Goal: Task Accomplishment & Management: Manage account settings

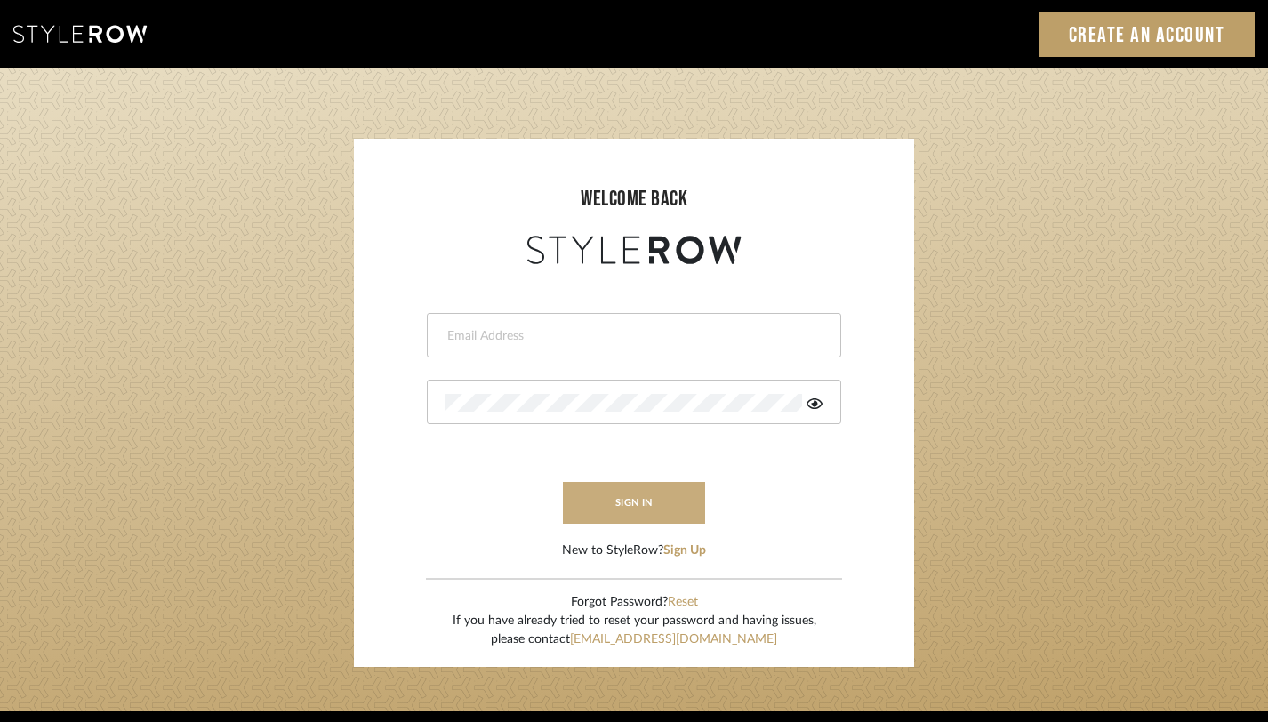
type input "[PERSON_NAME][EMAIL_ADDRESS][DOMAIN_NAME]"
click at [665, 496] on button "sign in" at bounding box center [634, 503] width 142 height 42
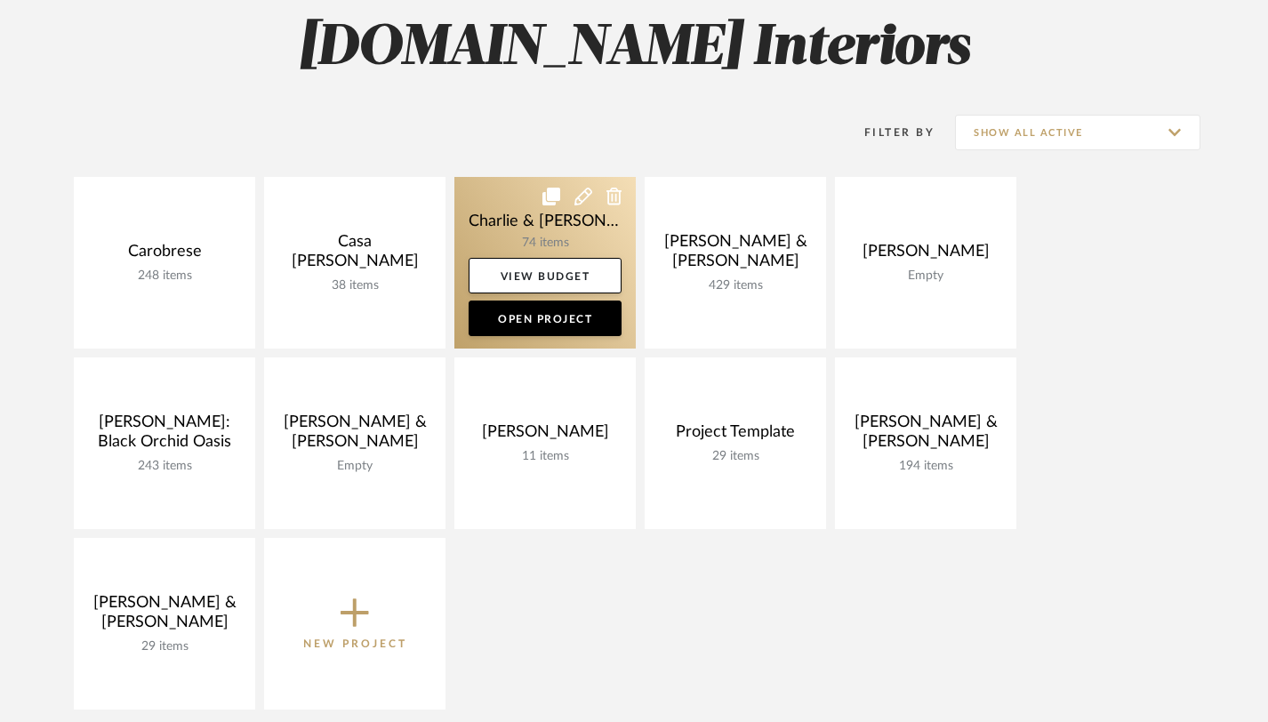
scroll to position [269, 0]
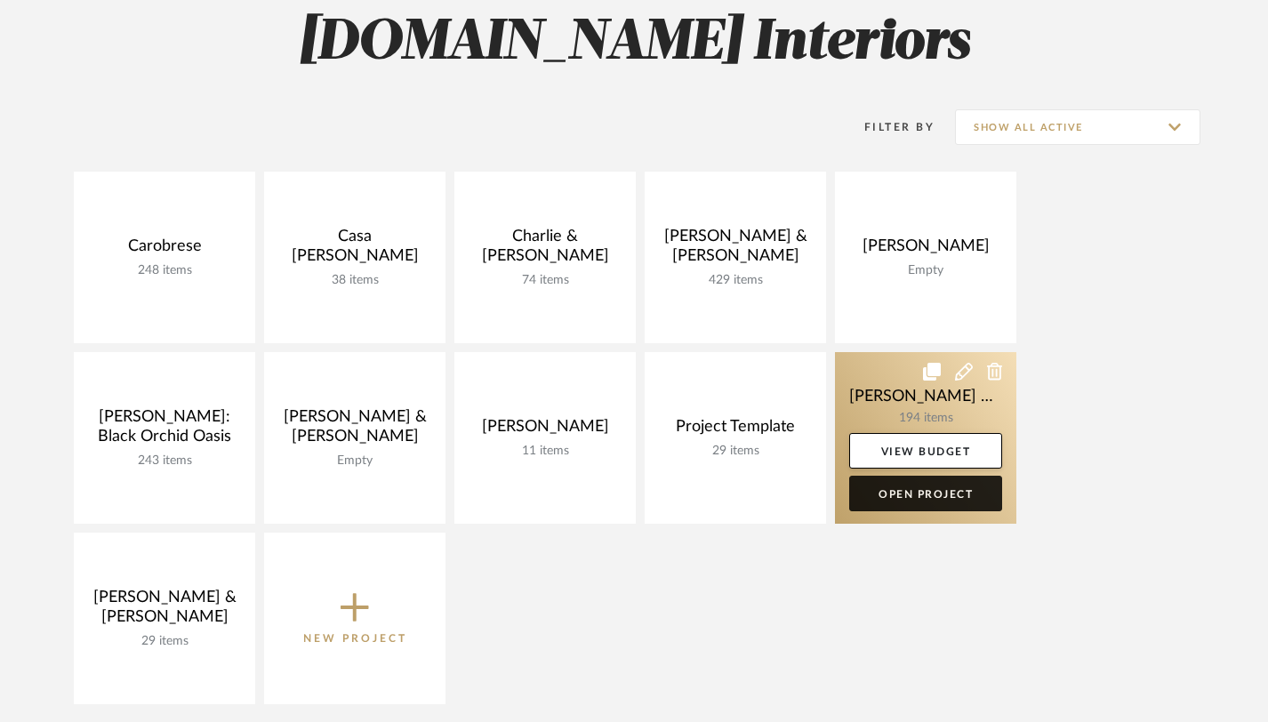
click at [920, 501] on link "Open Project" at bounding box center [925, 494] width 153 height 36
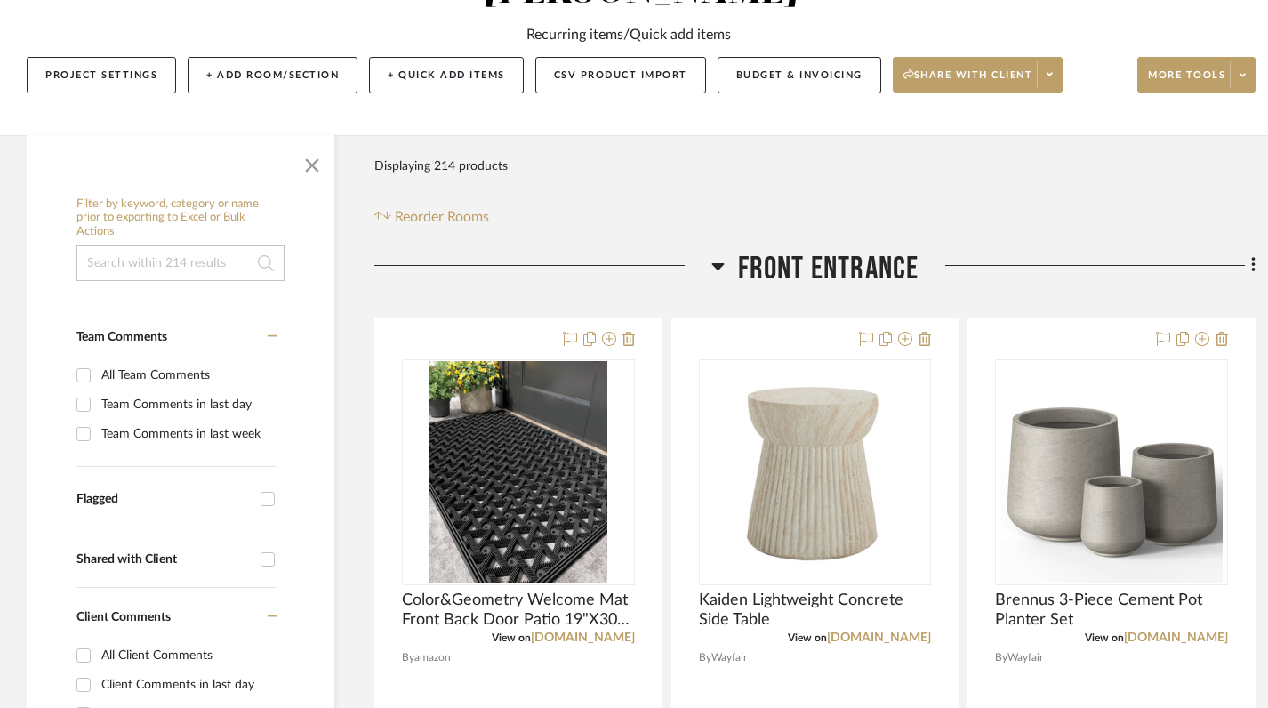
scroll to position [266, 0]
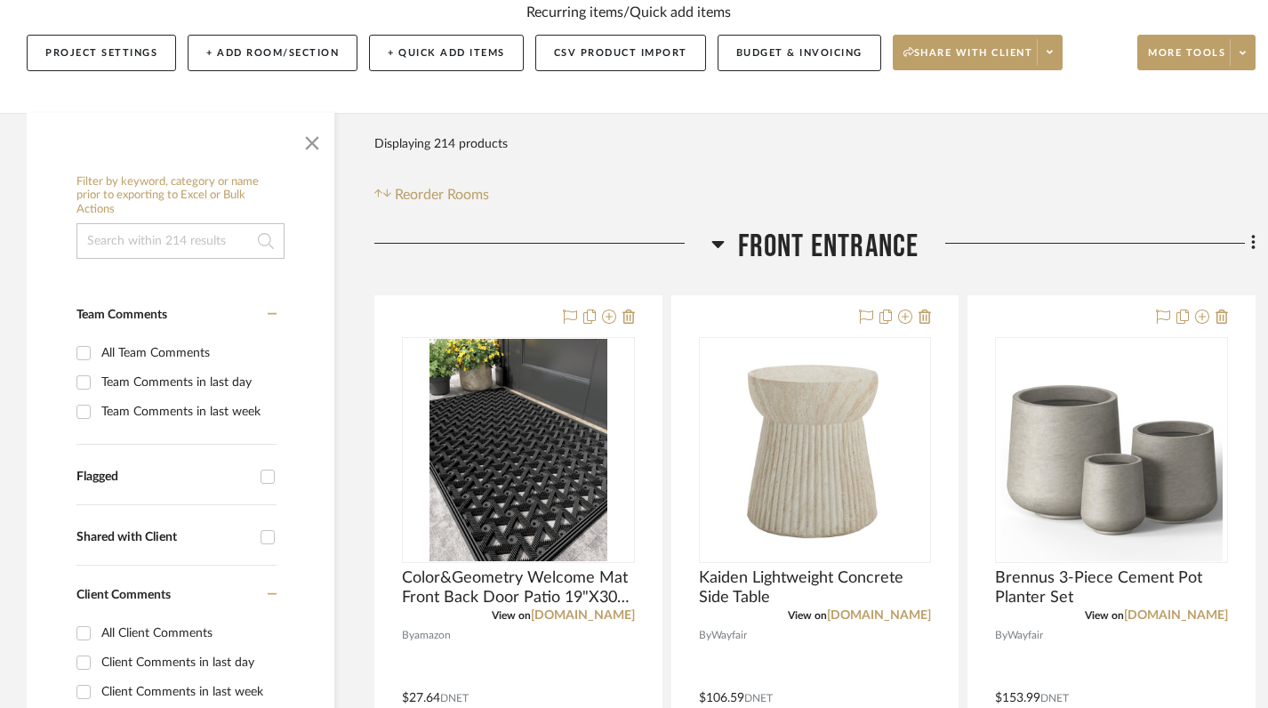
click at [717, 239] on icon at bounding box center [717, 243] width 13 height 21
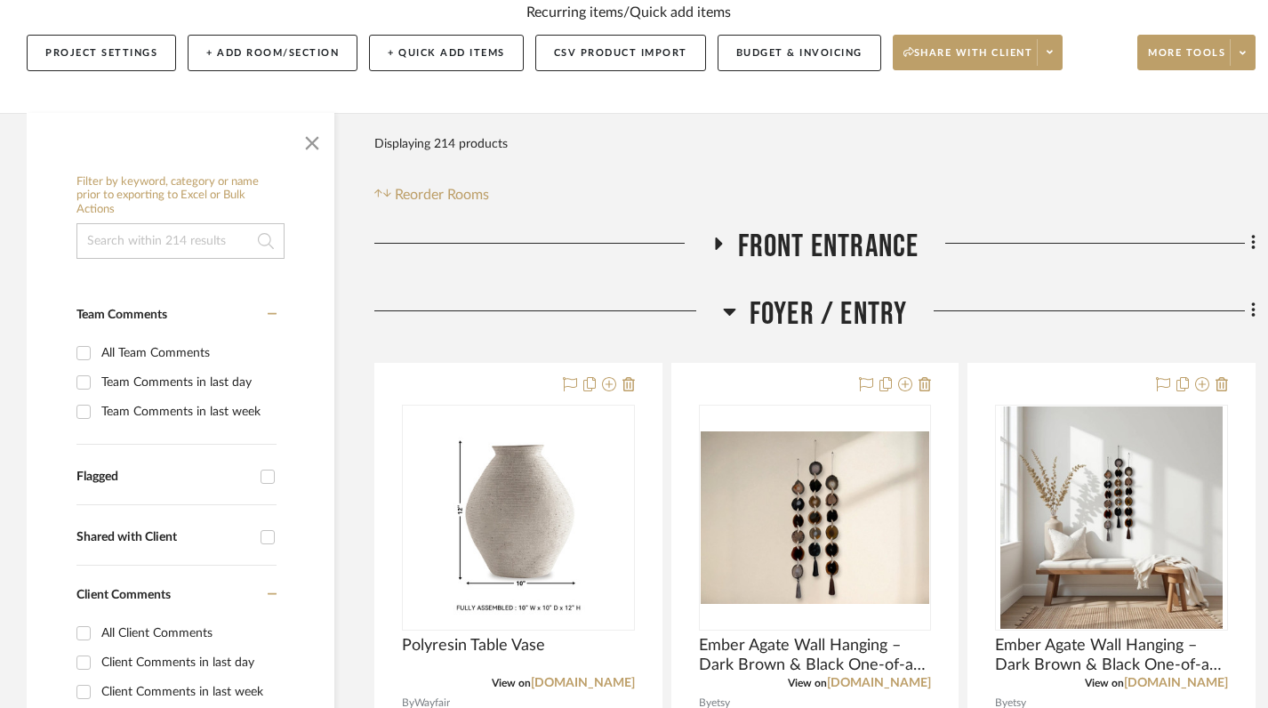
click at [733, 309] on icon at bounding box center [729, 311] width 12 height 7
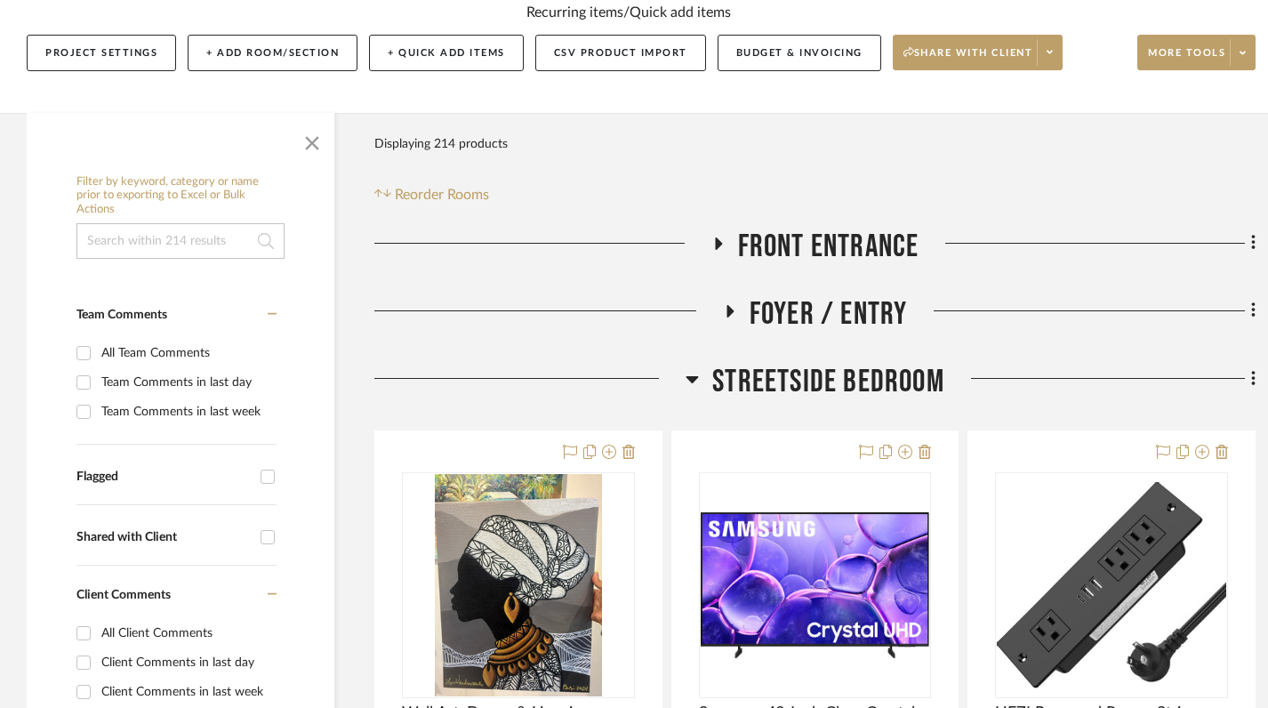
click at [695, 371] on icon at bounding box center [691, 378] width 13 height 21
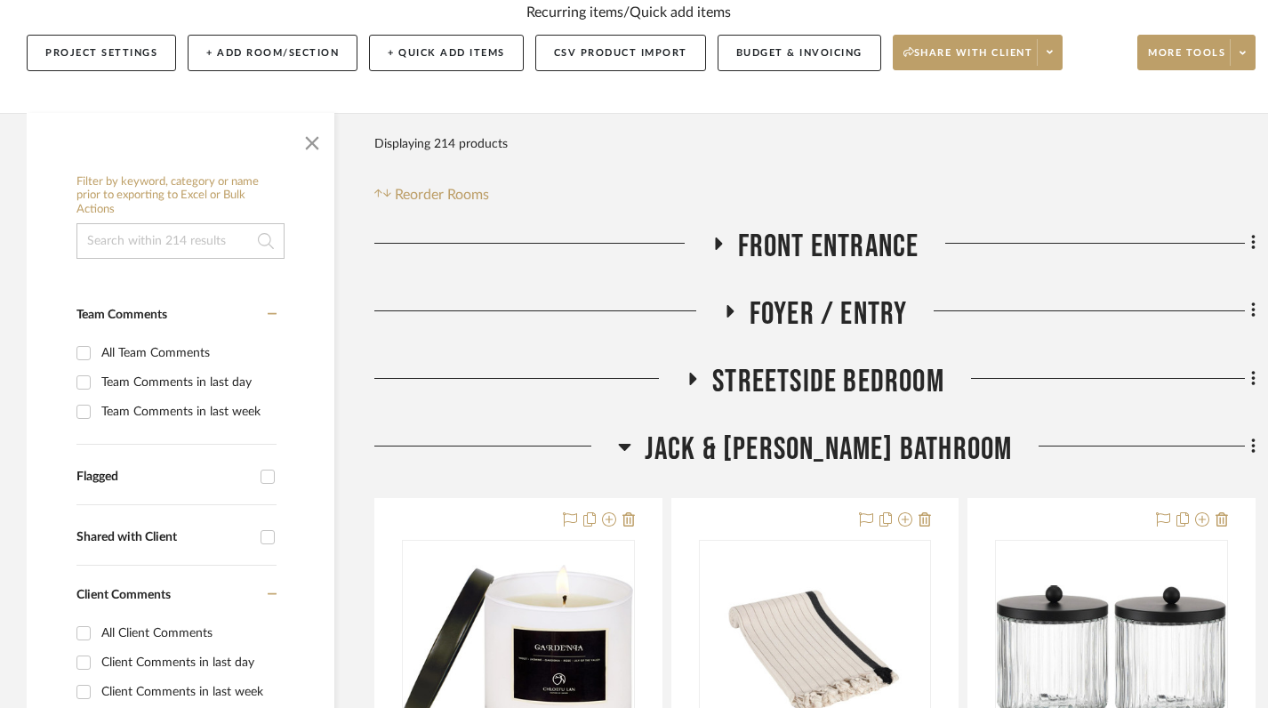
click at [631, 448] on icon at bounding box center [624, 446] width 13 height 21
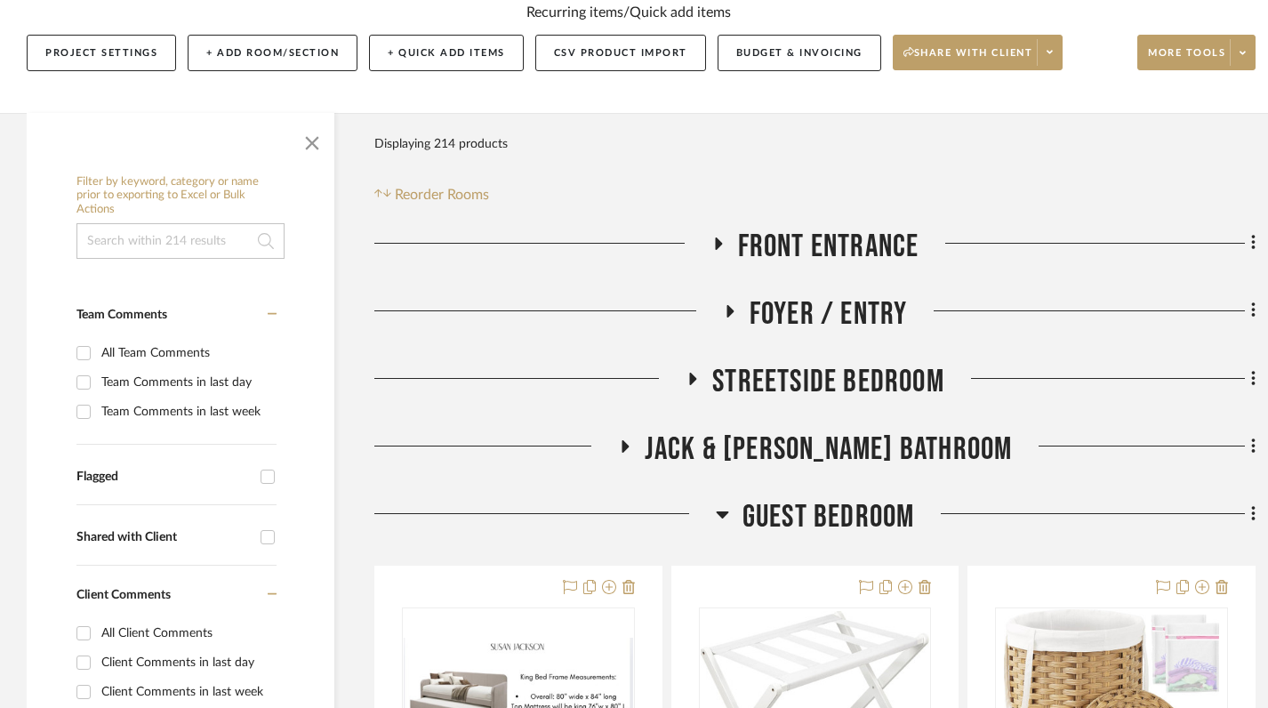
click at [719, 514] on icon at bounding box center [722, 514] width 12 height 7
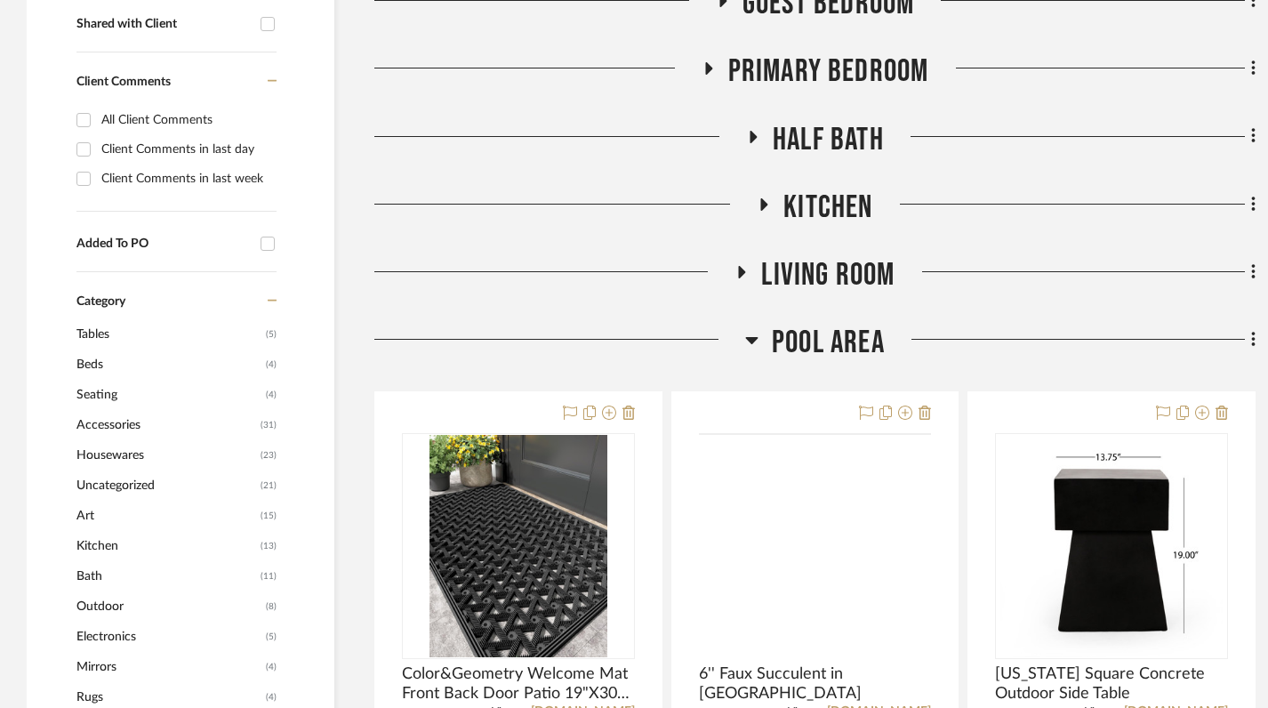
scroll to position [781, 0]
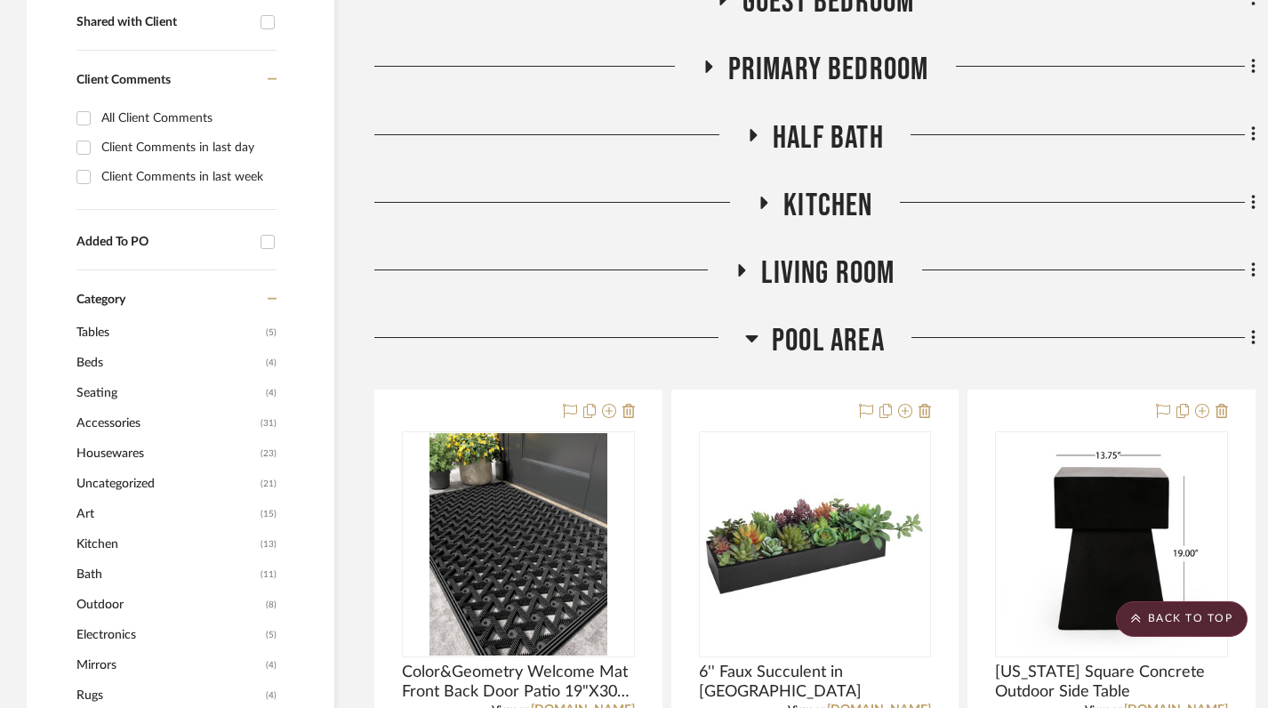
click at [753, 339] on icon at bounding box center [752, 338] width 12 height 7
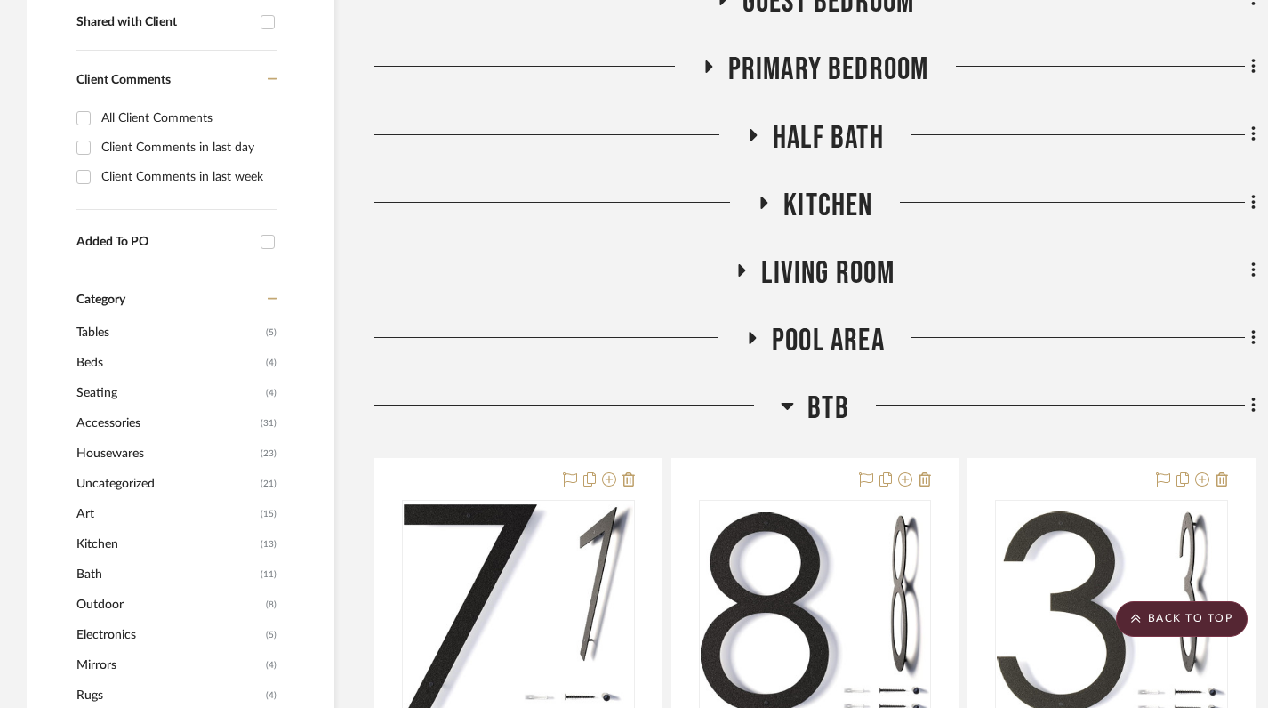
click at [795, 408] on h3 "BTB" at bounding box center [815, 408] width 68 height 38
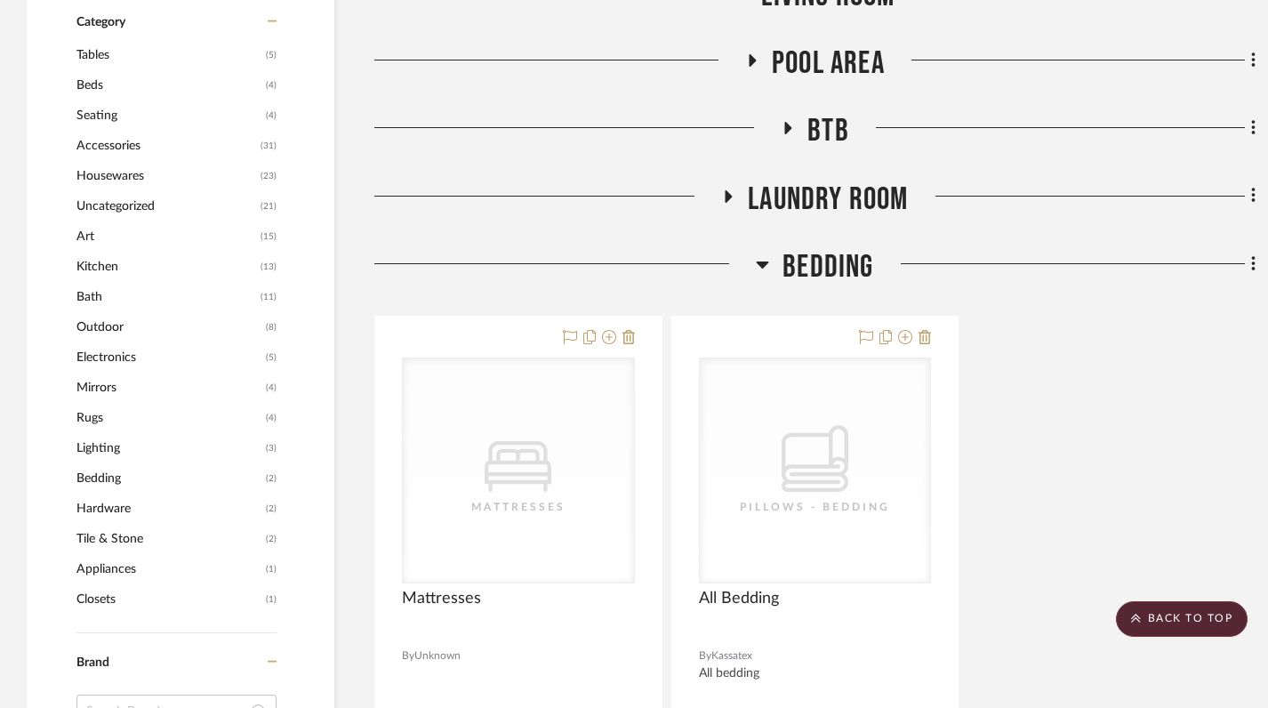
scroll to position [1059, 0]
click at [756, 265] on icon at bounding box center [762, 262] width 13 height 21
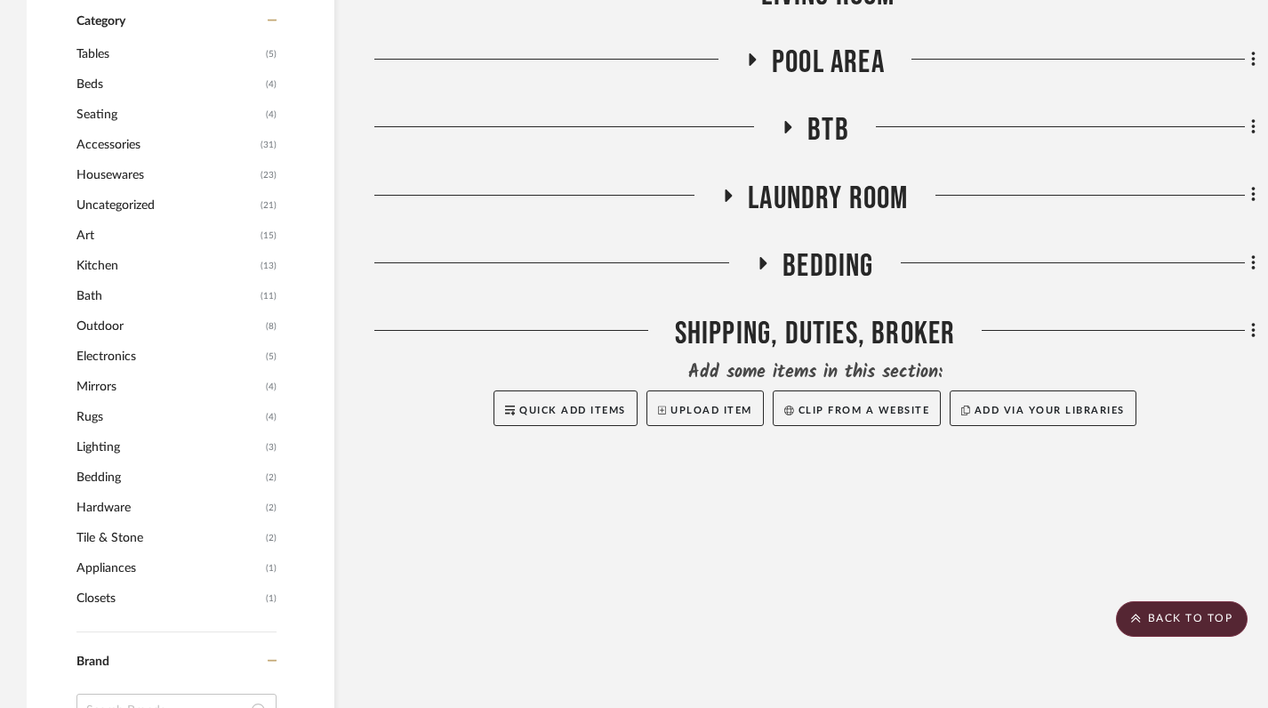
click at [771, 262] on icon at bounding box center [762, 262] width 21 height 13
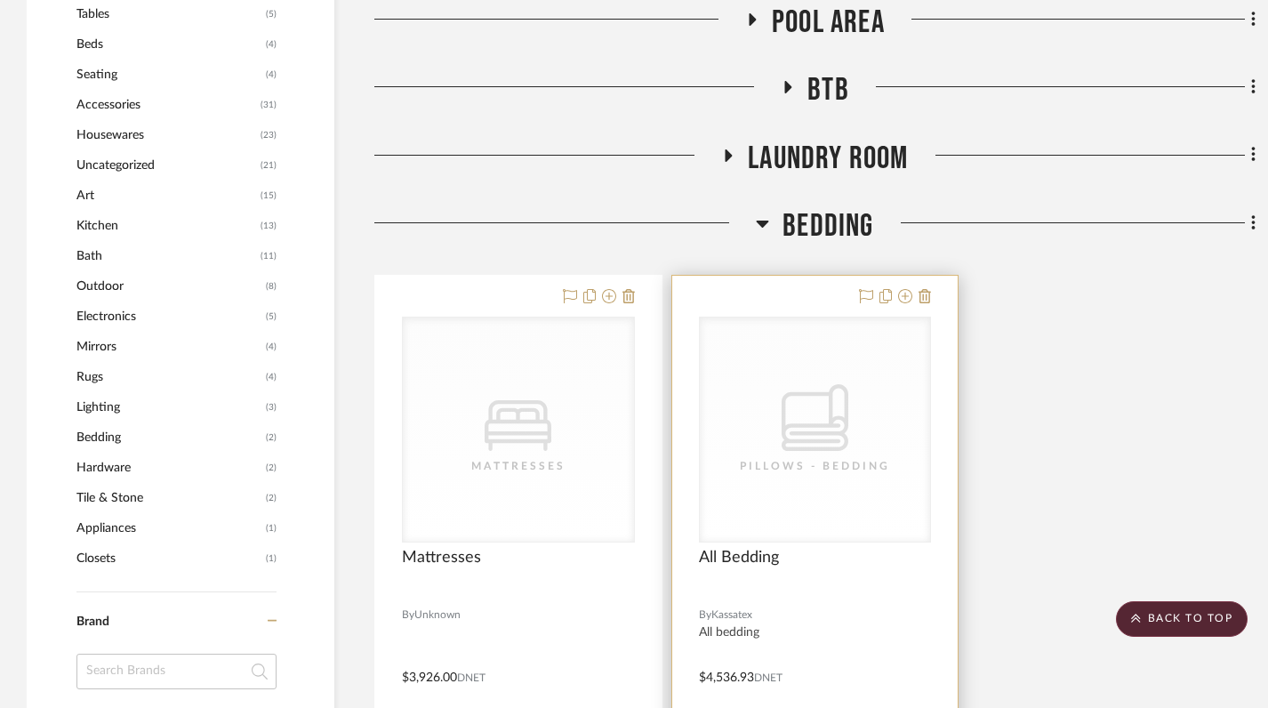
scroll to position [1097, 0]
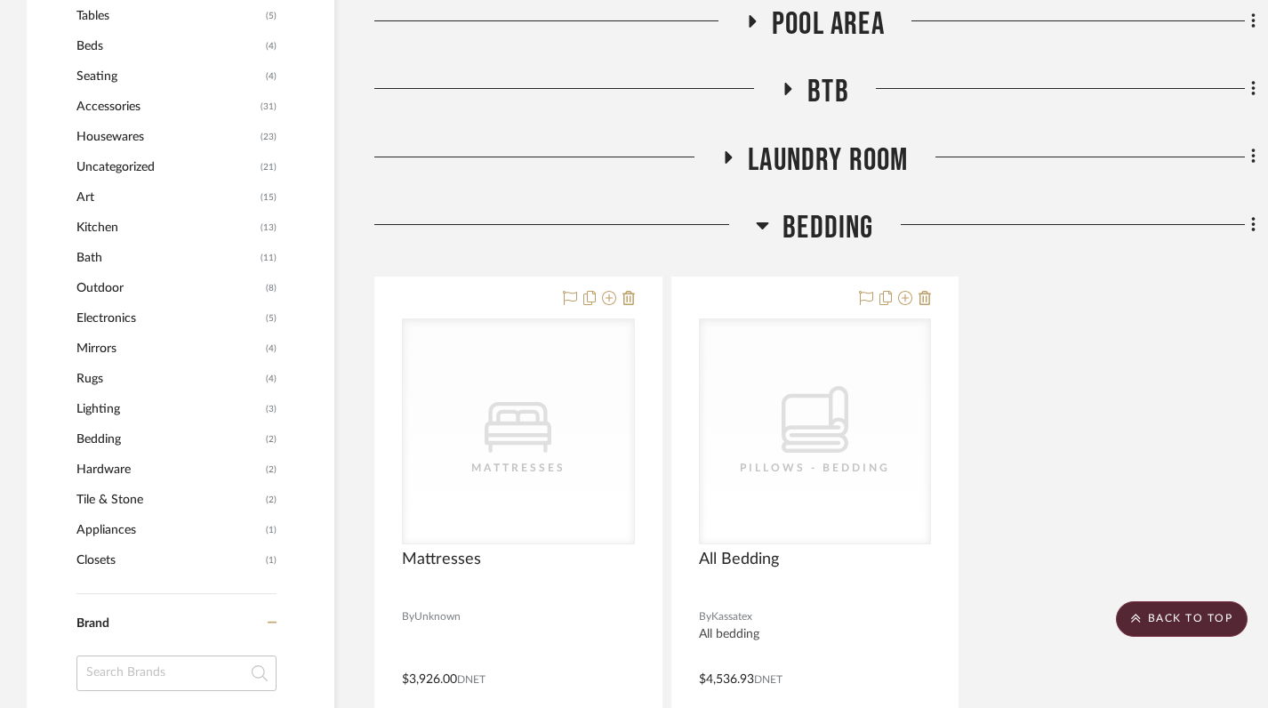
click at [761, 225] on icon at bounding box center [763, 225] width 12 height 7
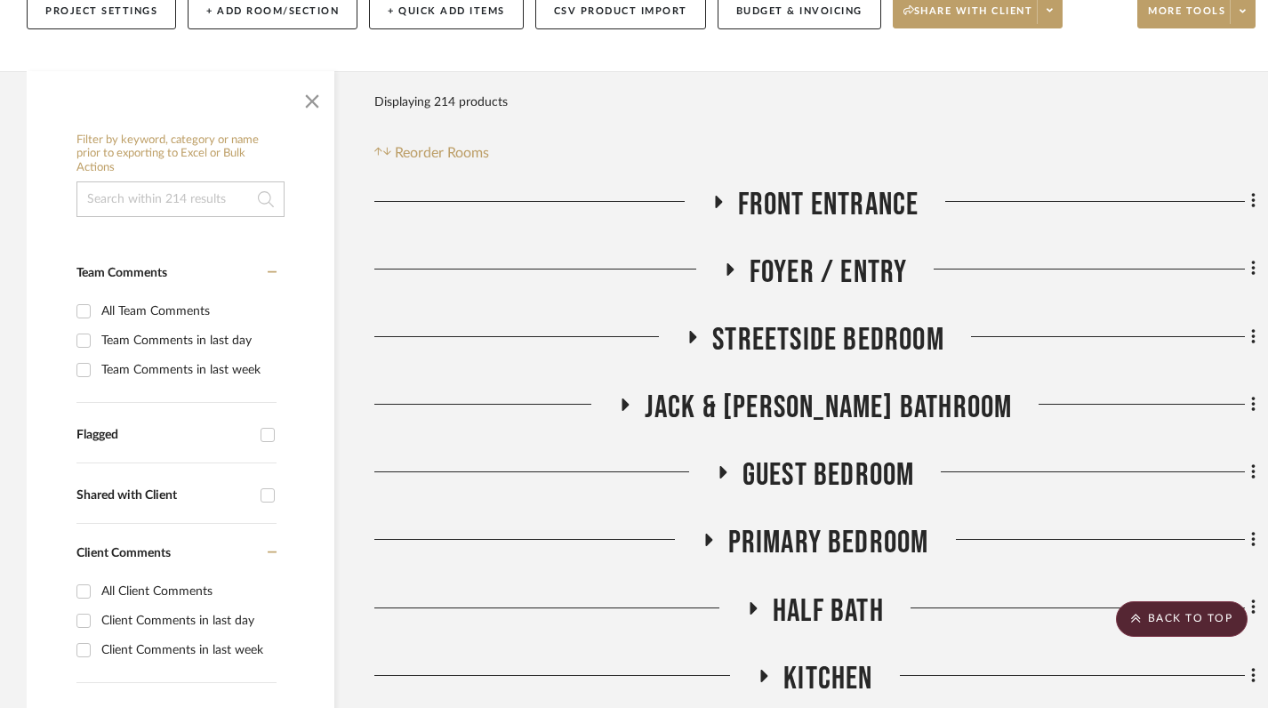
scroll to position [269, 0]
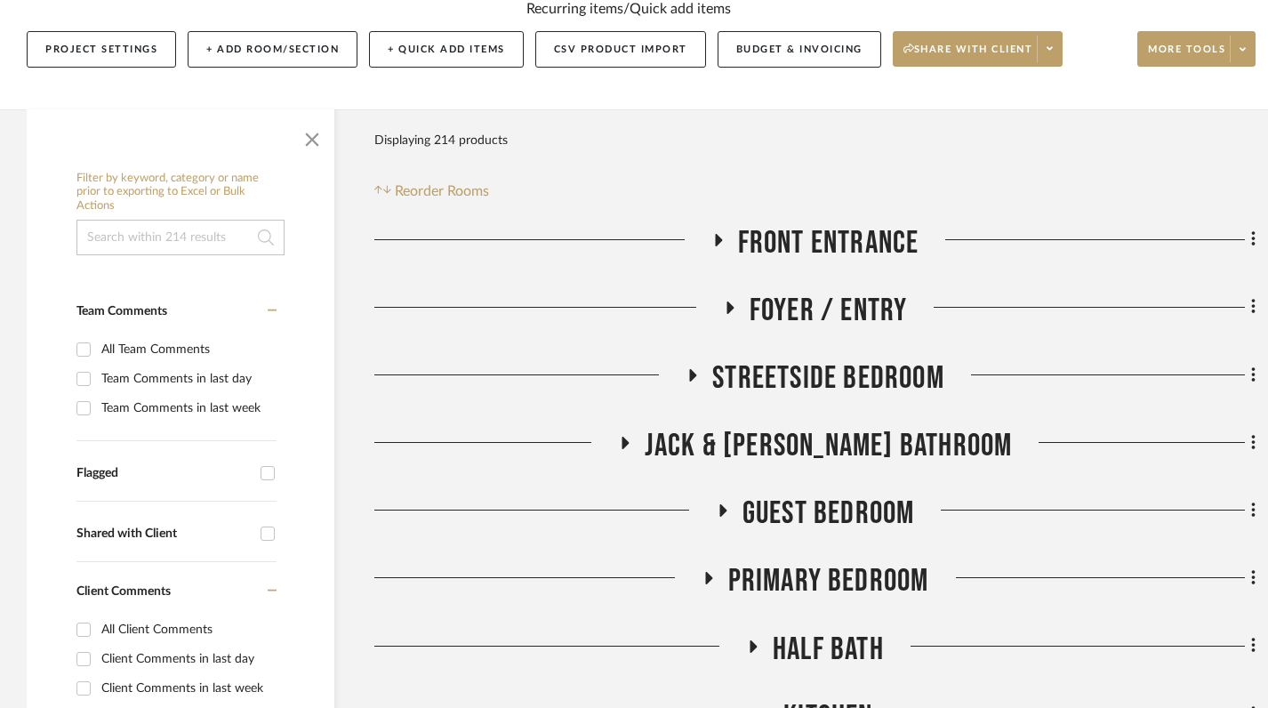
click at [729, 310] on icon at bounding box center [729, 307] width 7 height 12
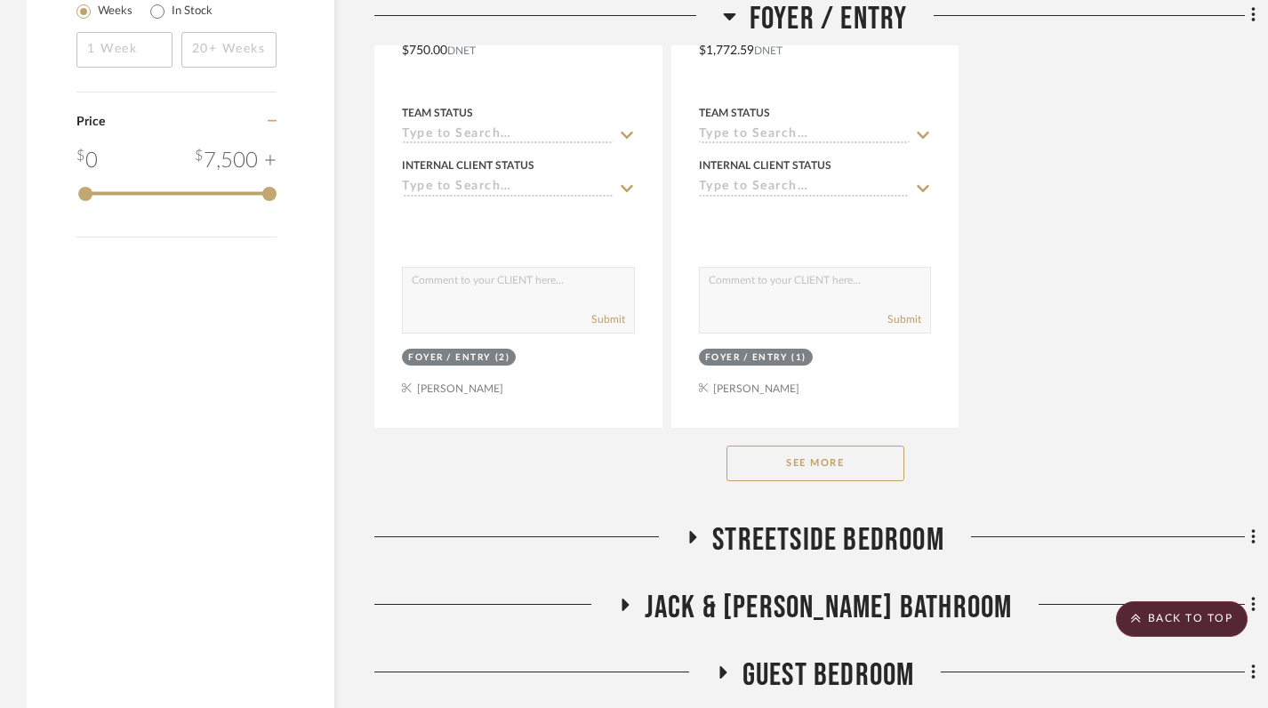
scroll to position [2560, 0]
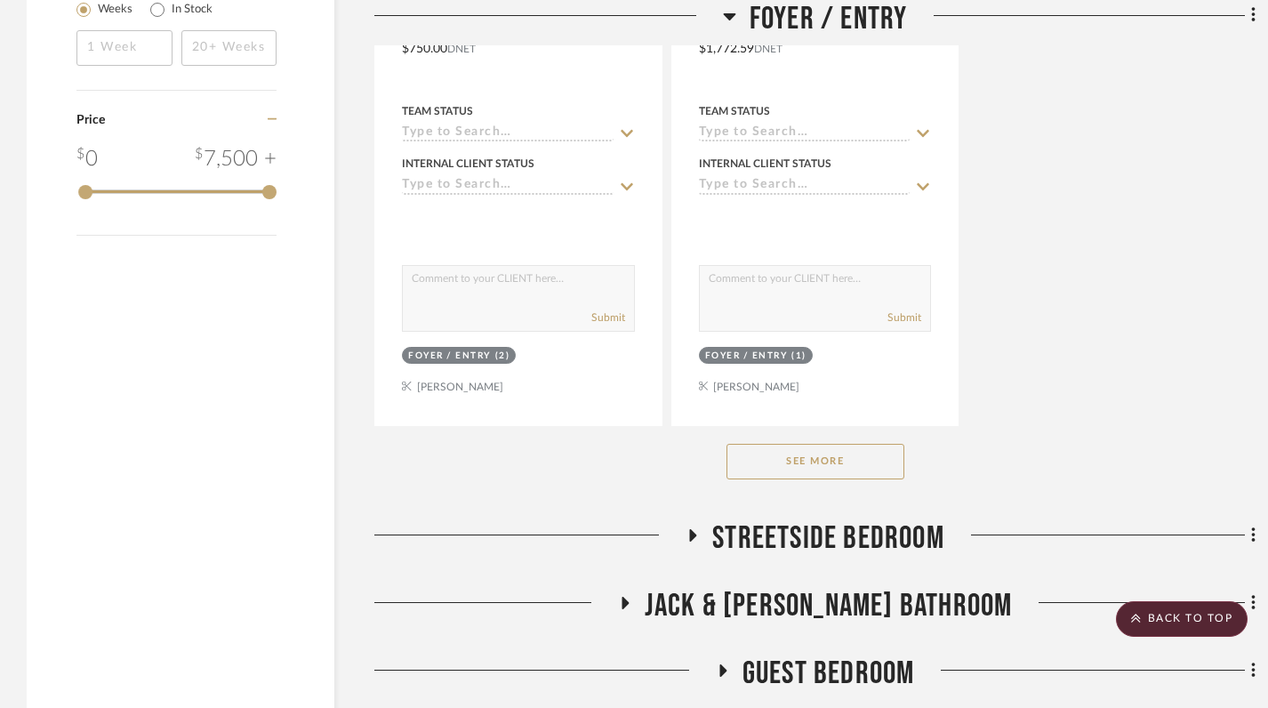
click at [805, 470] on button "See More" at bounding box center [815, 462] width 178 height 36
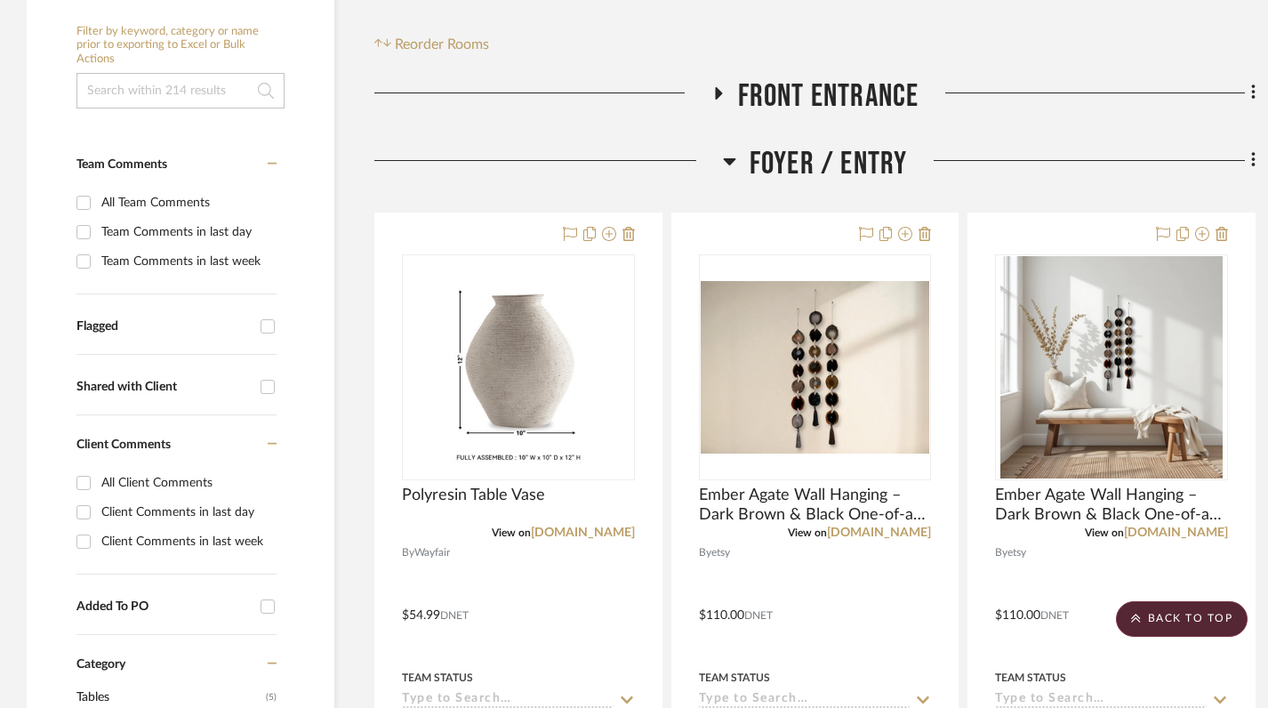
scroll to position [0, 0]
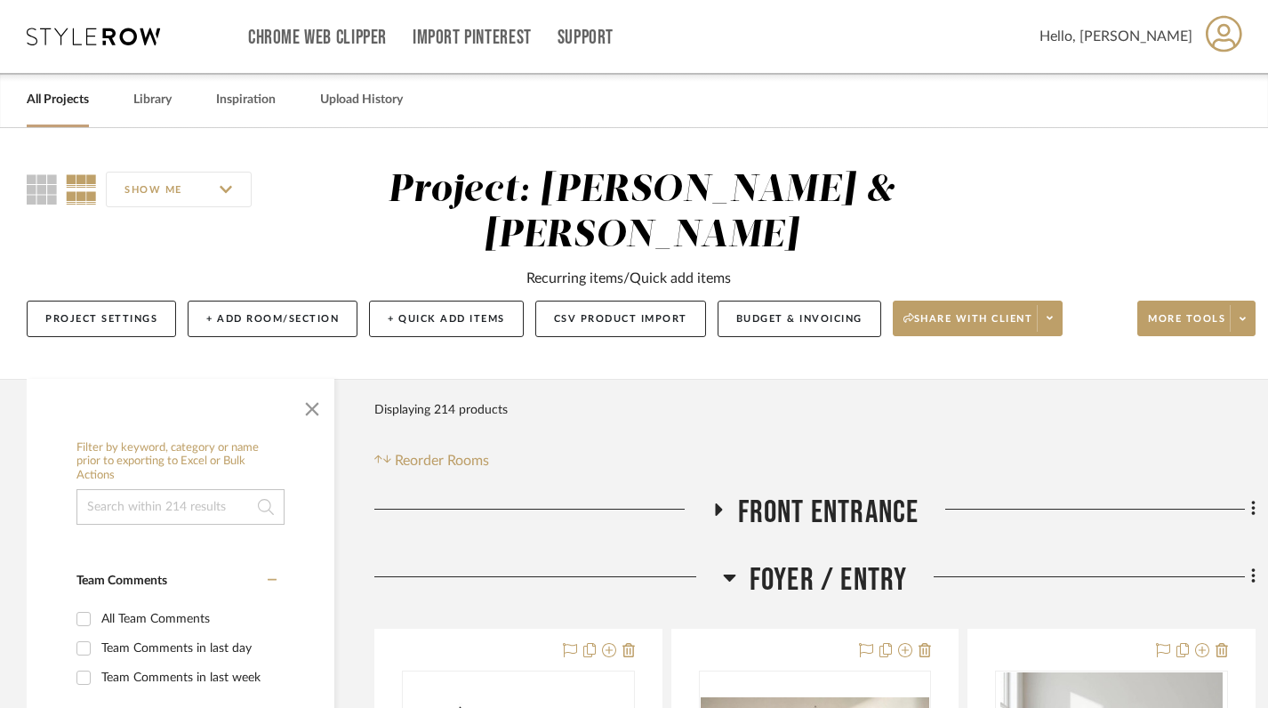
click at [730, 580] on icon at bounding box center [729, 576] width 13 height 21
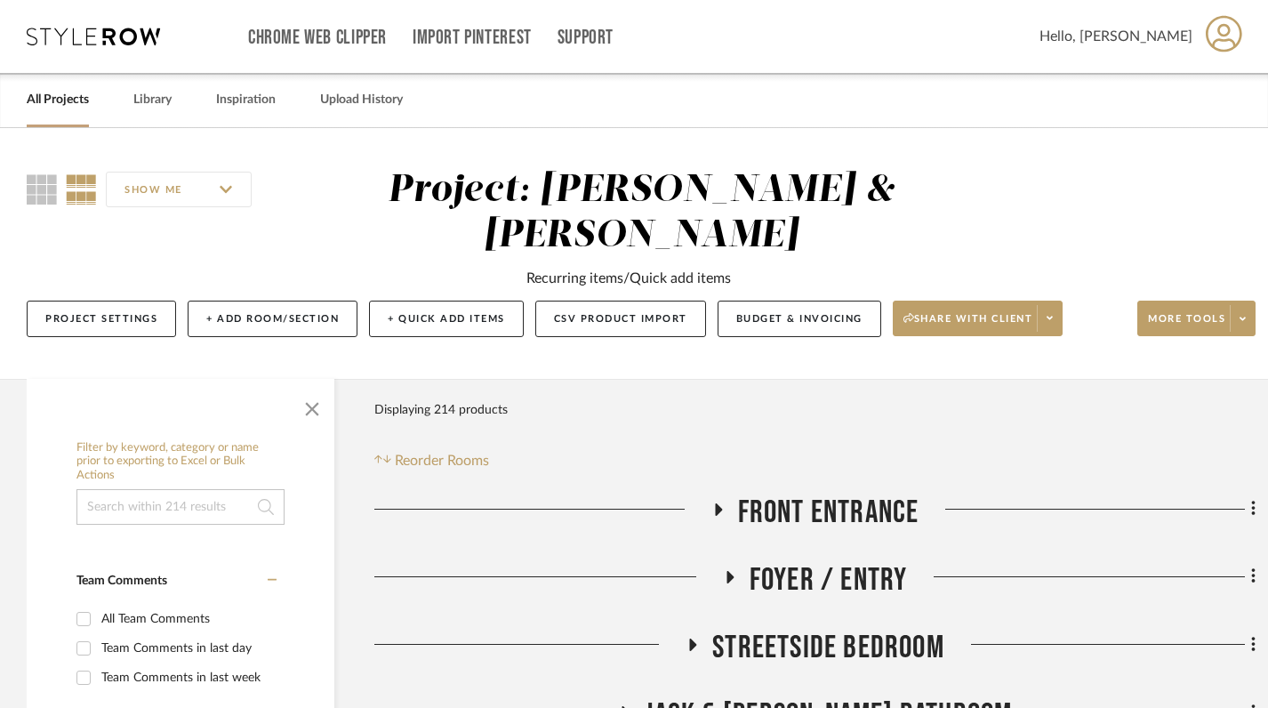
click at [717, 509] on icon at bounding box center [718, 509] width 7 height 12
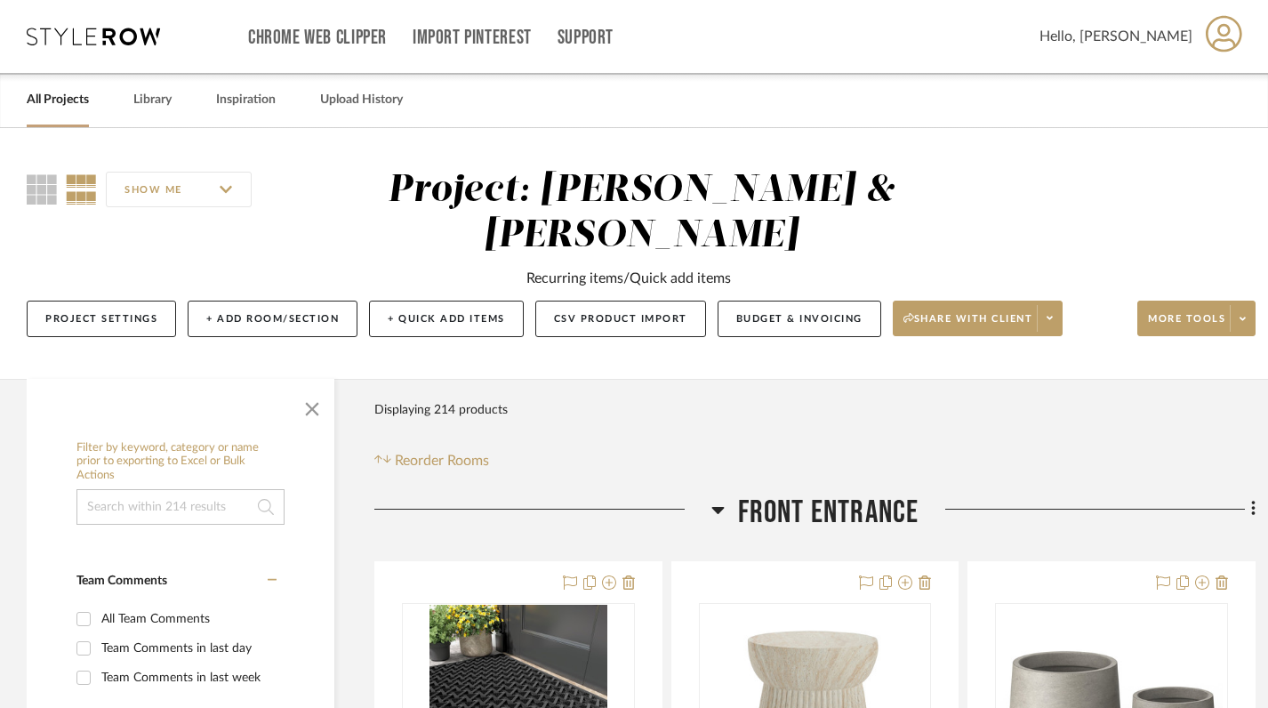
click at [717, 512] on icon at bounding box center [717, 509] width 13 height 21
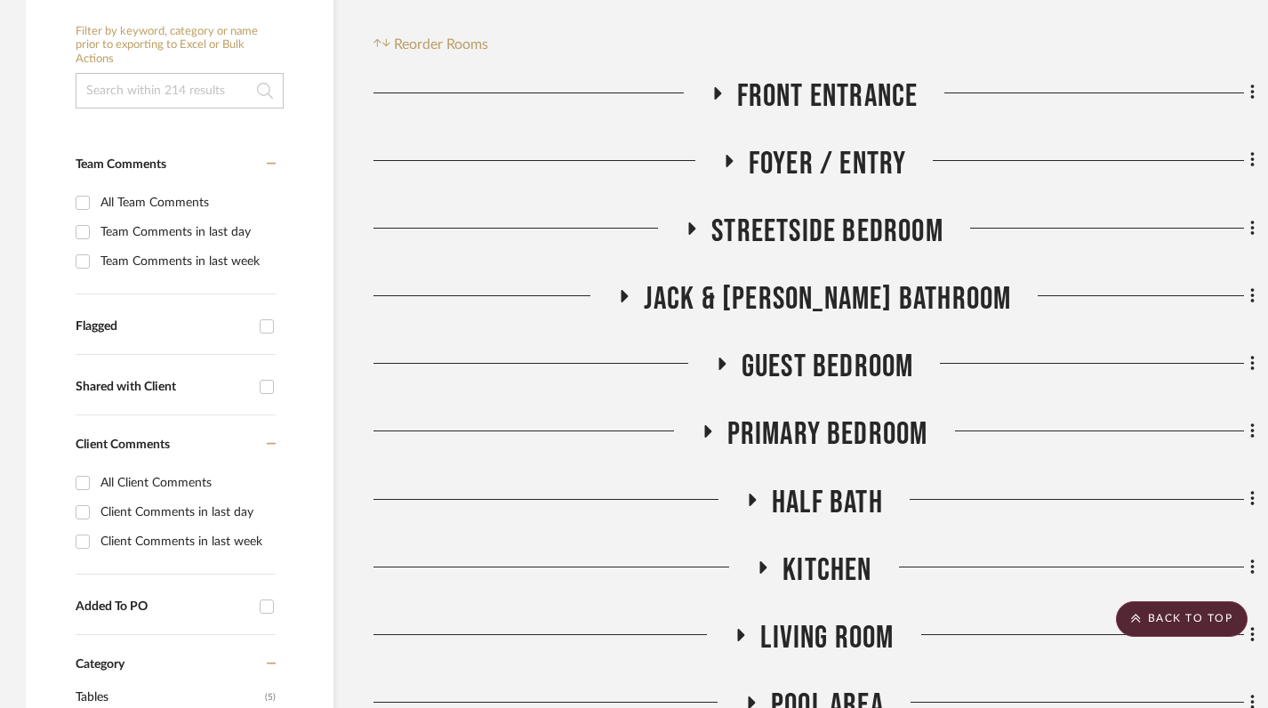
scroll to position [333, 1]
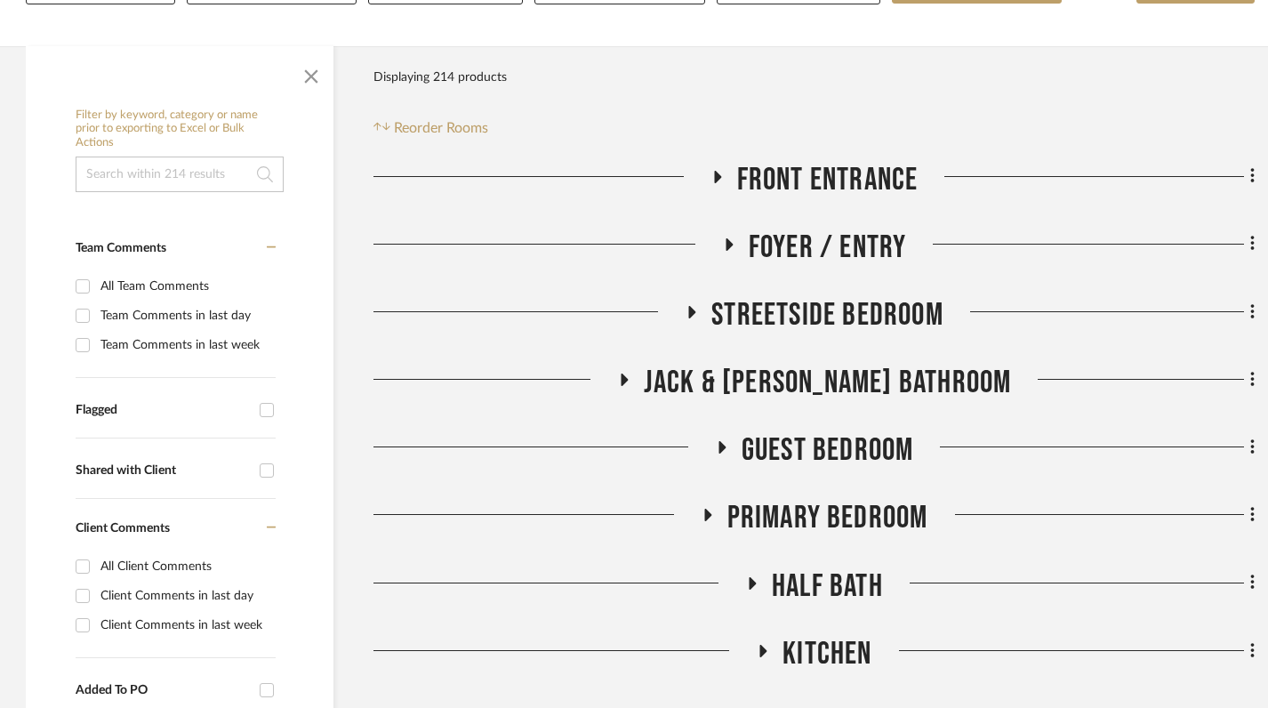
click at [698, 512] on icon at bounding box center [706, 515] width 21 height 13
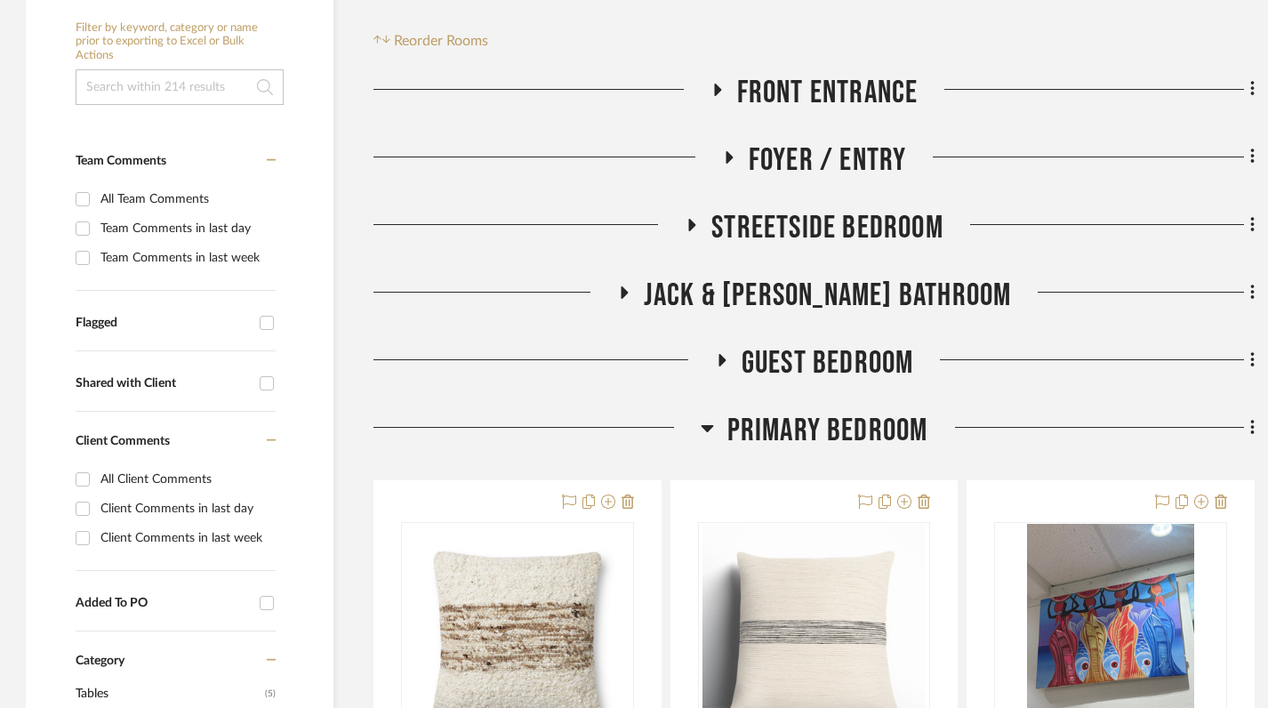
scroll to position [443, 1]
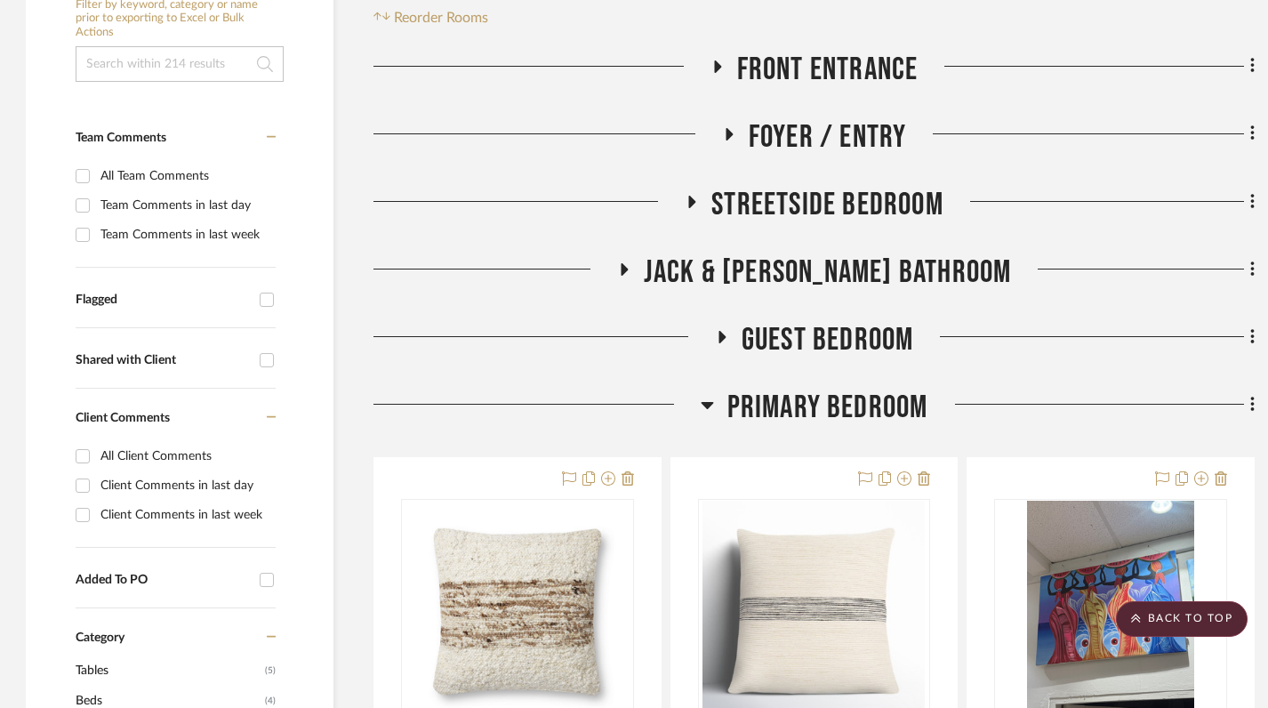
click at [628, 266] on icon at bounding box center [624, 269] width 7 height 12
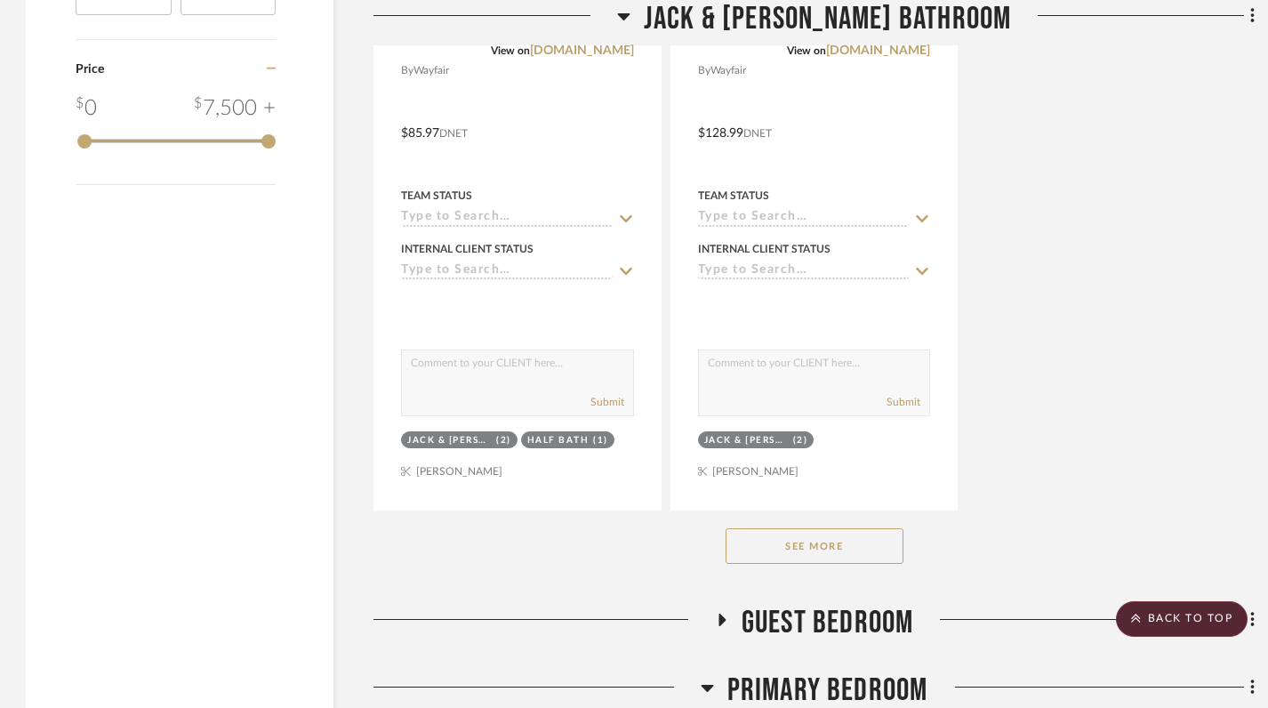
scroll to position [2618, 1]
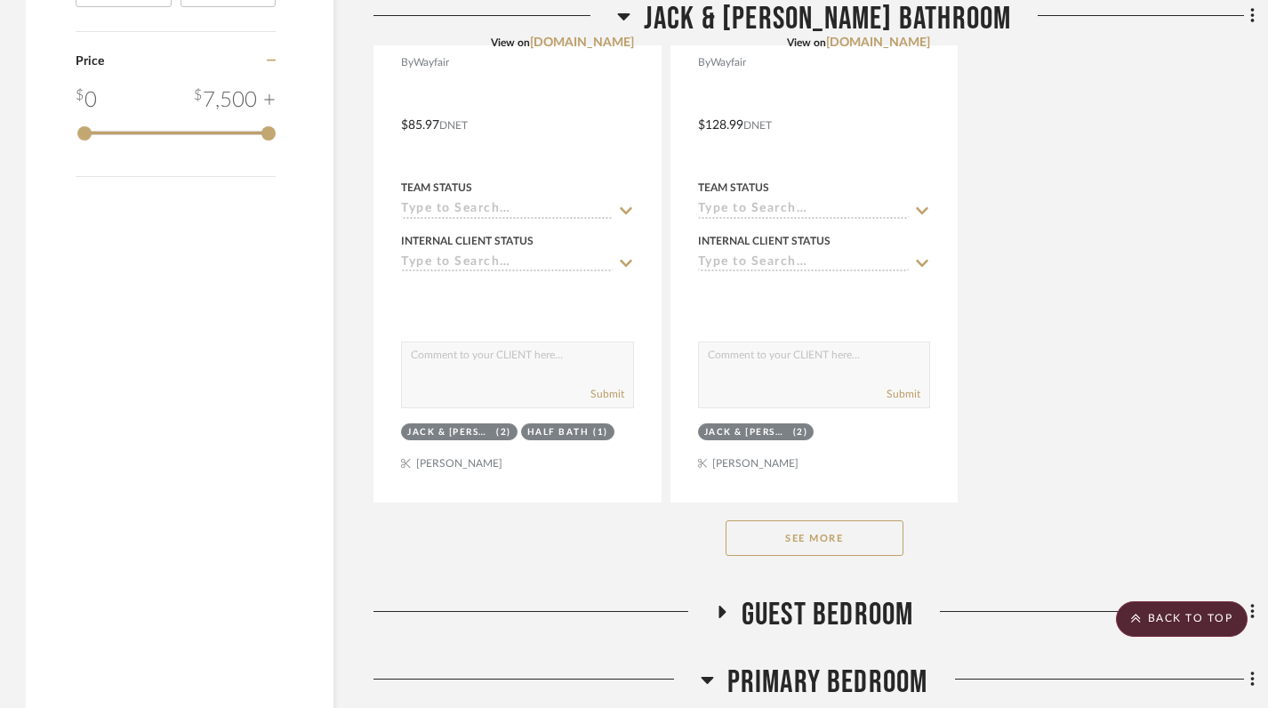
click at [817, 546] on button "See More" at bounding box center [814, 538] width 178 height 36
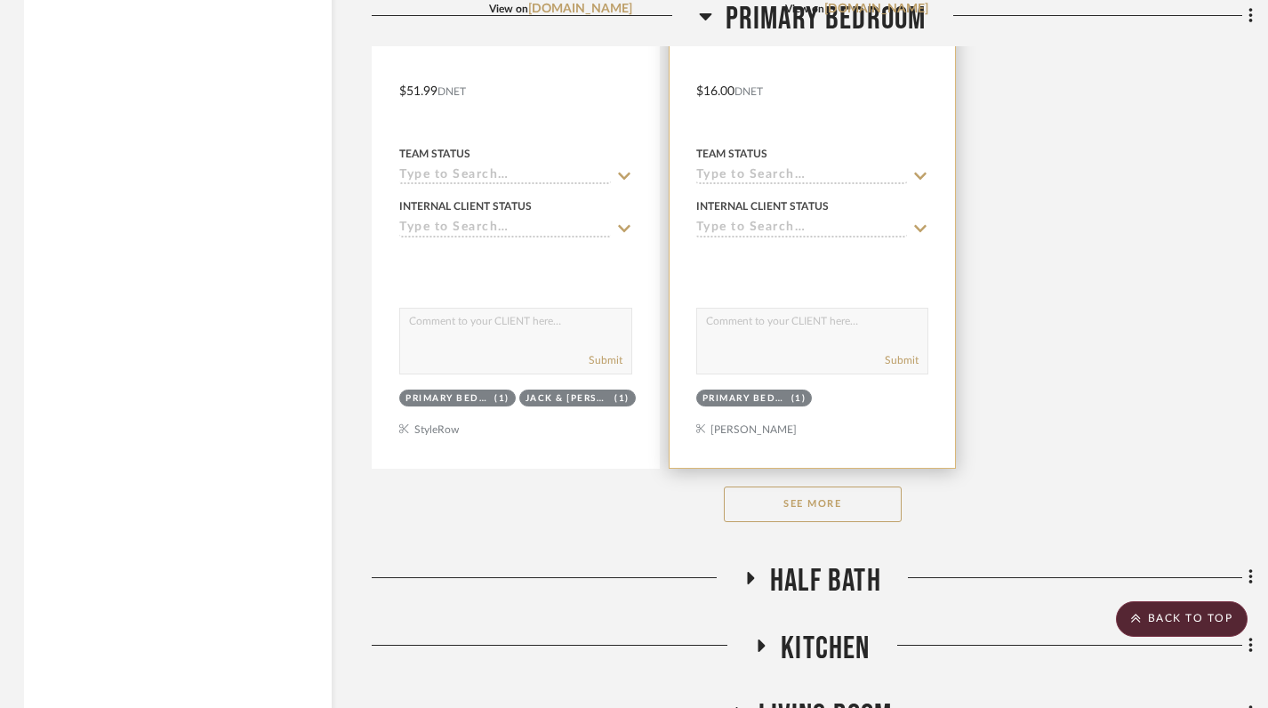
scroll to position [6871, 3]
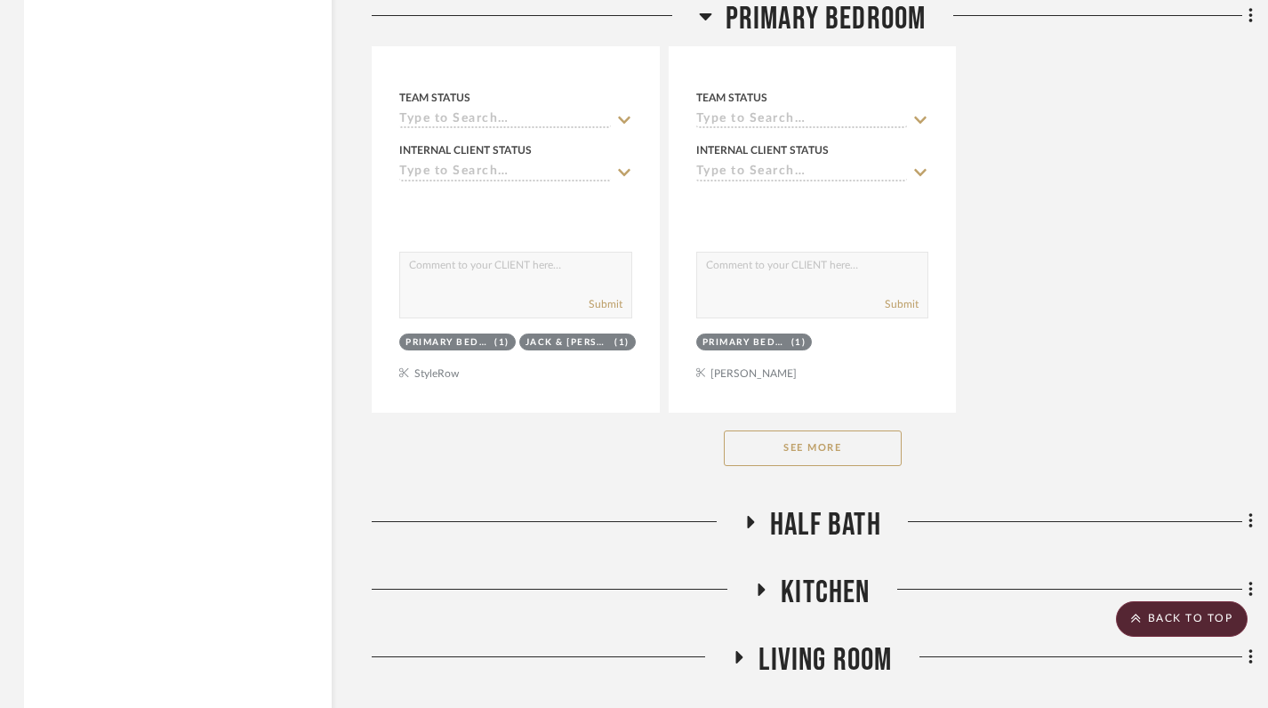
click at [826, 453] on button "See More" at bounding box center [813, 448] width 178 height 36
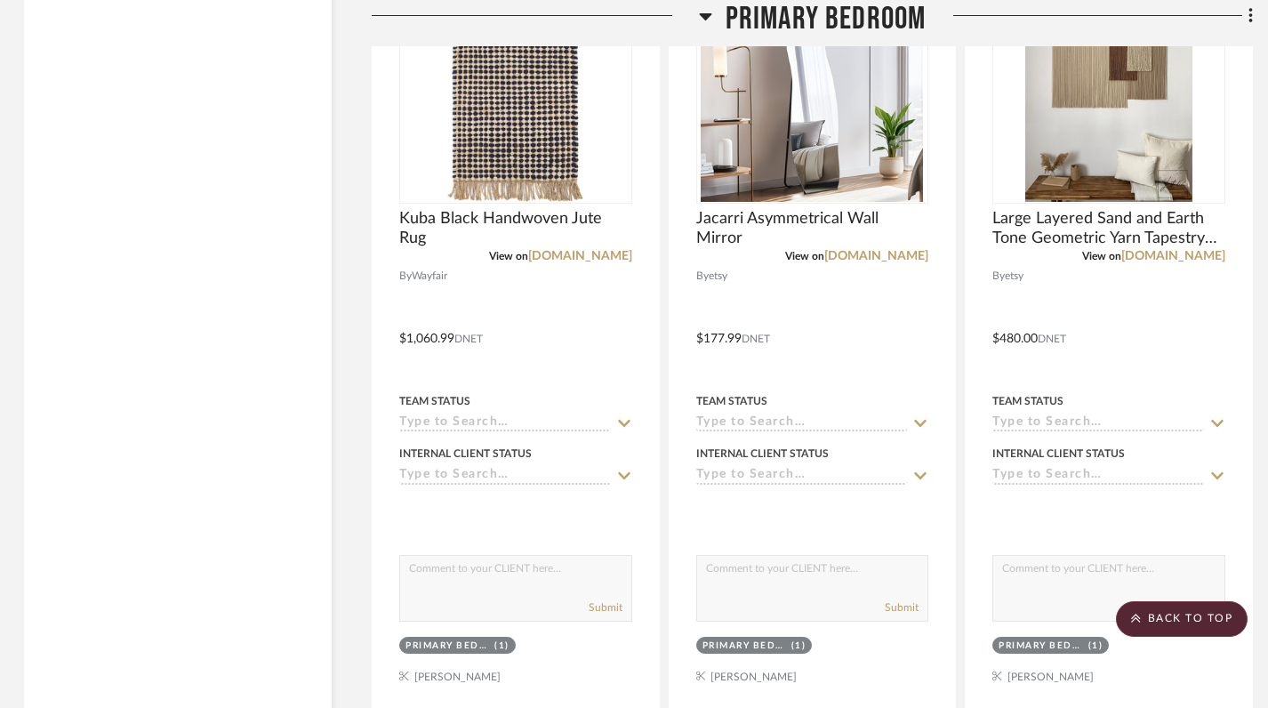
scroll to position [9725, 3]
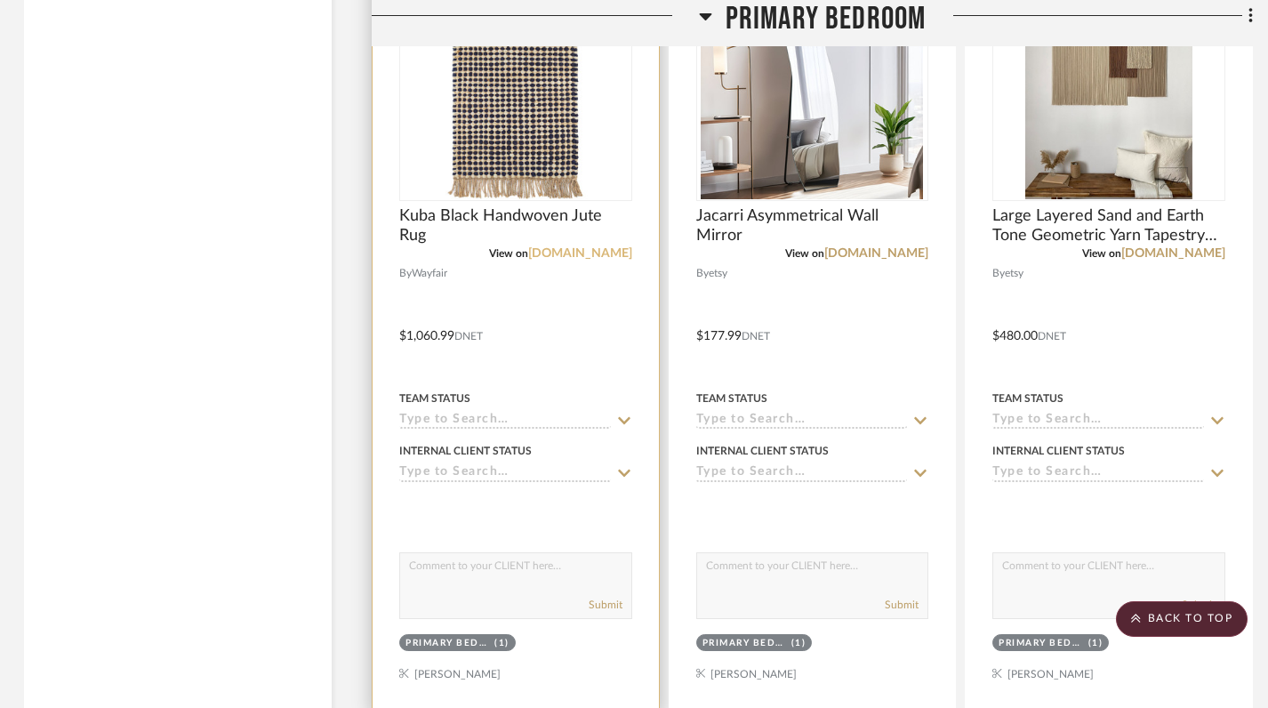
click at [592, 251] on link "[DOMAIN_NAME]" at bounding box center [580, 253] width 104 height 12
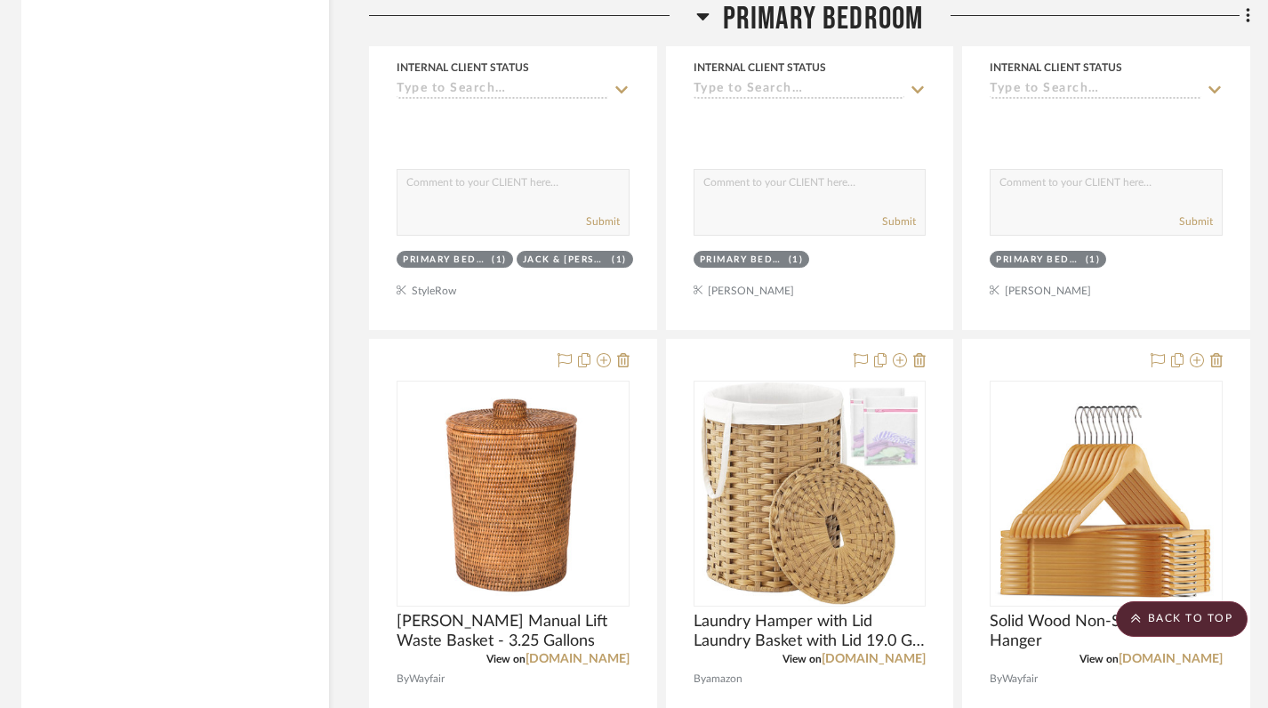
scroll to position [6335, 5]
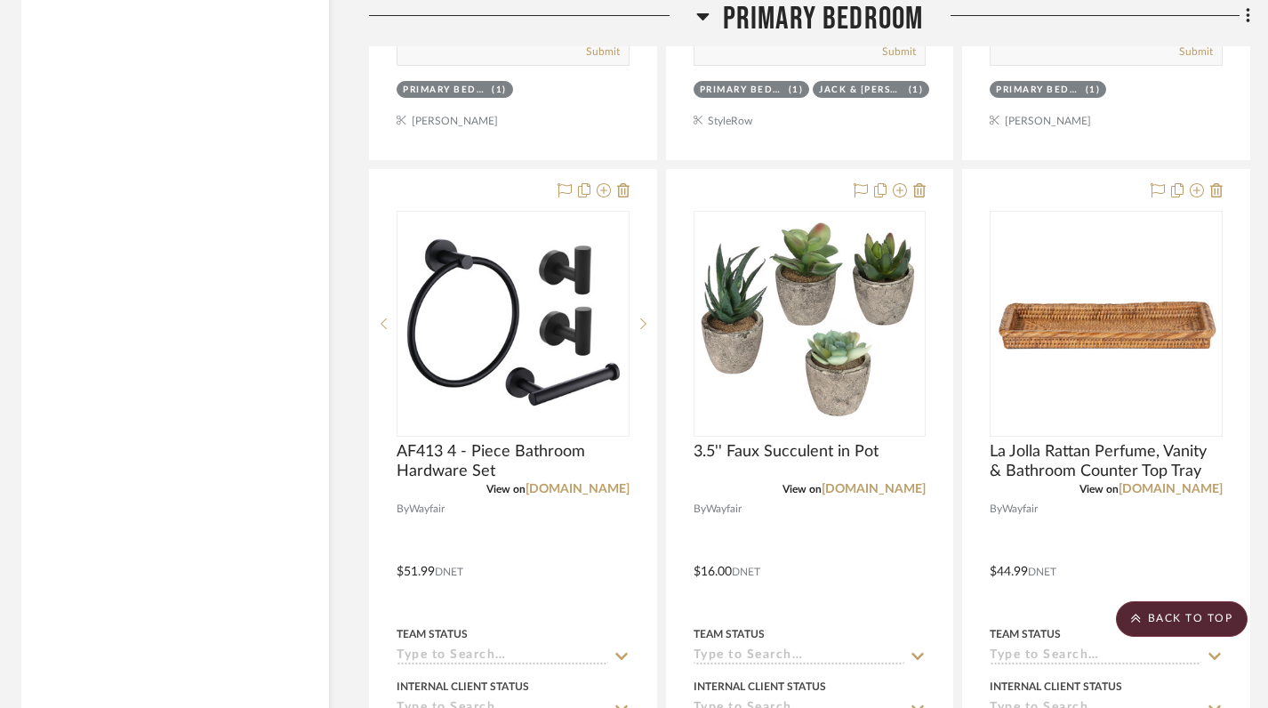
click at [706, 17] on icon at bounding box center [702, 15] width 13 height 21
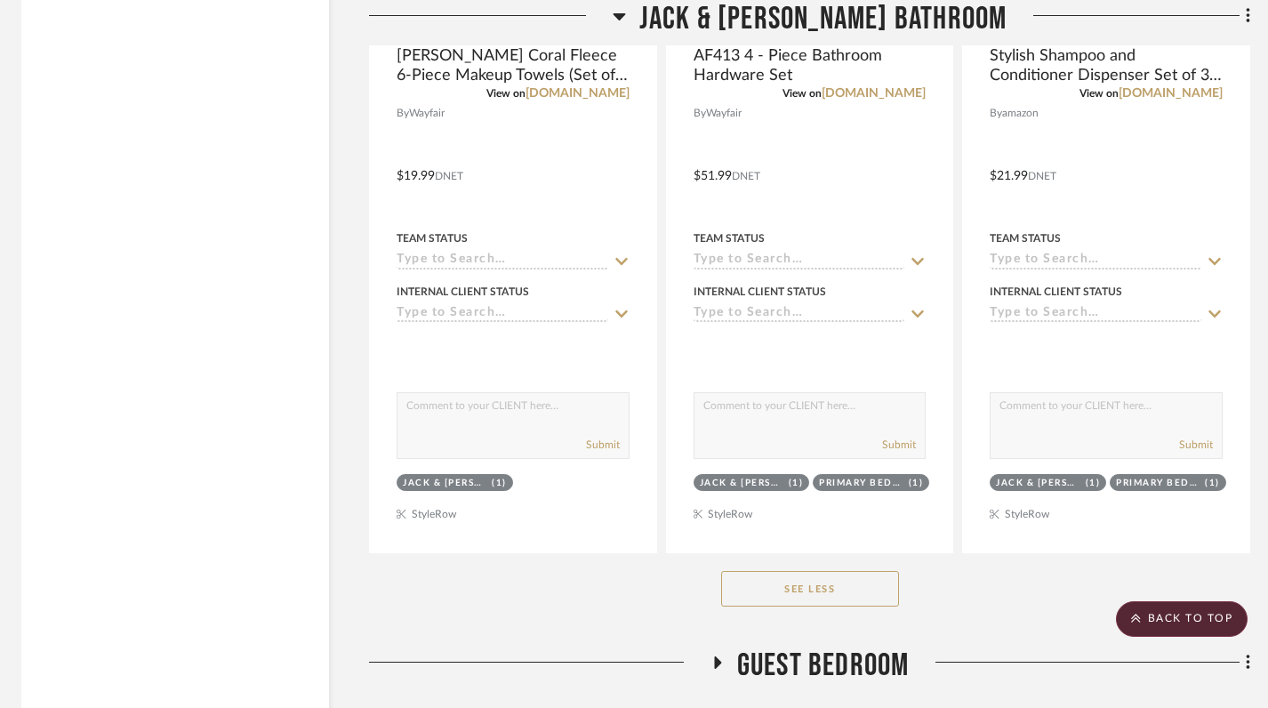
scroll to position [3779, 5]
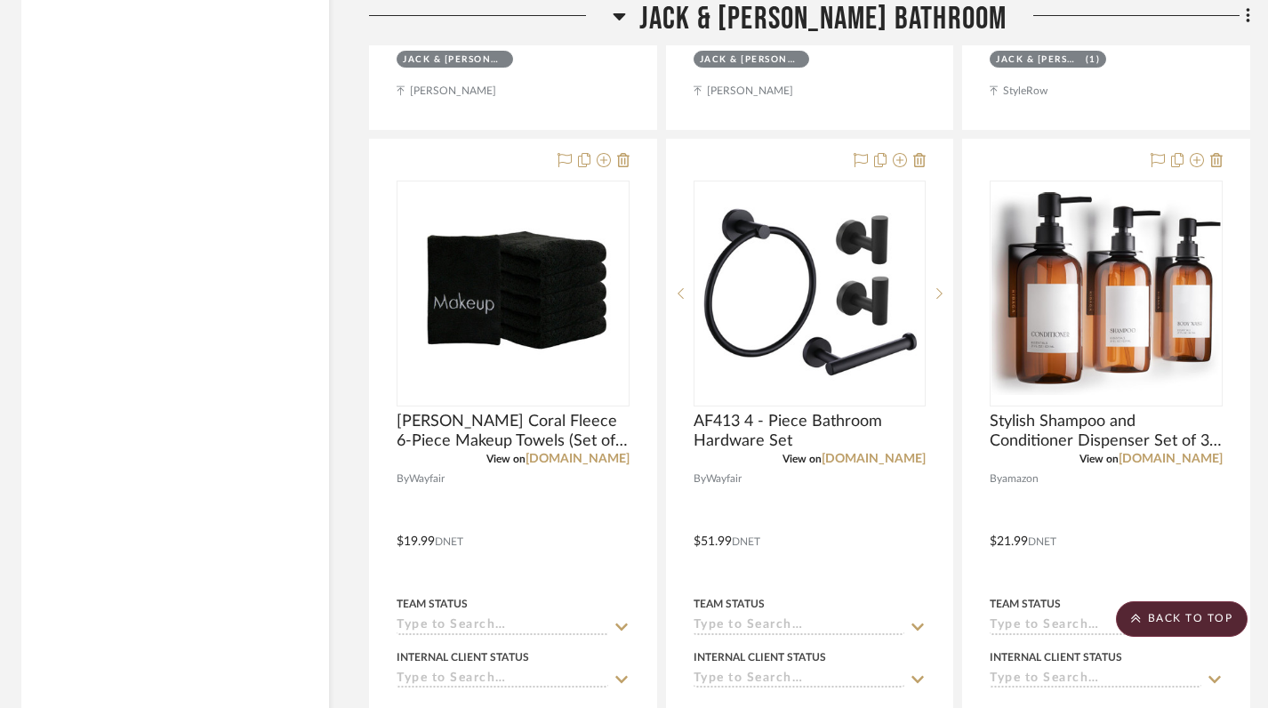
click at [626, 11] on icon at bounding box center [619, 15] width 13 height 21
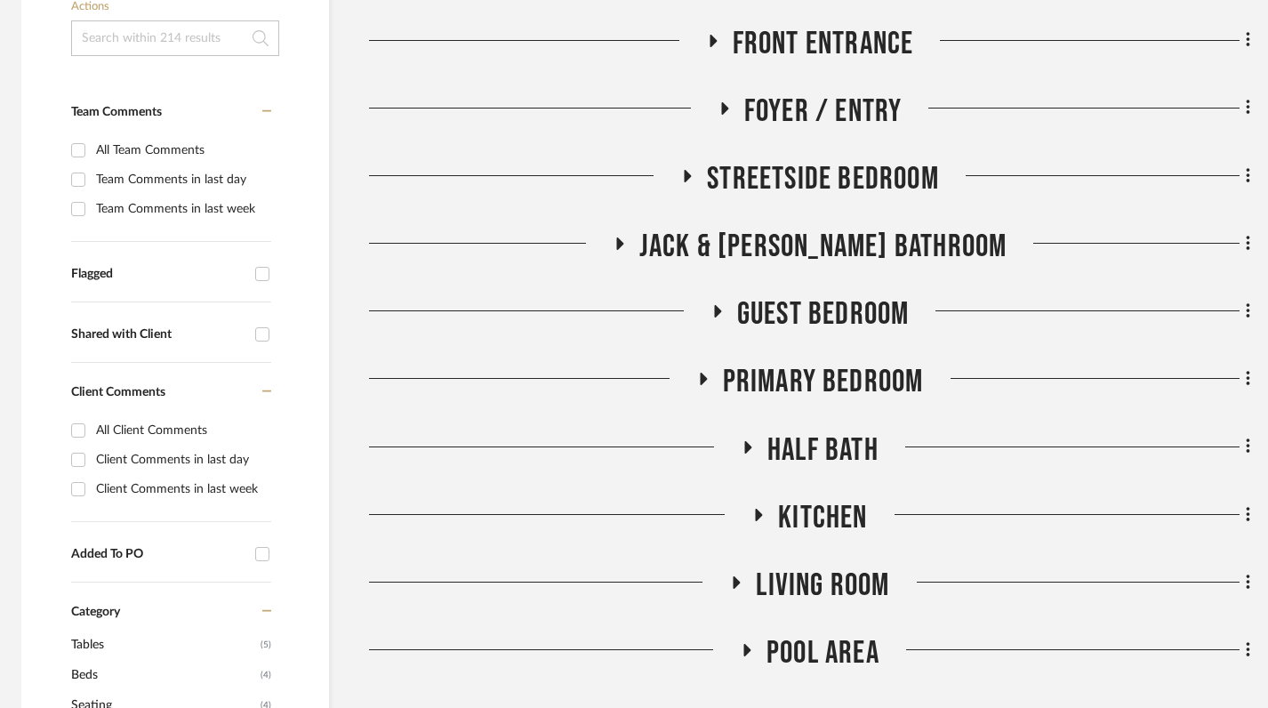
scroll to position [575, 5]
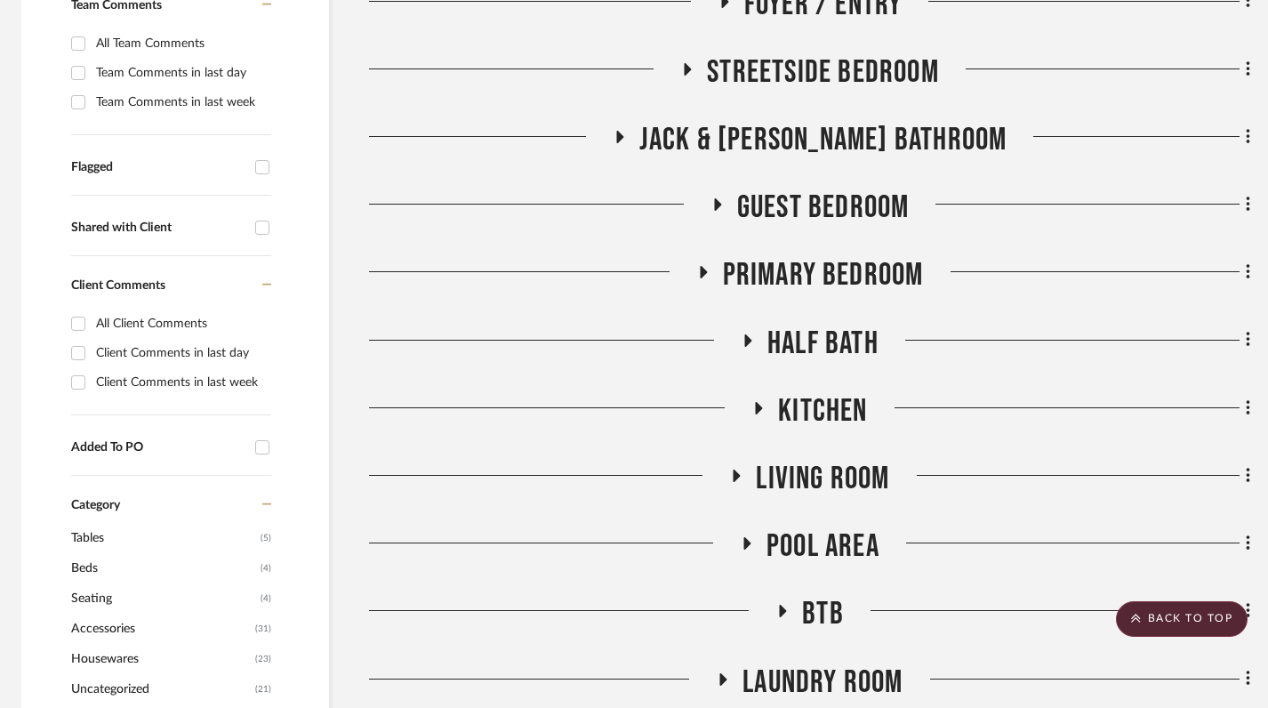
click at [682, 65] on icon at bounding box center [687, 68] width 21 height 13
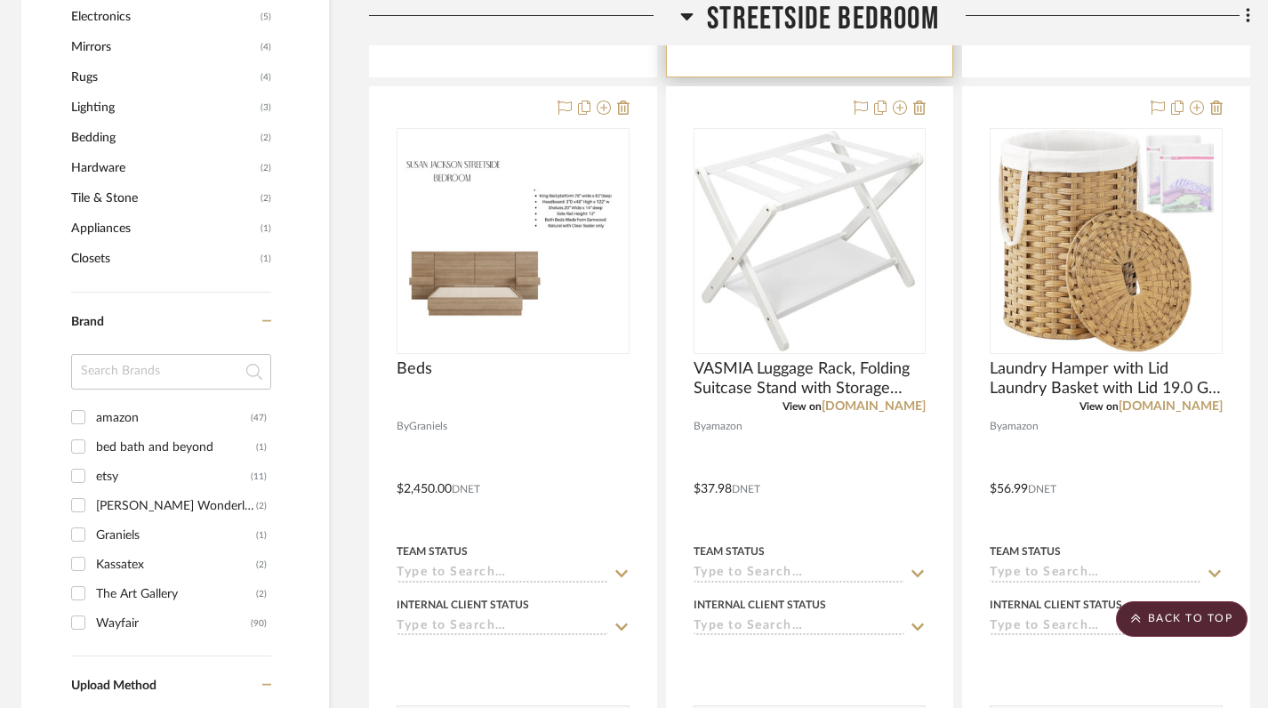
scroll to position [1382, 5]
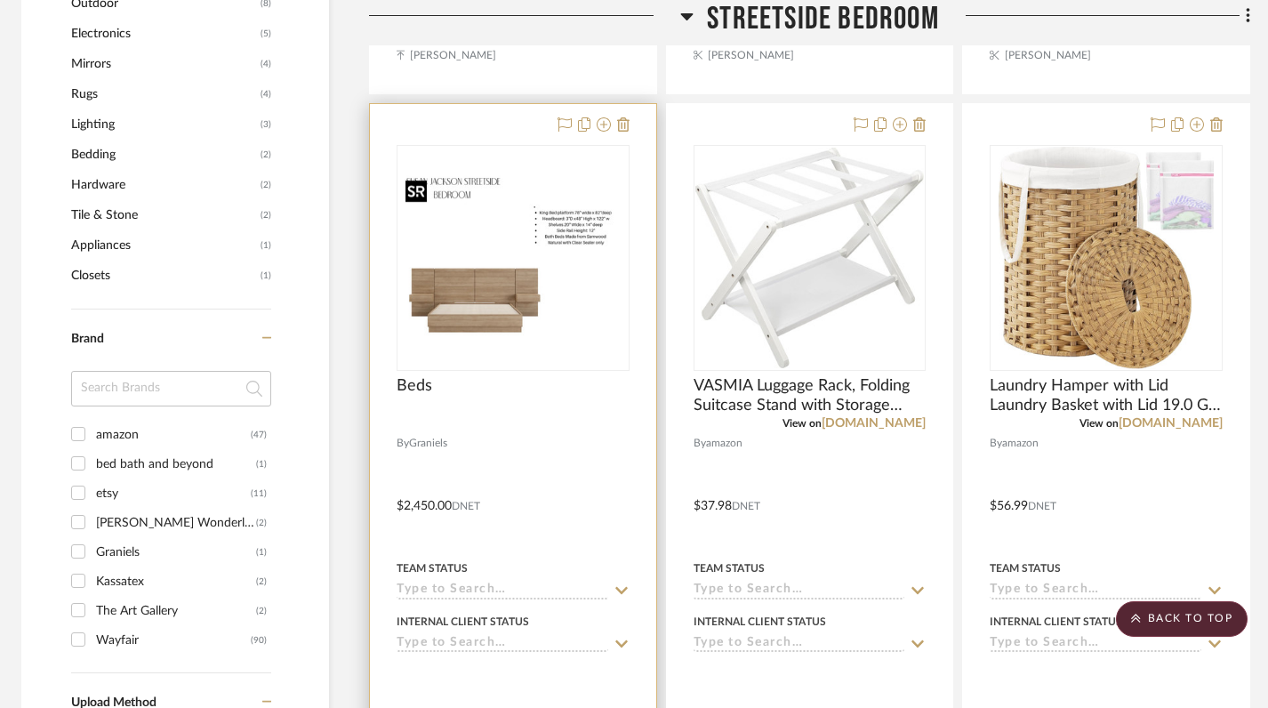
click at [532, 308] on img "0" at bounding box center [512, 257] width 229 height 170
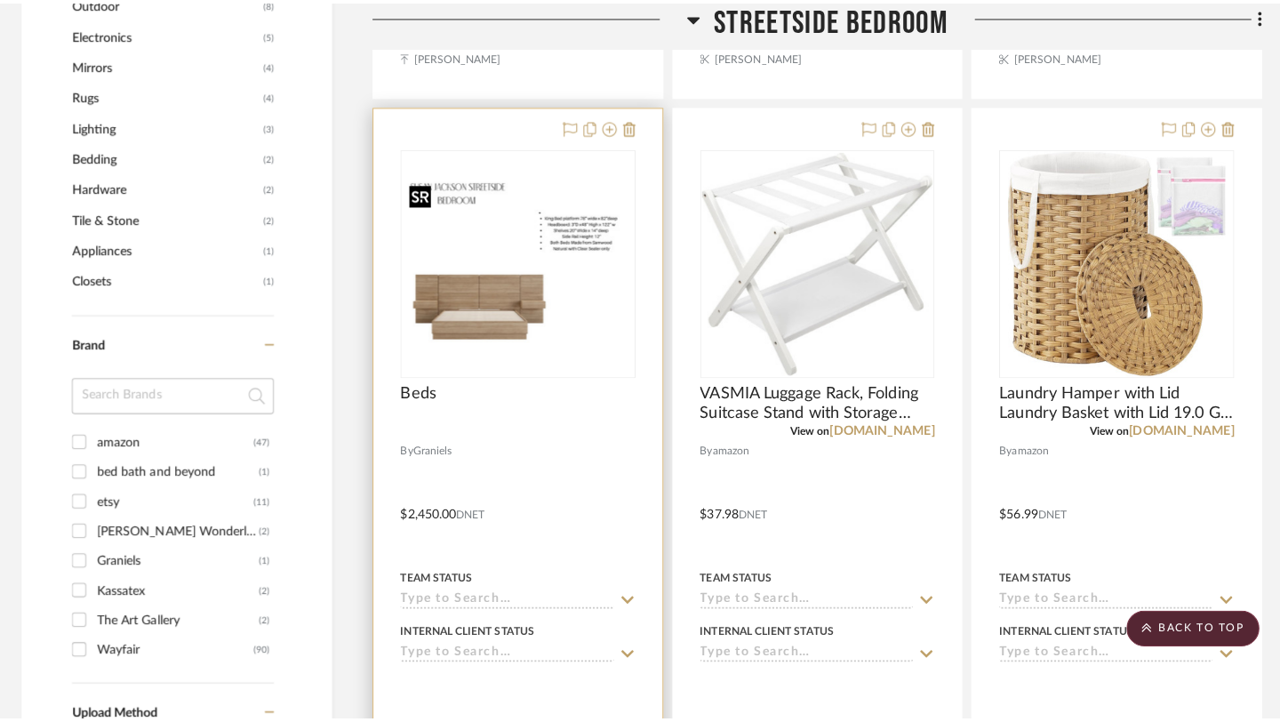
scroll to position [0, 0]
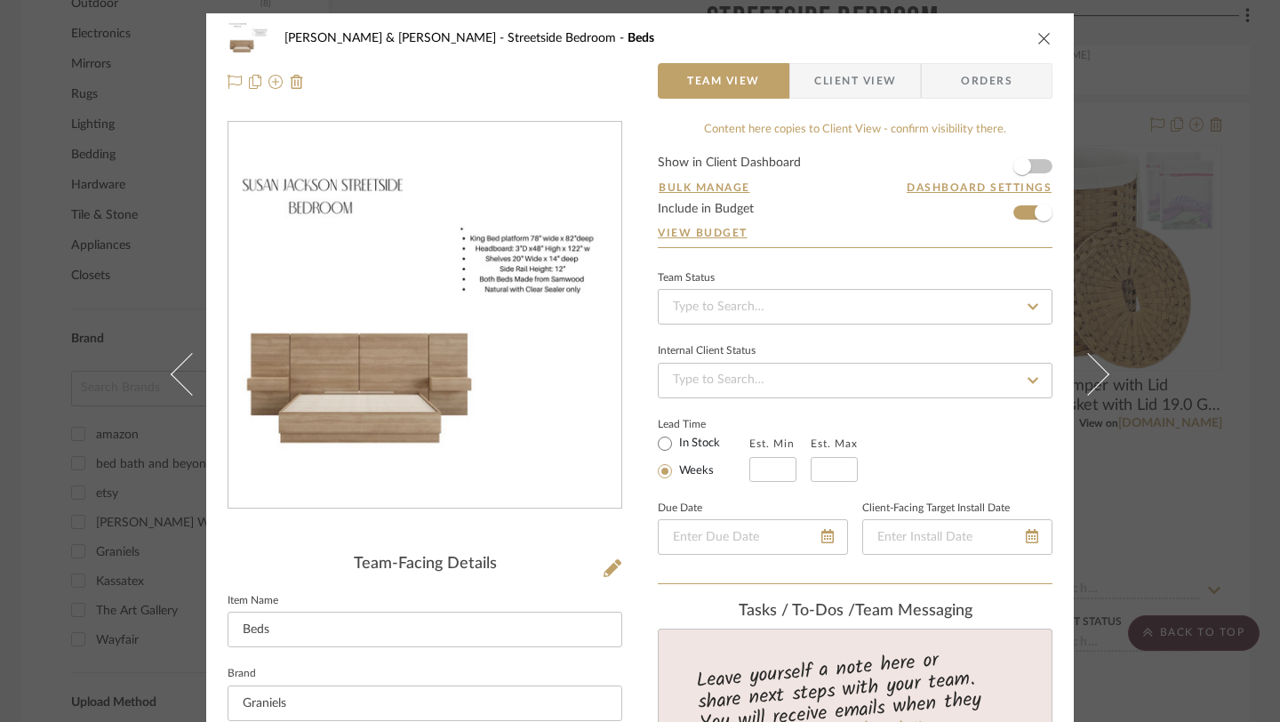
click at [1038, 42] on icon "close" at bounding box center [1045, 38] width 14 height 14
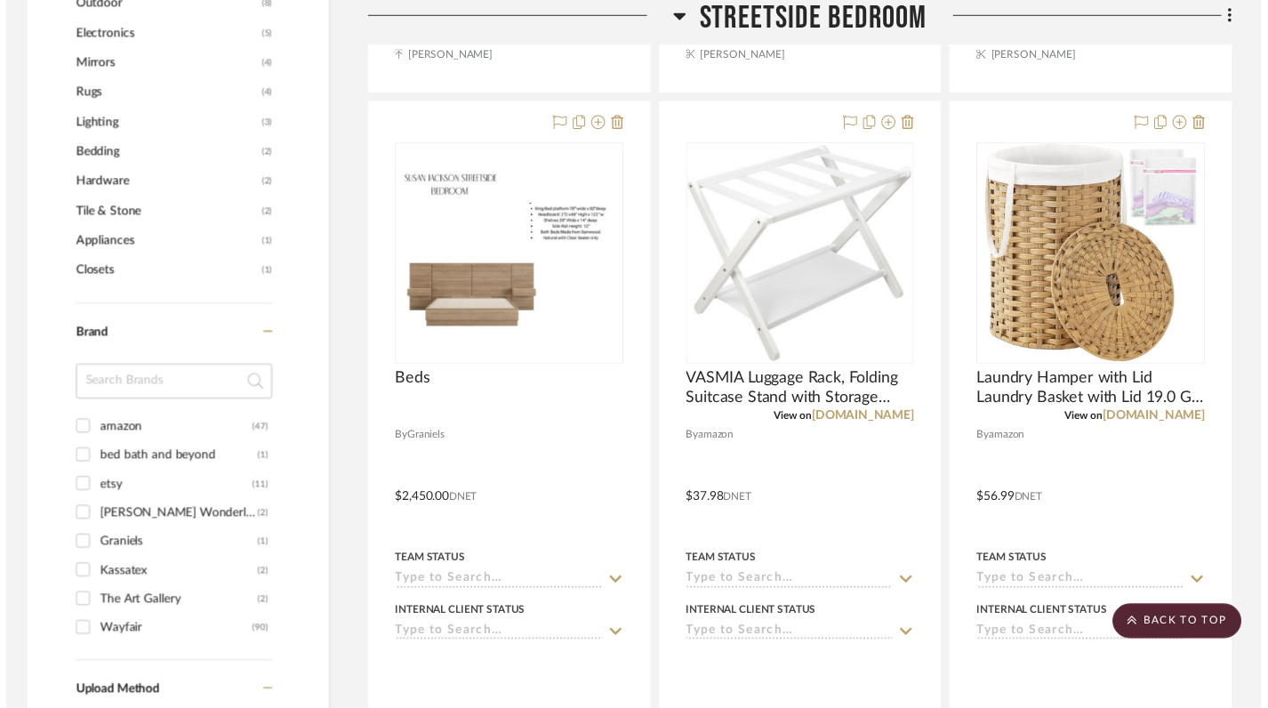
scroll to position [1382, 5]
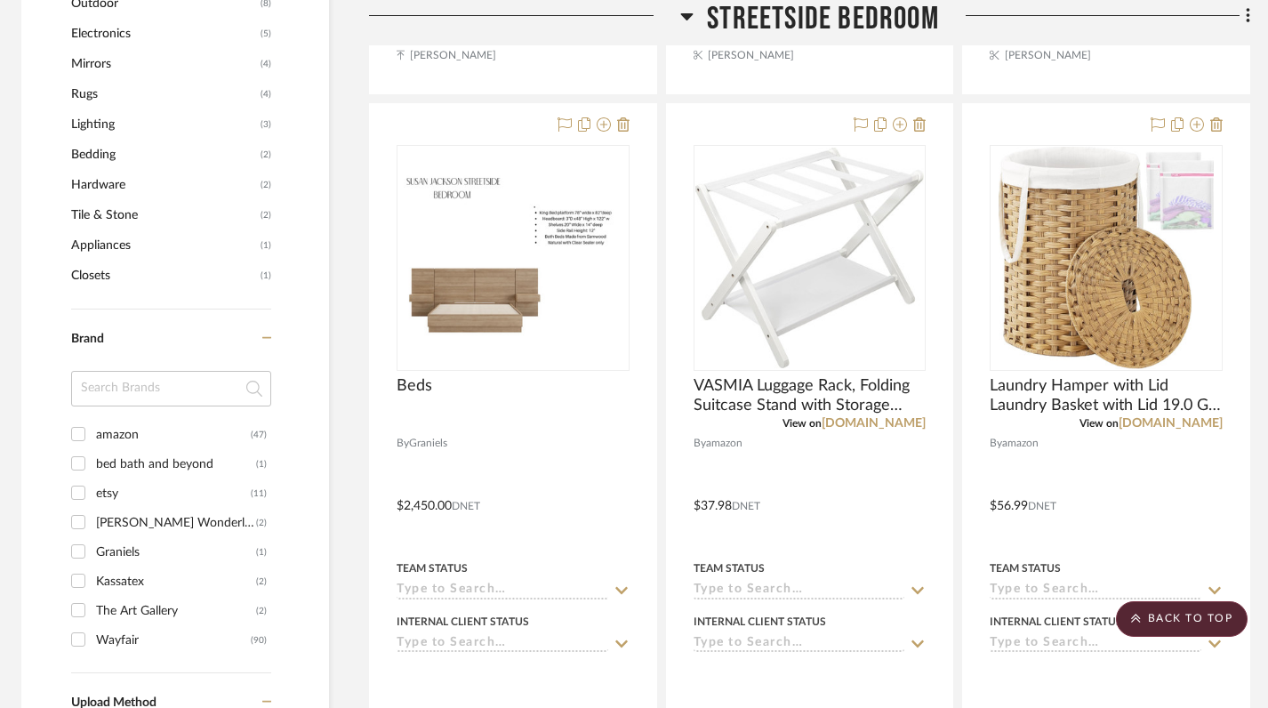
click at [686, 11] on icon at bounding box center [686, 15] width 13 height 21
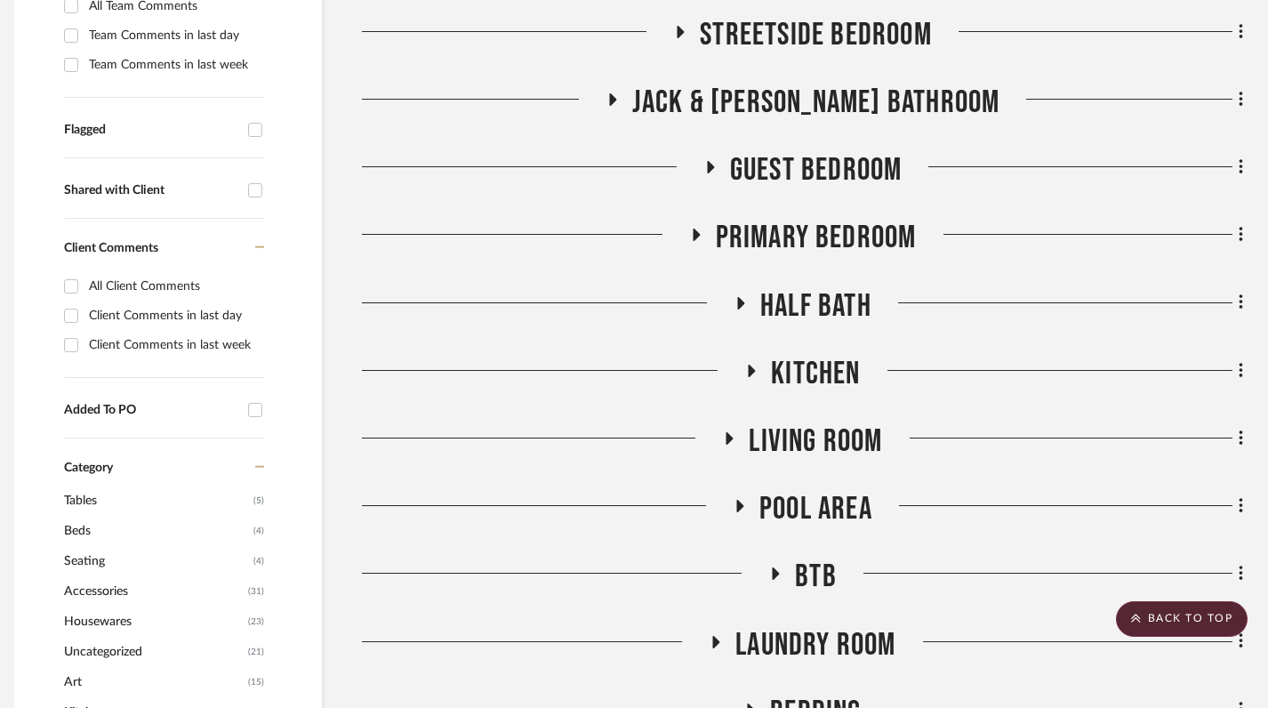
scroll to position [609, 12]
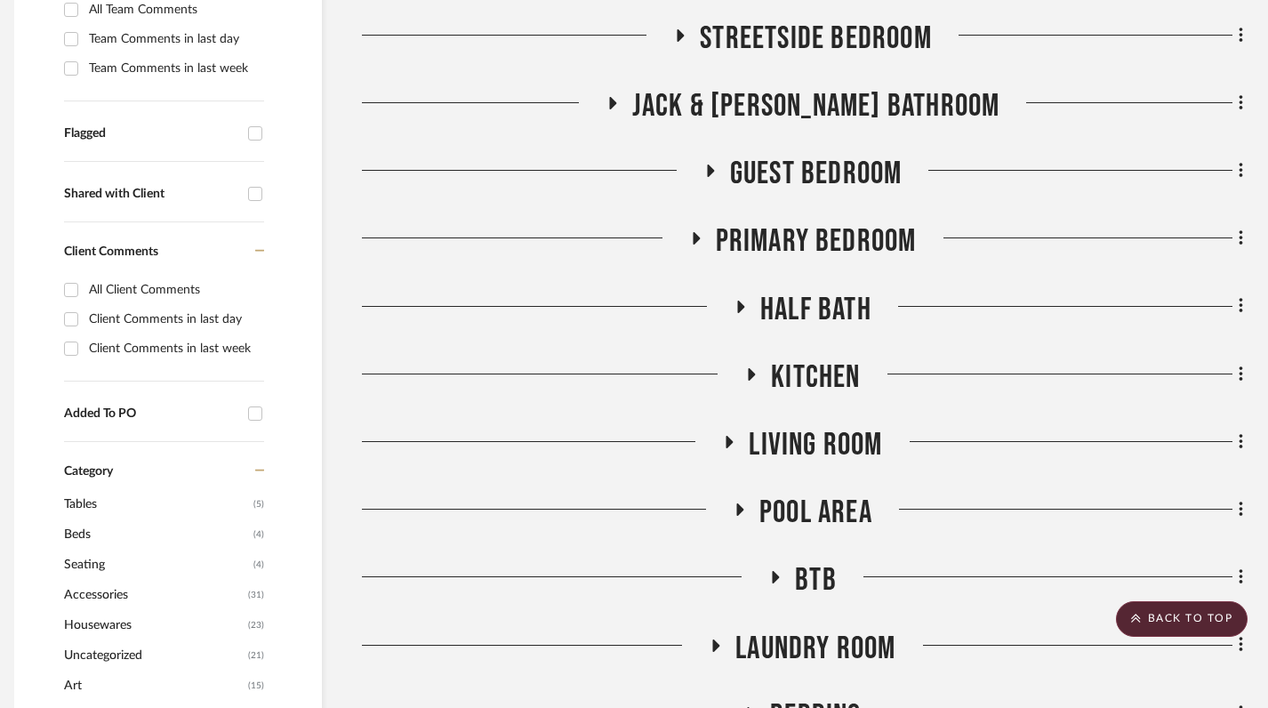
click at [697, 233] on icon at bounding box center [695, 238] width 21 height 13
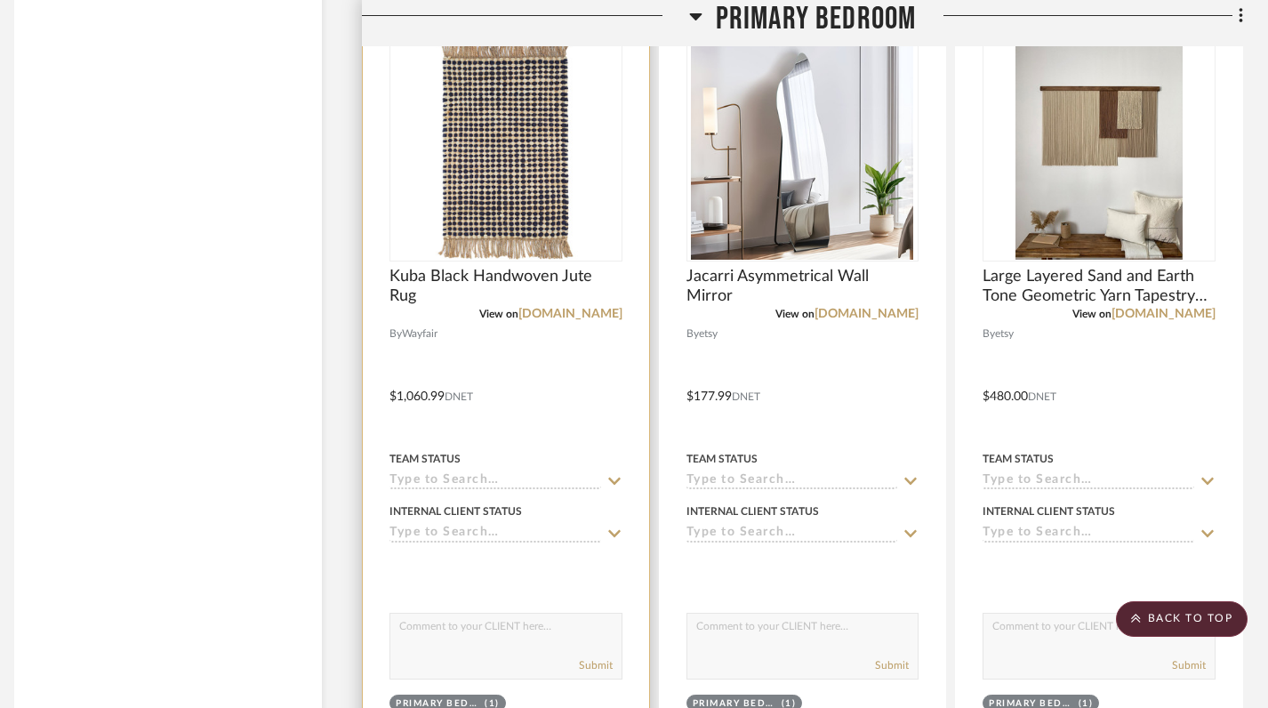
scroll to position [5638, 12]
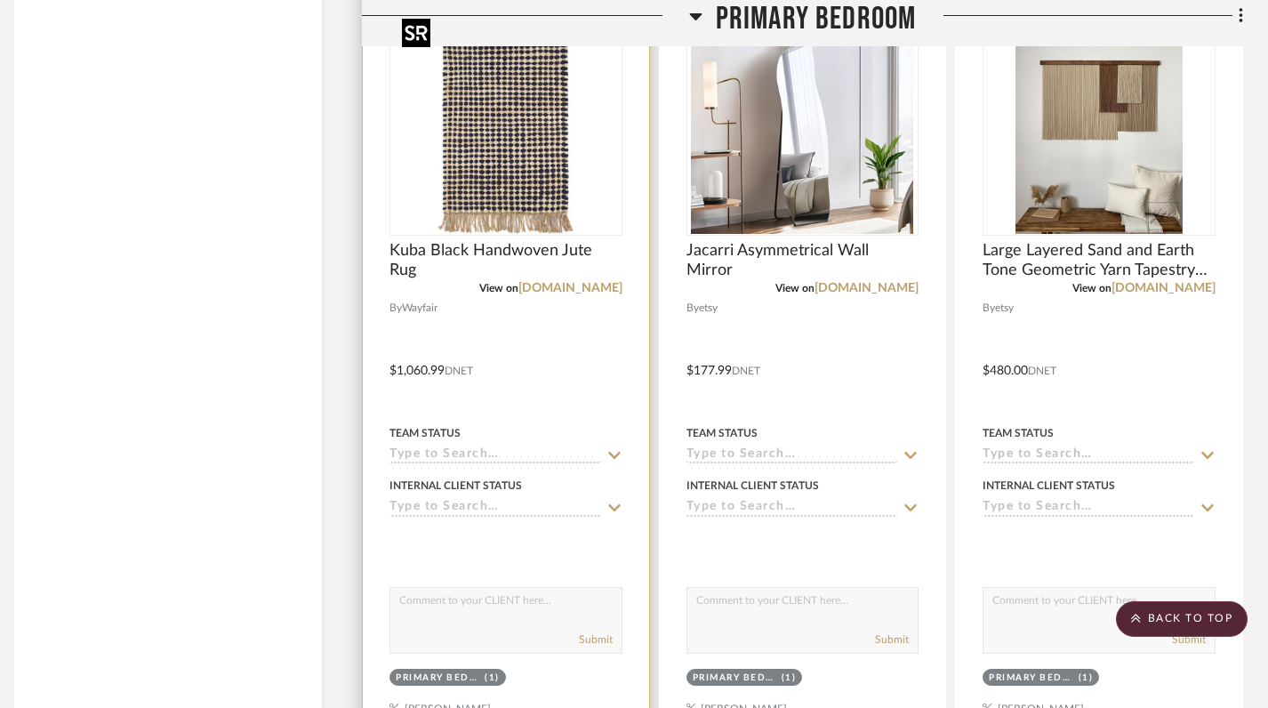
click at [0, 0] on img at bounding box center [0, 0] width 0 height 0
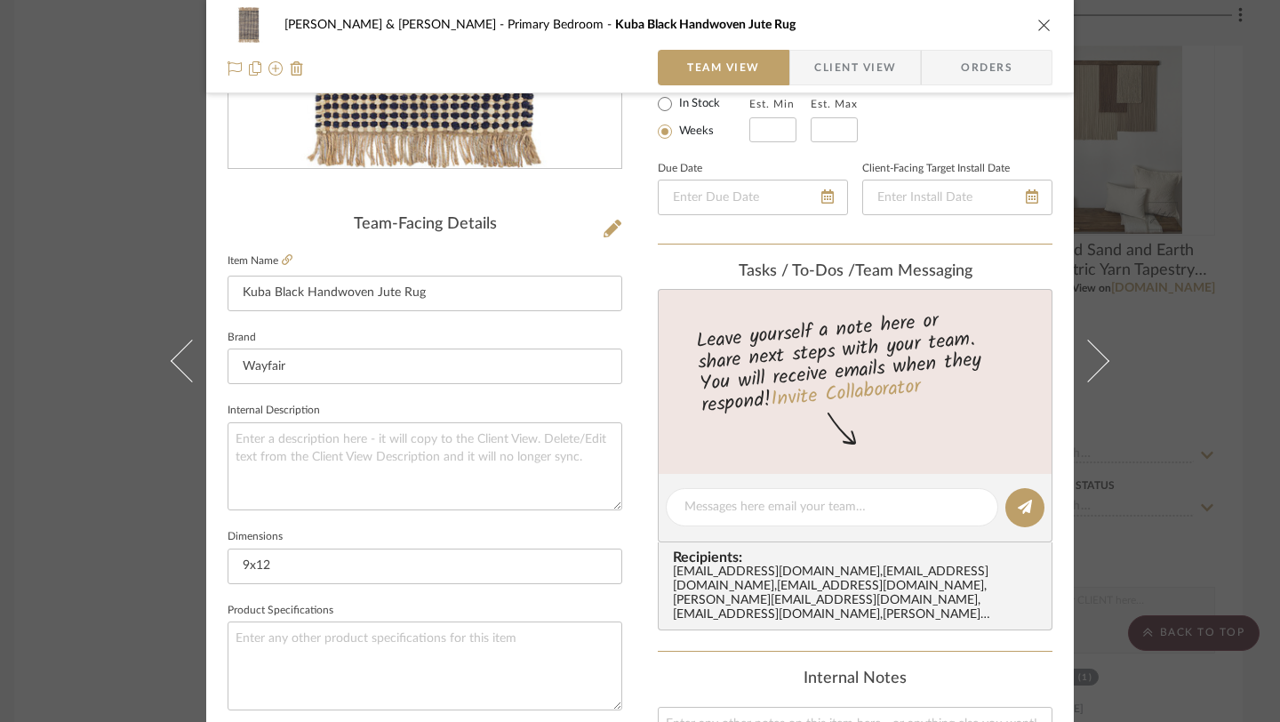
scroll to position [384, 0]
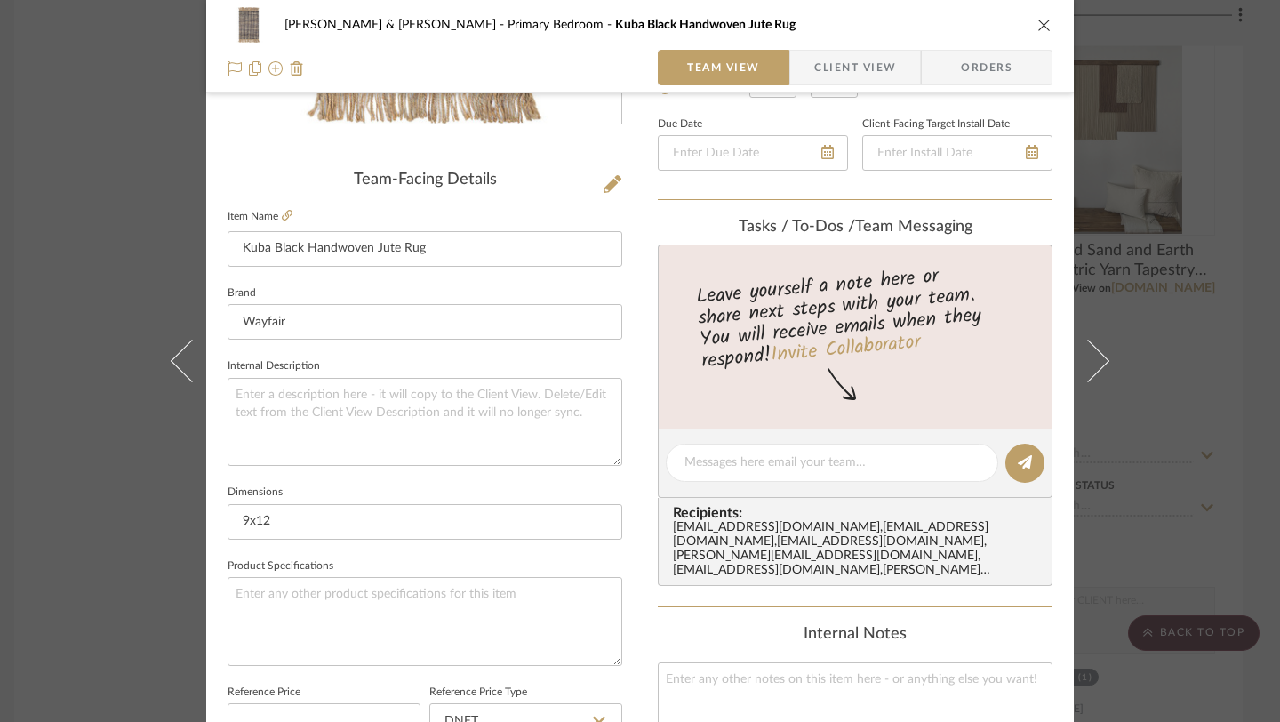
click at [1040, 18] on icon "close" at bounding box center [1045, 25] width 14 height 14
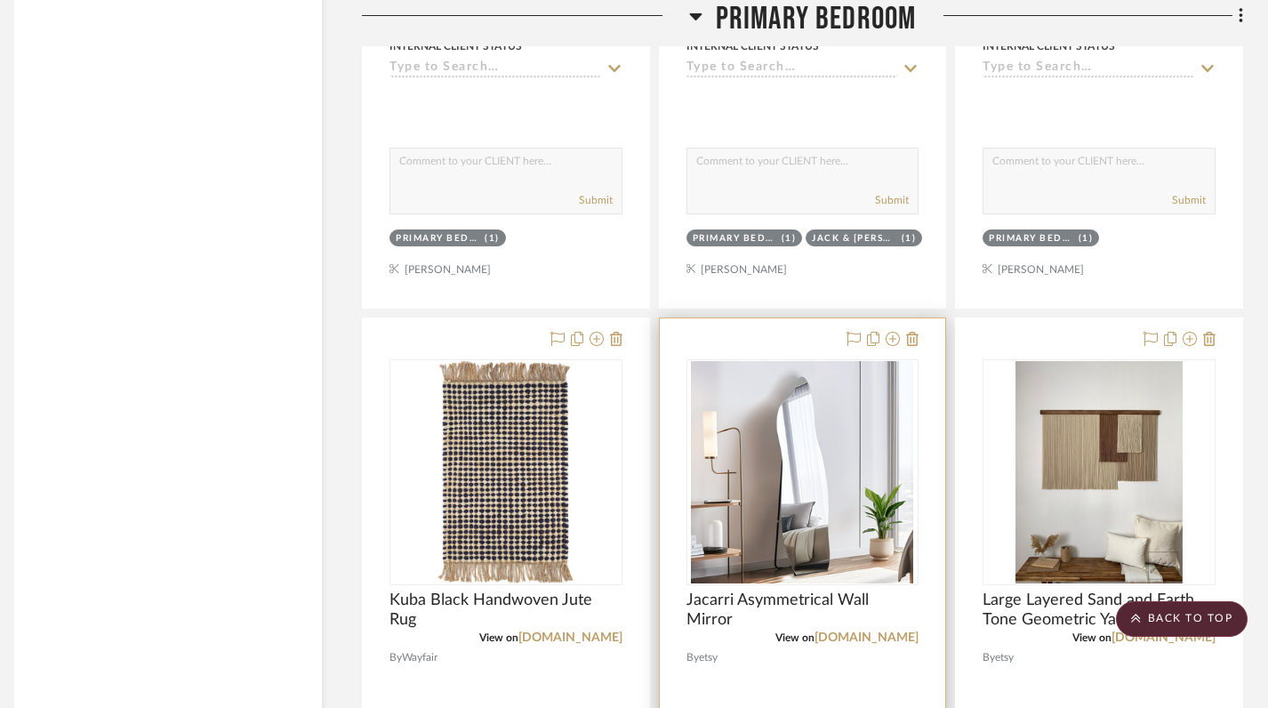
scroll to position [5308, 12]
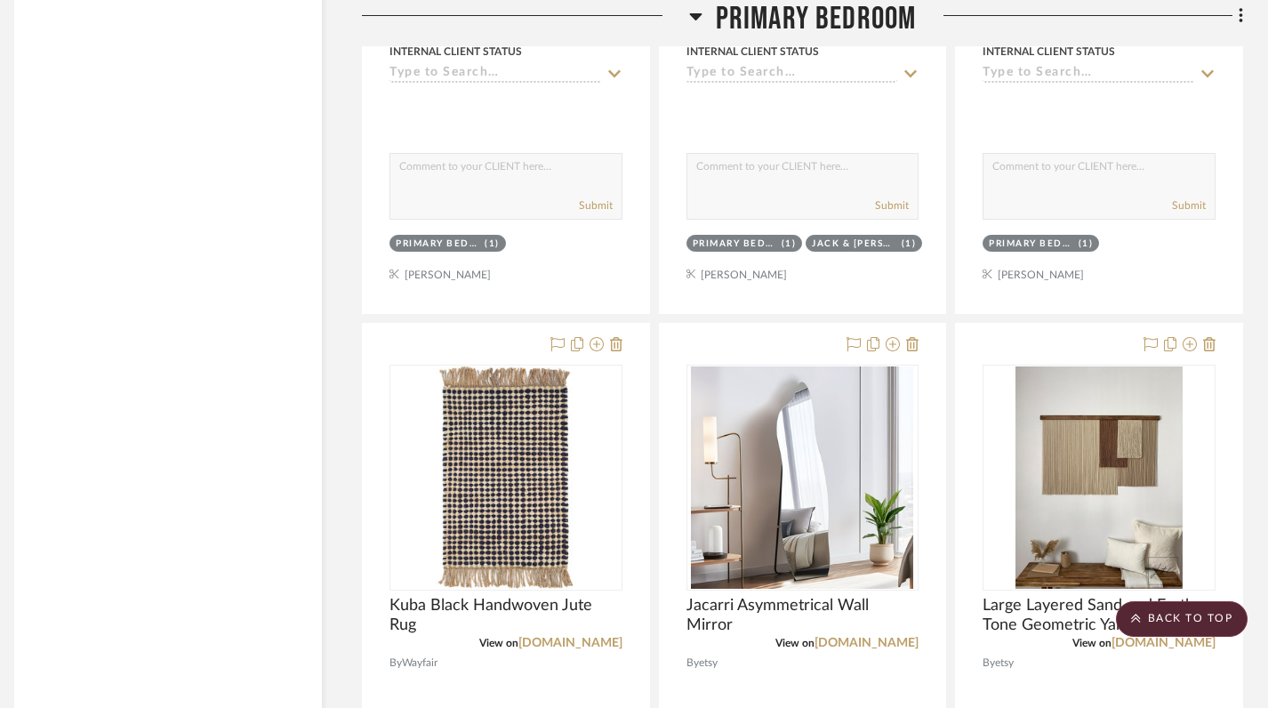
click at [693, 18] on icon at bounding box center [695, 16] width 12 height 7
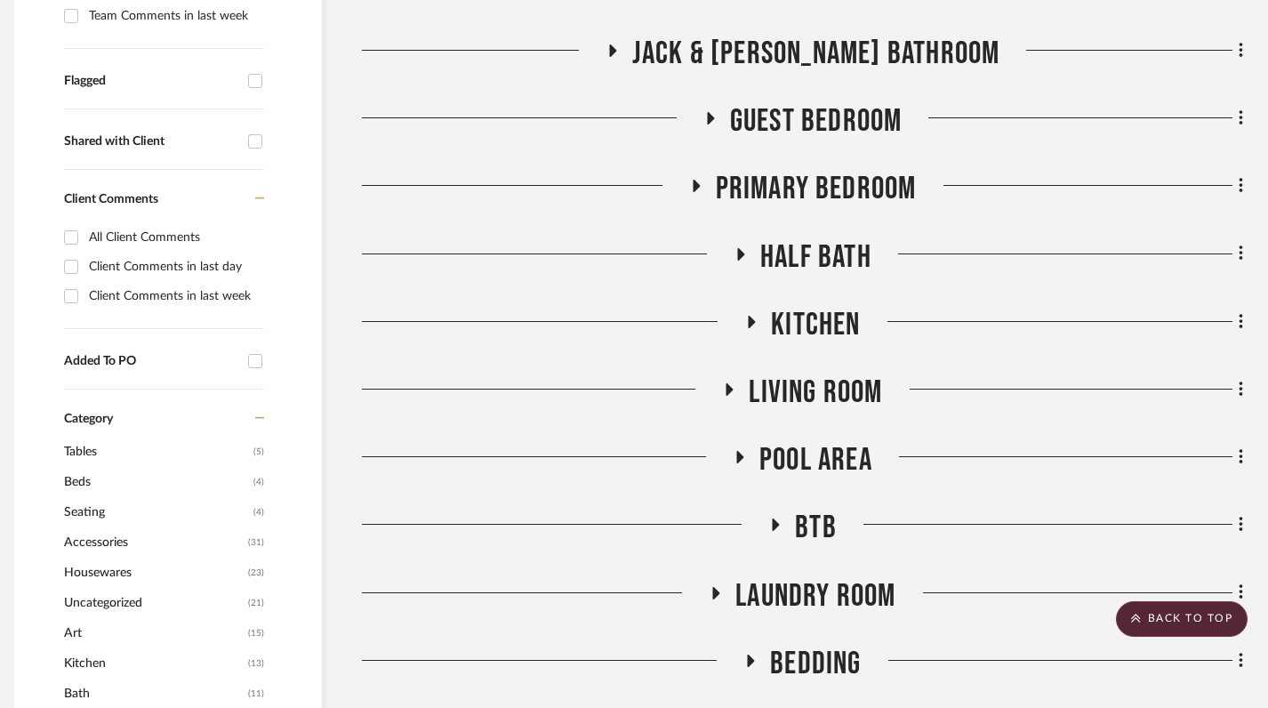
scroll to position [655, 12]
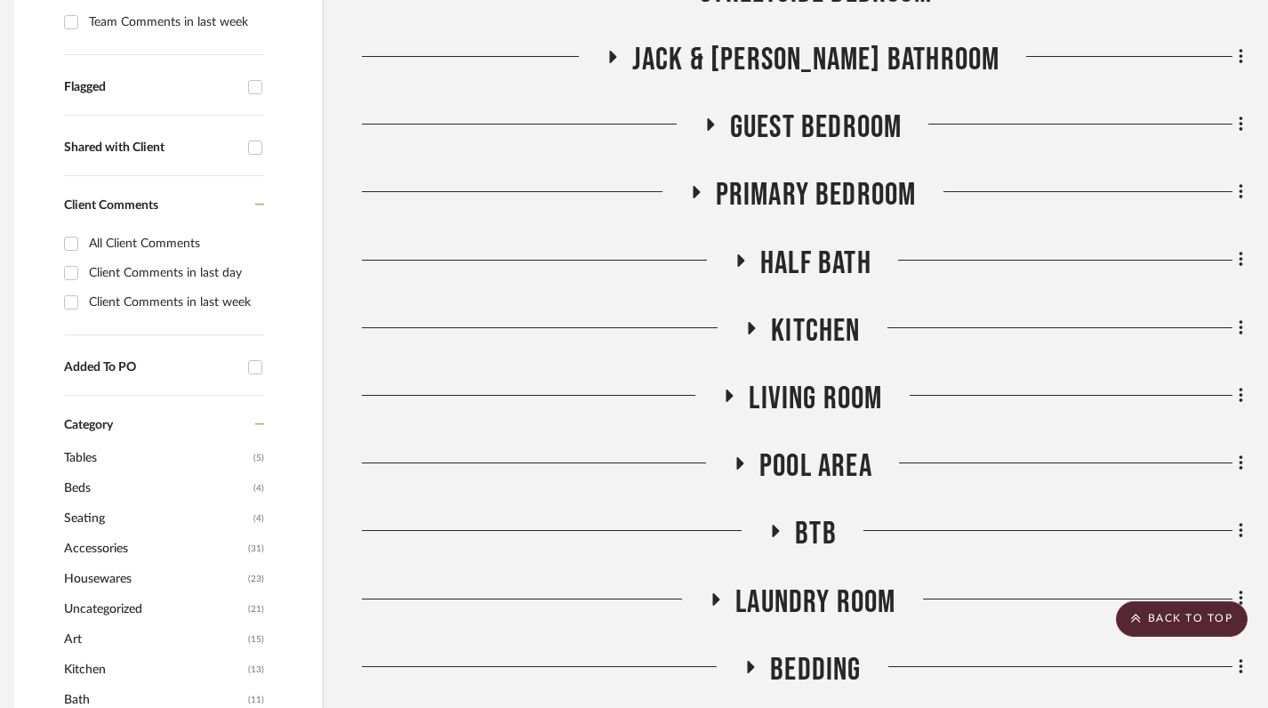
click at [692, 189] on icon at bounding box center [695, 192] width 21 height 13
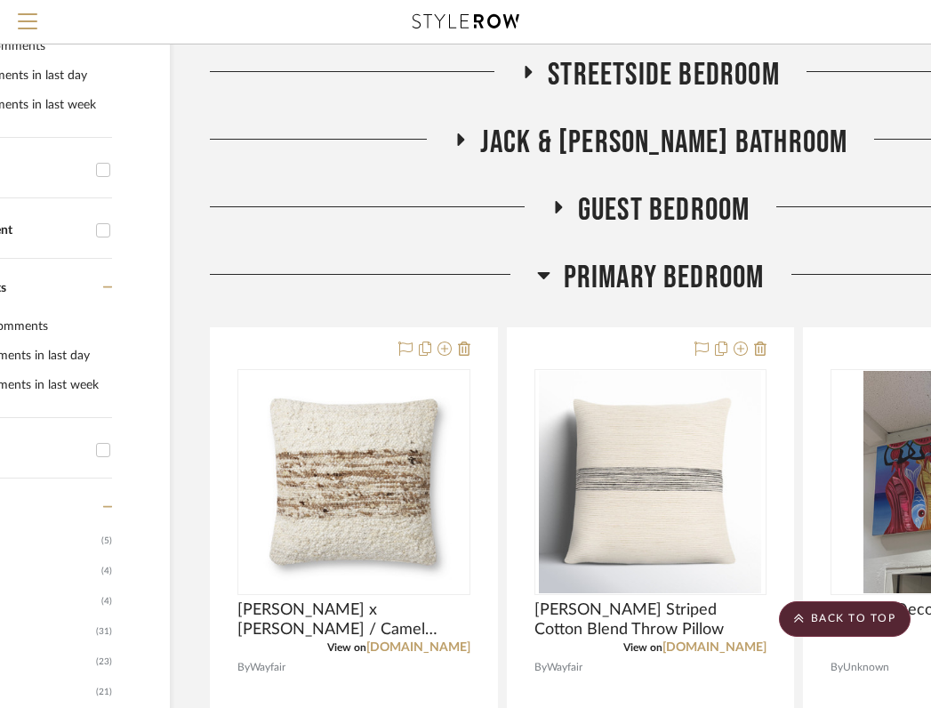
scroll to position [489, 169]
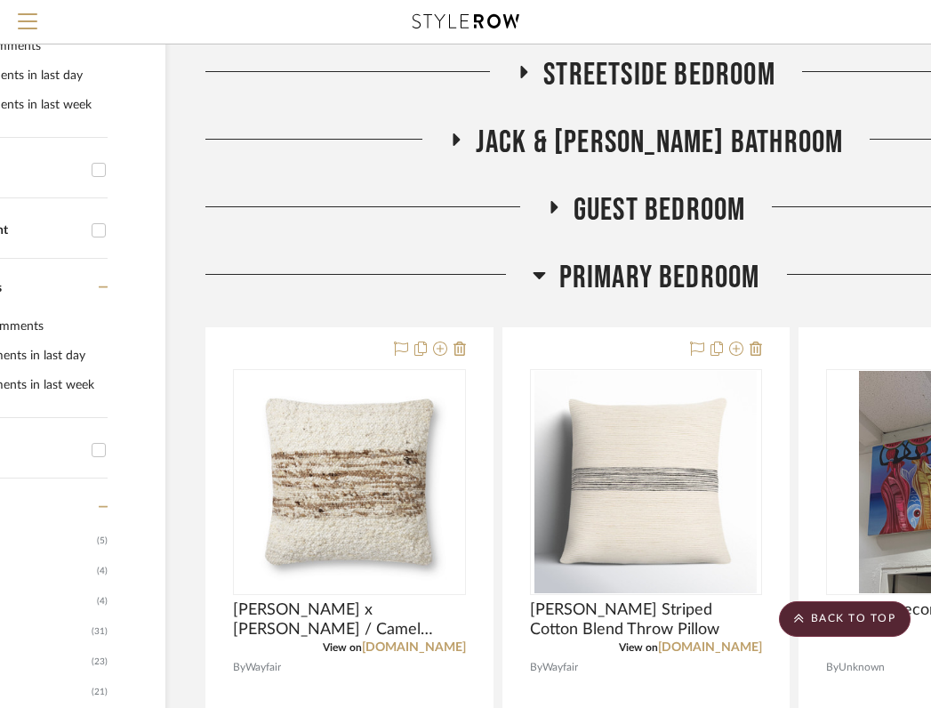
click at [548, 274] on h3 "Primary Bedroom" at bounding box center [647, 278] width 228 height 38
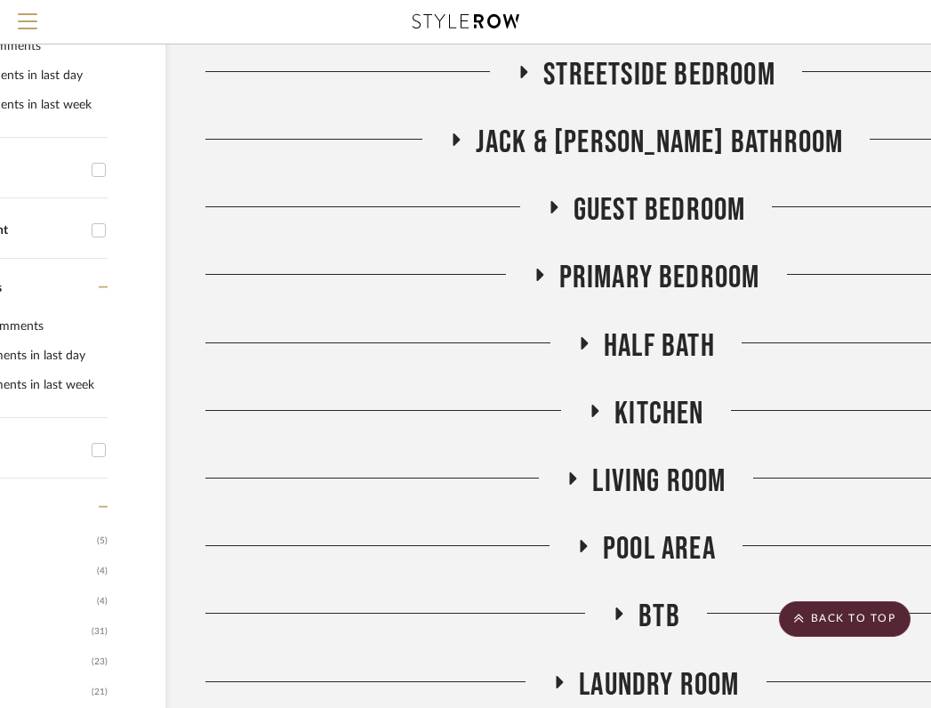
click at [597, 405] on icon at bounding box center [594, 410] width 21 height 13
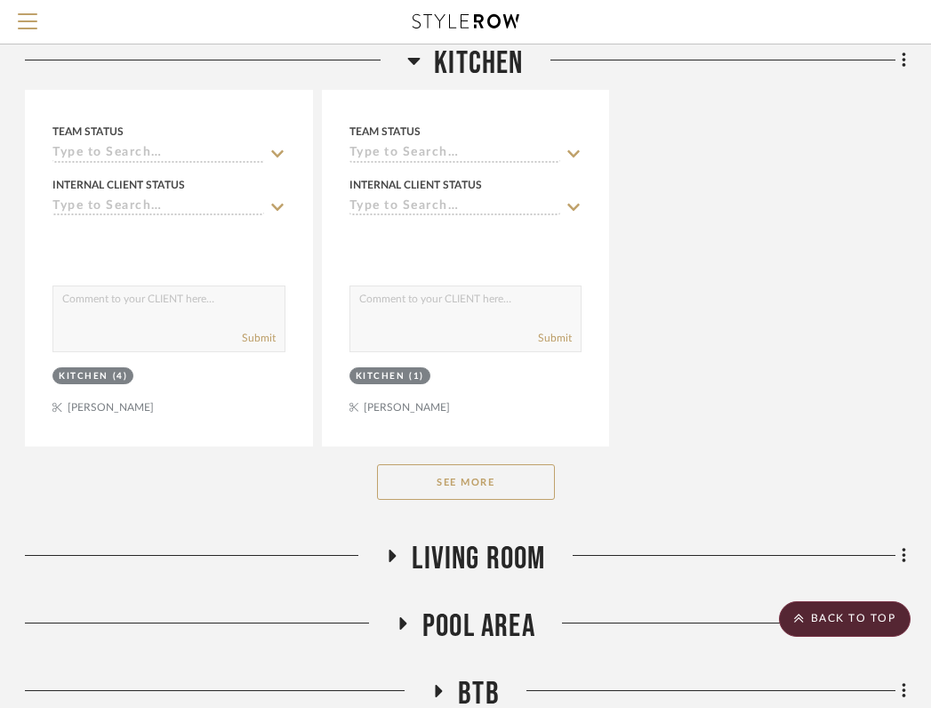
scroll to position [2876, 349]
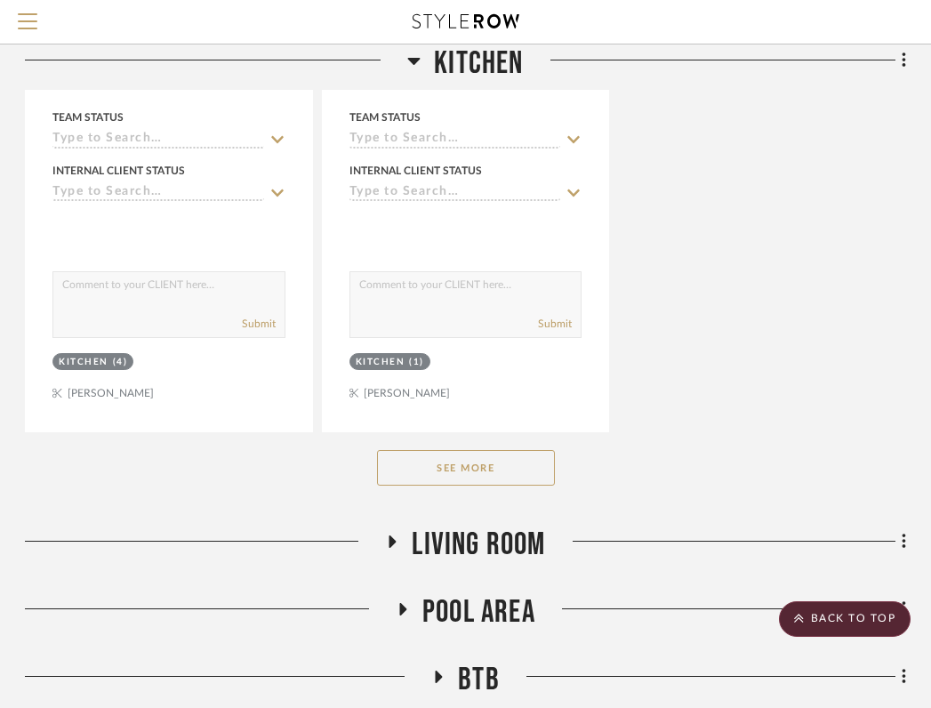
click at [495, 466] on button "See More" at bounding box center [466, 468] width 178 height 36
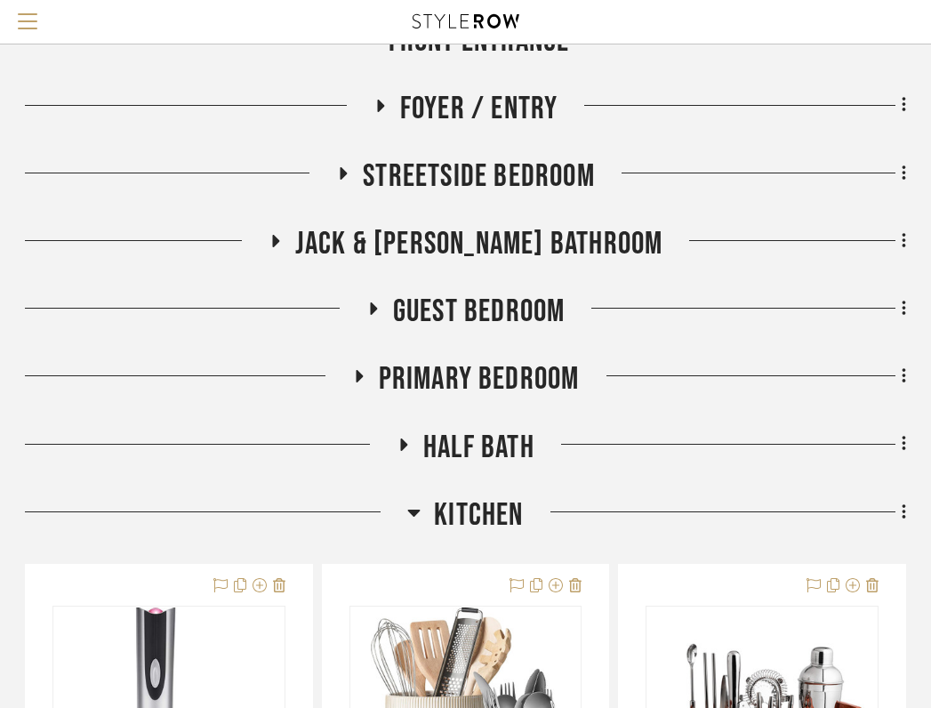
scroll to position [438, 349]
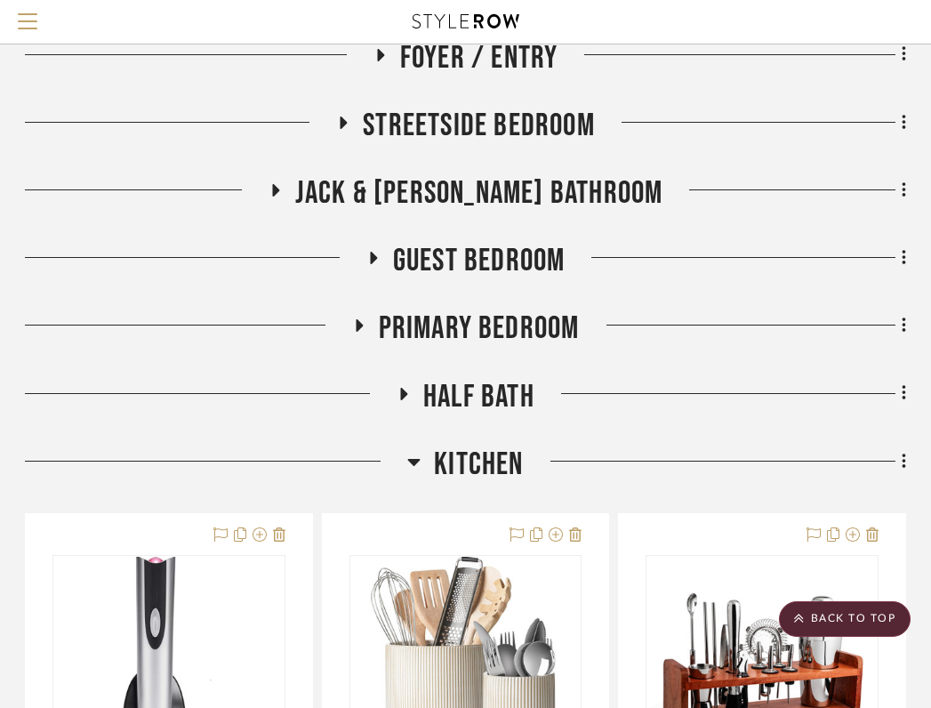
click at [419, 459] on icon at bounding box center [414, 462] width 12 height 7
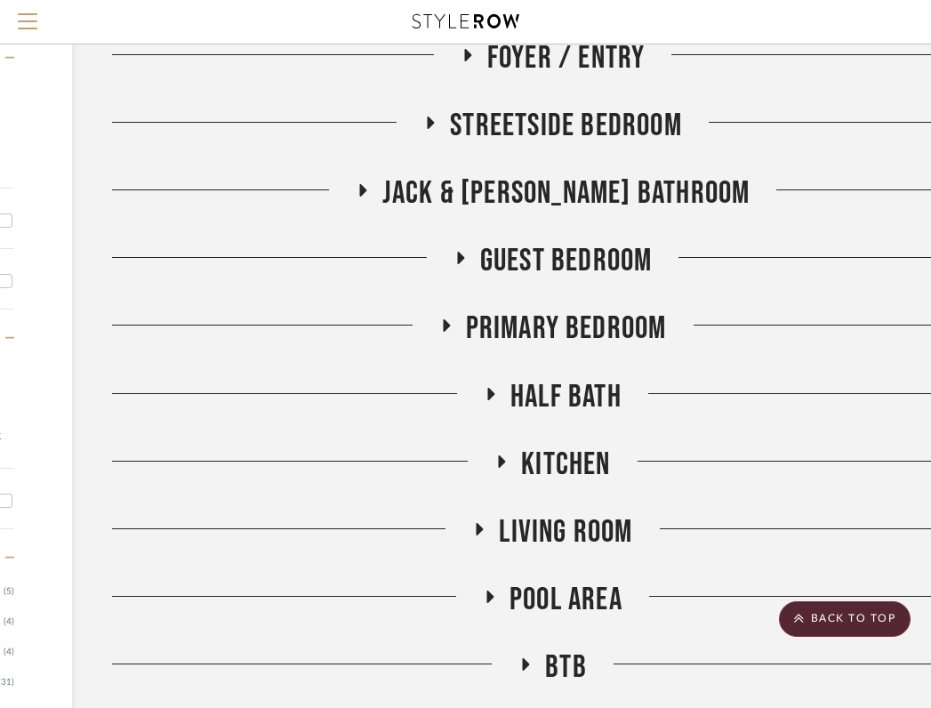
scroll to position [438, 260]
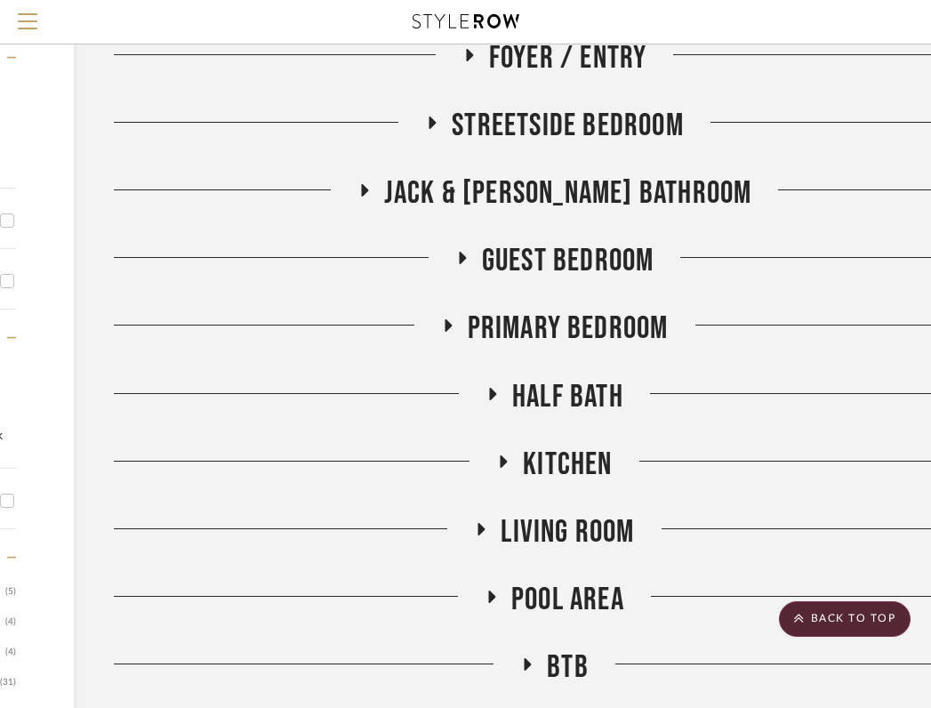
click at [478, 522] on fa-icon at bounding box center [480, 535] width 13 height 26
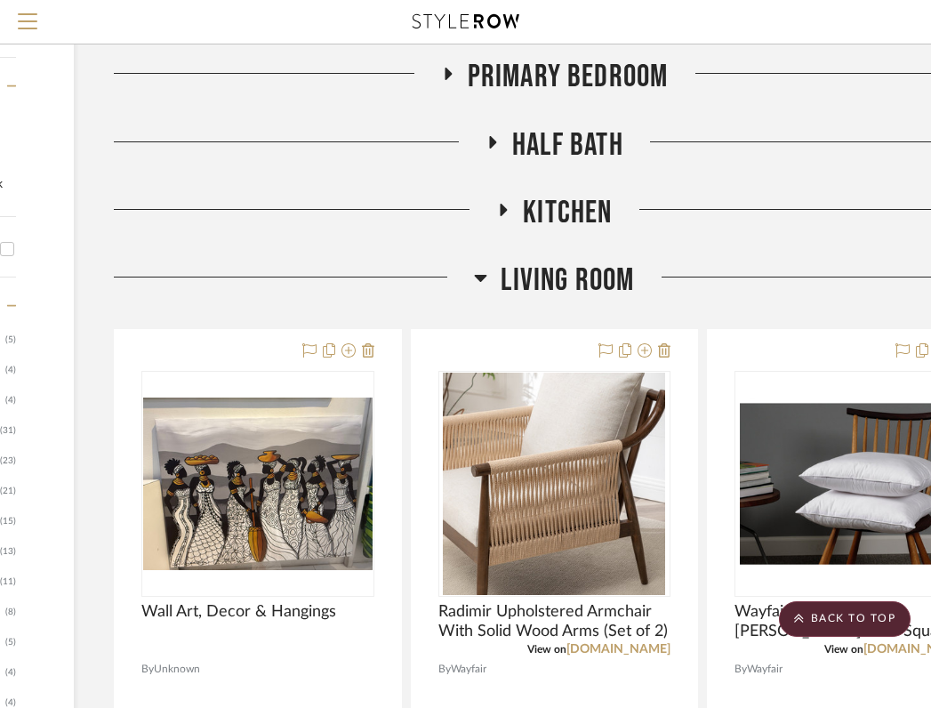
scroll to position [453, 260]
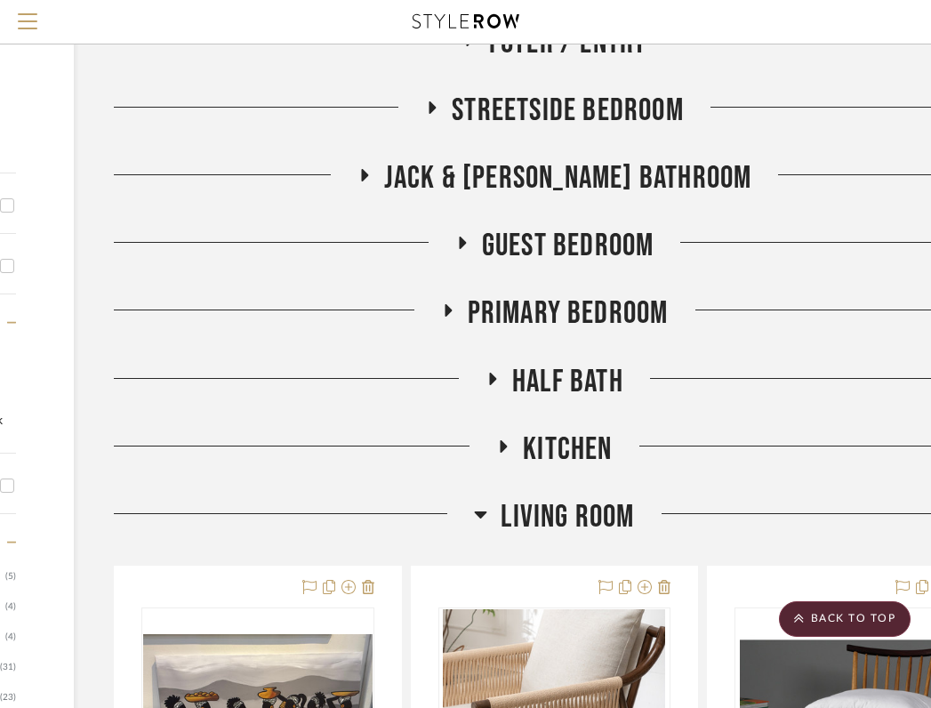
click at [482, 509] on icon at bounding box center [480, 513] width 13 height 21
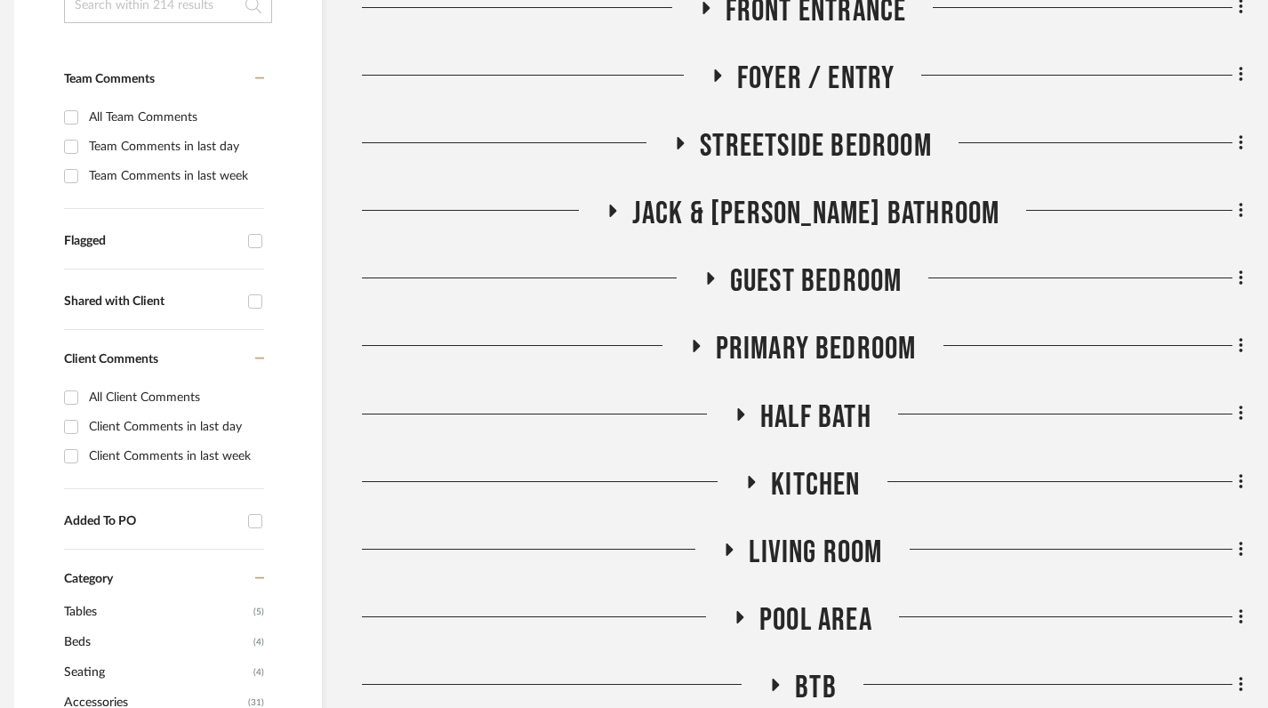
scroll to position [521, 12]
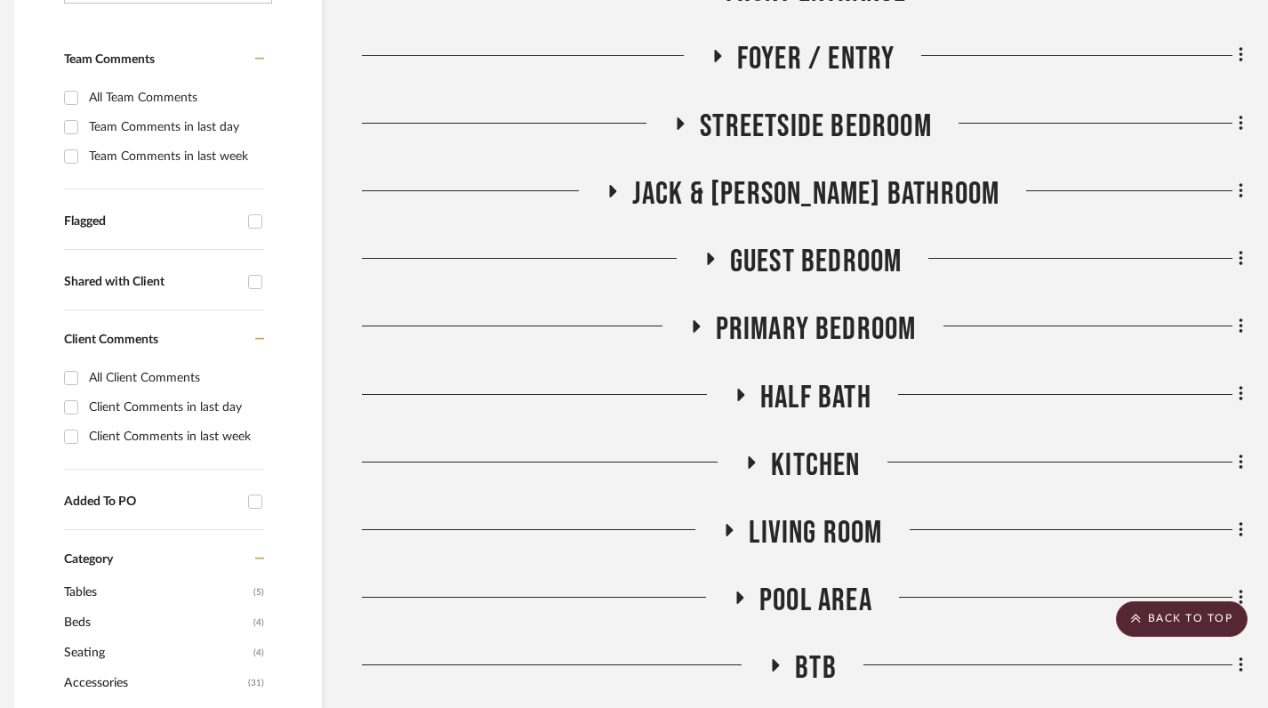
click at [728, 525] on icon at bounding box center [729, 530] width 7 height 12
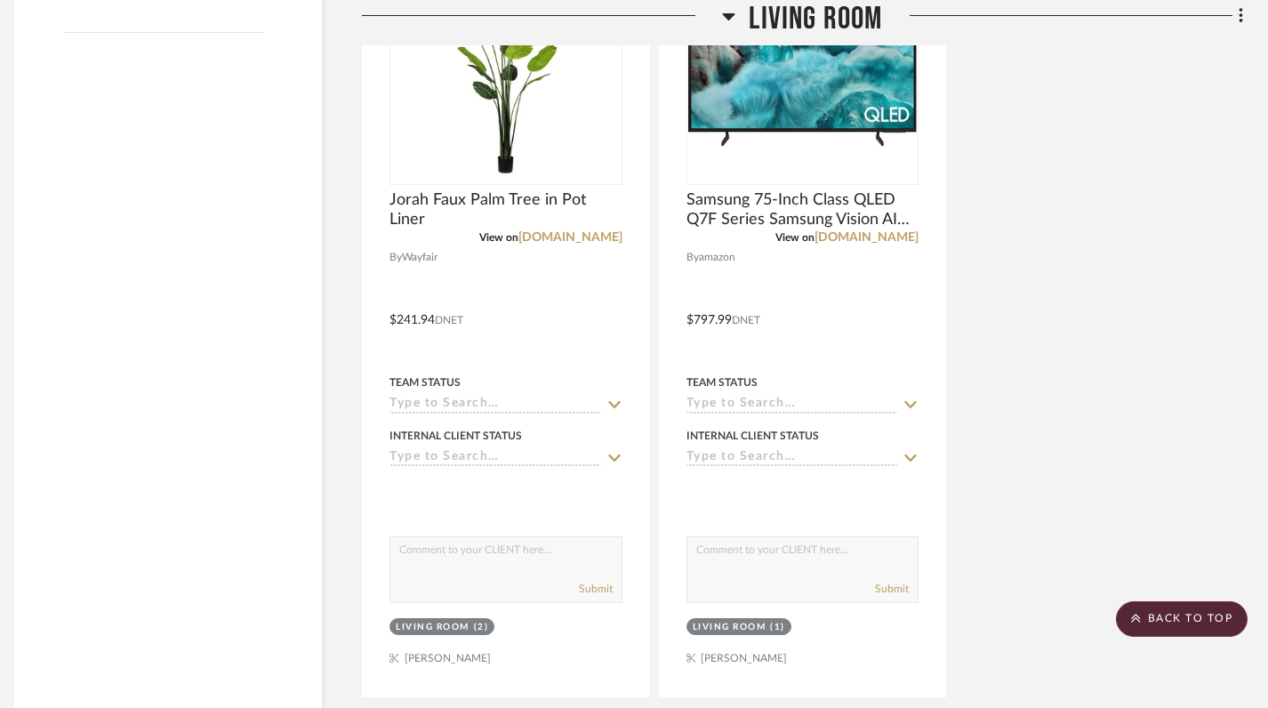
scroll to position [3125, 12]
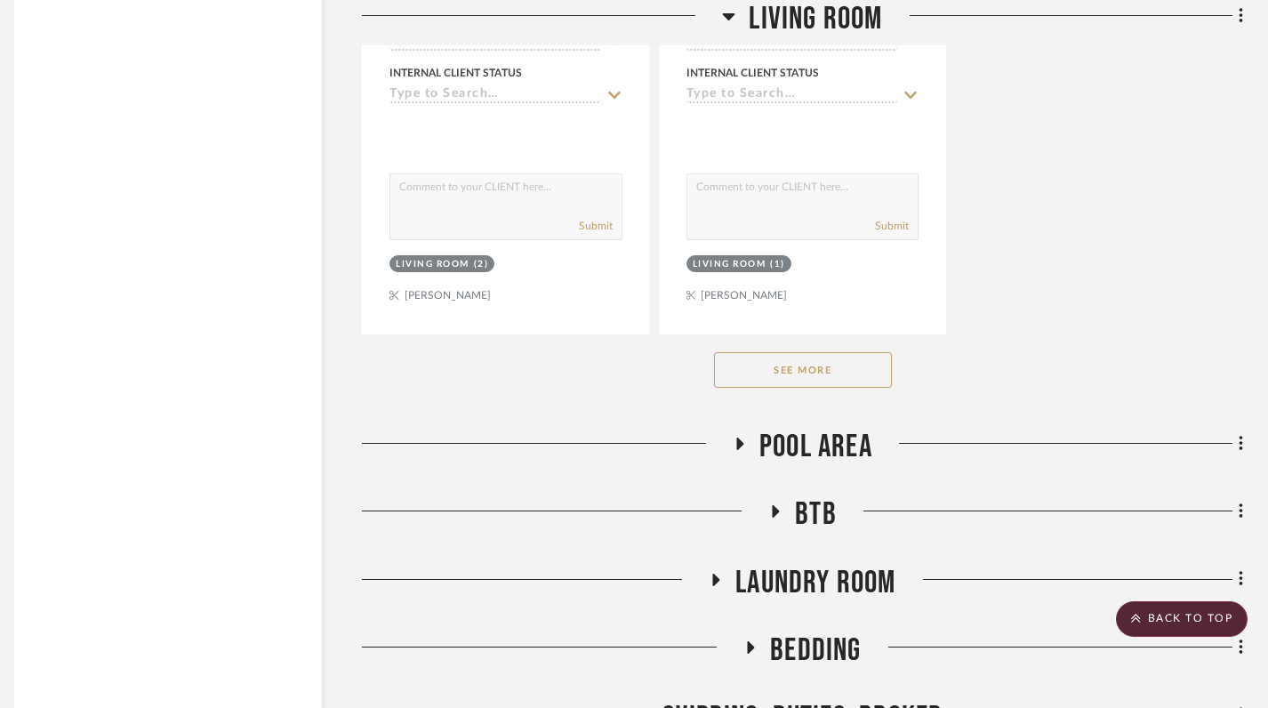
click at [824, 365] on button "See More" at bounding box center [803, 370] width 178 height 36
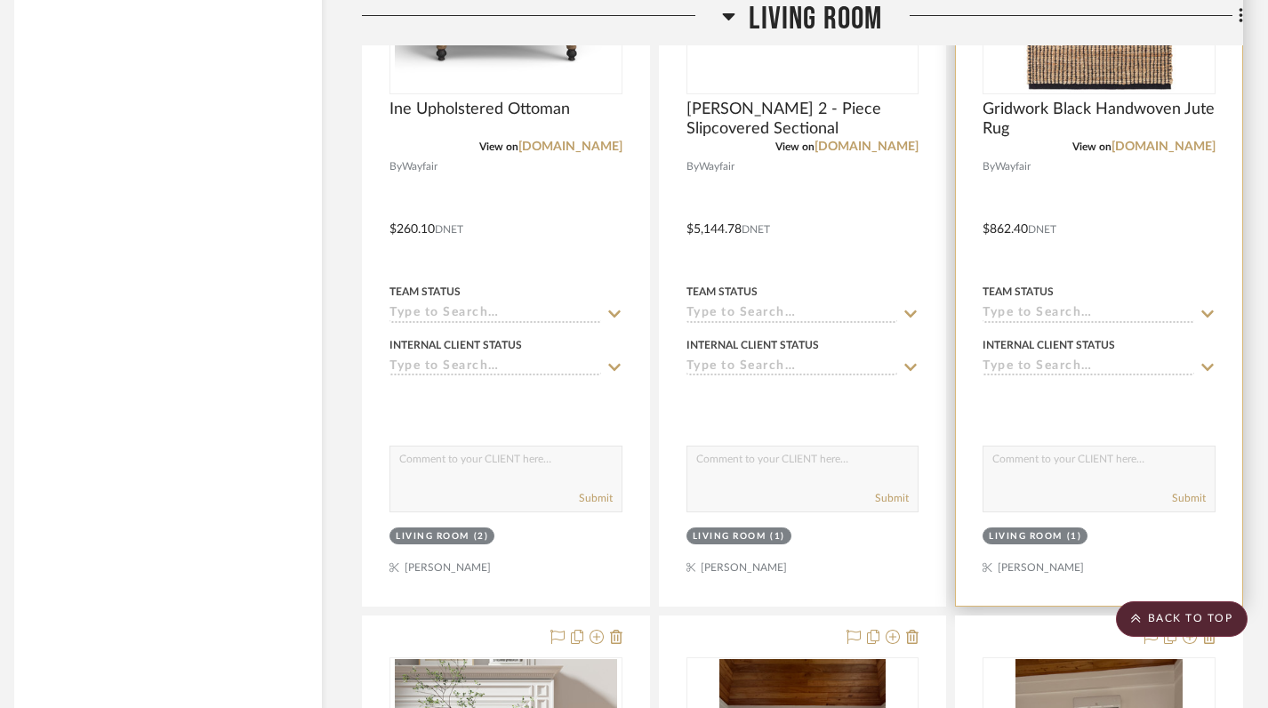
scroll to position [4432, 12]
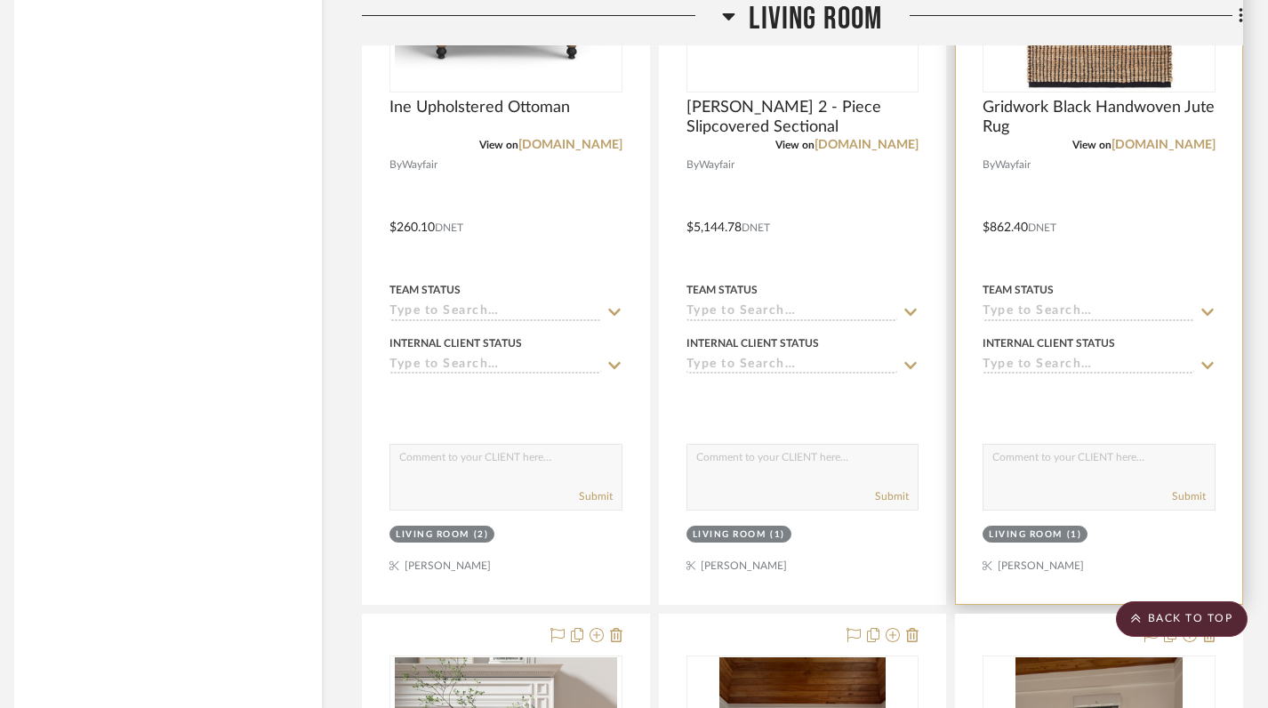
click at [1150, 204] on div at bounding box center [1099, 215] width 286 height 778
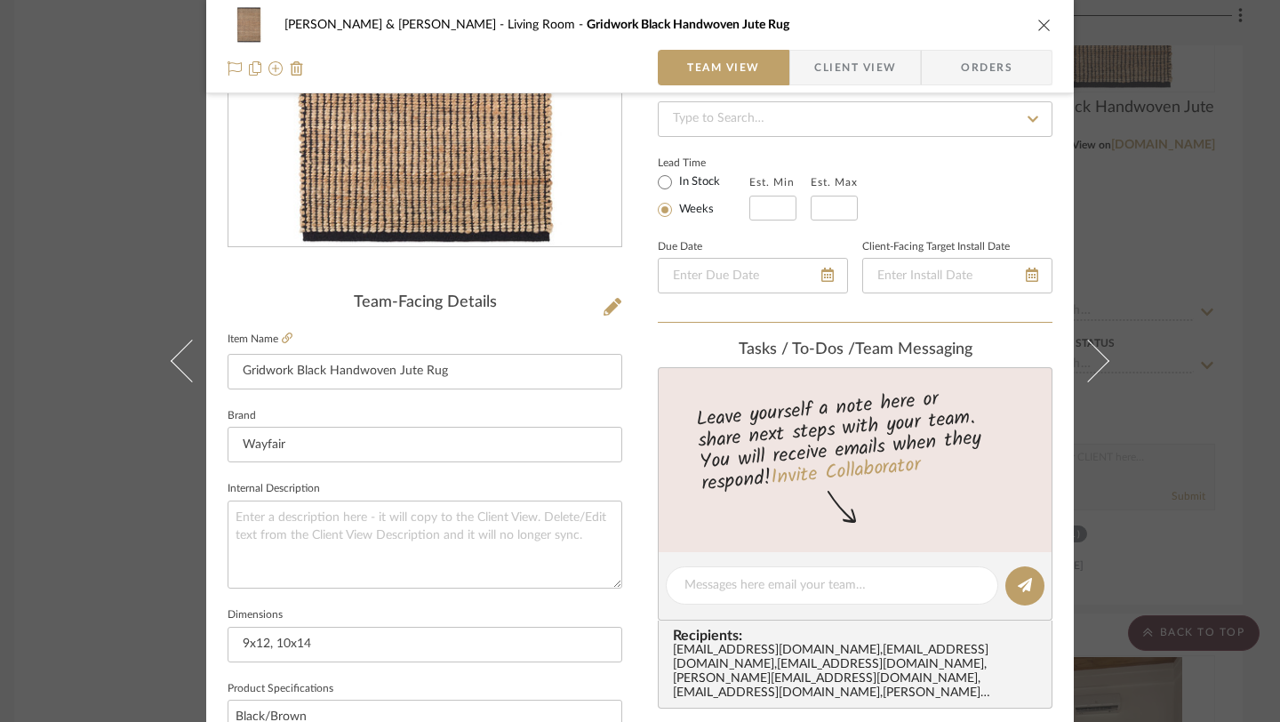
scroll to position [0, 0]
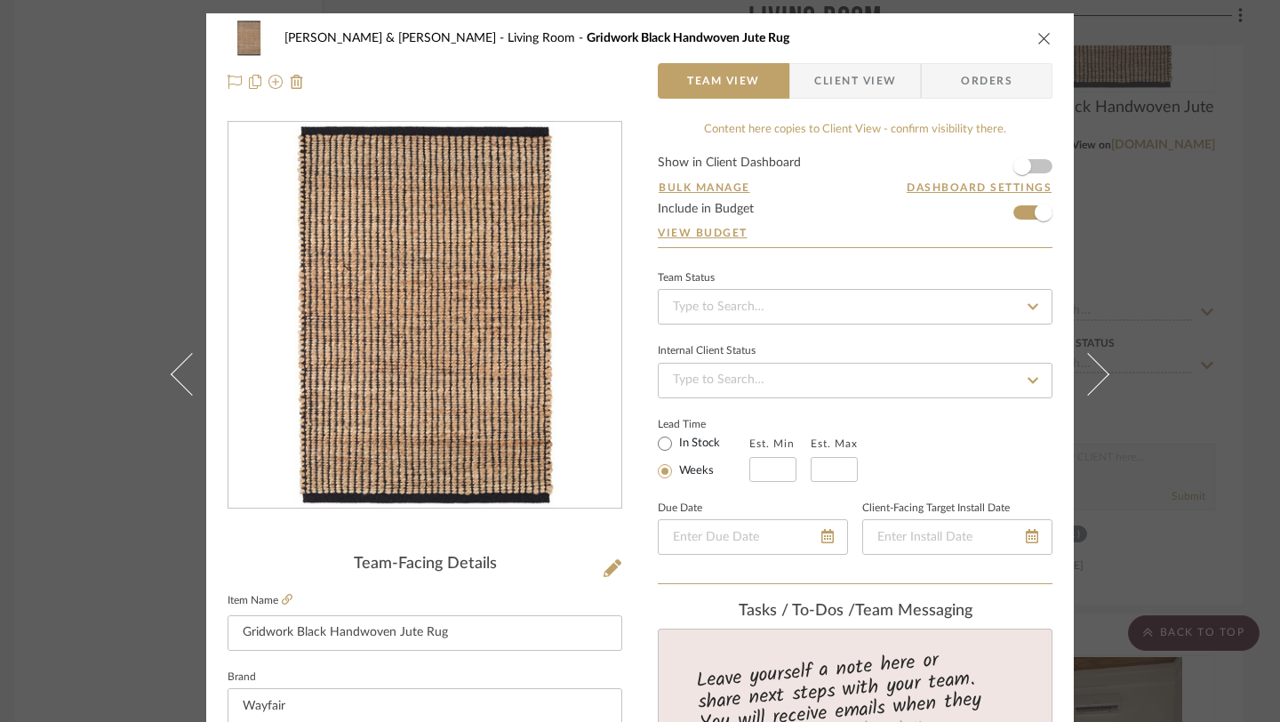
click at [1042, 39] on icon "close" at bounding box center [1045, 38] width 14 height 14
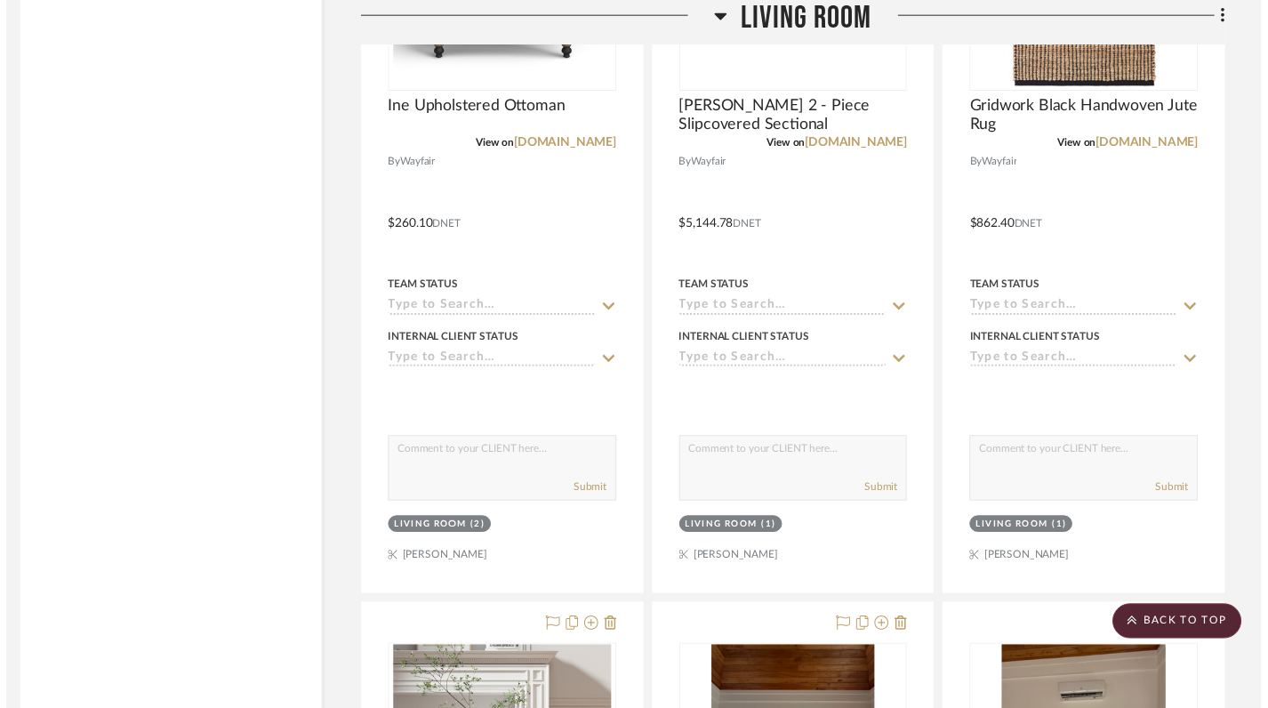
scroll to position [4432, 12]
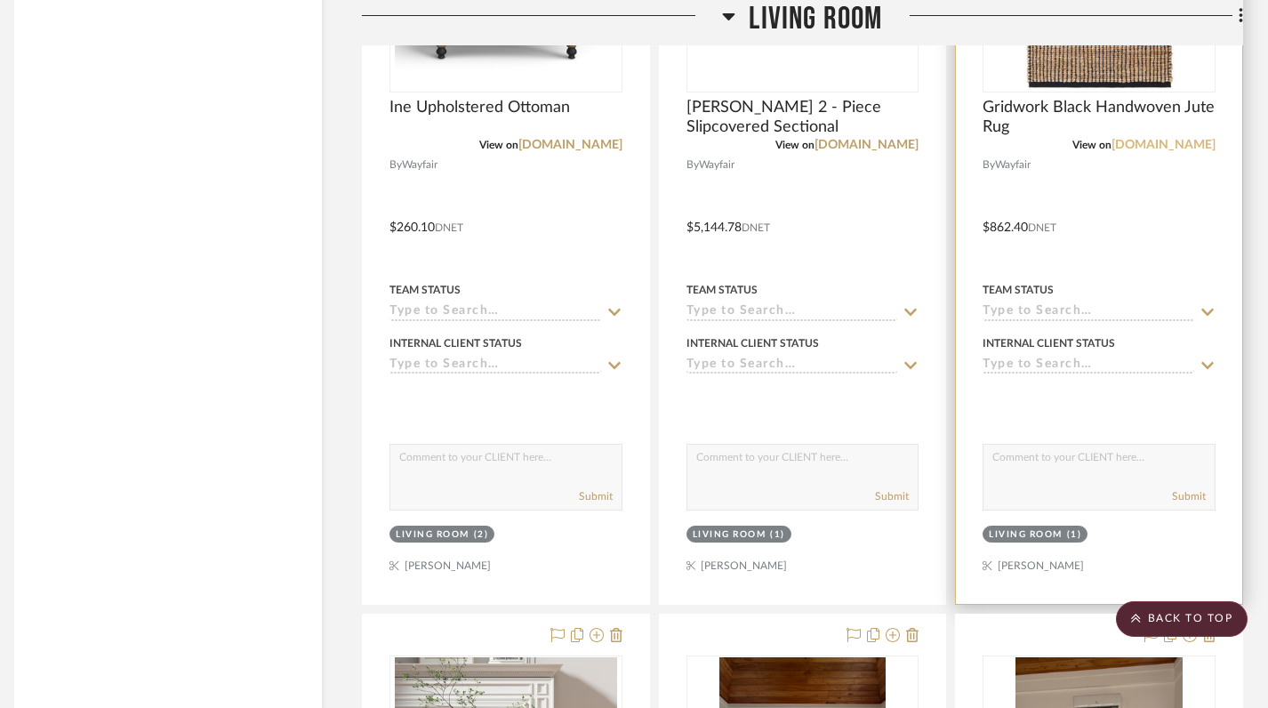
click at [1174, 144] on link "[DOMAIN_NAME]" at bounding box center [1163, 145] width 104 height 12
click at [1123, 235] on div at bounding box center [1099, 215] width 286 height 778
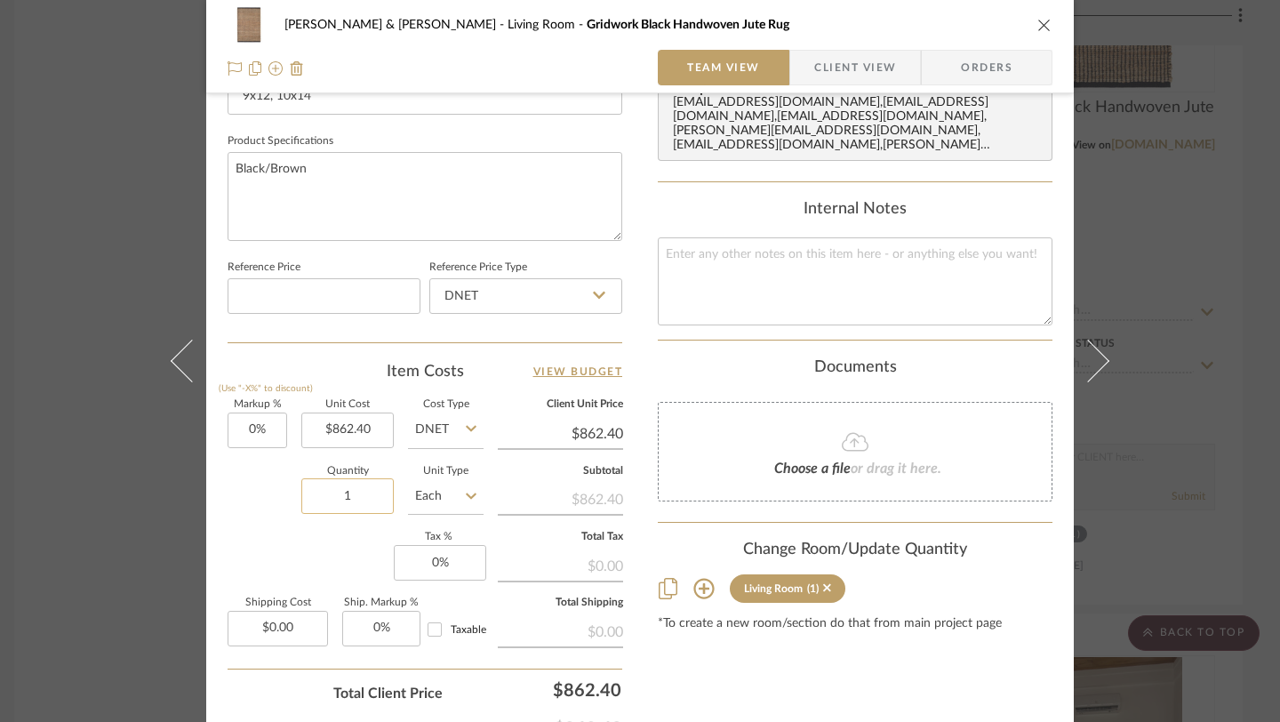
scroll to position [813, 0]
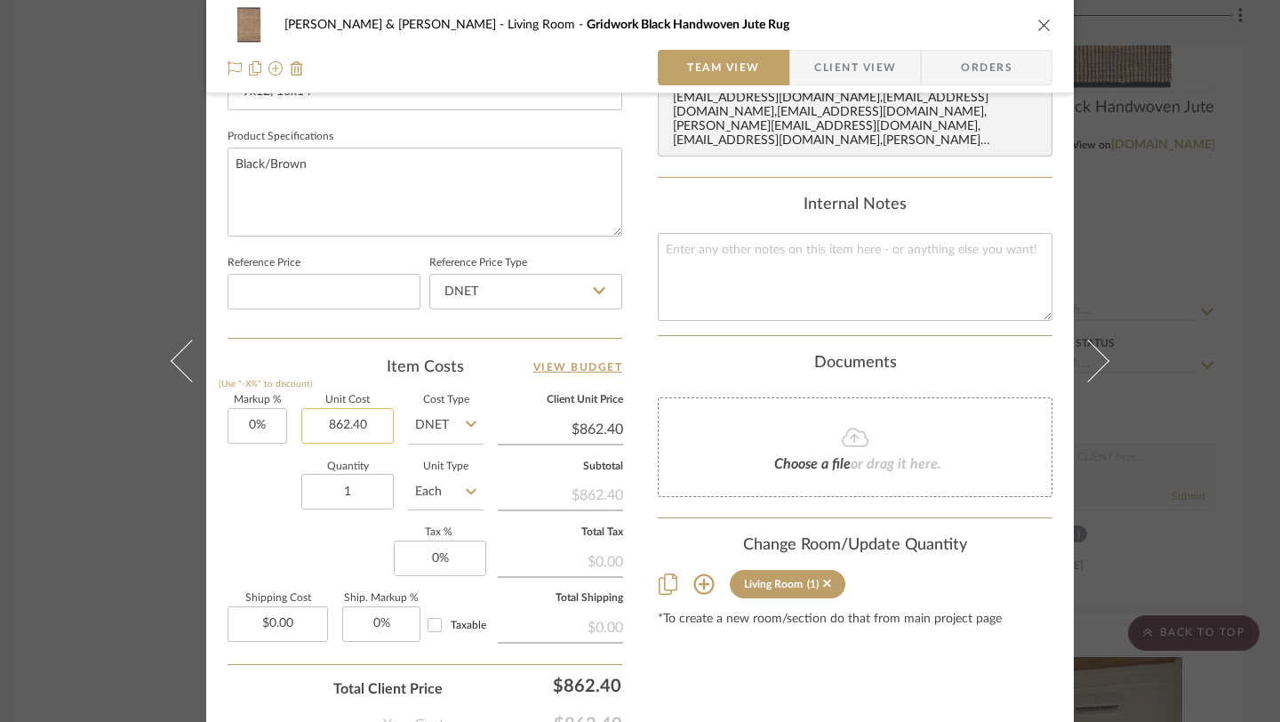
click at [355, 427] on input "862.40" at bounding box center [347, 426] width 92 height 36
type input "$986.00"
click at [362, 421] on input "986.00" at bounding box center [347, 426] width 92 height 36
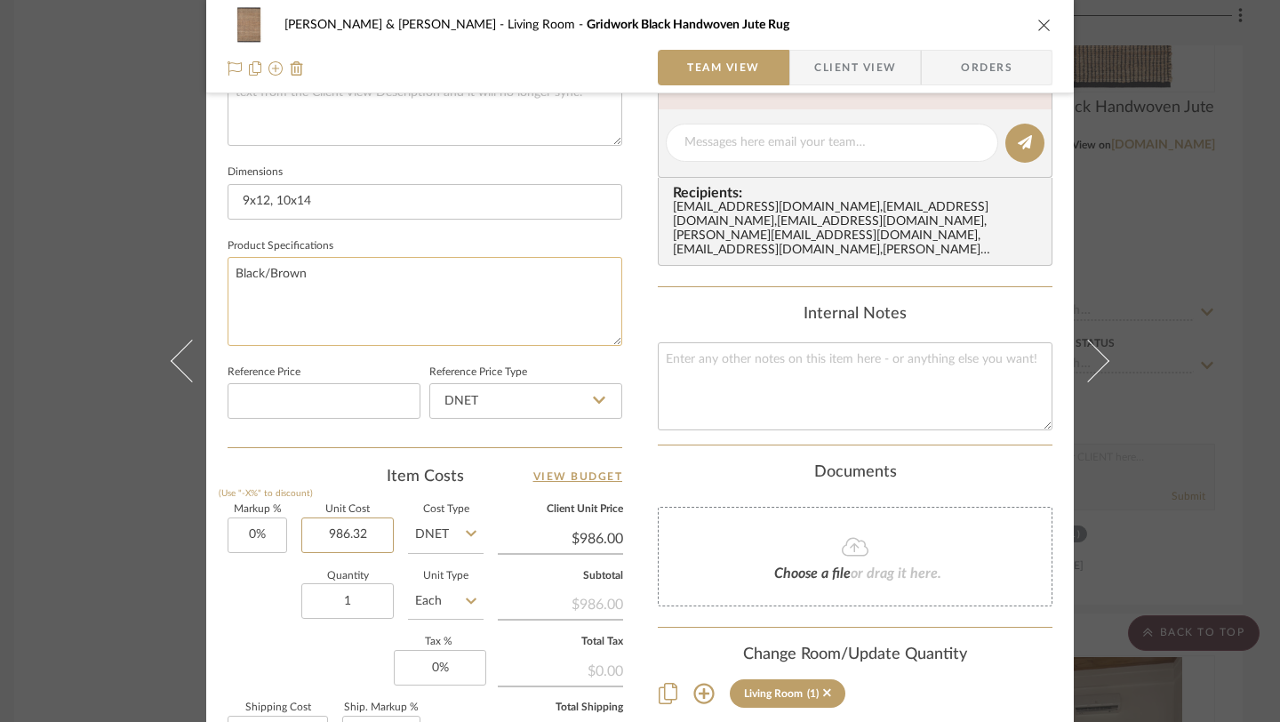
scroll to position [678, 0]
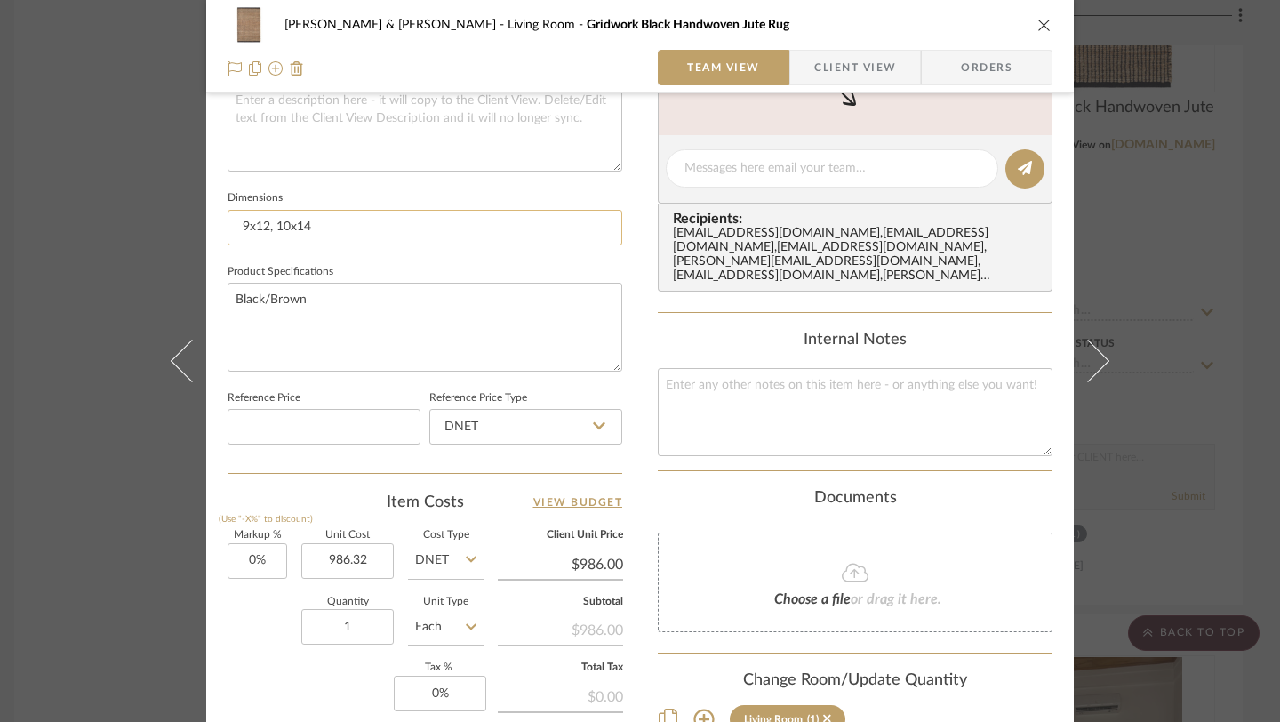
type input "$986.32"
click at [327, 227] on input "9x12, 10x14" at bounding box center [425, 228] width 395 height 36
type input "9x12"
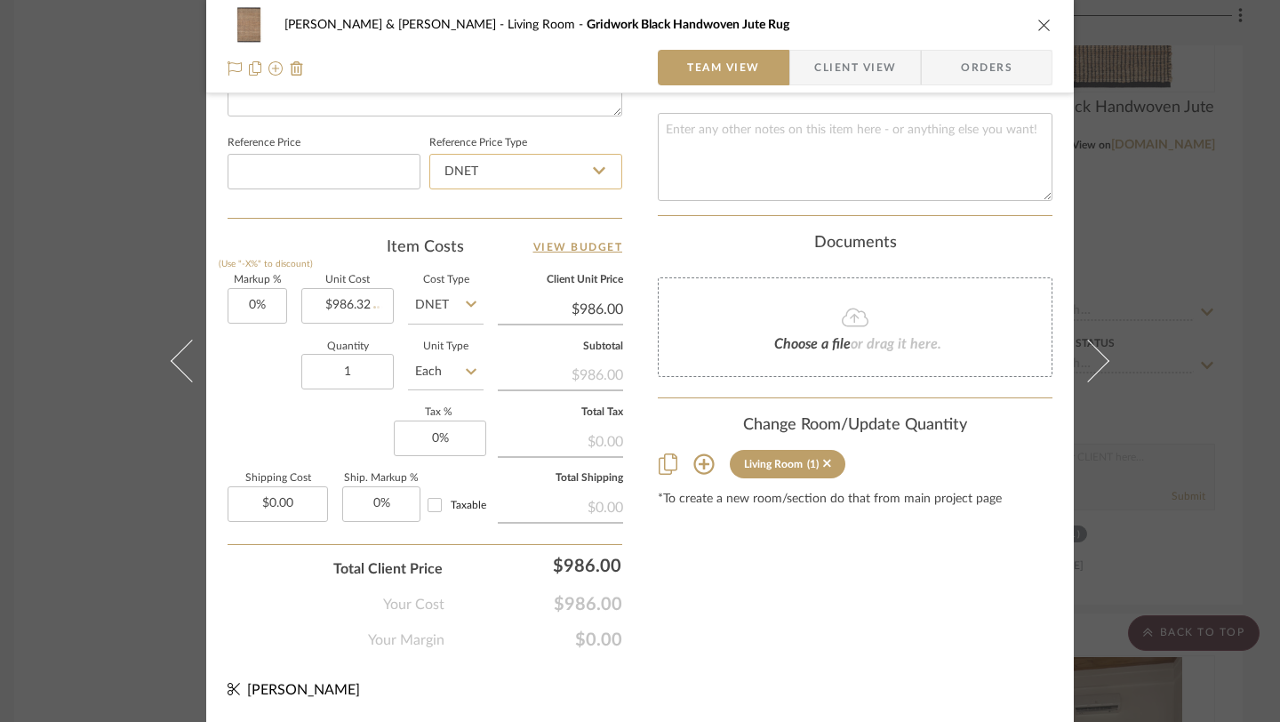
type input "9x12, 10x14"
type input "$986.32"
click at [1039, 22] on icon "close" at bounding box center [1045, 25] width 14 height 14
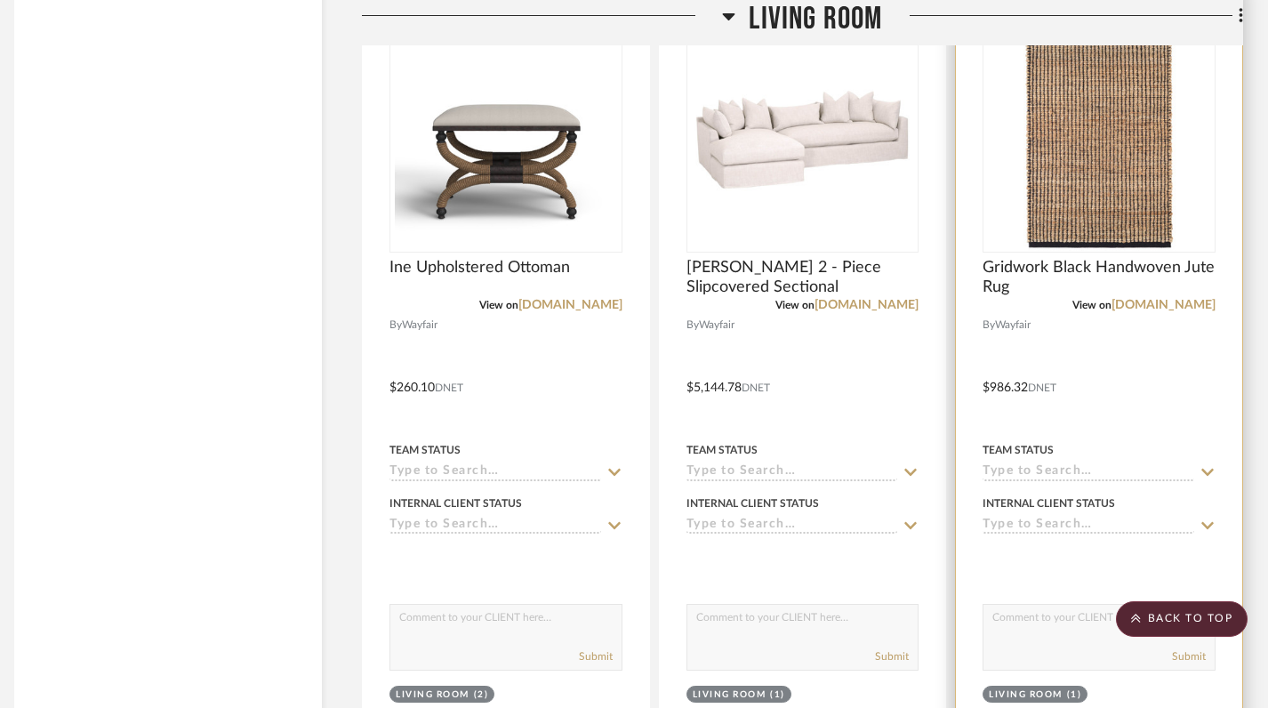
scroll to position [4275, 12]
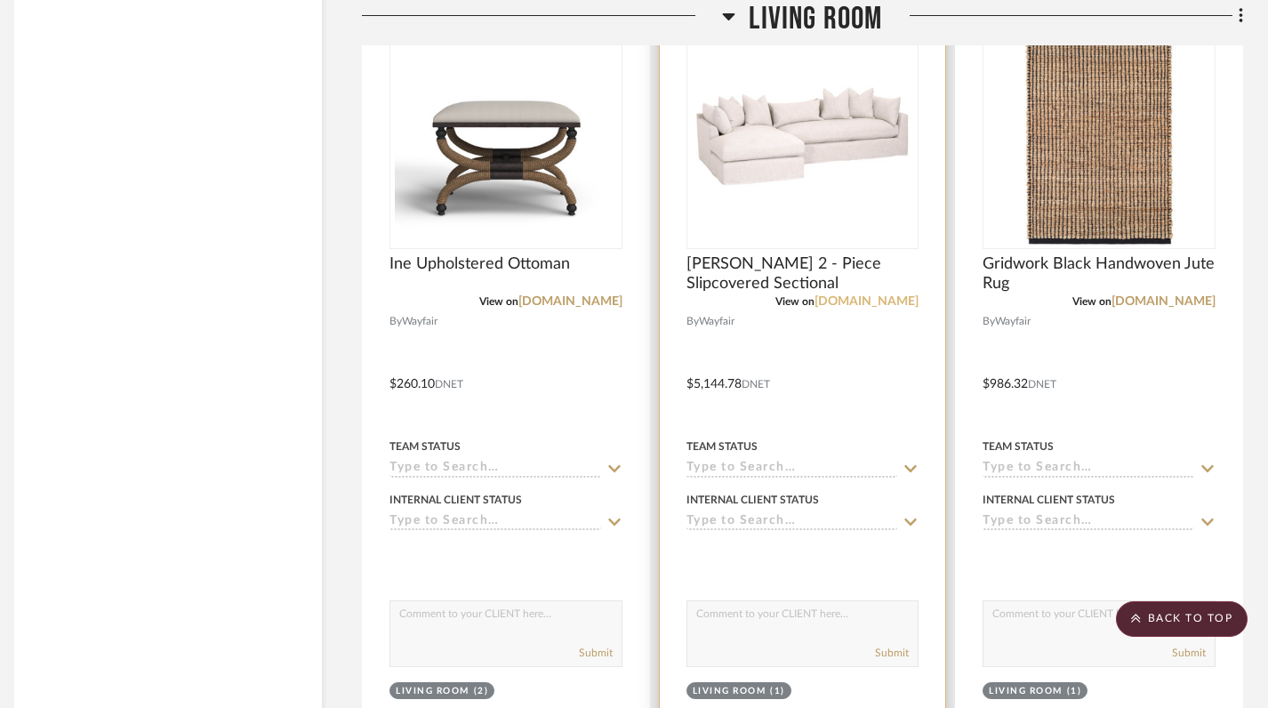
click at [872, 304] on link "[DOMAIN_NAME]" at bounding box center [866, 301] width 104 height 12
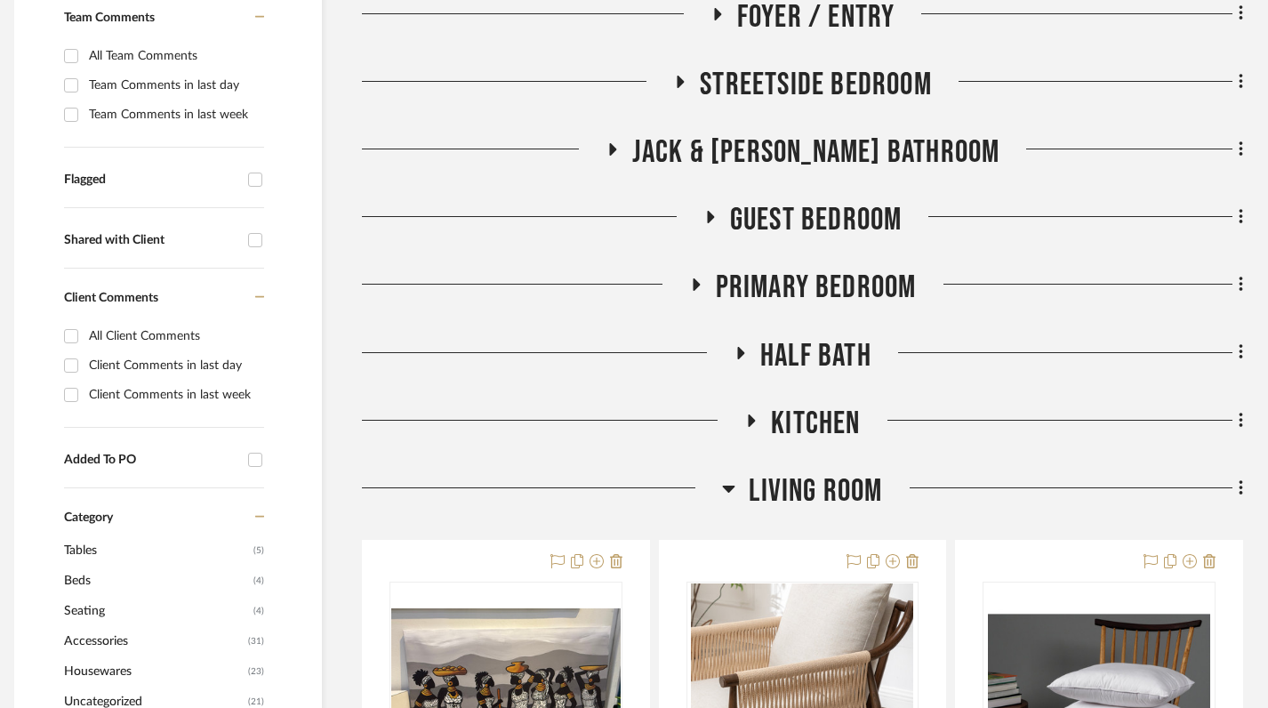
scroll to position [565, 12]
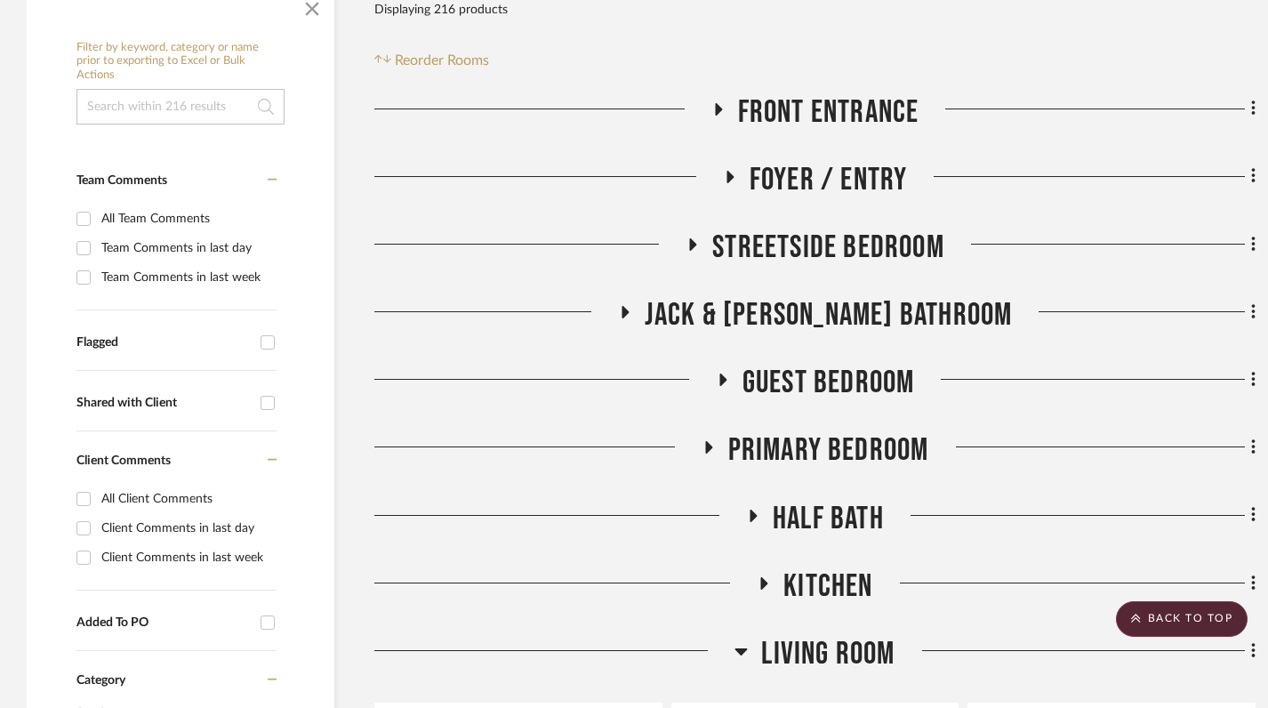
scroll to position [559, 0]
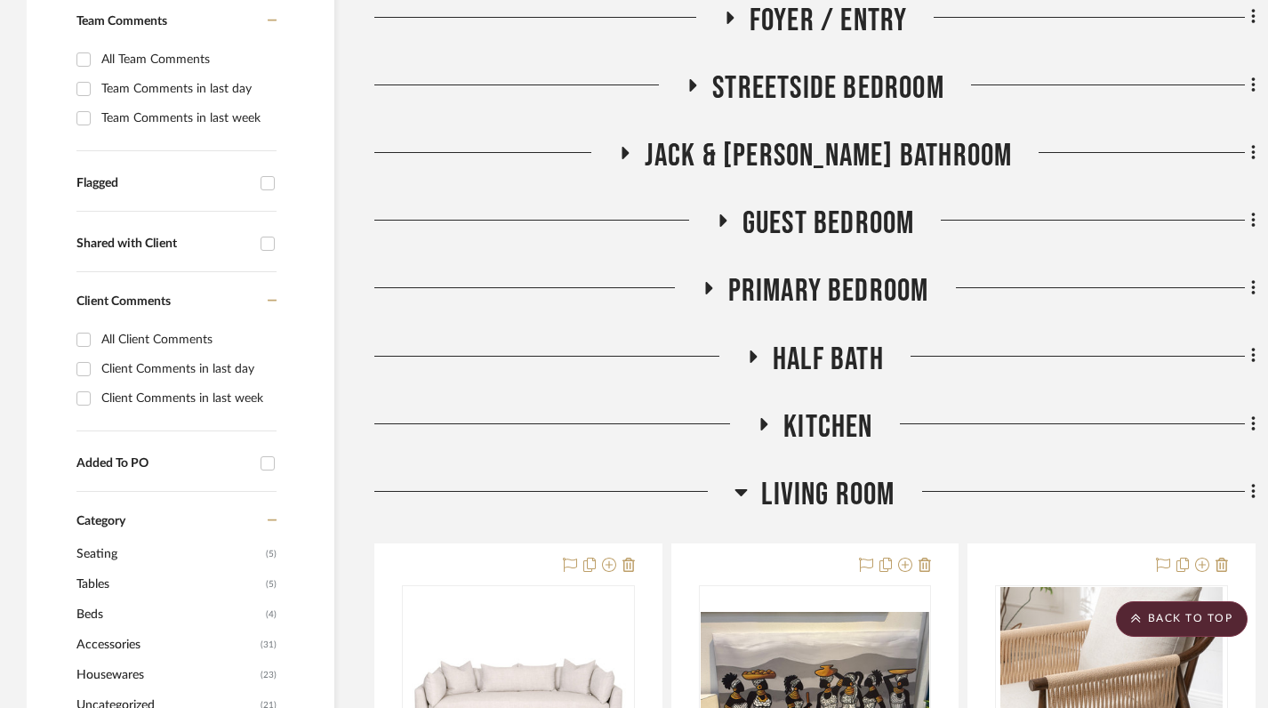
click at [745, 486] on icon at bounding box center [740, 491] width 13 height 21
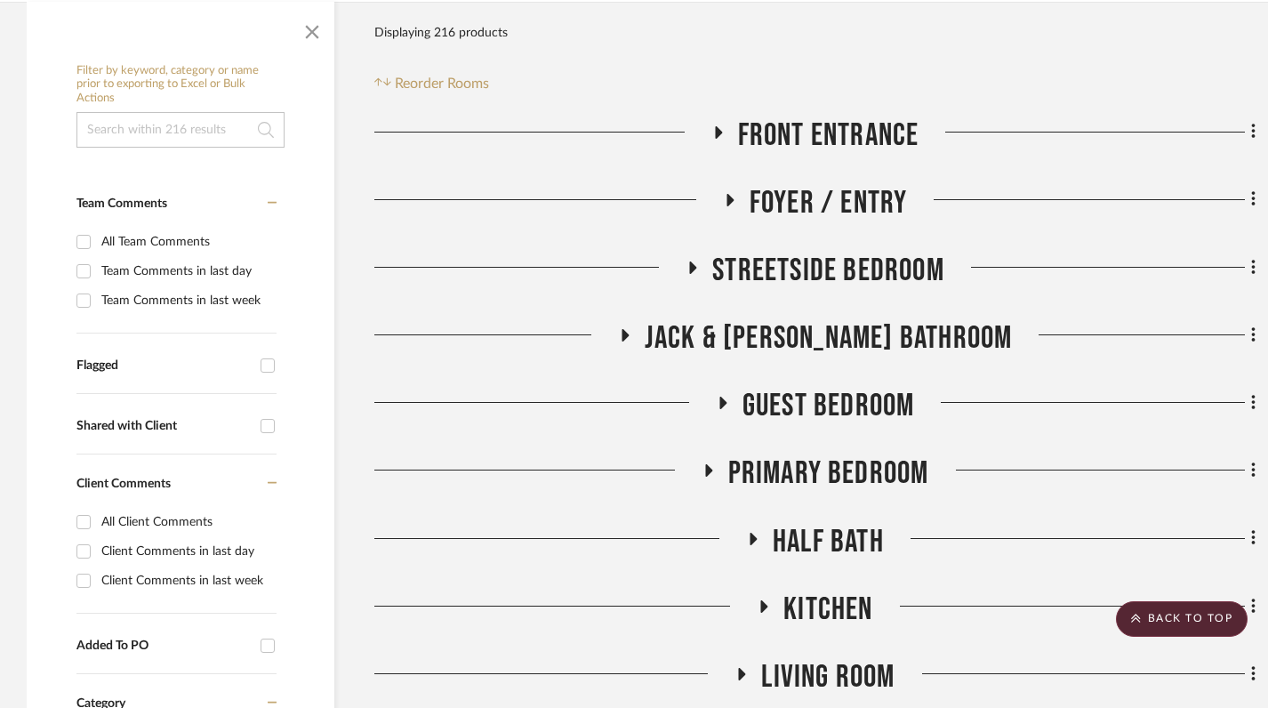
scroll to position [345, 0]
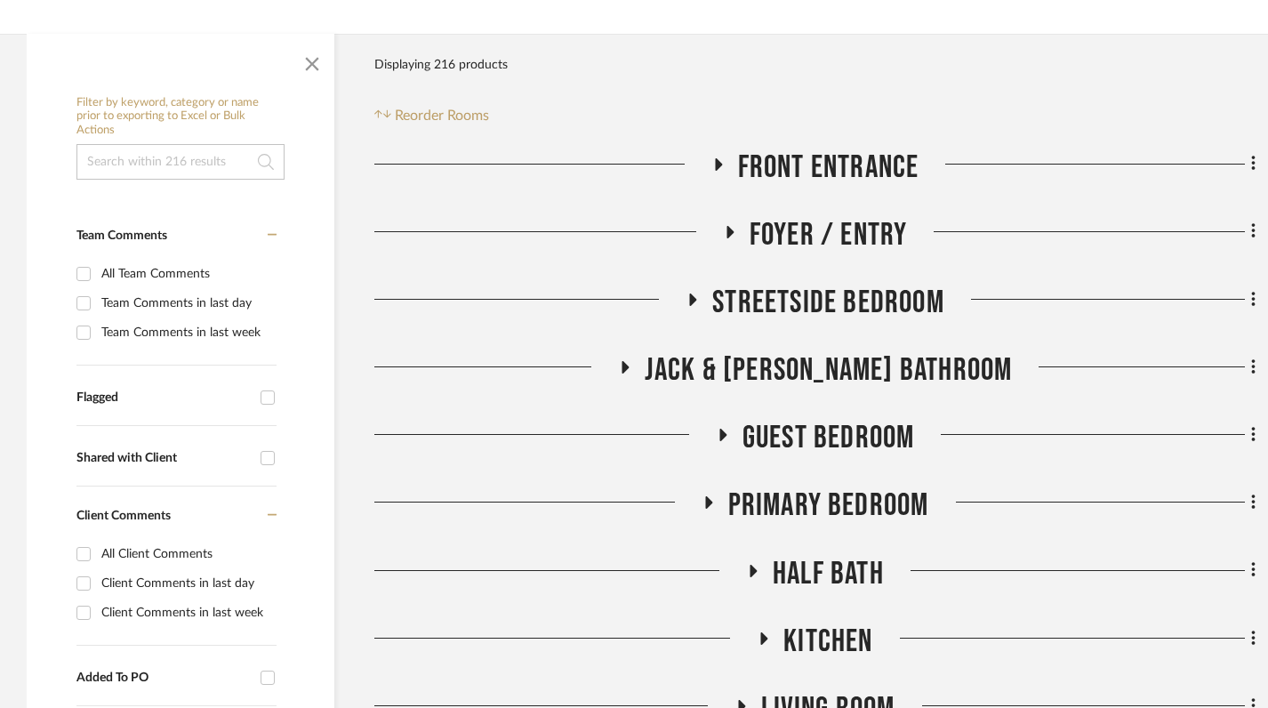
click at [693, 293] on icon at bounding box center [692, 298] width 21 height 13
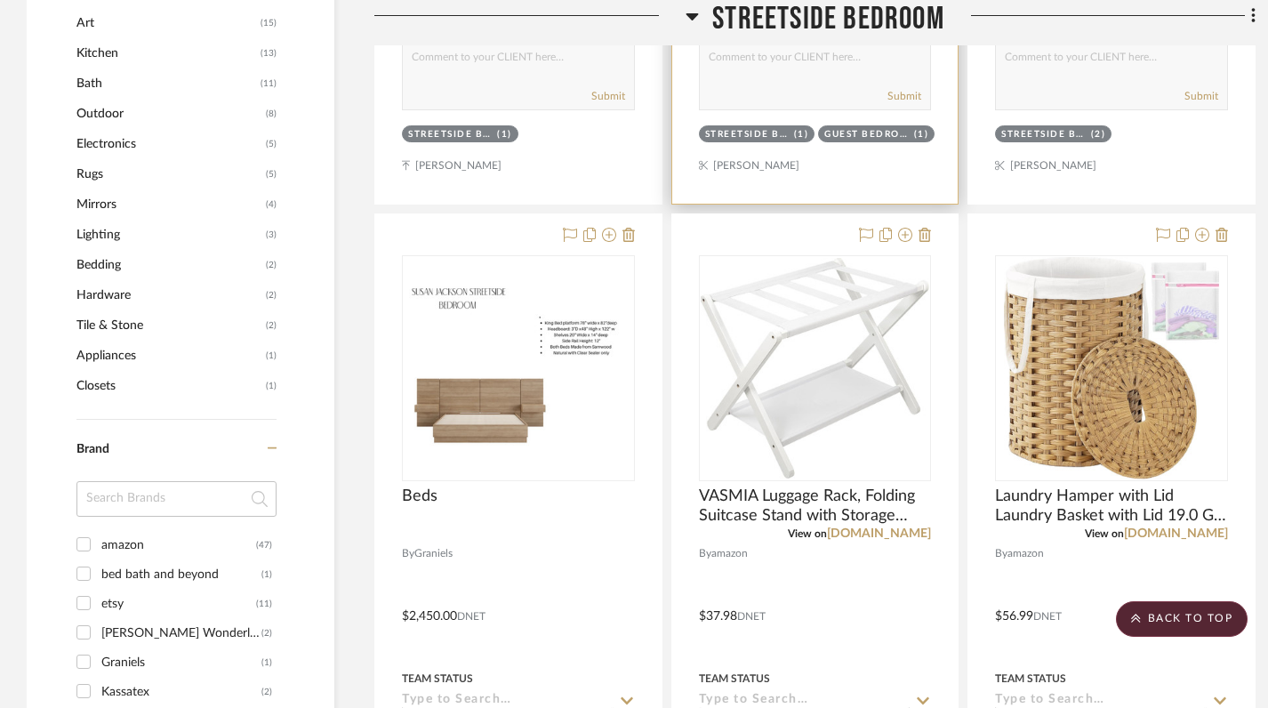
scroll to position [1258, 0]
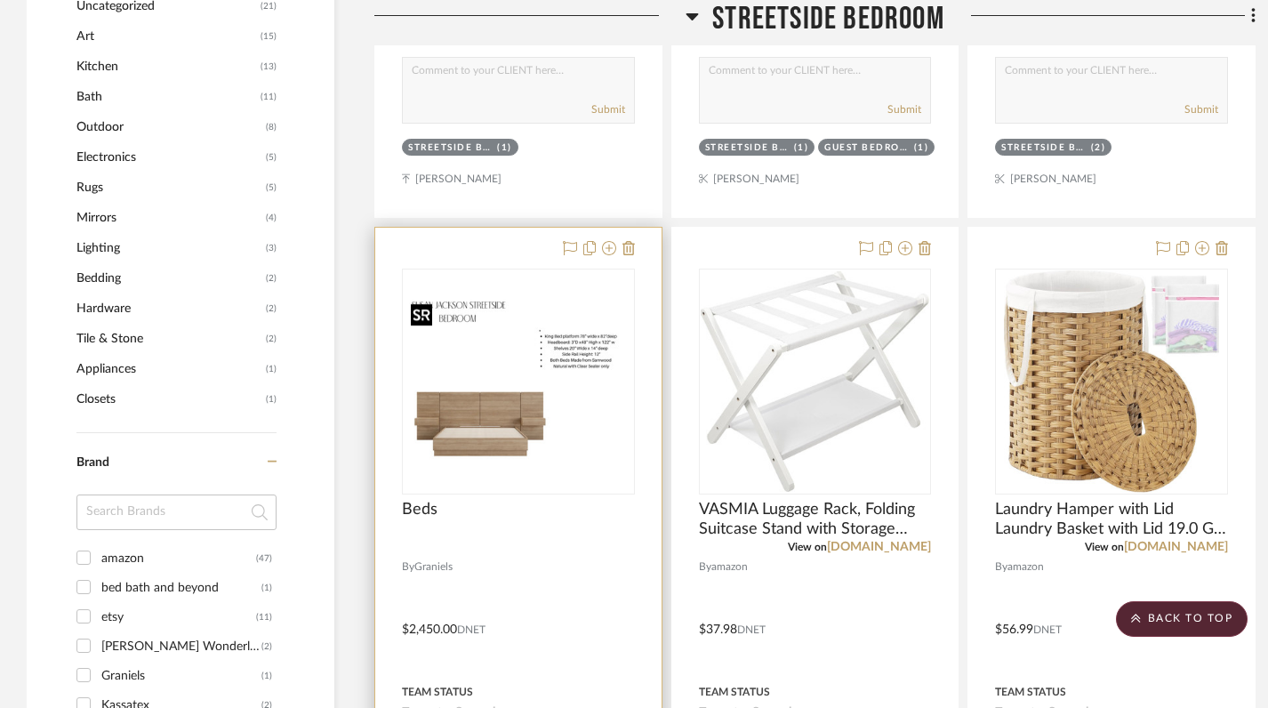
click at [0, 0] on img at bounding box center [0, 0] width 0 height 0
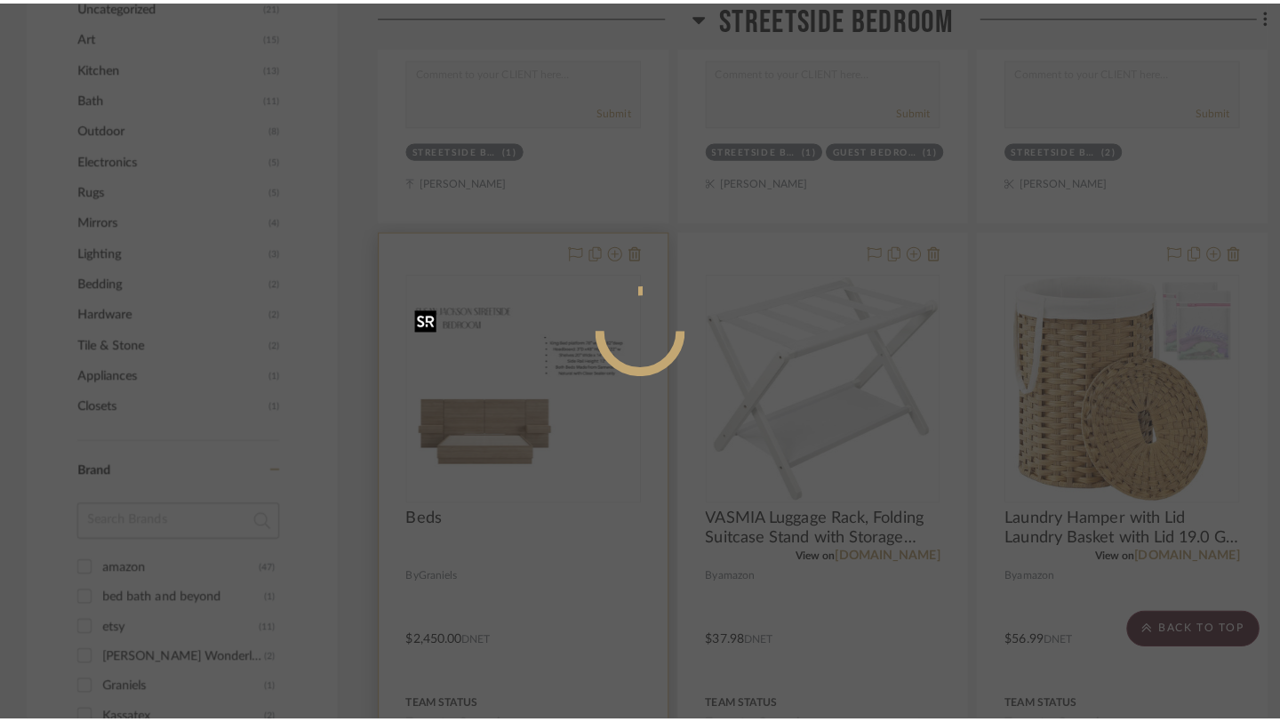
scroll to position [0, 0]
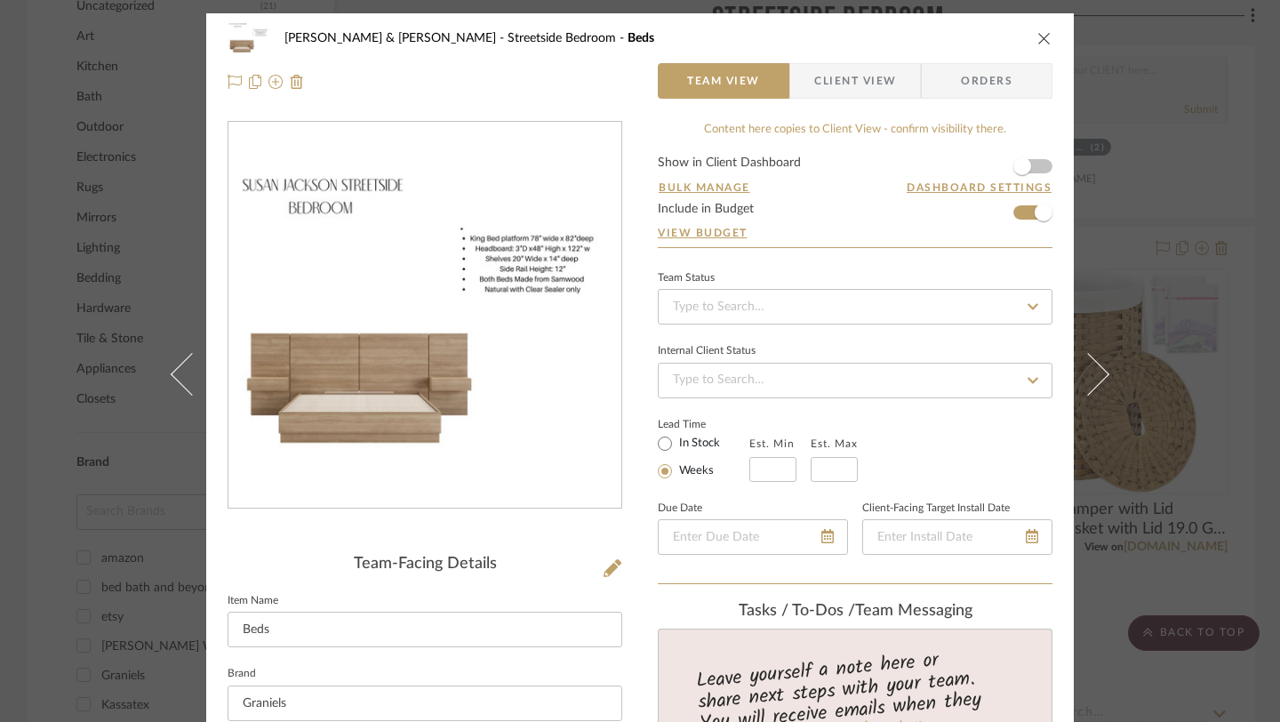
click at [1040, 34] on icon "close" at bounding box center [1045, 38] width 14 height 14
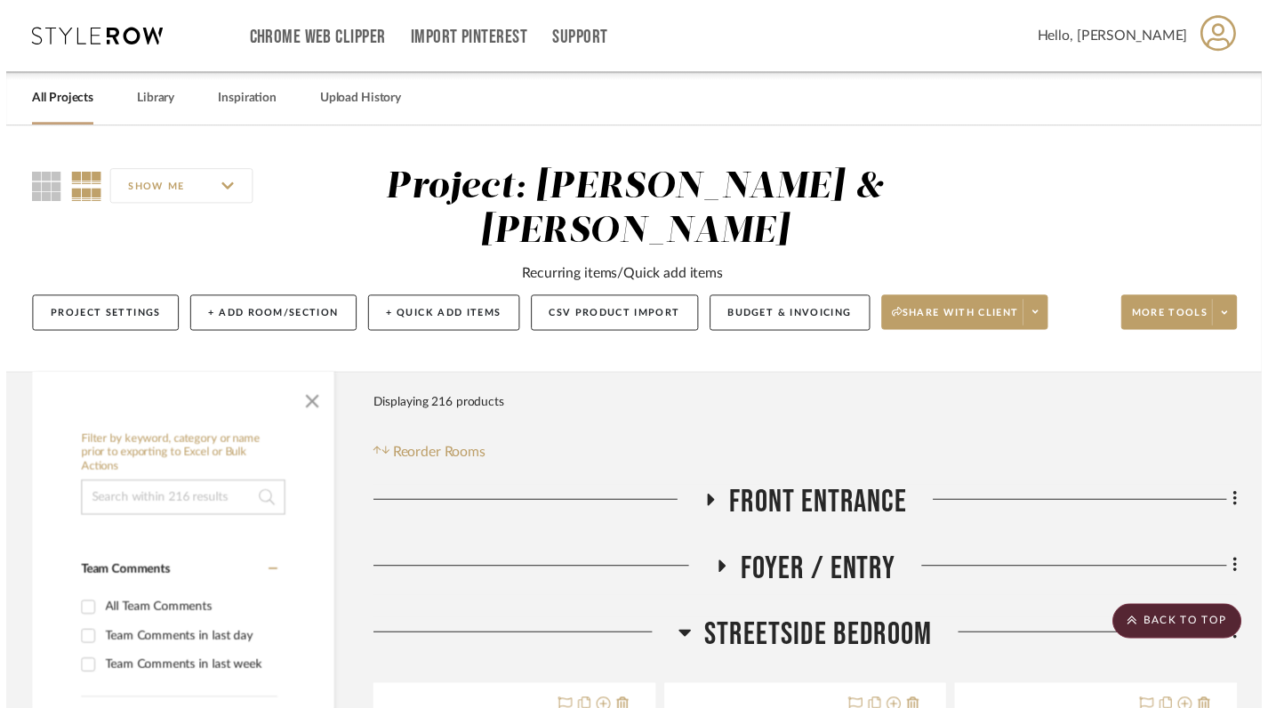
scroll to position [1258, 0]
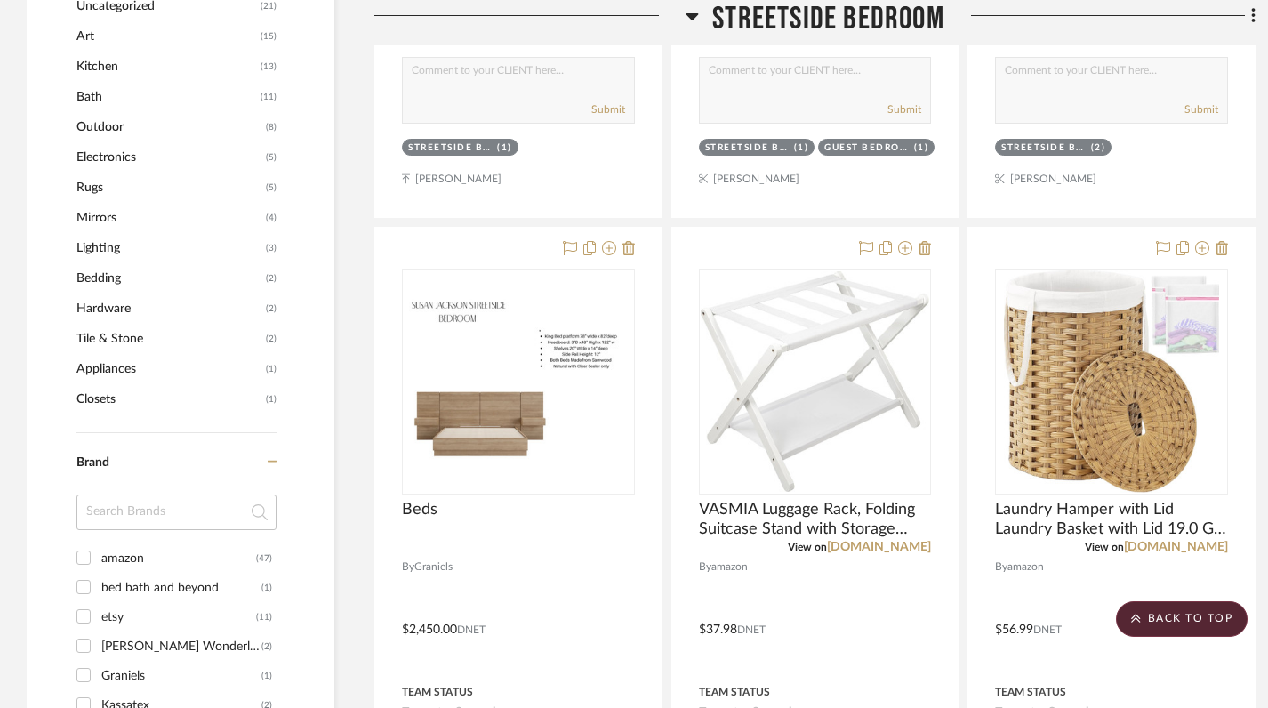
click at [685, 15] on icon at bounding box center [691, 15] width 13 height 21
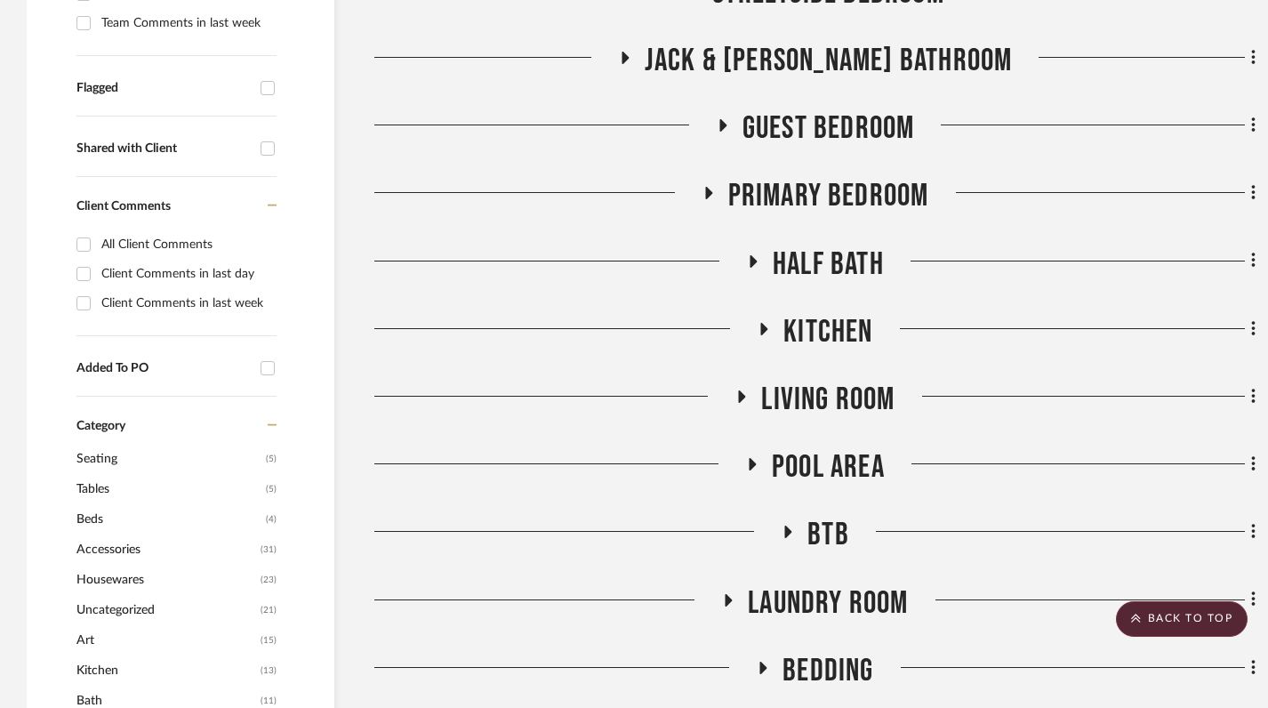
scroll to position [527, 0]
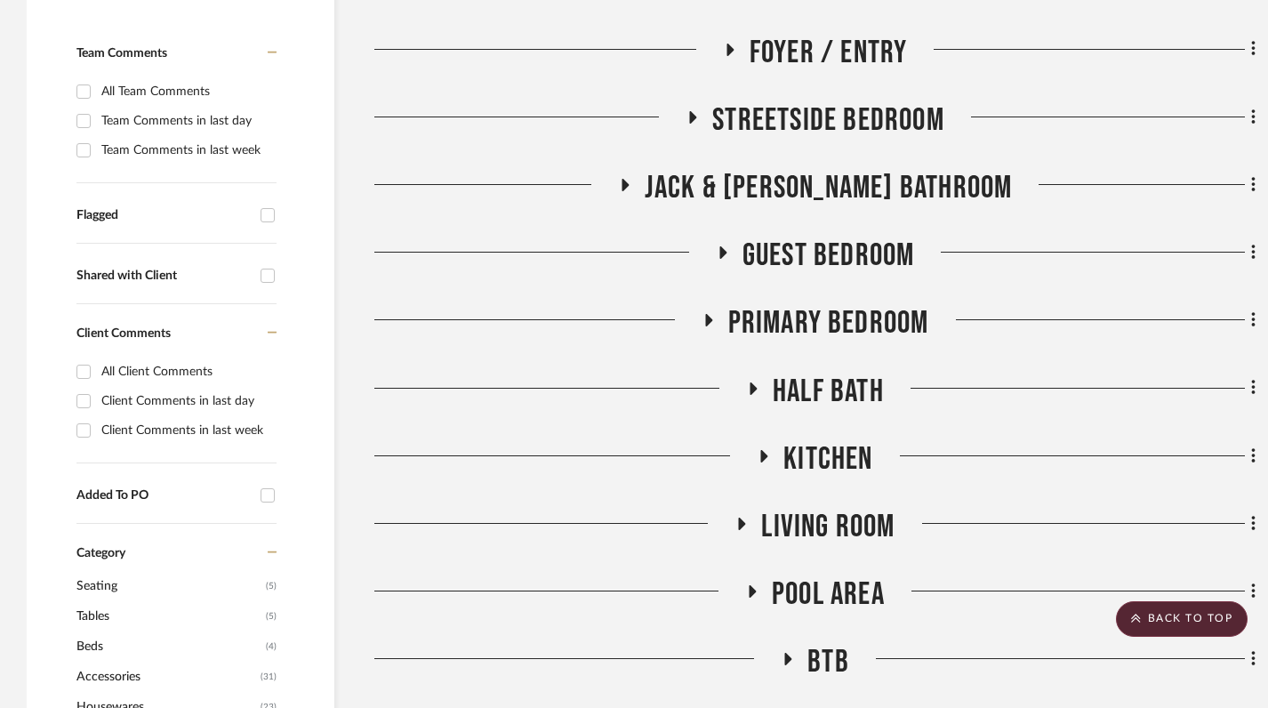
click at [705, 314] on icon at bounding box center [707, 320] width 21 height 13
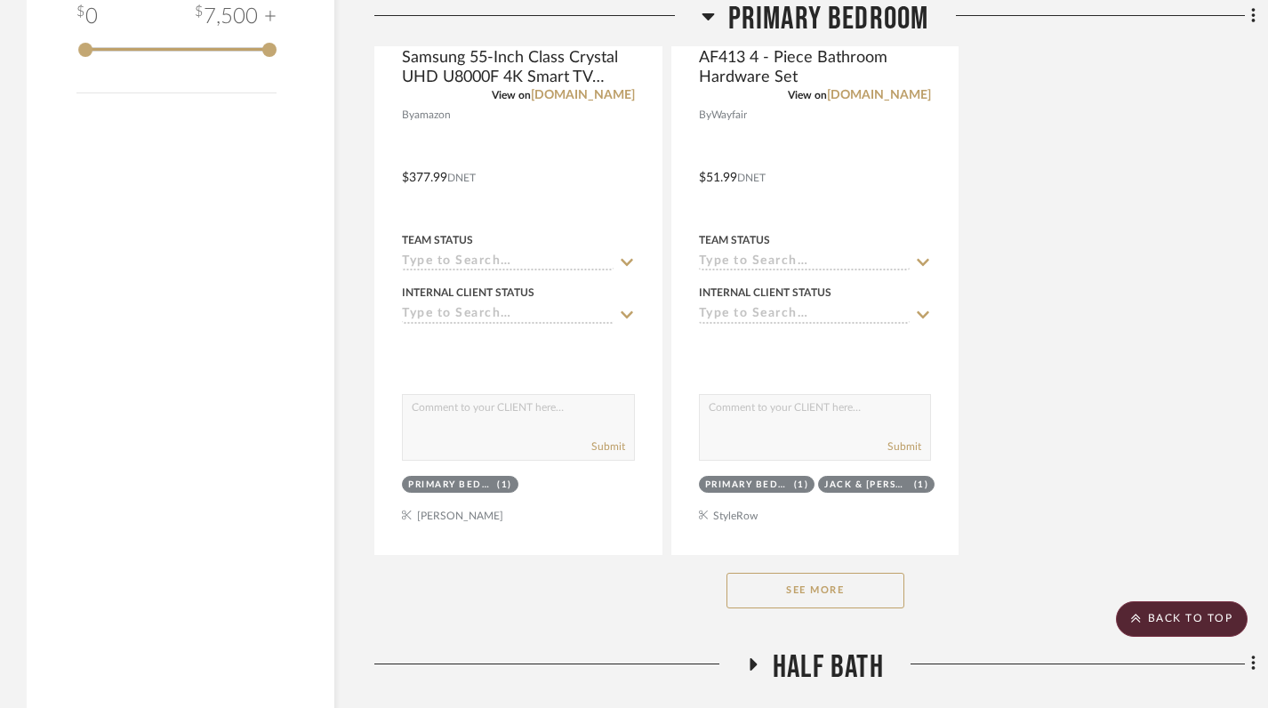
scroll to position [2813, 0]
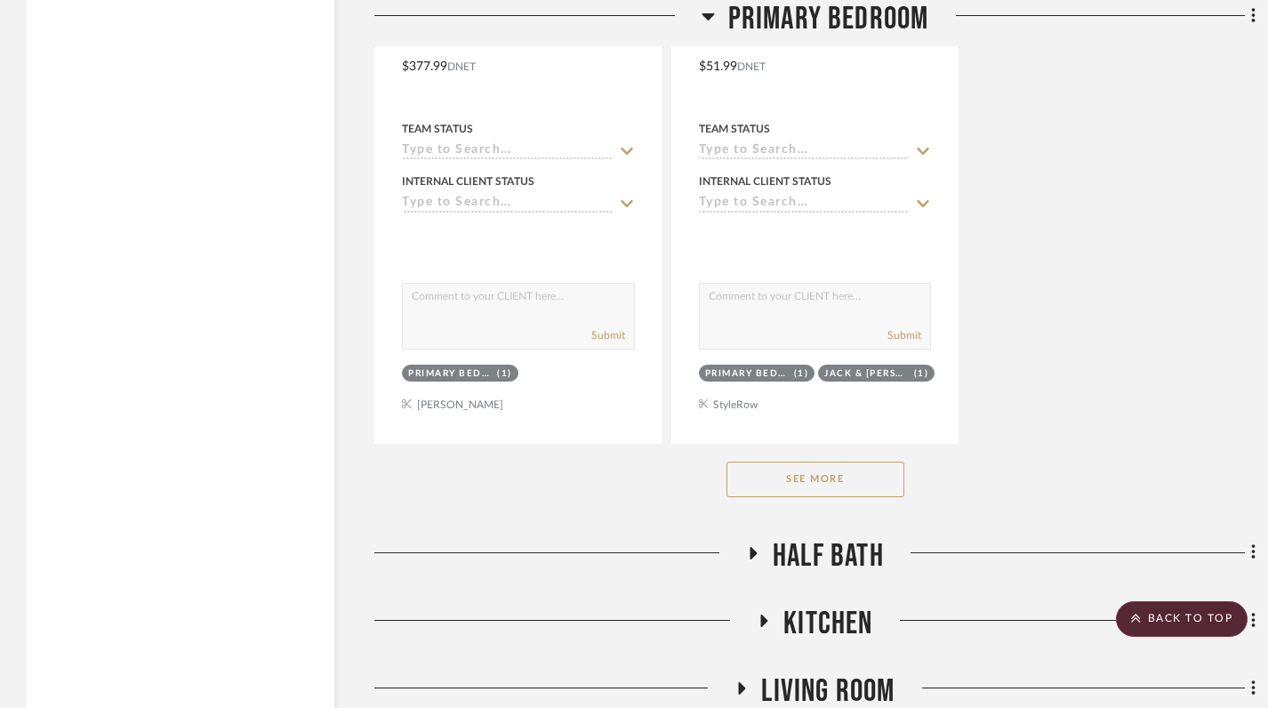
click at [813, 477] on button "See More" at bounding box center [815, 479] width 178 height 36
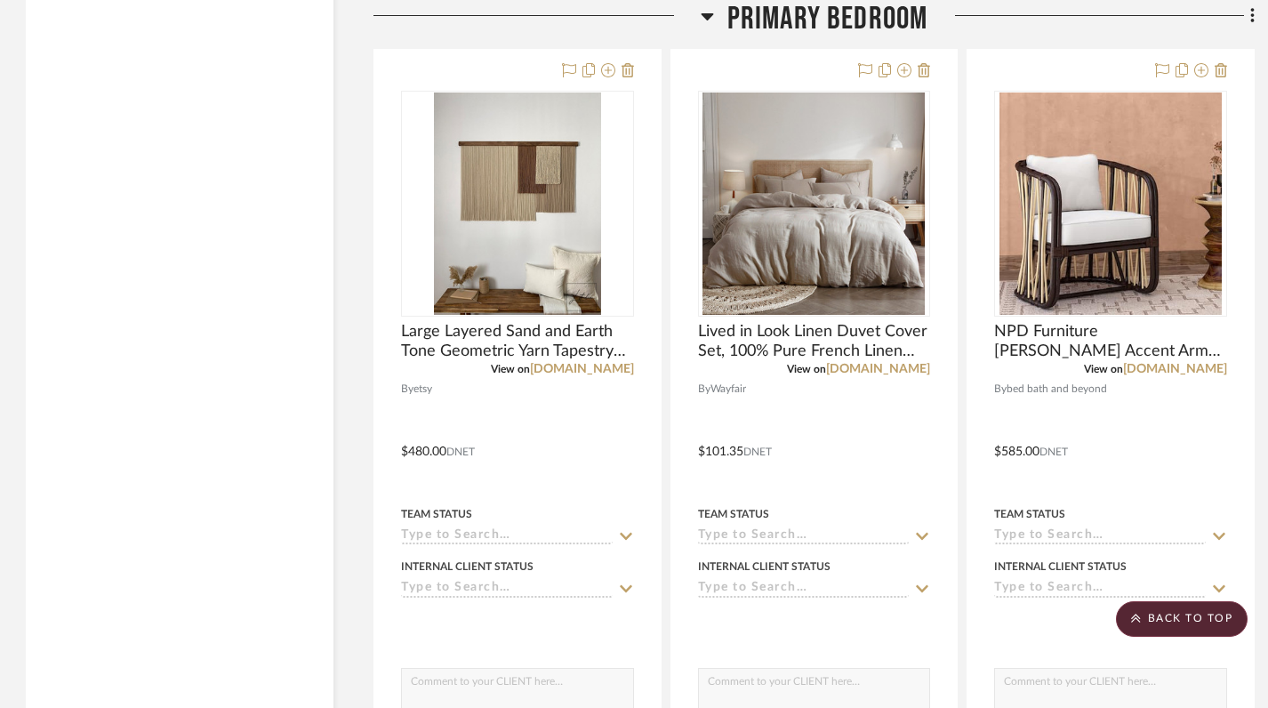
scroll to position [6373, 1]
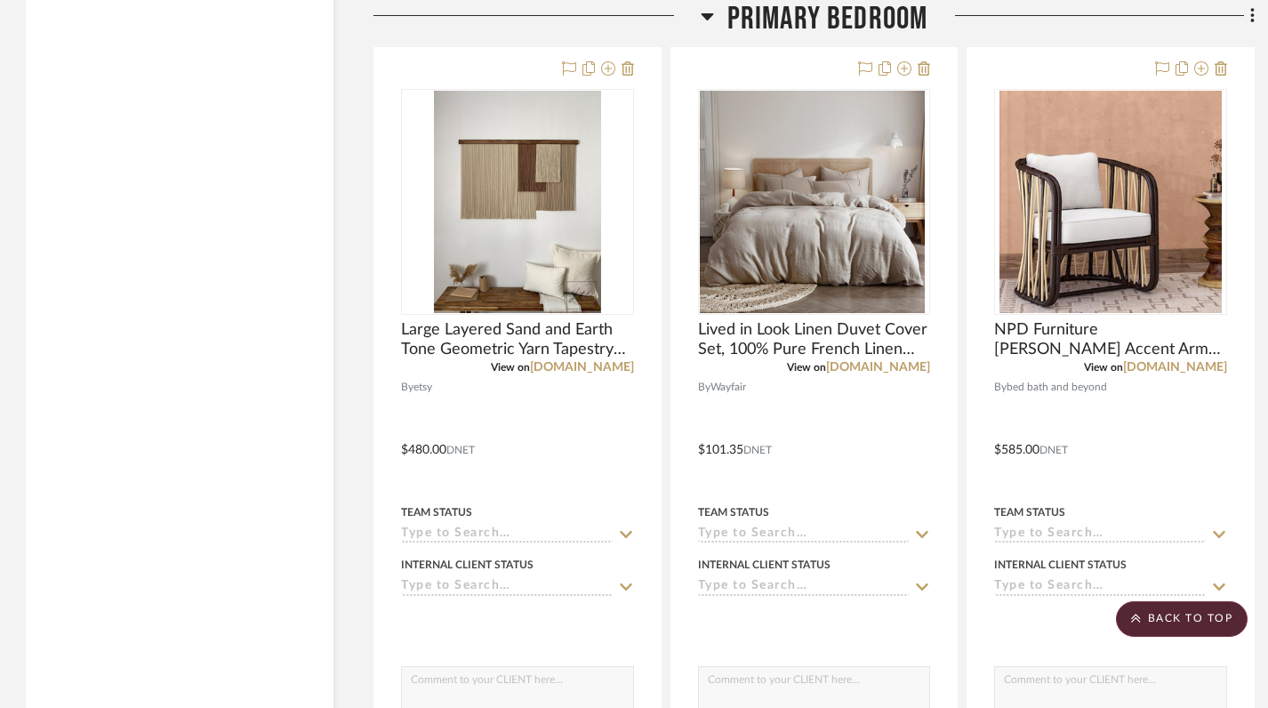
click at [711, 20] on icon at bounding box center [707, 15] width 13 height 21
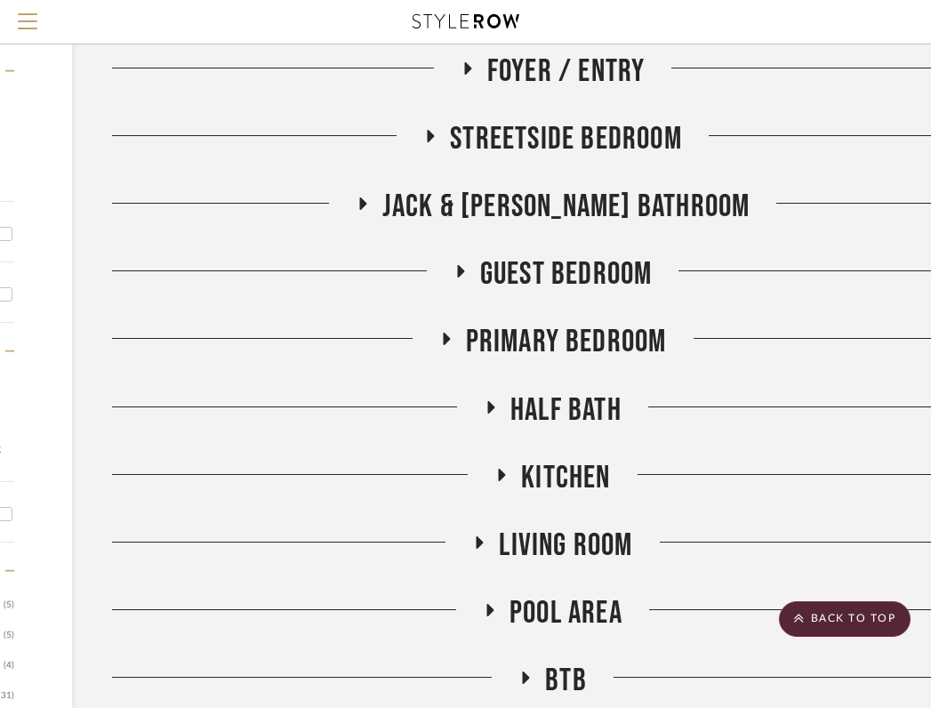
scroll to position [341, 262]
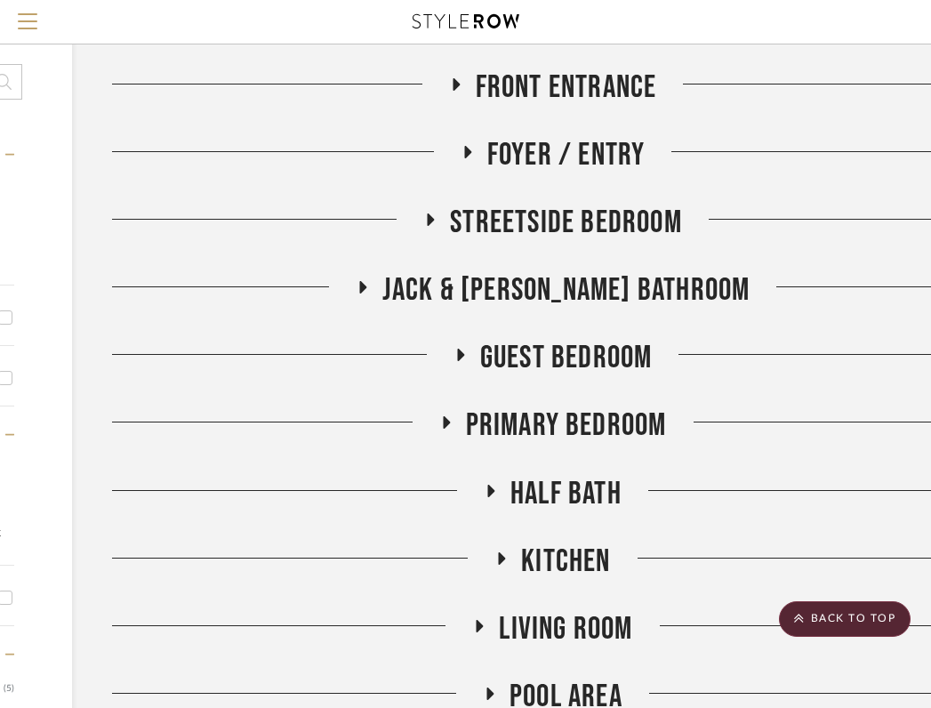
click at [440, 426] on icon at bounding box center [445, 422] width 21 height 13
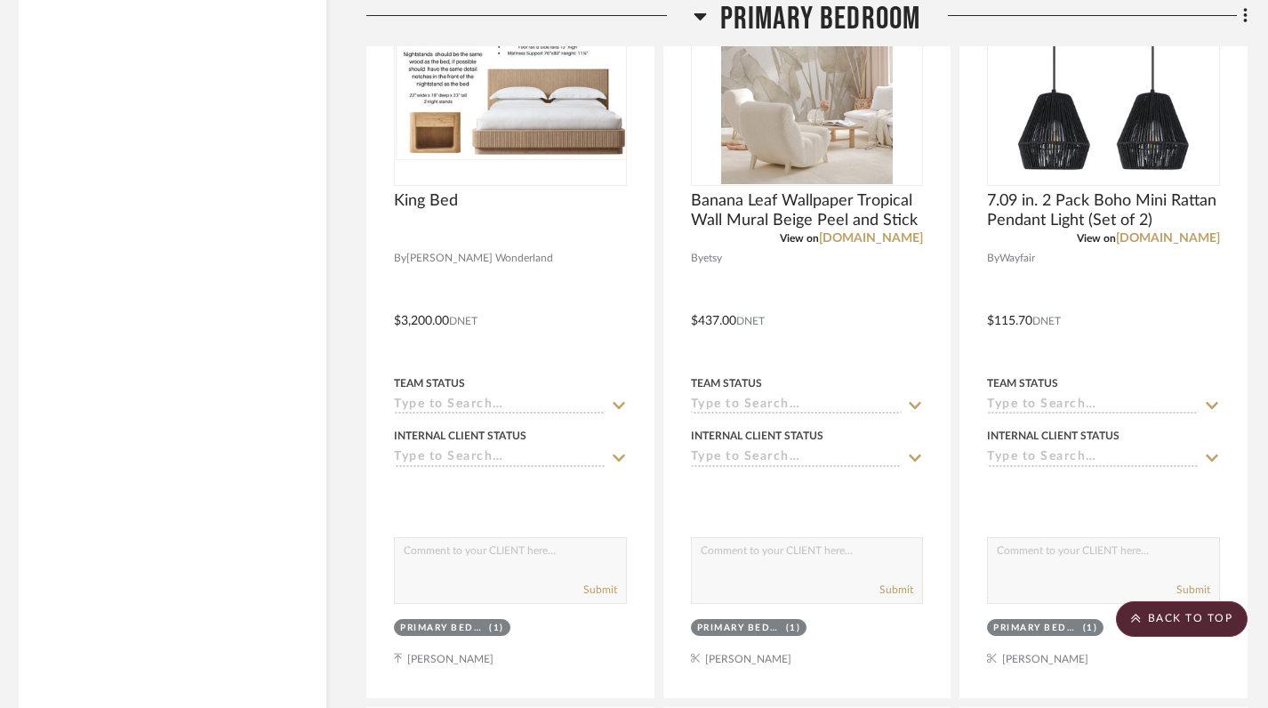
scroll to position [7294, 8]
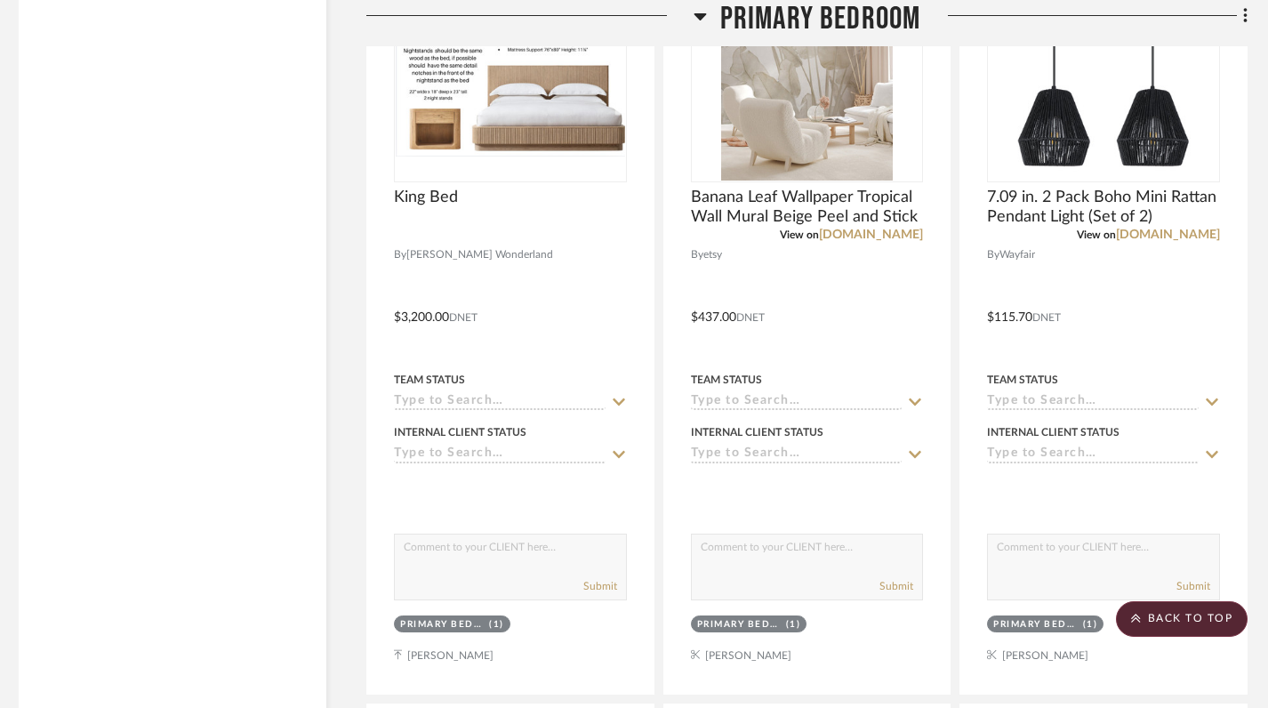
click at [703, 17] on icon at bounding box center [699, 16] width 12 height 7
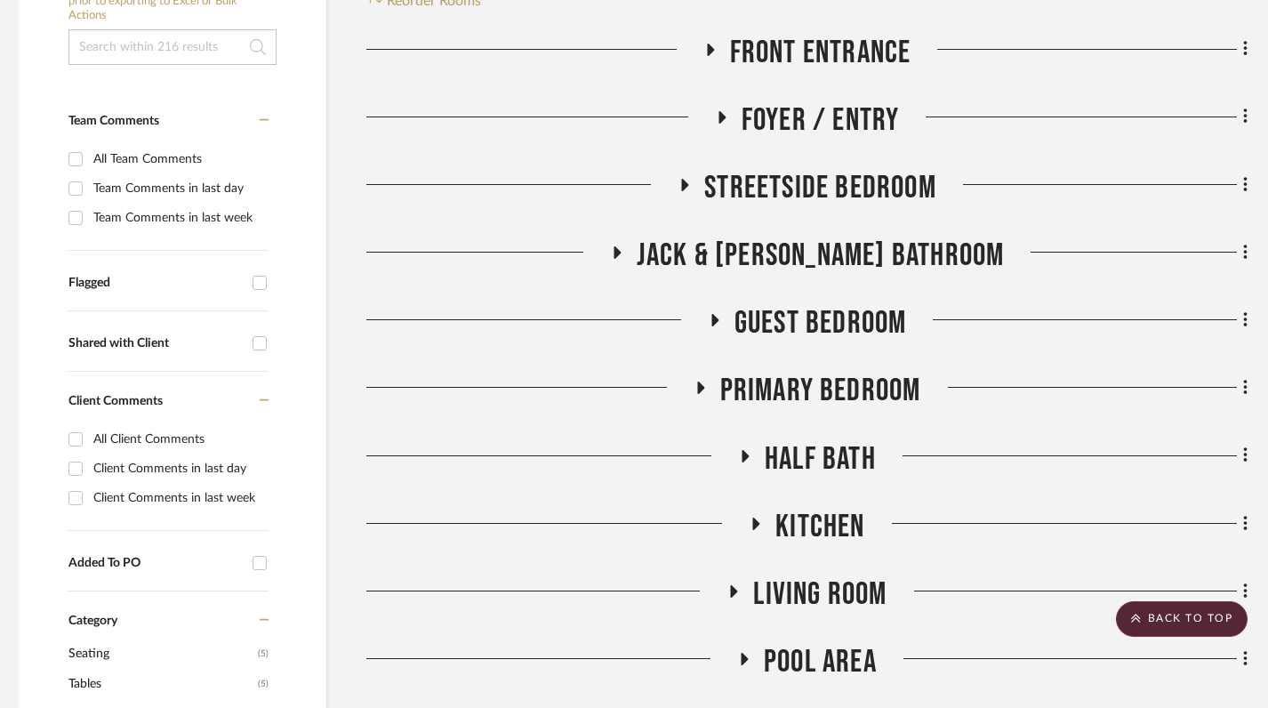
scroll to position [461, 8]
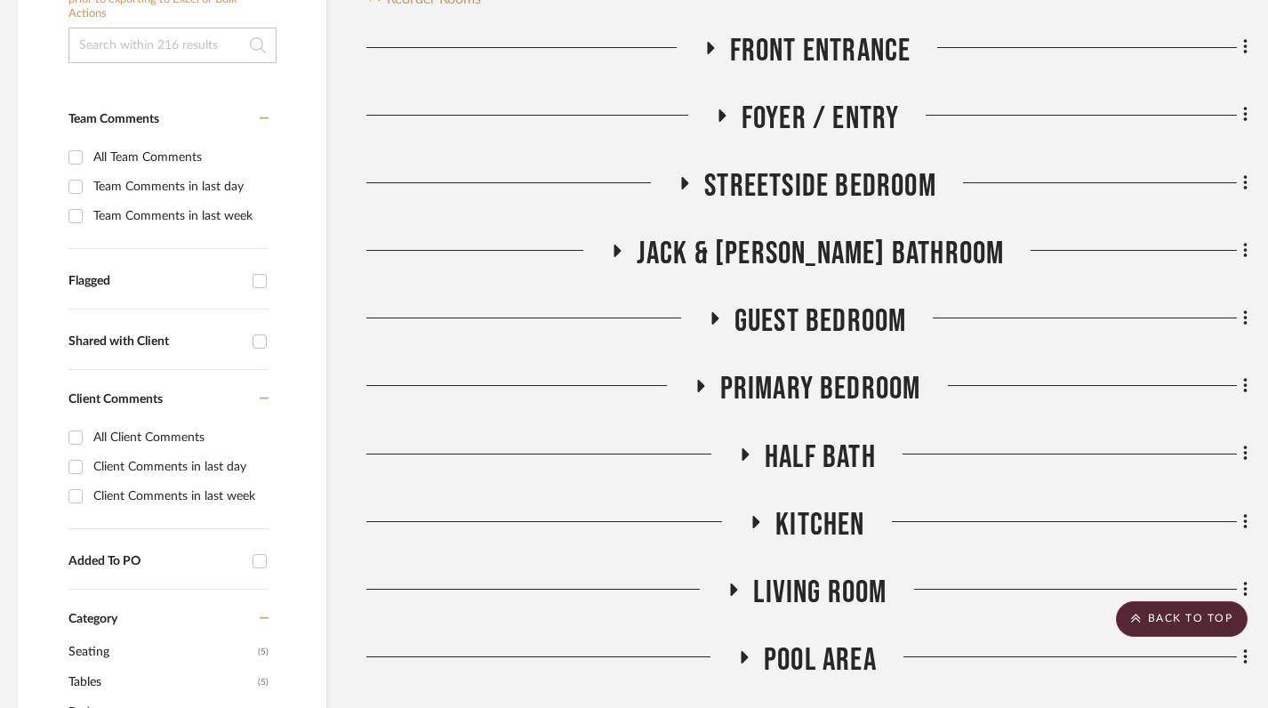
click at [733, 585] on icon at bounding box center [734, 589] width 7 height 12
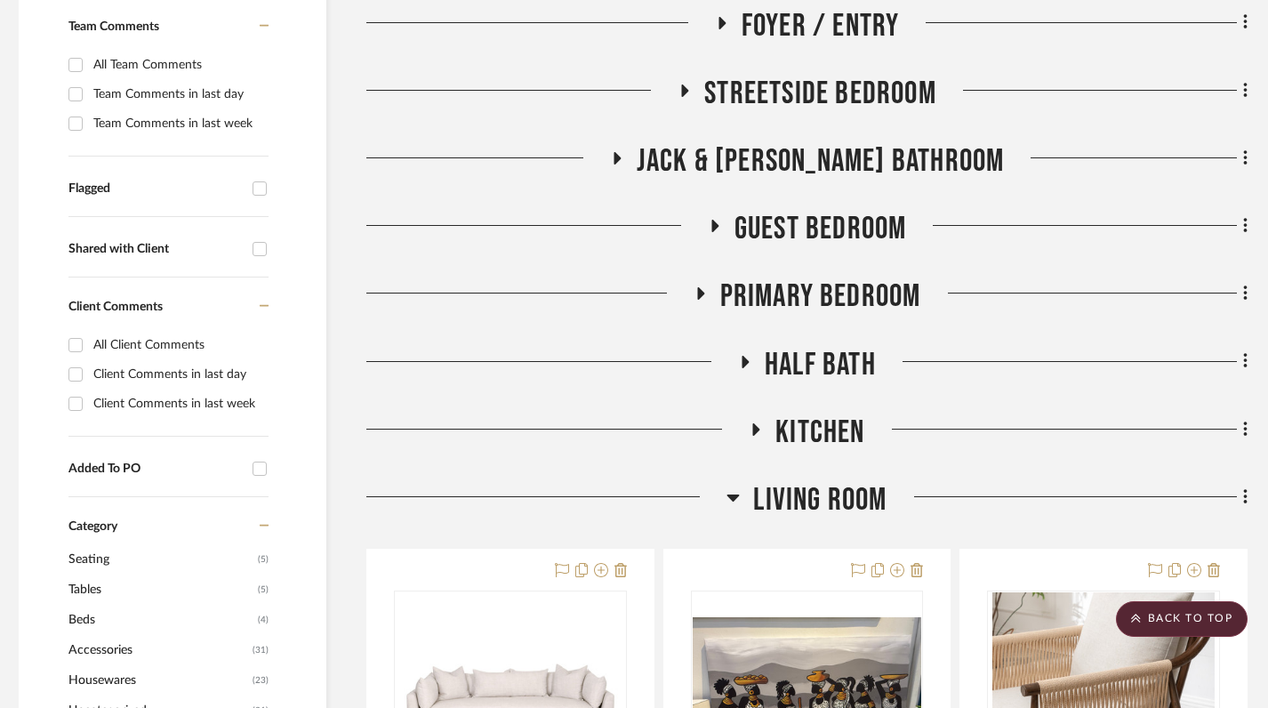
scroll to position [0, 8]
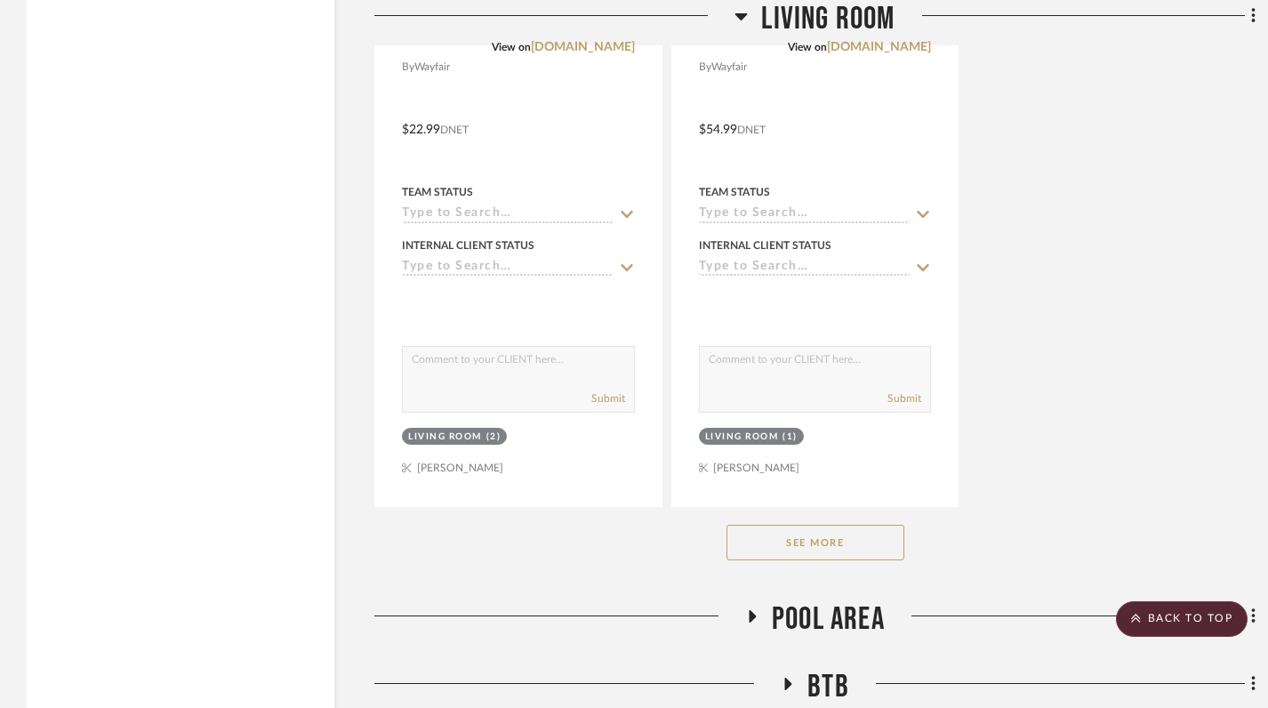
scroll to position [3012, 0]
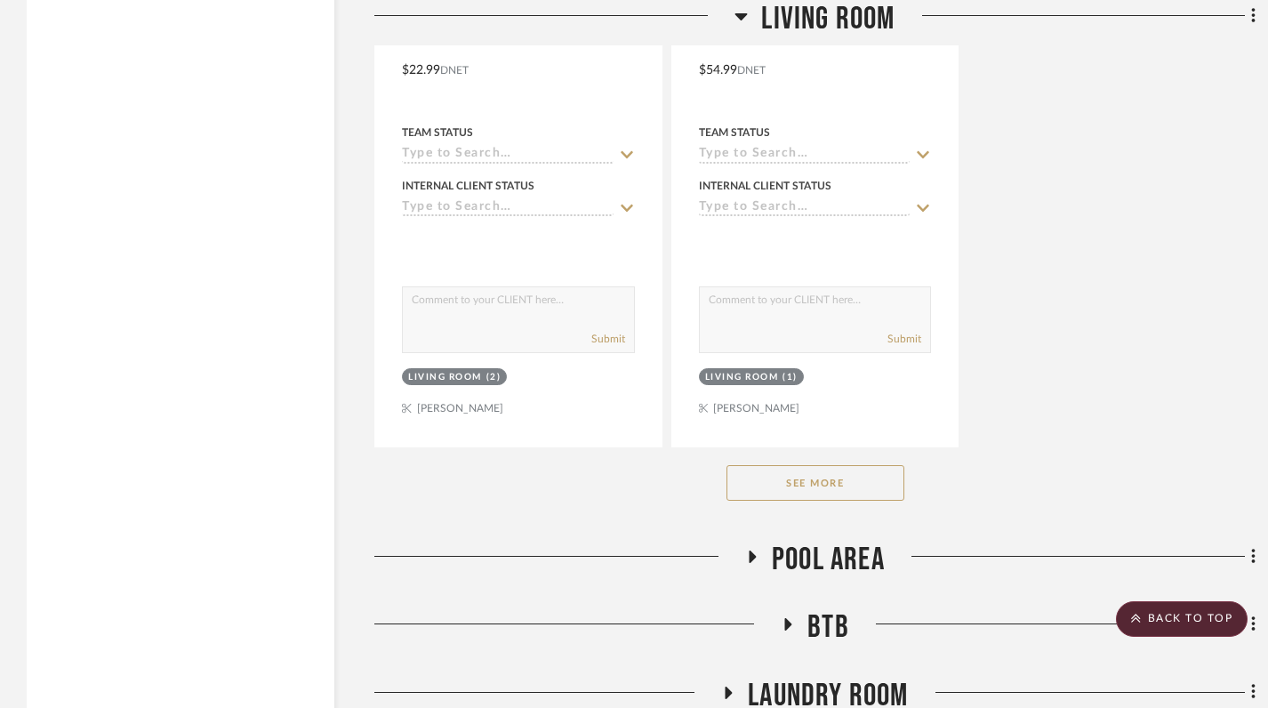
click at [739, 18] on icon at bounding box center [741, 16] width 12 height 7
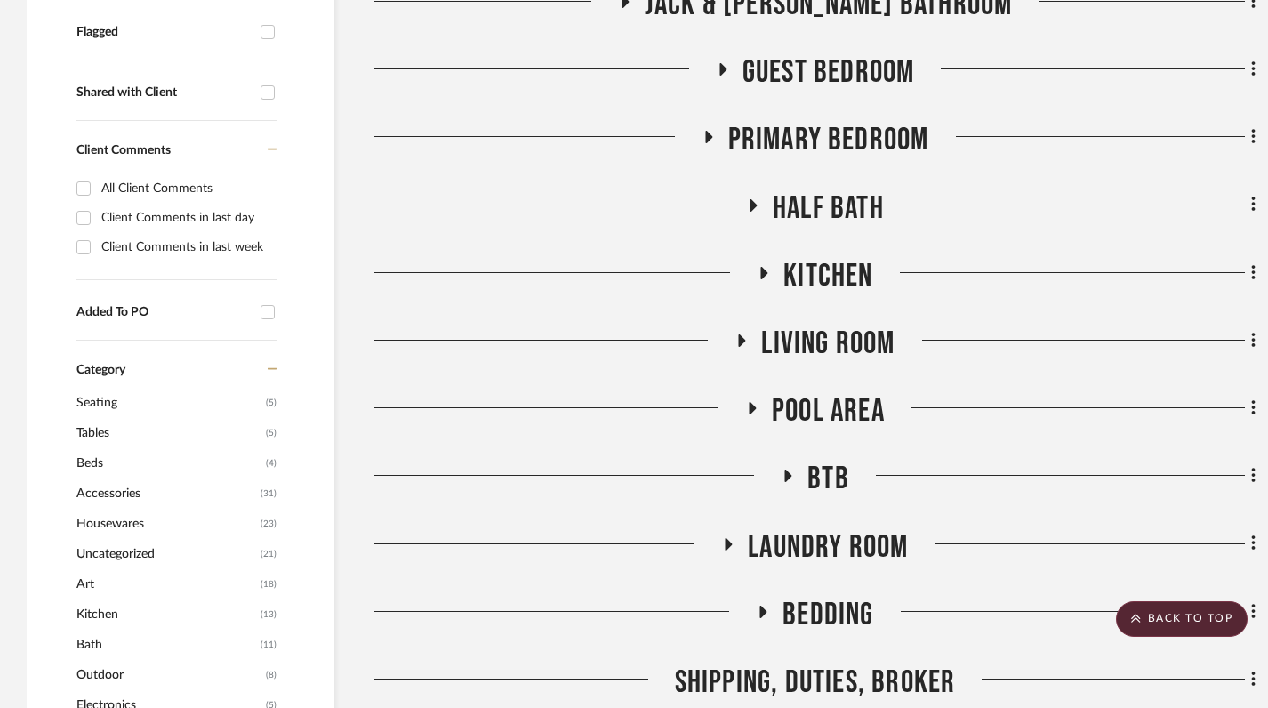
scroll to position [709, 0]
click at [709, 137] on icon at bounding box center [708, 138] width 7 height 12
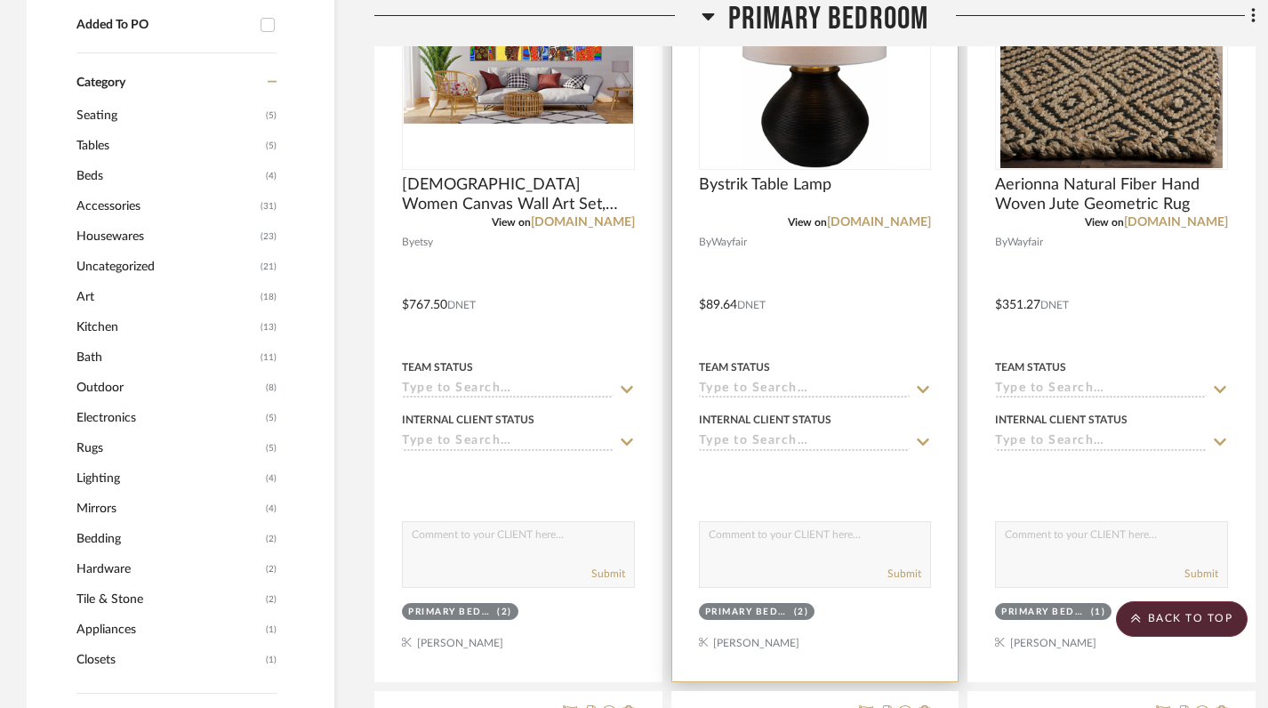
scroll to position [1116, 0]
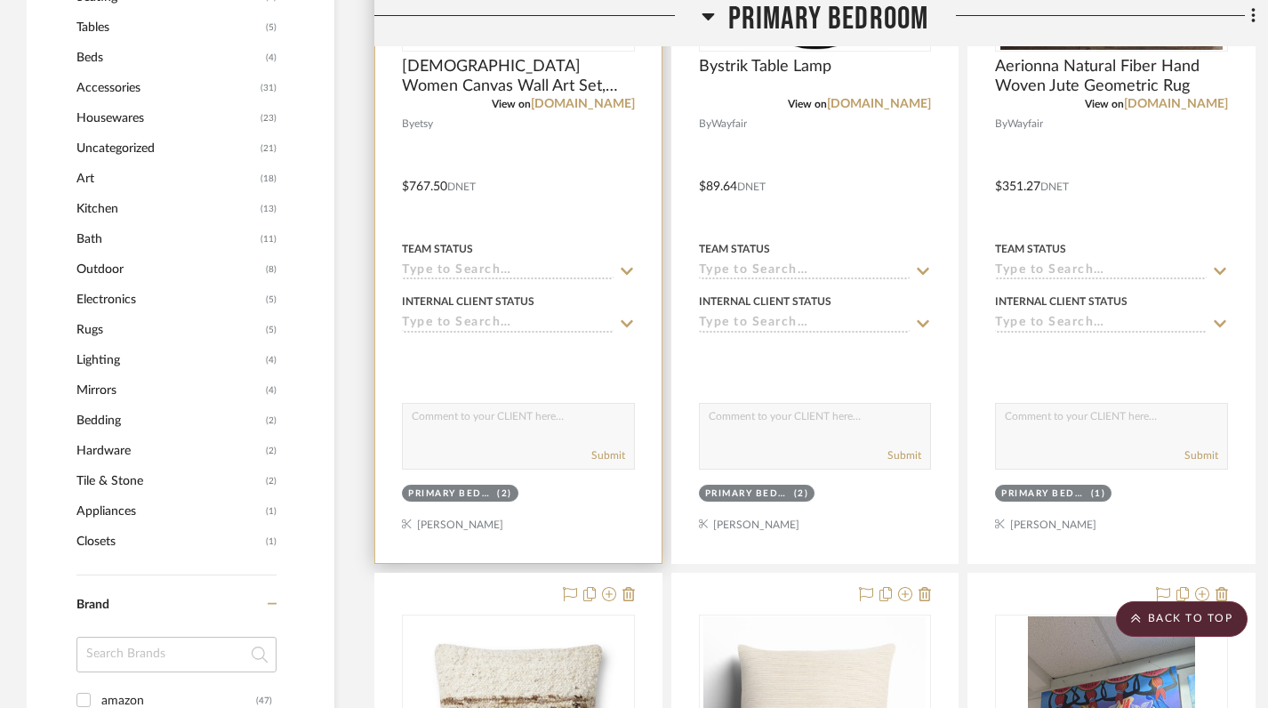
click at [555, 518] on div at bounding box center [518, 174] width 286 height 778
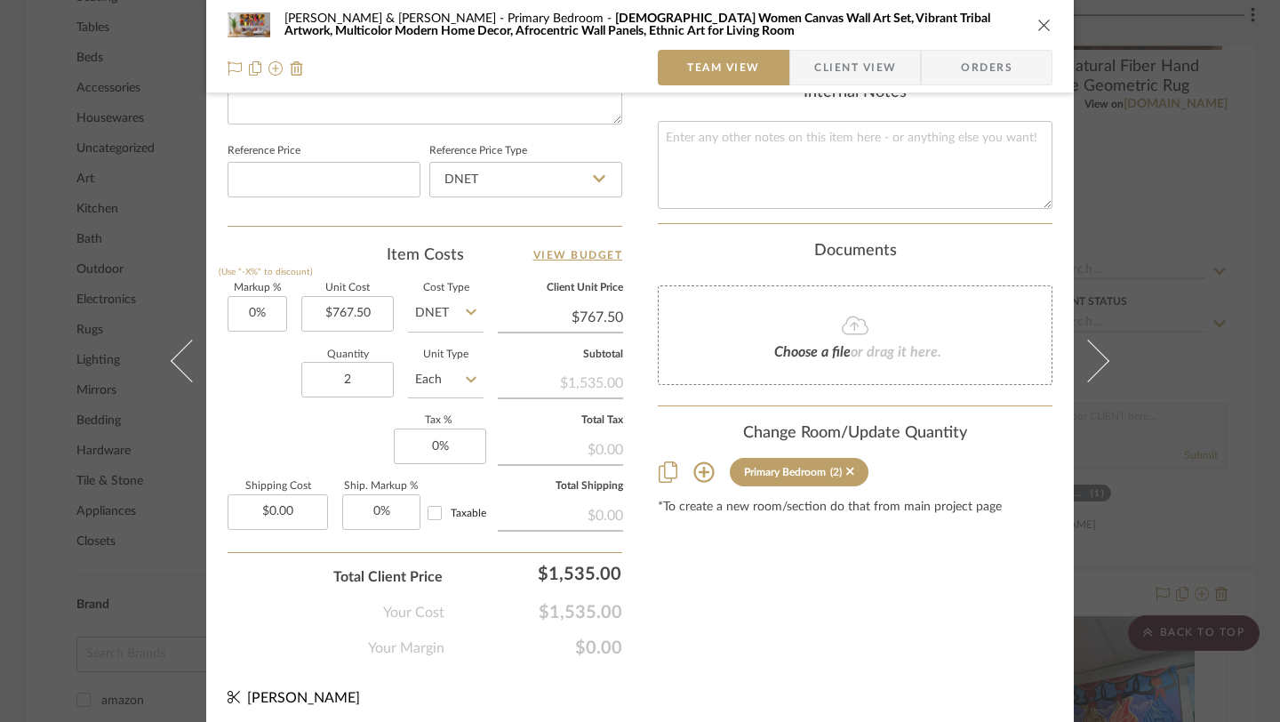
scroll to position [933, 0]
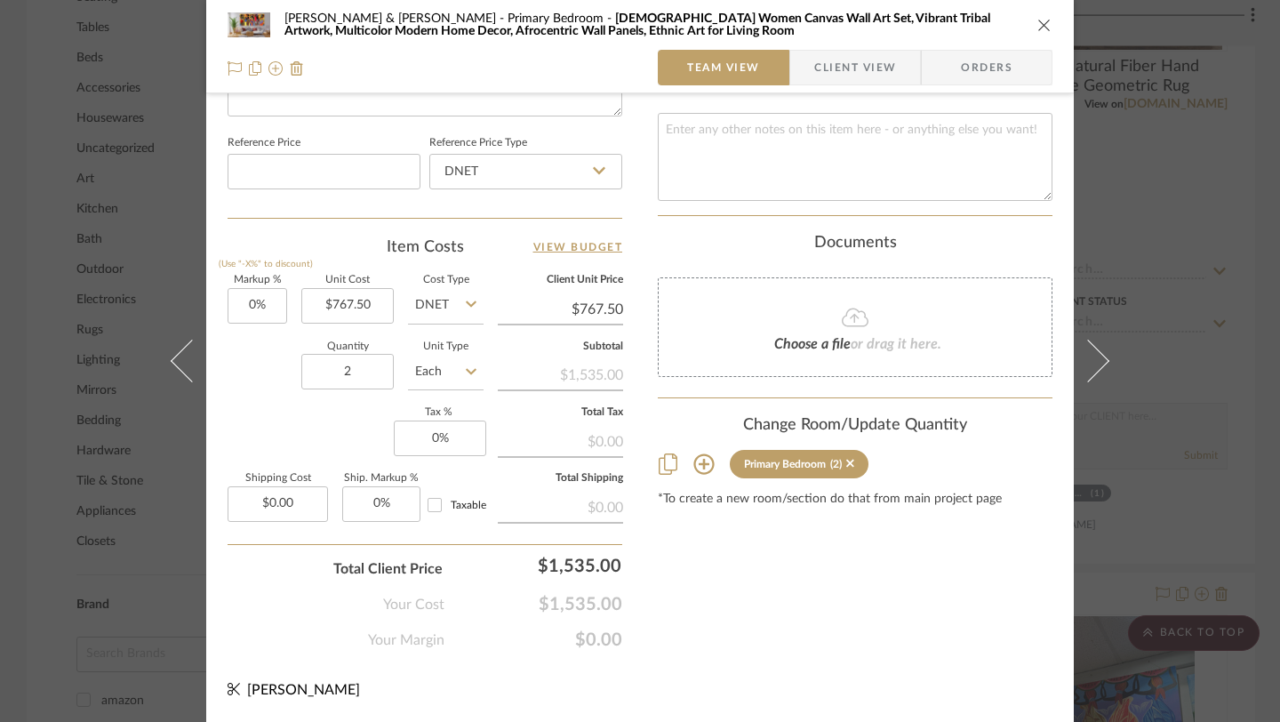
click at [696, 454] on icon at bounding box center [703, 464] width 20 height 20
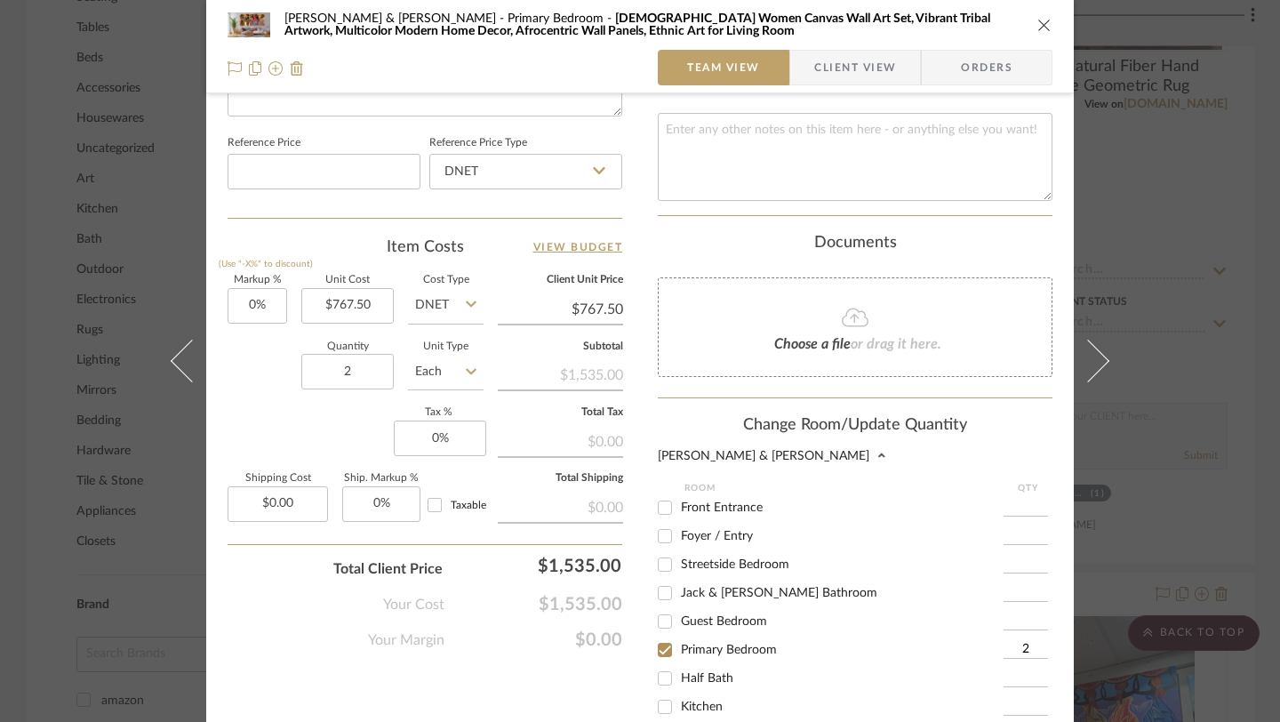
click at [659, 637] on input "Primary Bedroom" at bounding box center [665, 650] width 28 height 28
checkbox input "false"
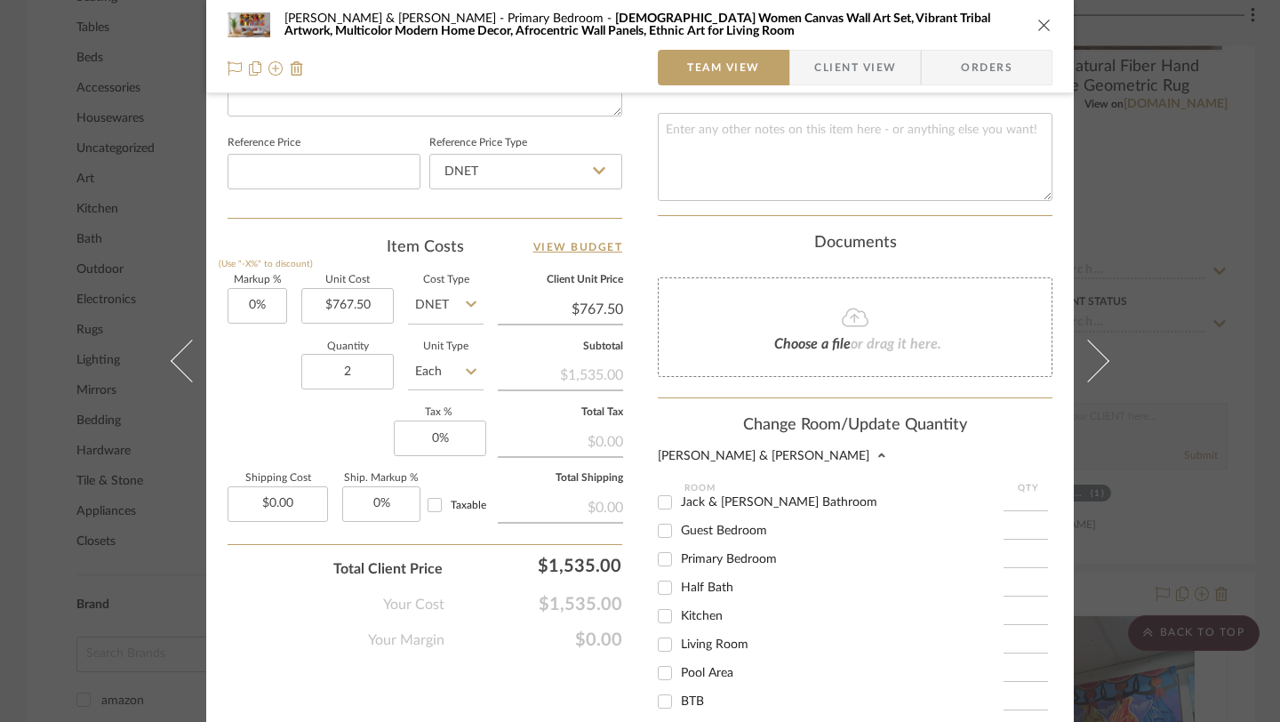
scroll to position [101, 0]
click at [665, 626] on input "Living Room" at bounding box center [665, 640] width 28 height 28
checkbox input "true"
type input "1"
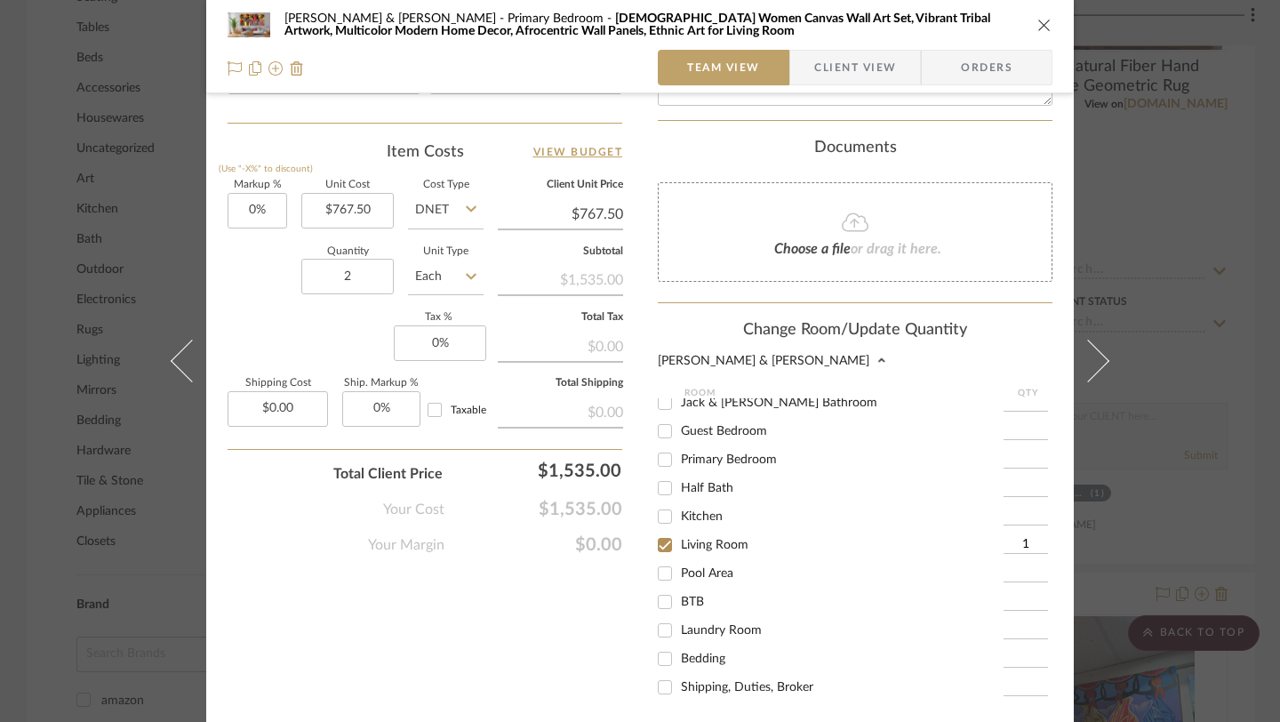
scroll to position [1206, 0]
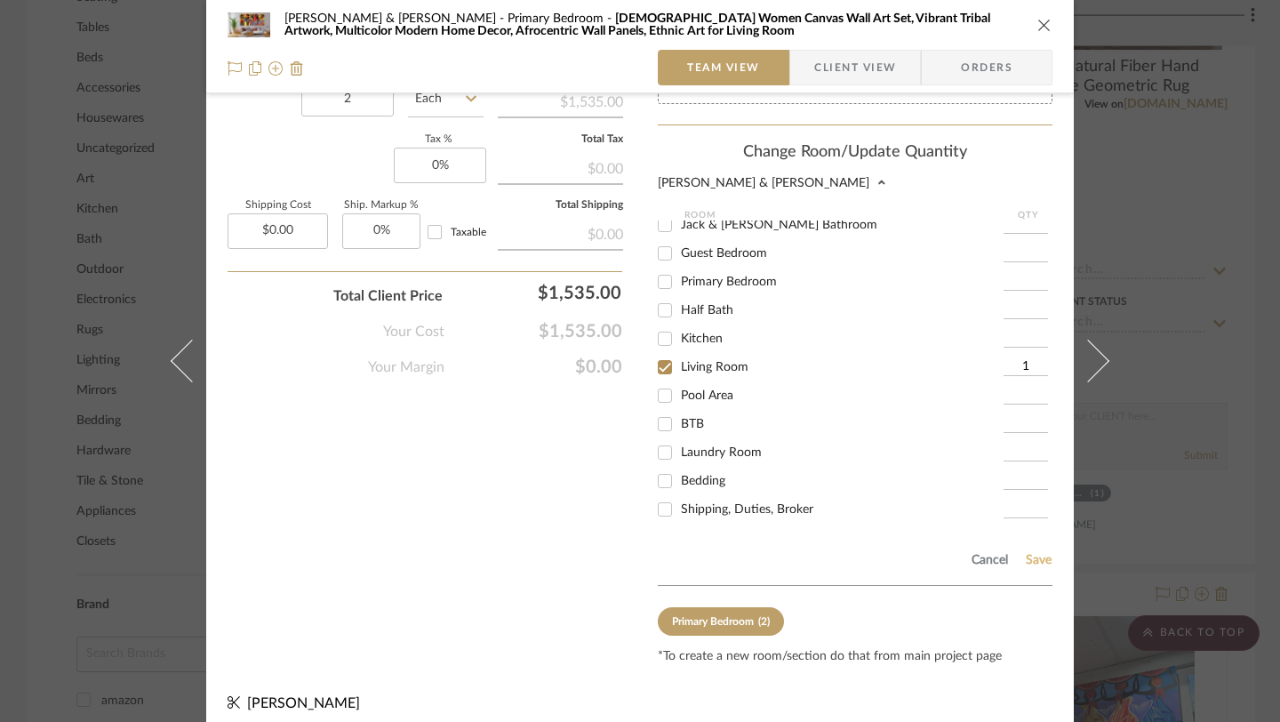
click at [1038, 553] on button "Save" at bounding box center [1039, 560] width 28 height 14
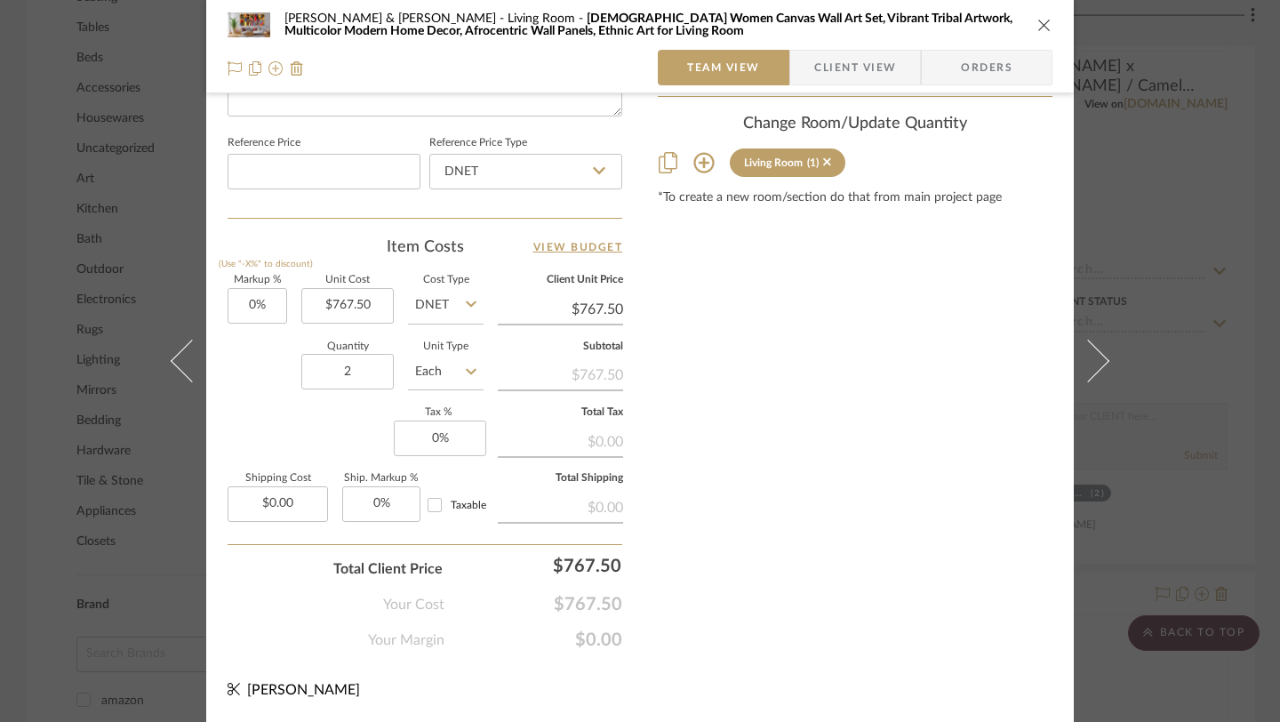
type input "1"
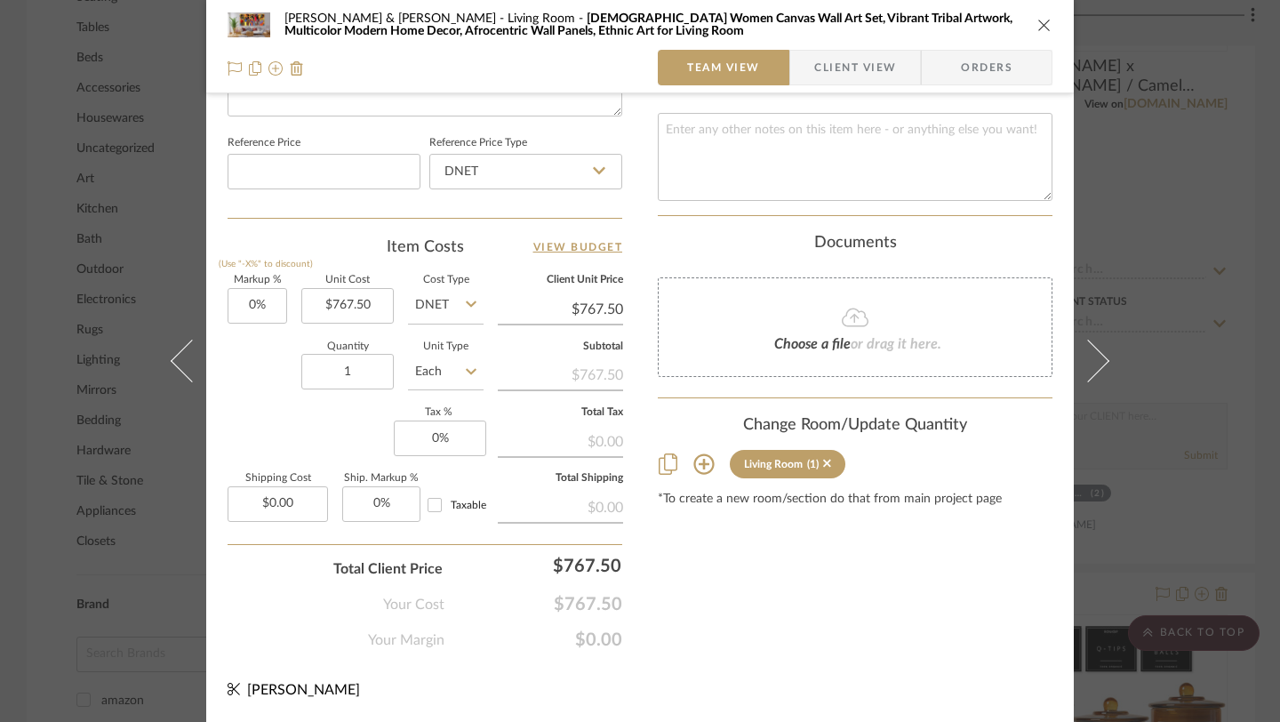
scroll to position [0, 0]
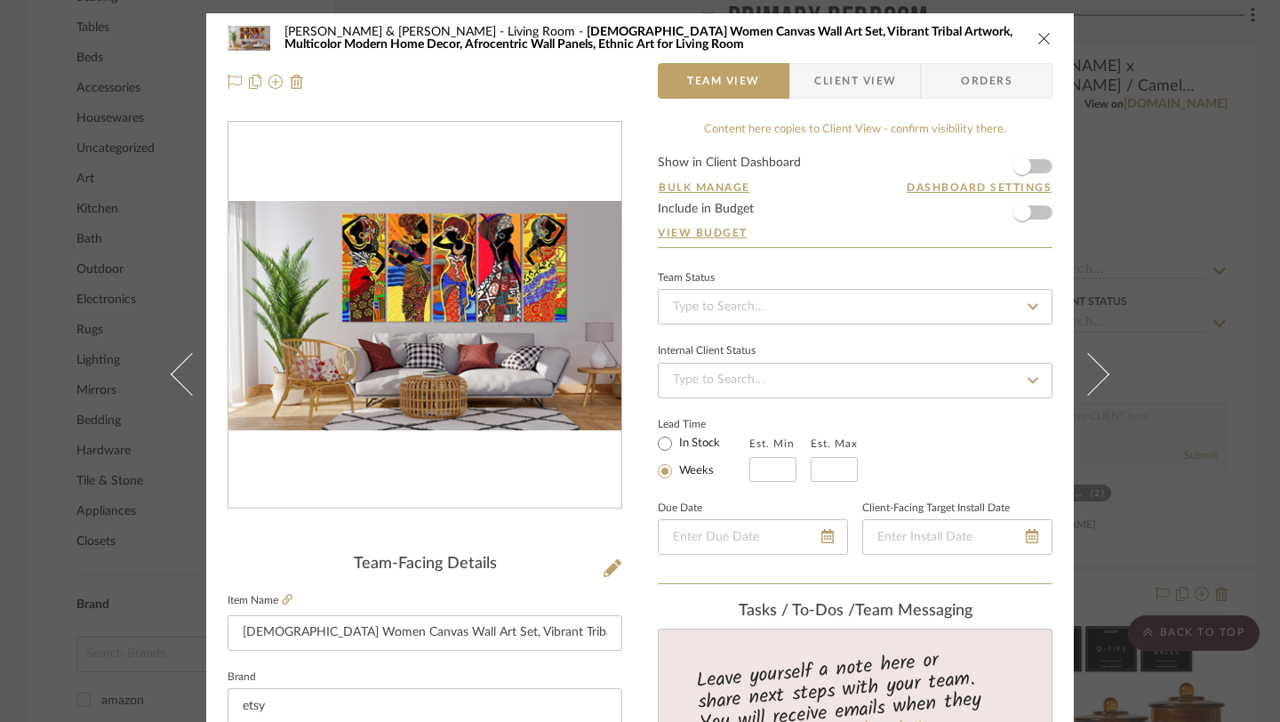
click at [1046, 36] on div "Susan & Kenya Jackson Living Room African Women Canvas Wall Art Set, Vibrant Tr…" at bounding box center [640, 59] width 868 height 93
click at [1038, 36] on icon "close" at bounding box center [1045, 38] width 14 height 14
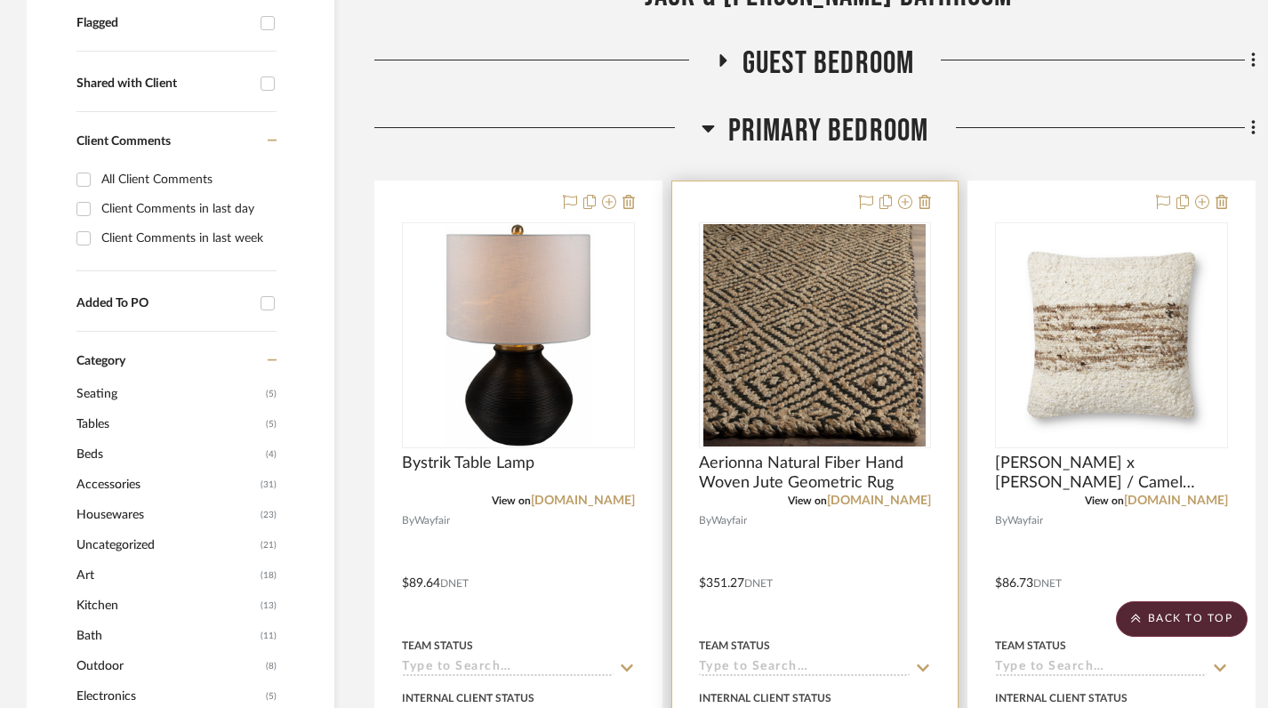
scroll to position [716, 0]
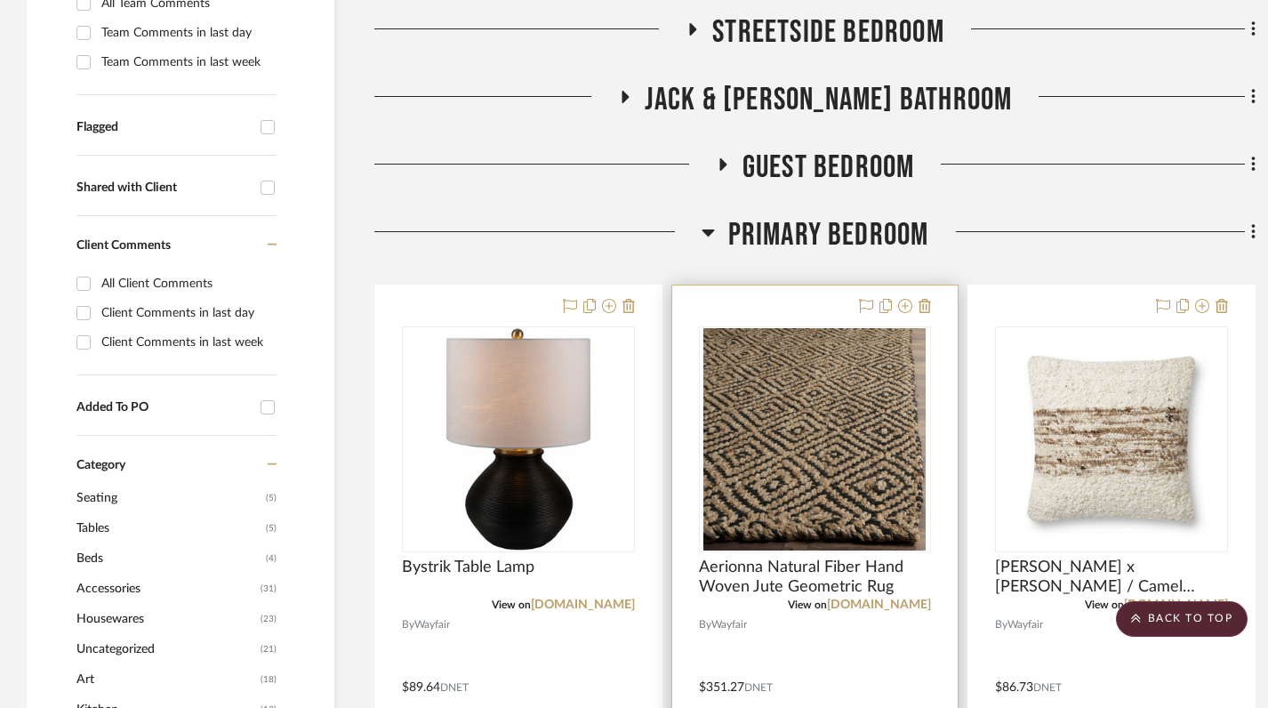
scroll to position [417, 0]
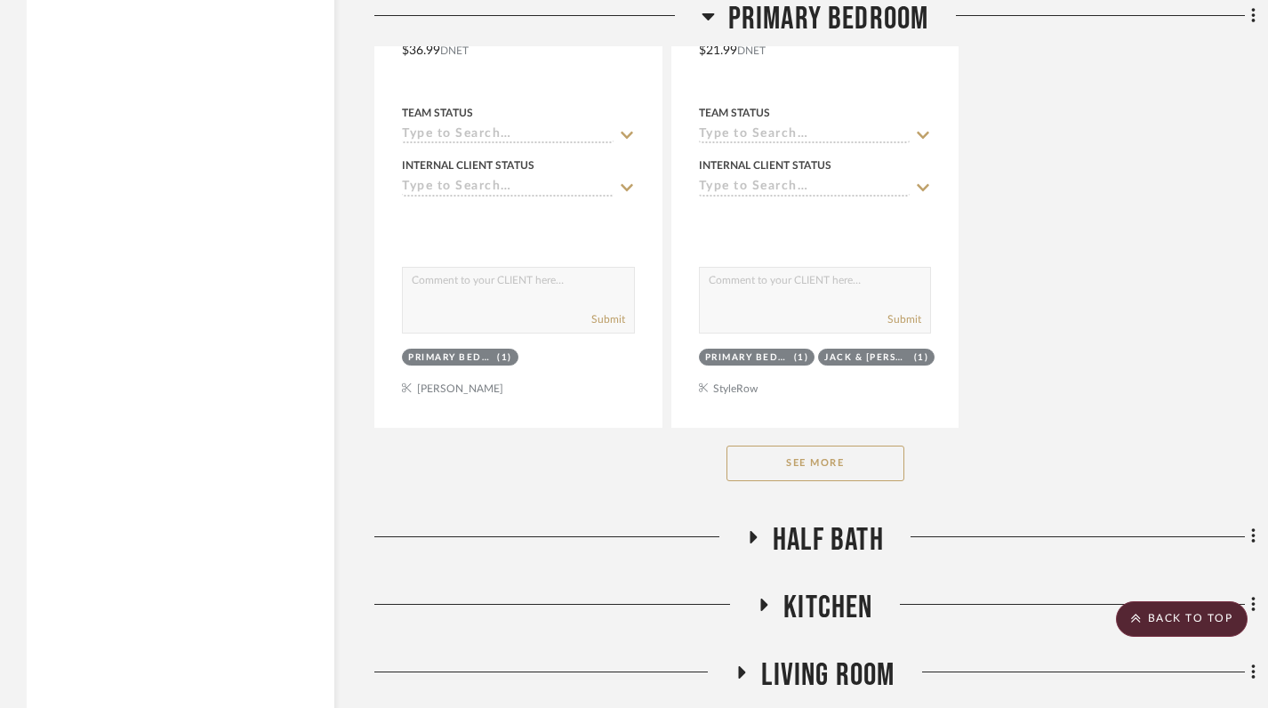
scroll to position [2813, 0]
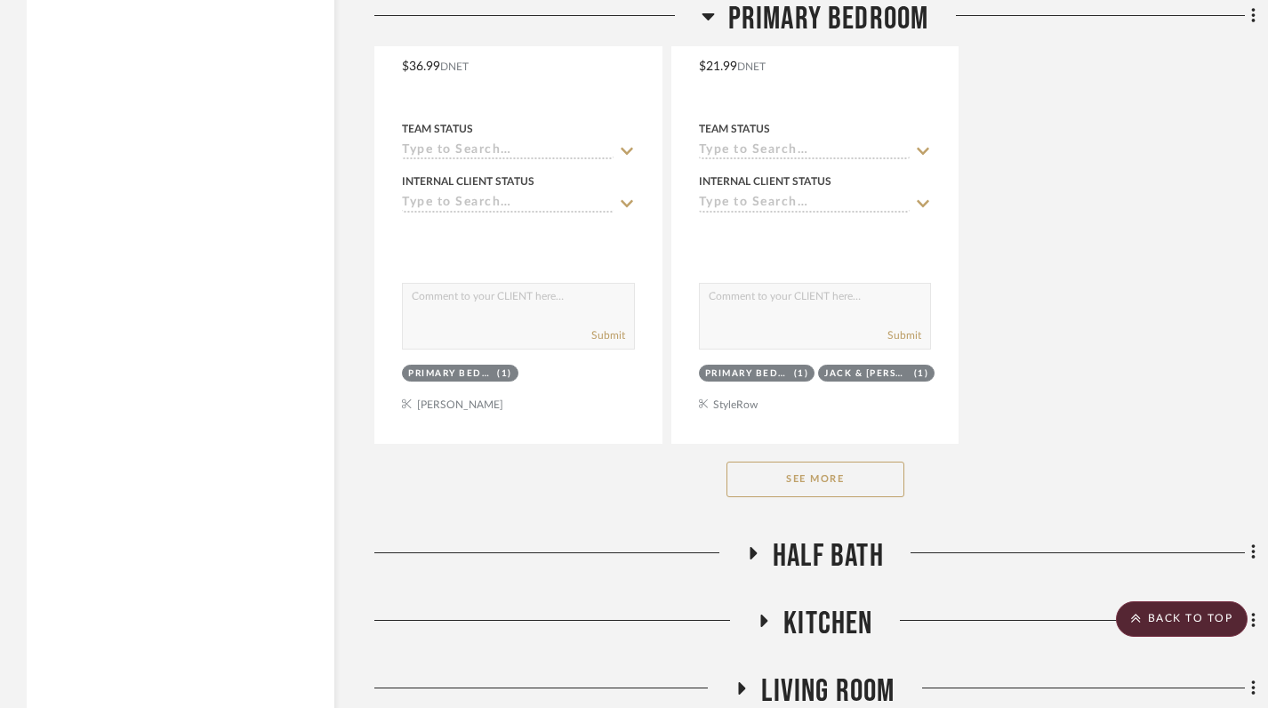
click at [810, 476] on button "See More" at bounding box center [815, 479] width 178 height 36
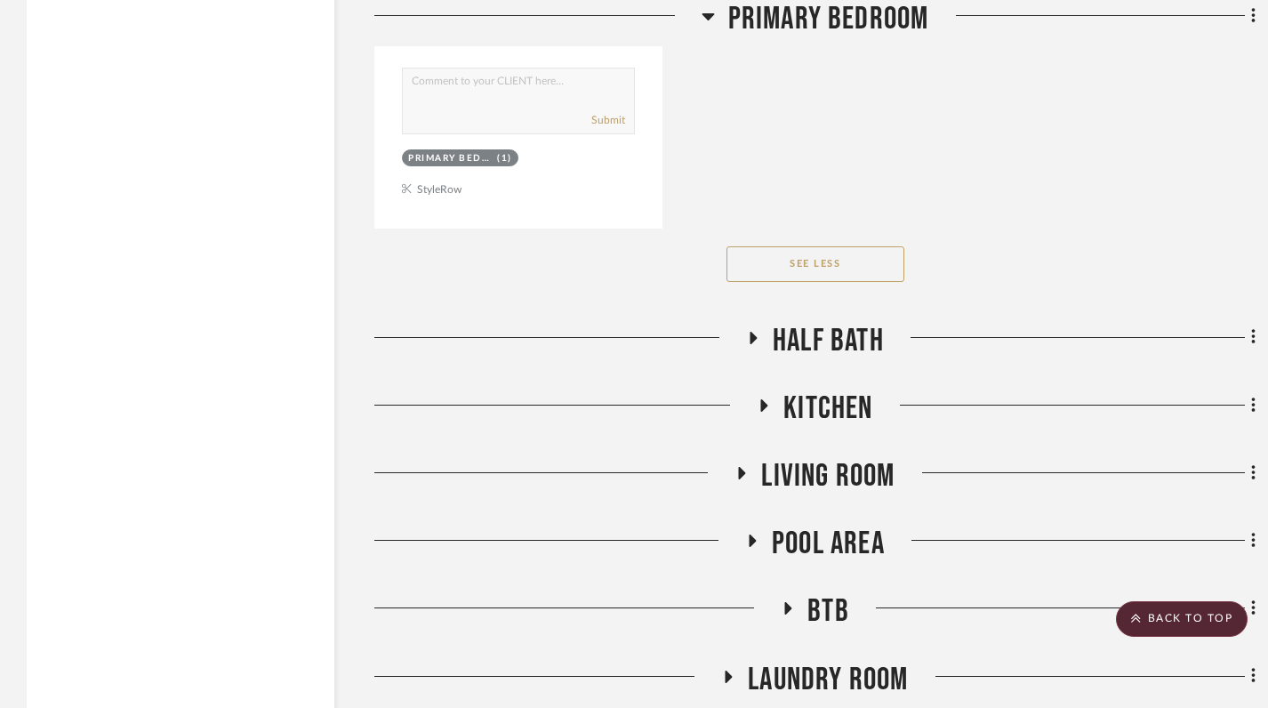
scroll to position [11737, 0]
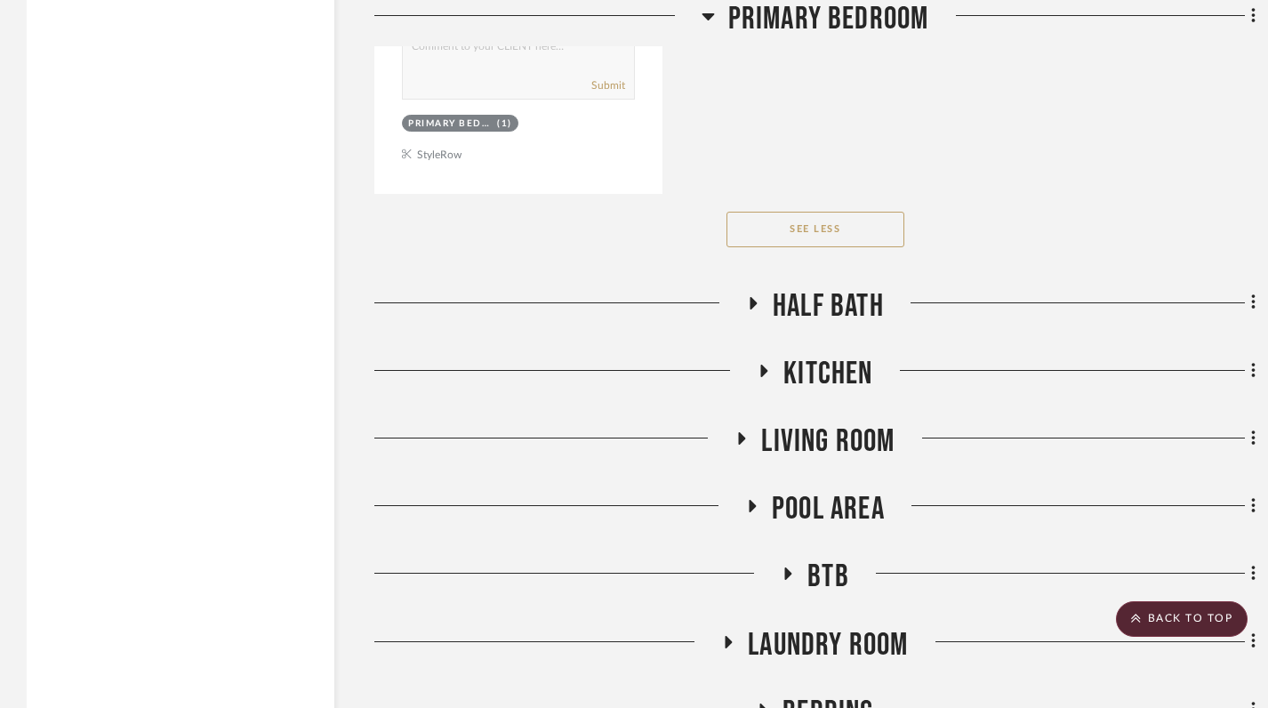
click at [754, 308] on icon at bounding box center [752, 302] width 21 height 13
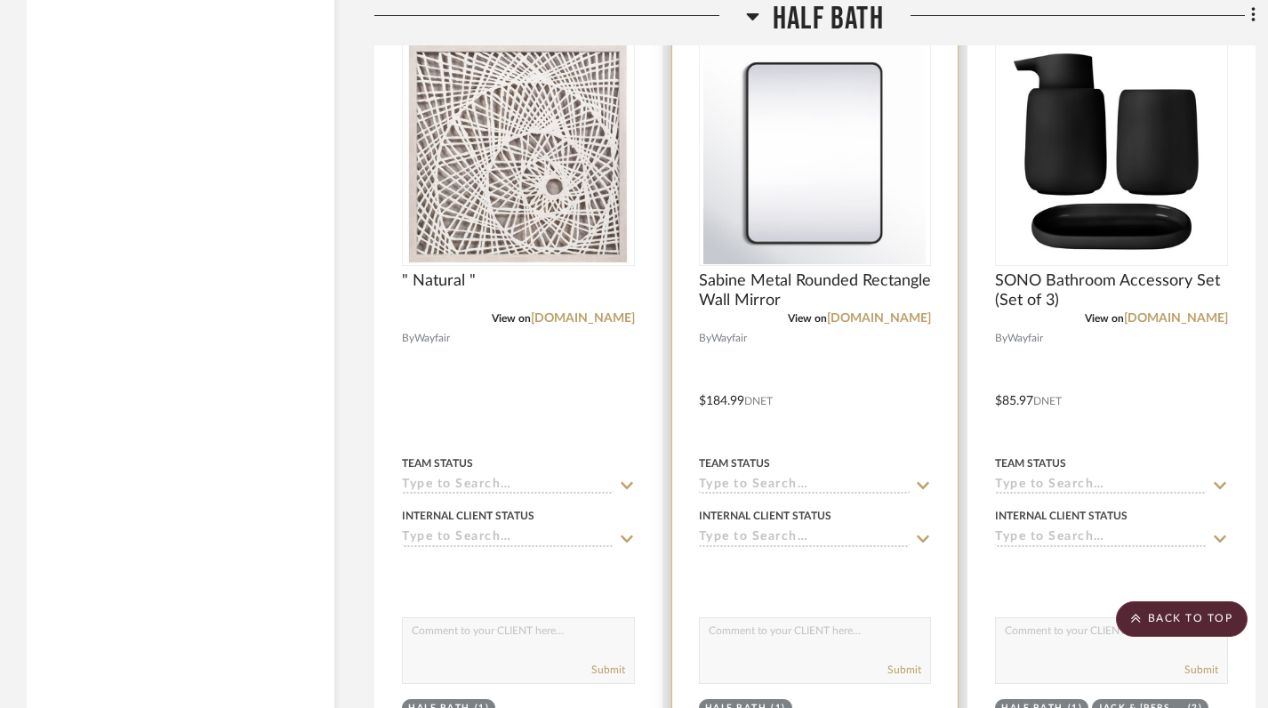
scroll to position [12071, 0]
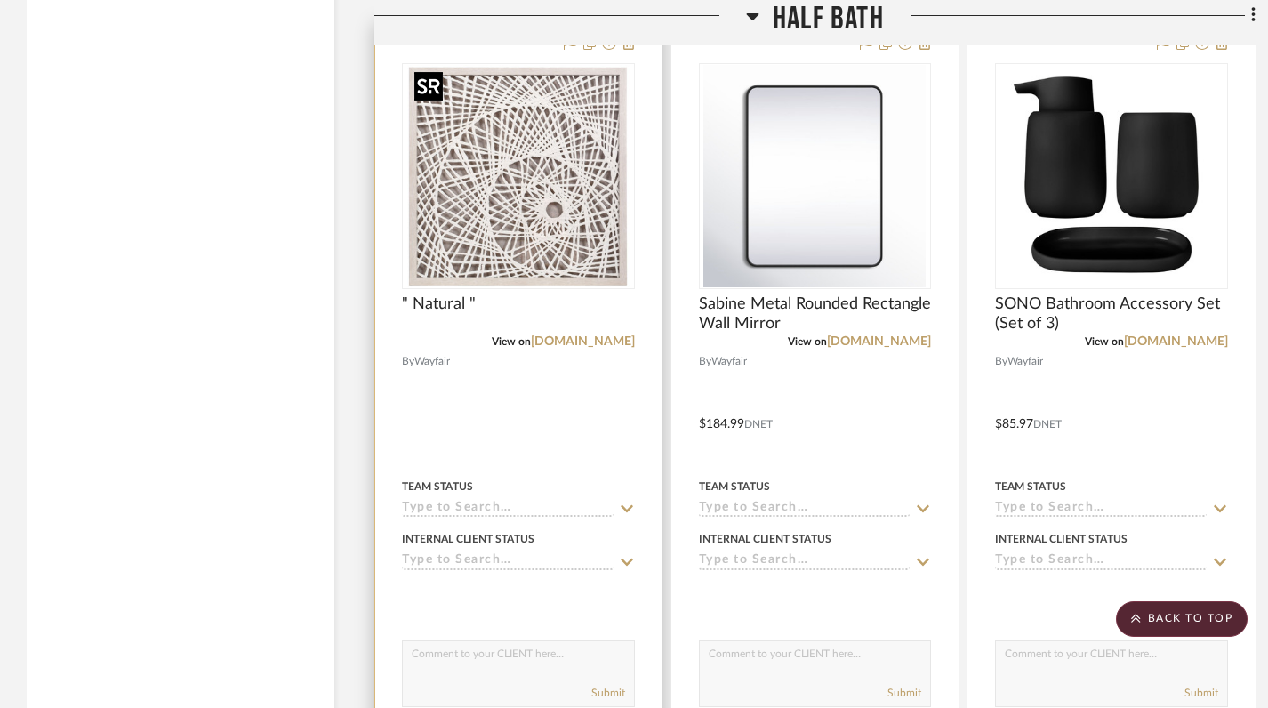
click at [0, 0] on img at bounding box center [0, 0] width 0 height 0
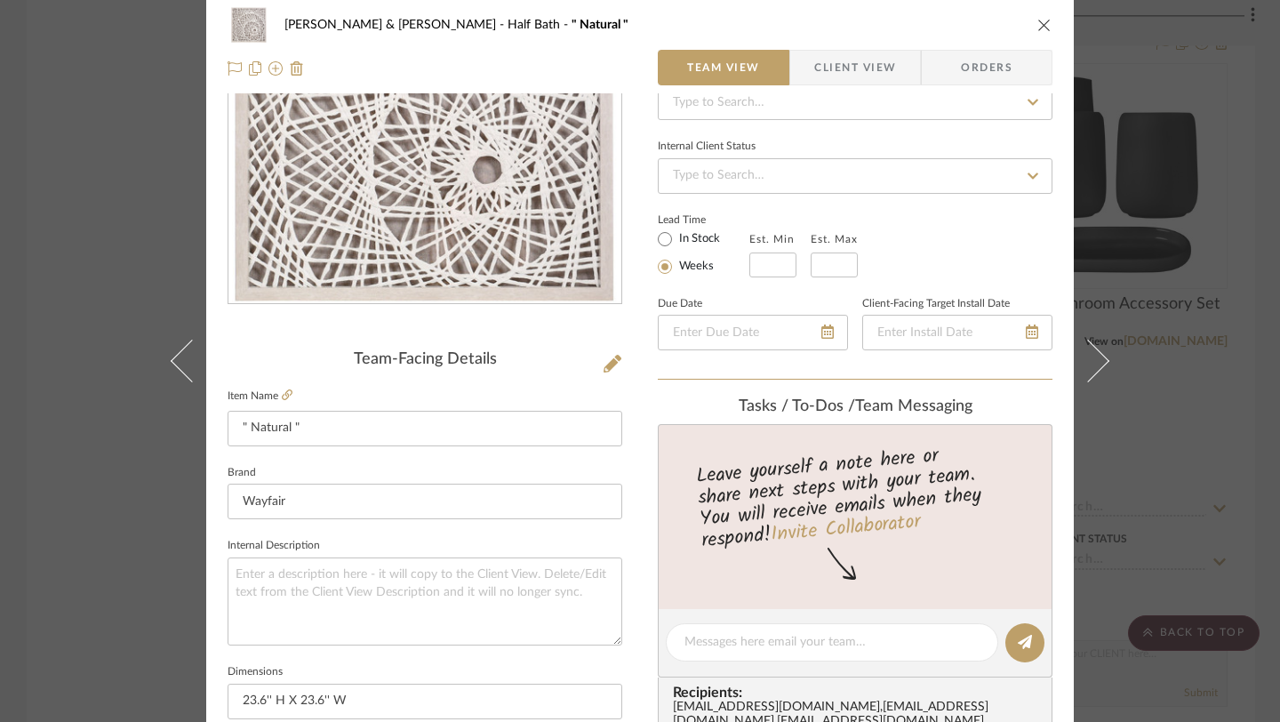
scroll to position [0, 0]
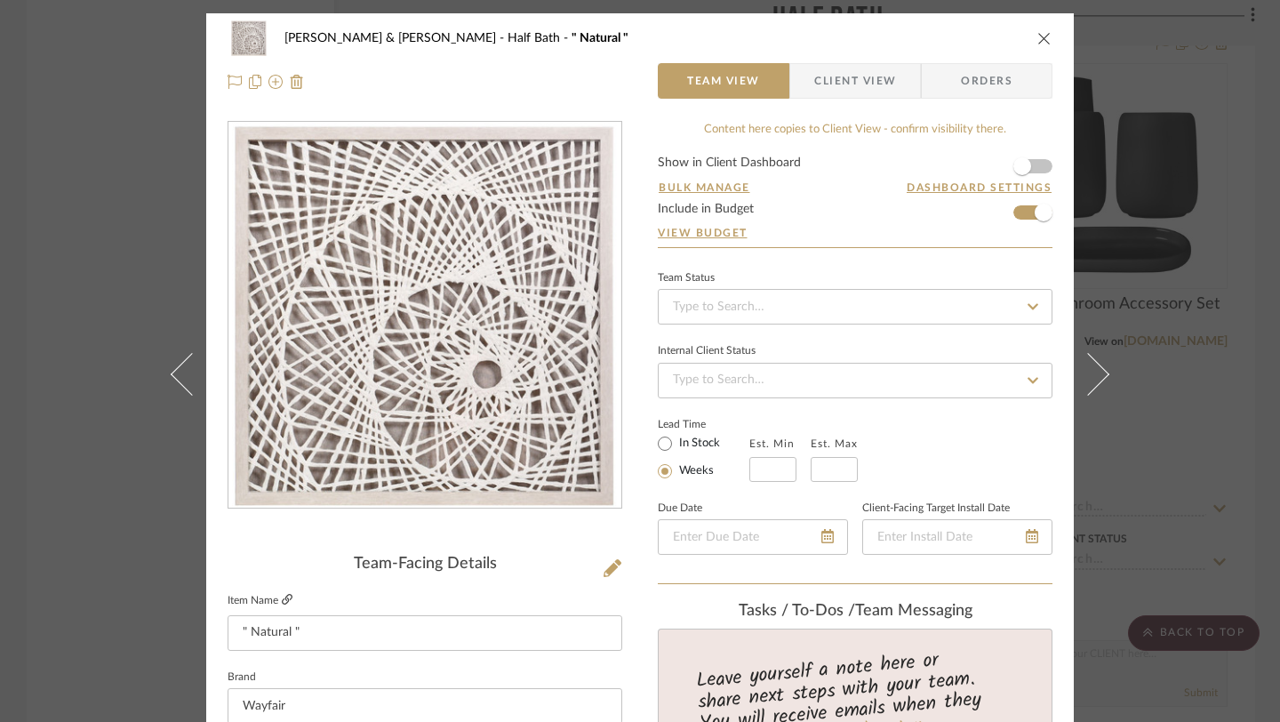
click at [282, 597] on icon at bounding box center [287, 599] width 11 height 11
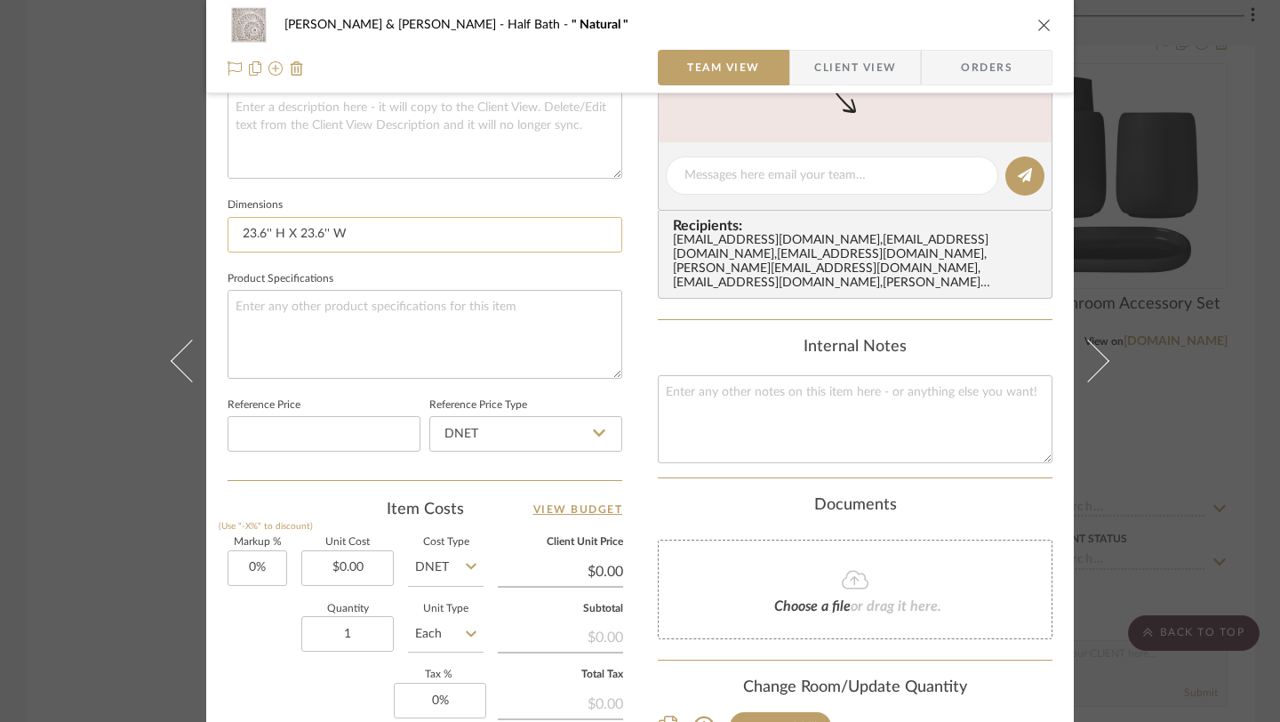
scroll to position [678, 0]
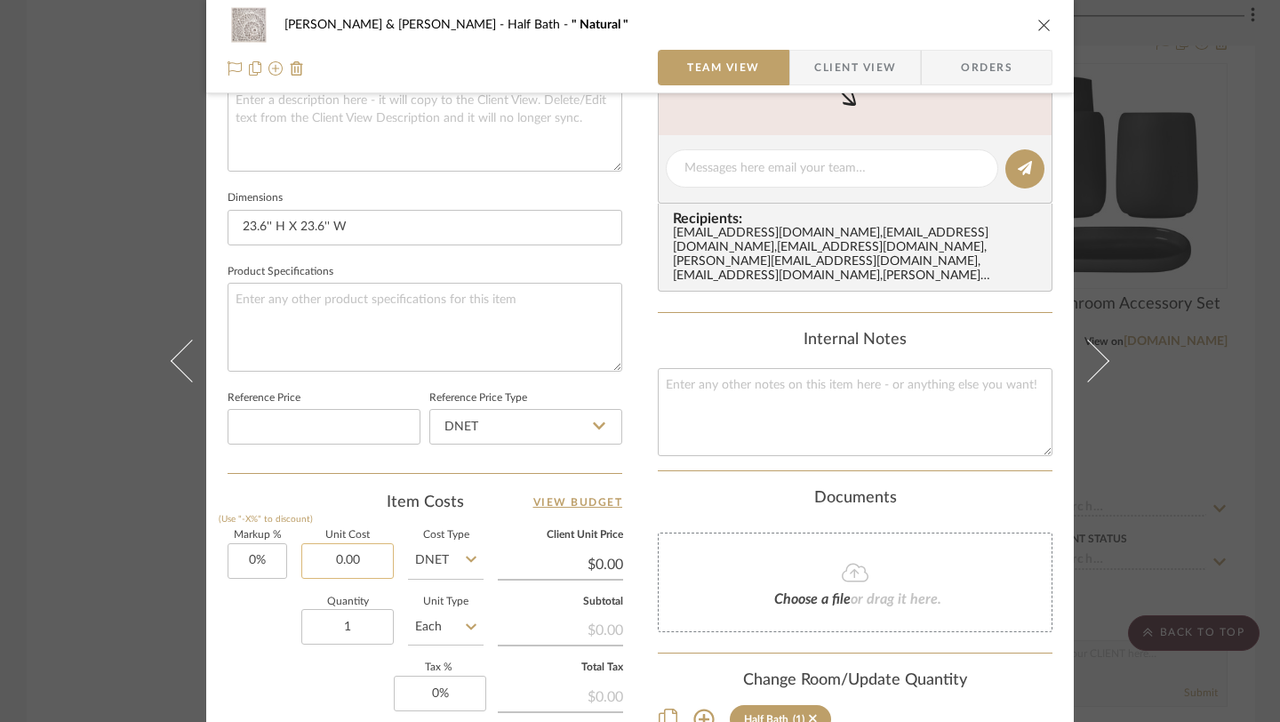
click at [349, 560] on input "0.00" at bounding box center [347, 561] width 92 height 36
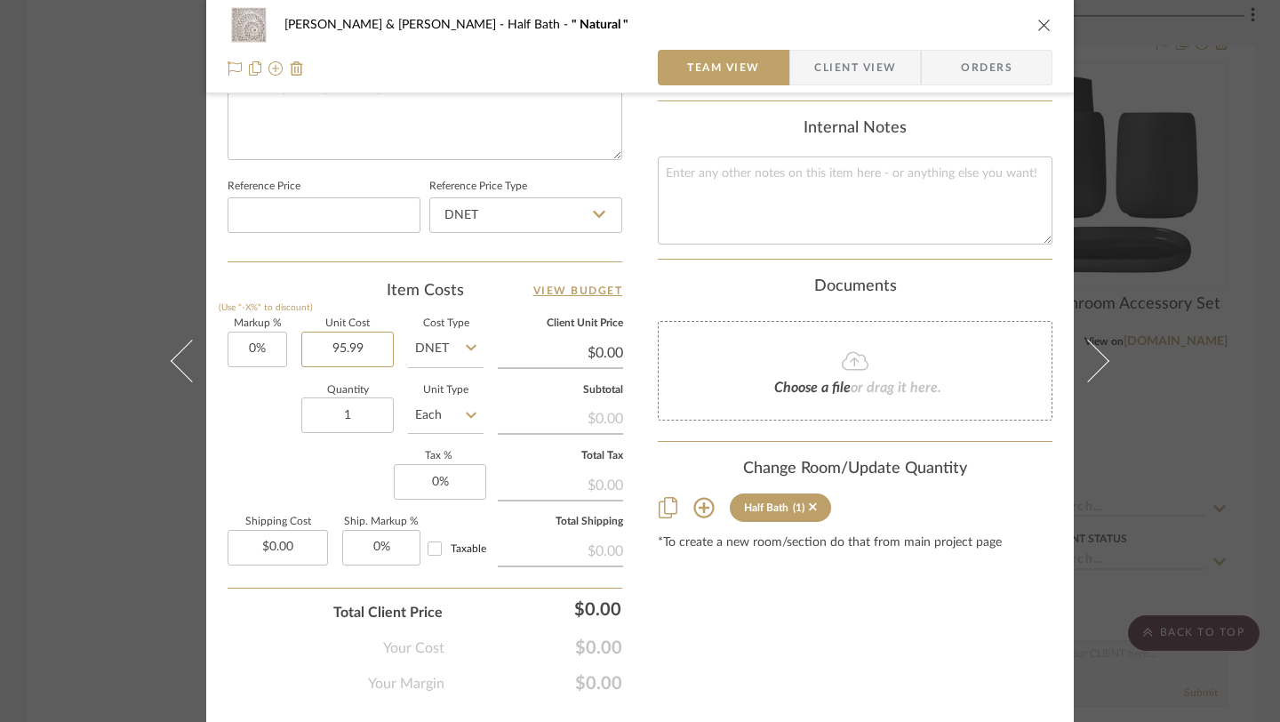
scroll to position [933, 0]
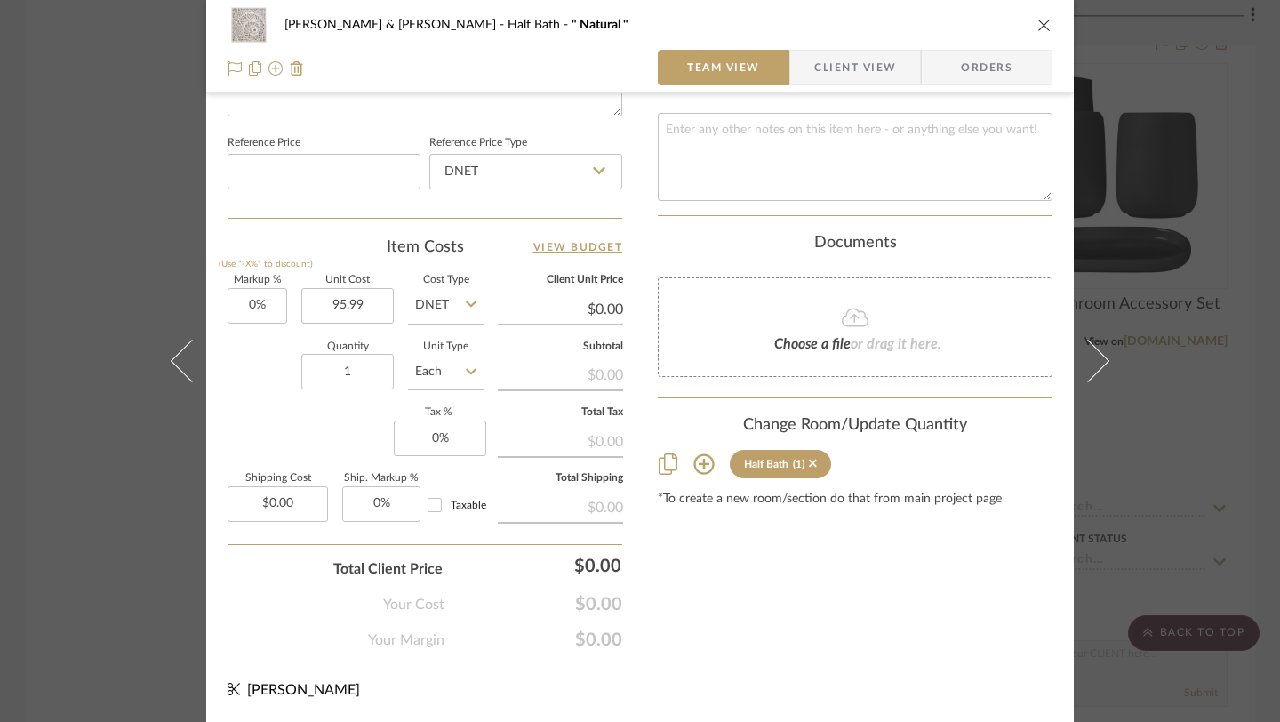
type input "$95.99"
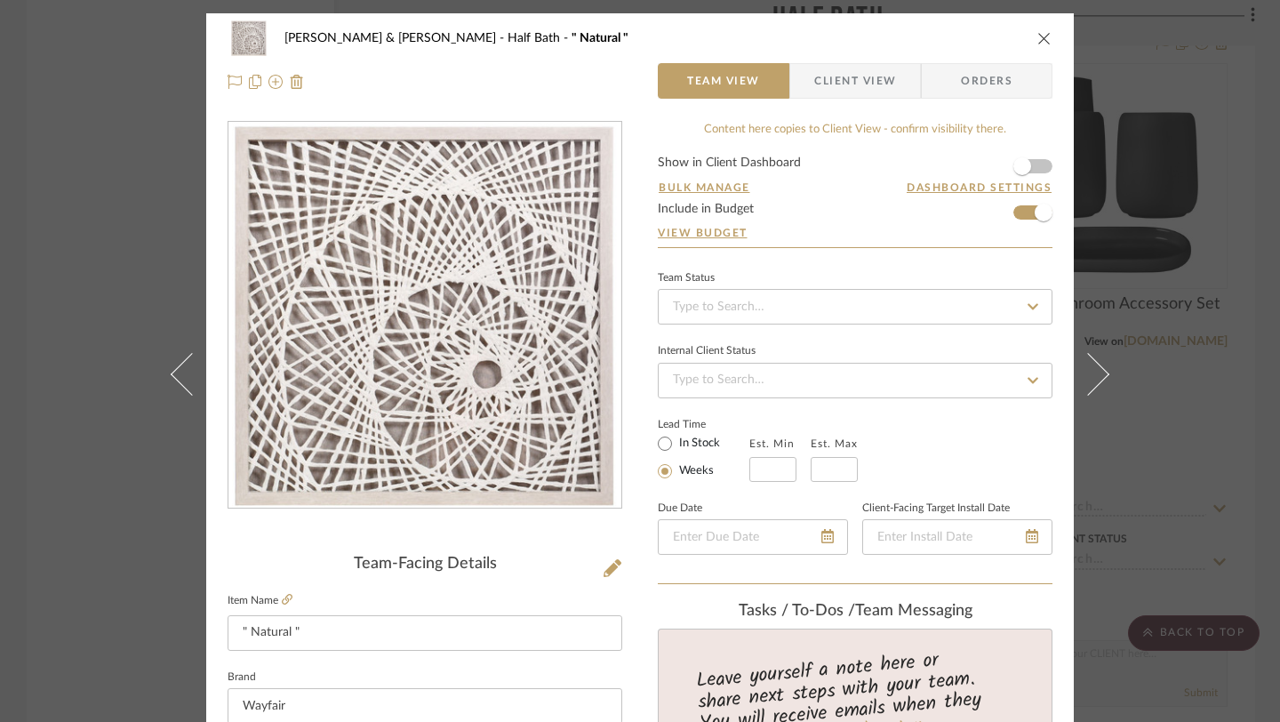
click at [1038, 41] on icon "close" at bounding box center [1045, 38] width 14 height 14
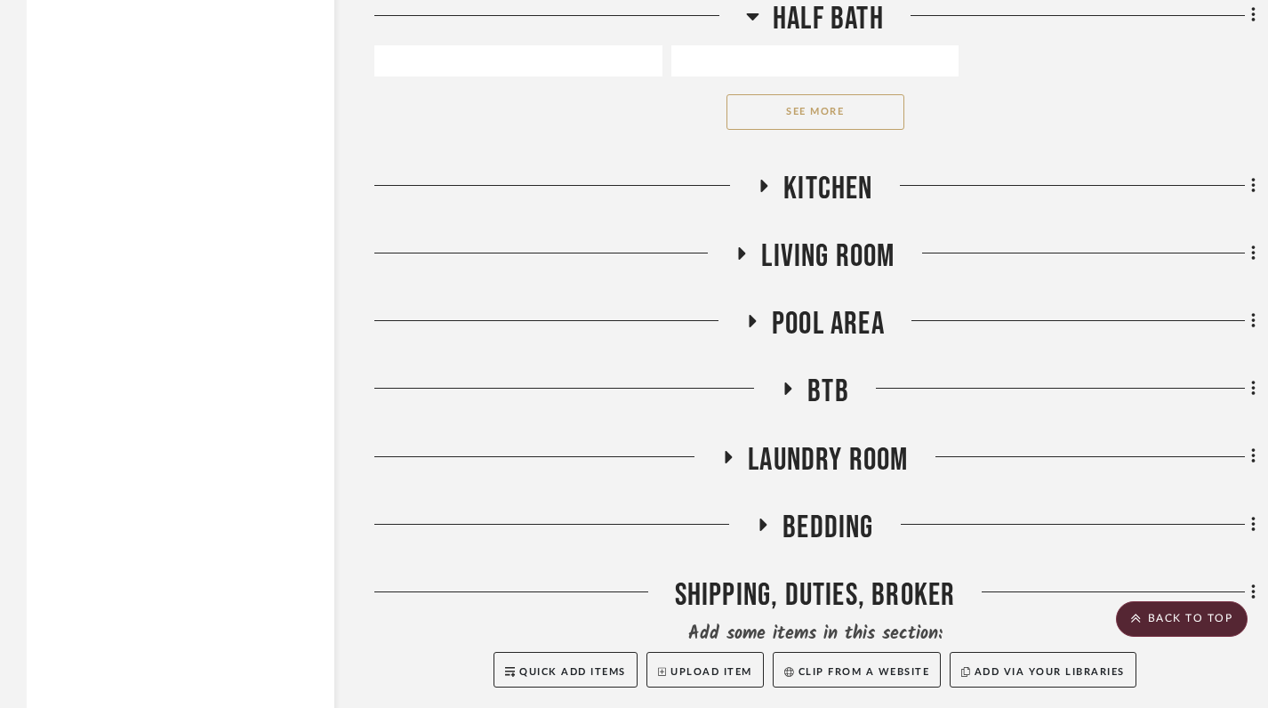
scroll to position [14412, 0]
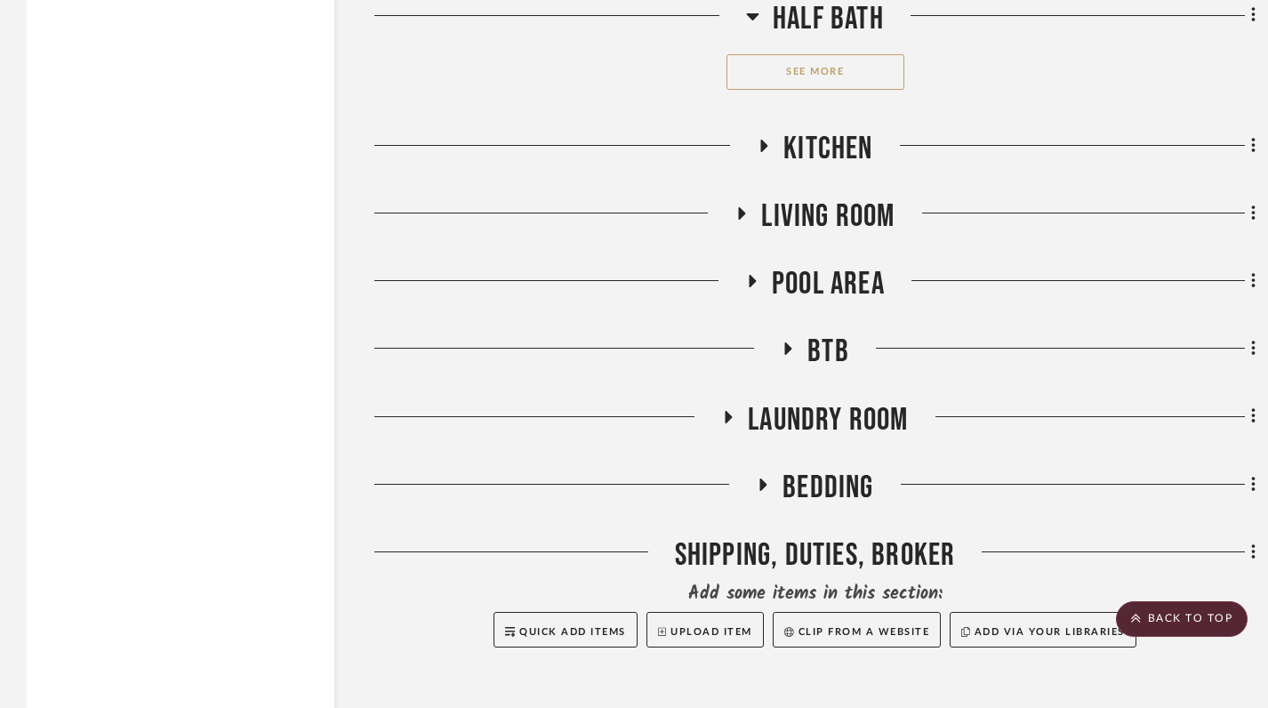
click at [765, 133] on h3 "Kitchen" at bounding box center [815, 149] width 116 height 38
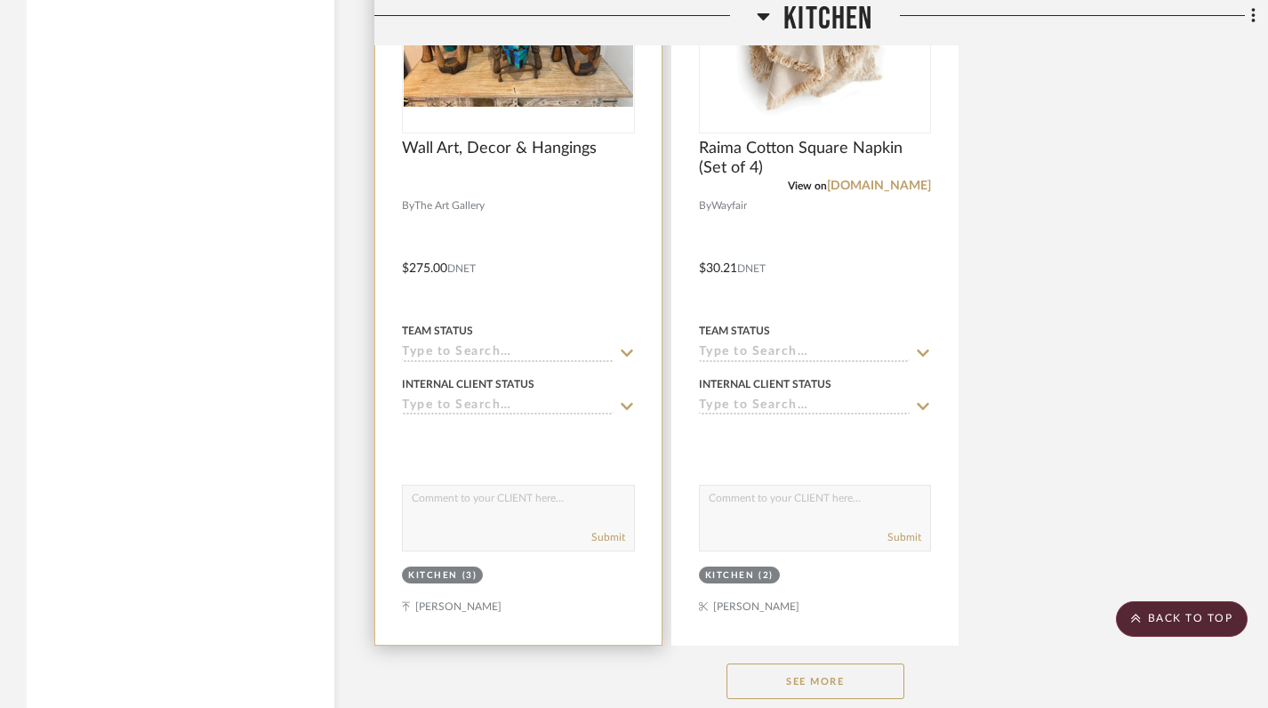
scroll to position [16093, 0]
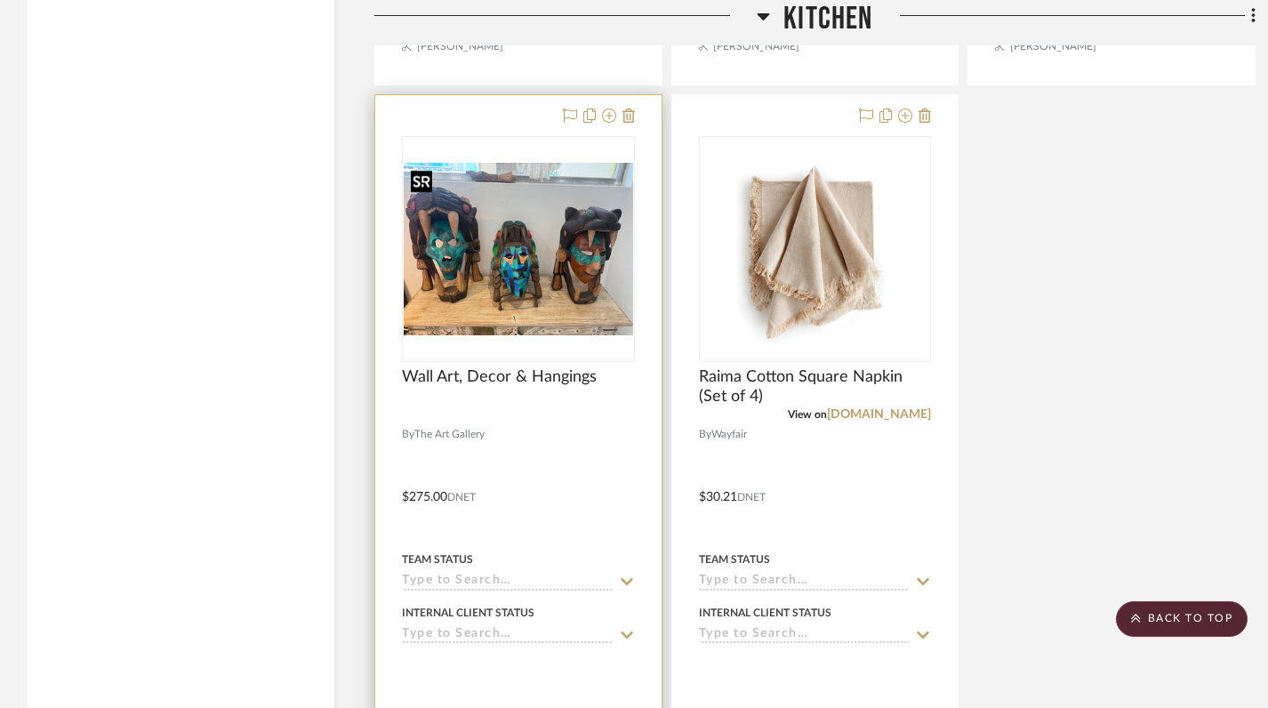
click at [519, 326] on img "0" at bounding box center [518, 249] width 229 height 172
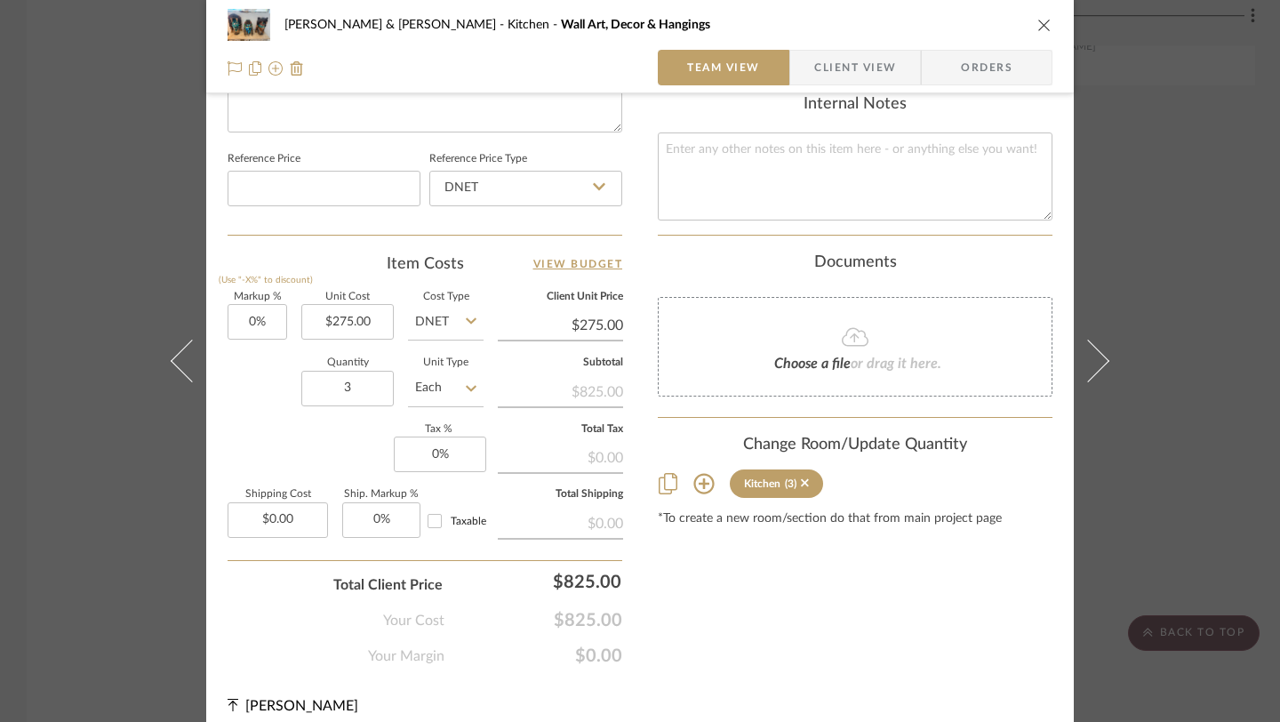
scroll to position [930, 0]
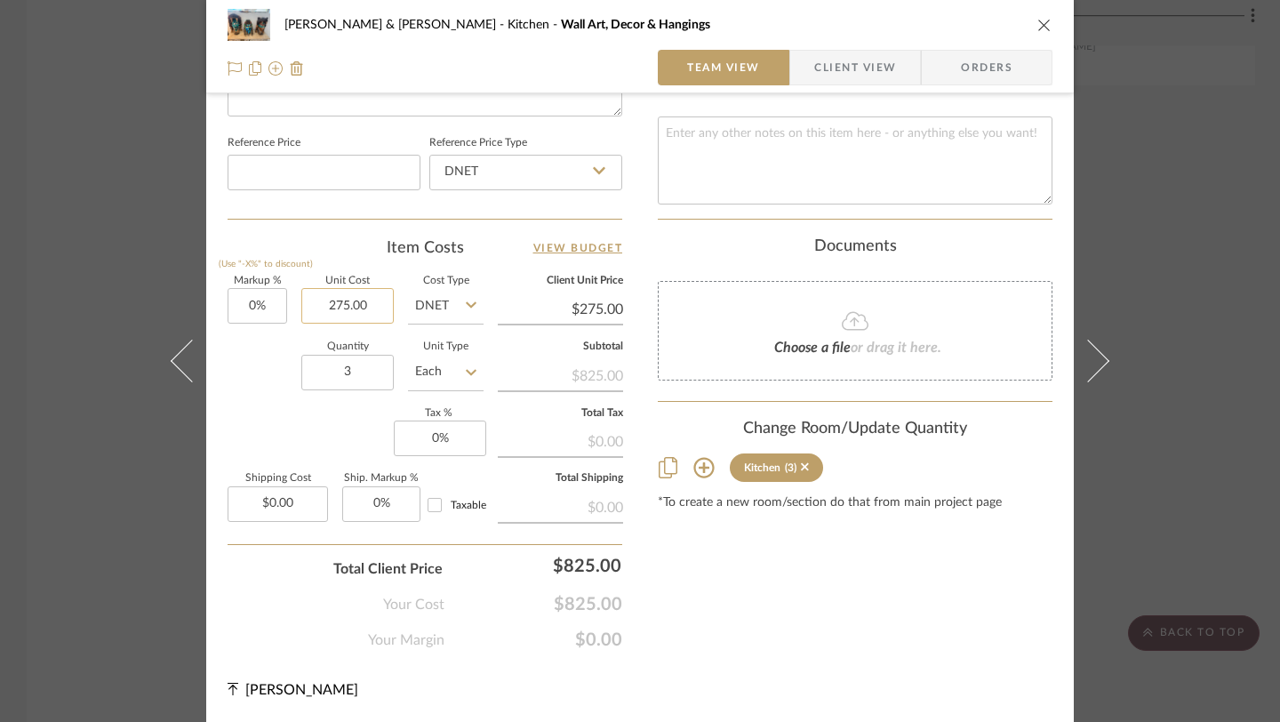
click at [355, 311] on input "275.00" at bounding box center [347, 306] width 92 height 36
type input "$275.00"
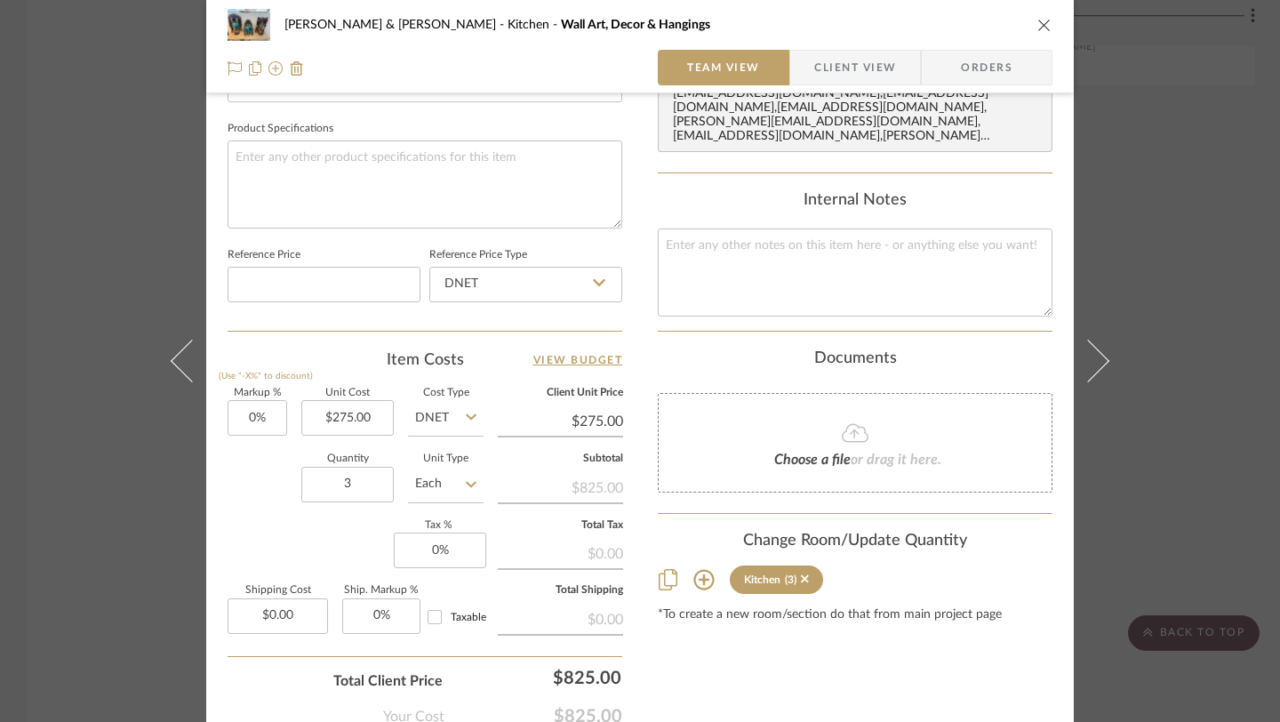
click at [1038, 26] on icon "close" at bounding box center [1045, 25] width 14 height 14
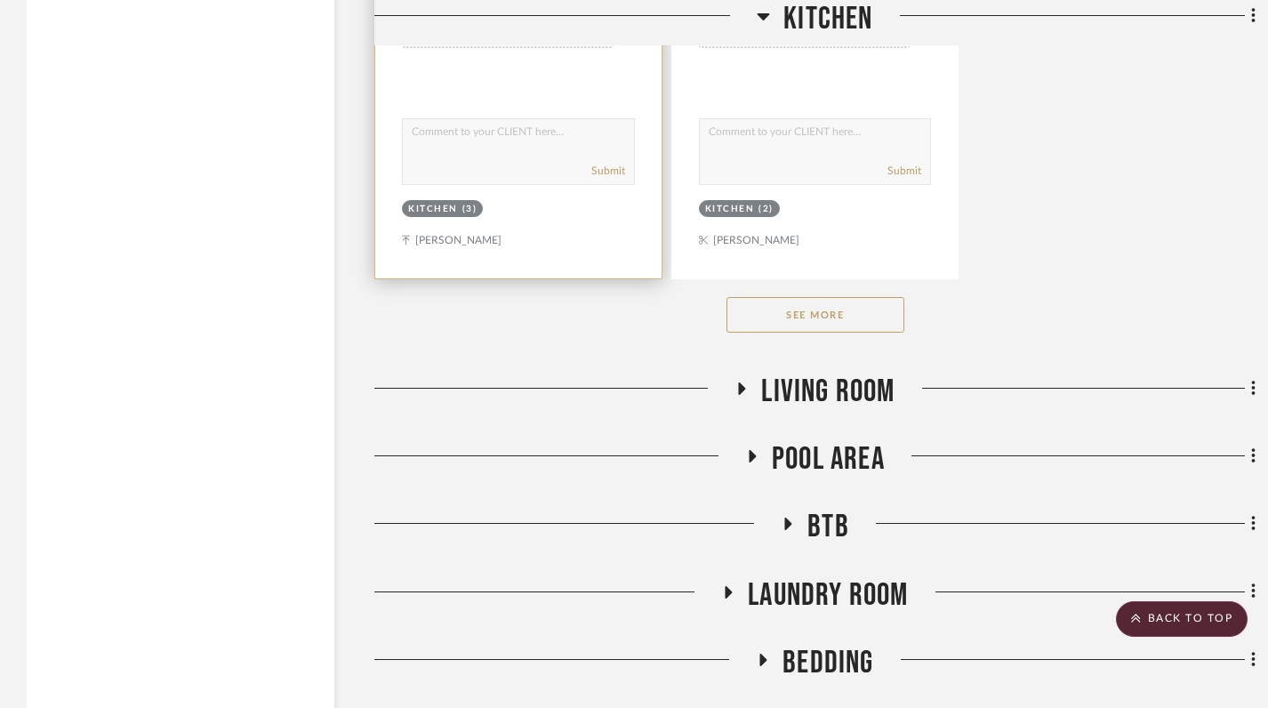
scroll to position [16688, 0]
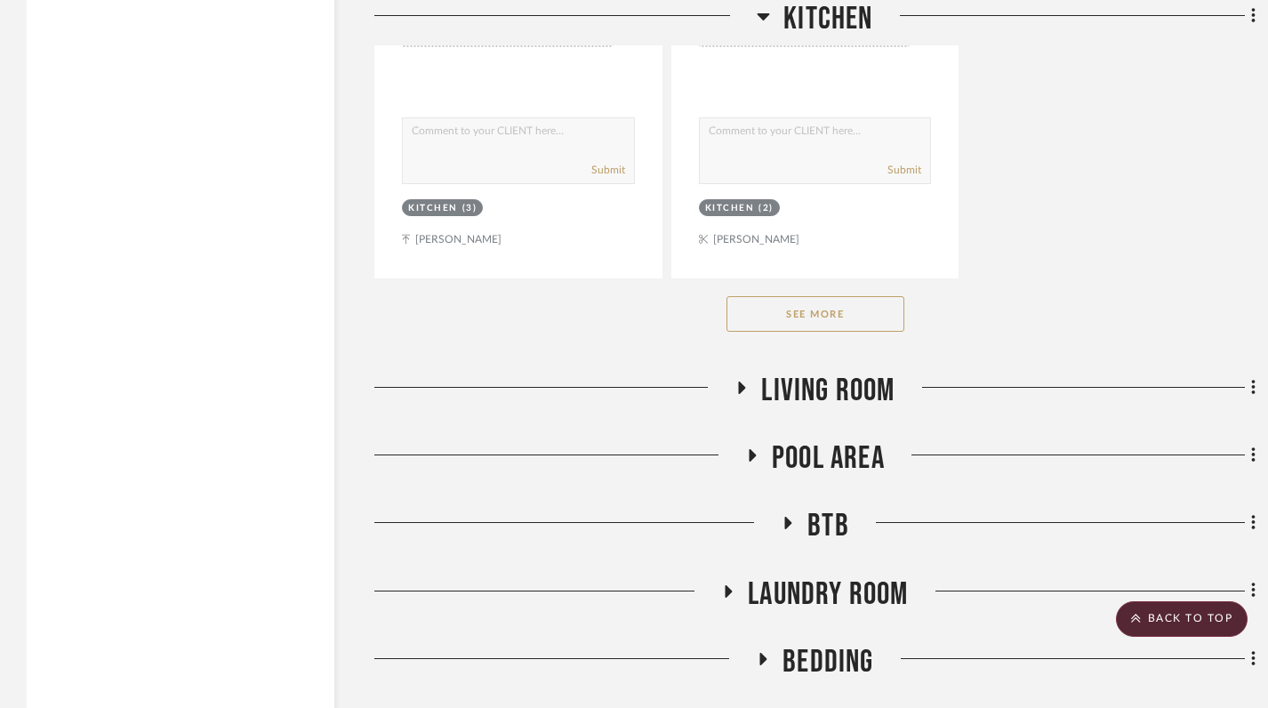
click at [793, 315] on button "See More" at bounding box center [815, 314] width 178 height 36
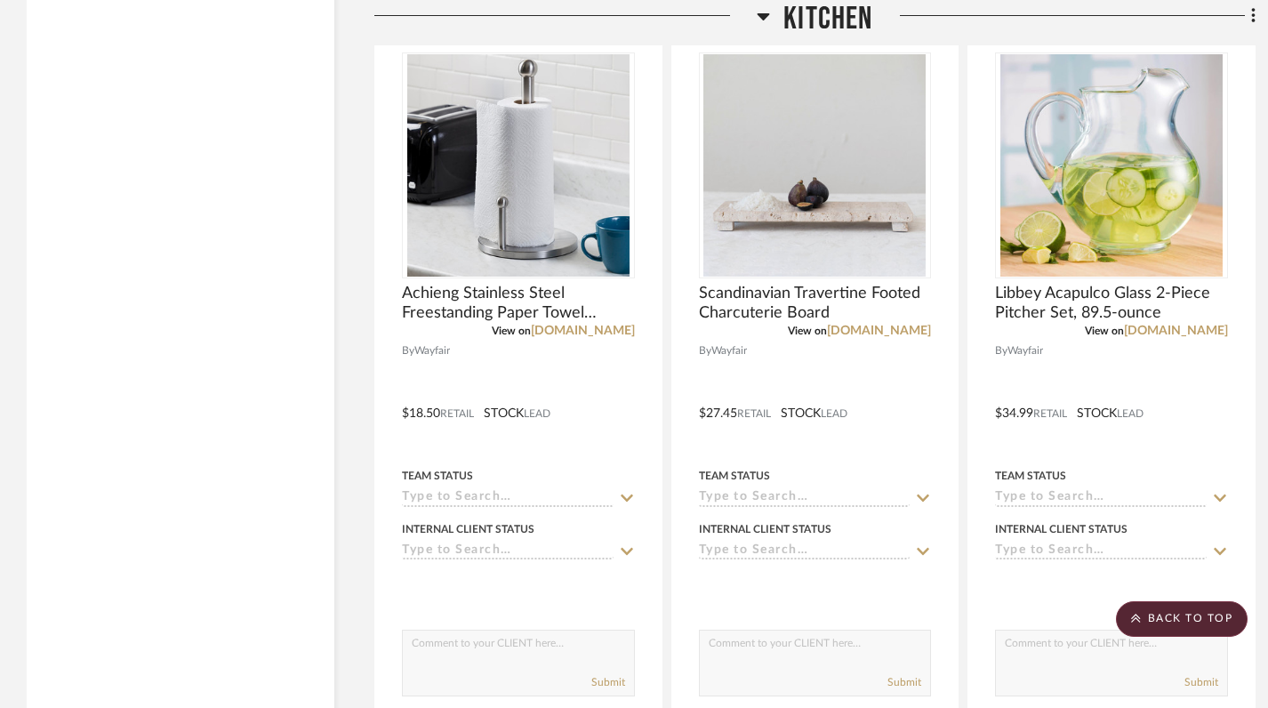
scroll to position [22056, 0]
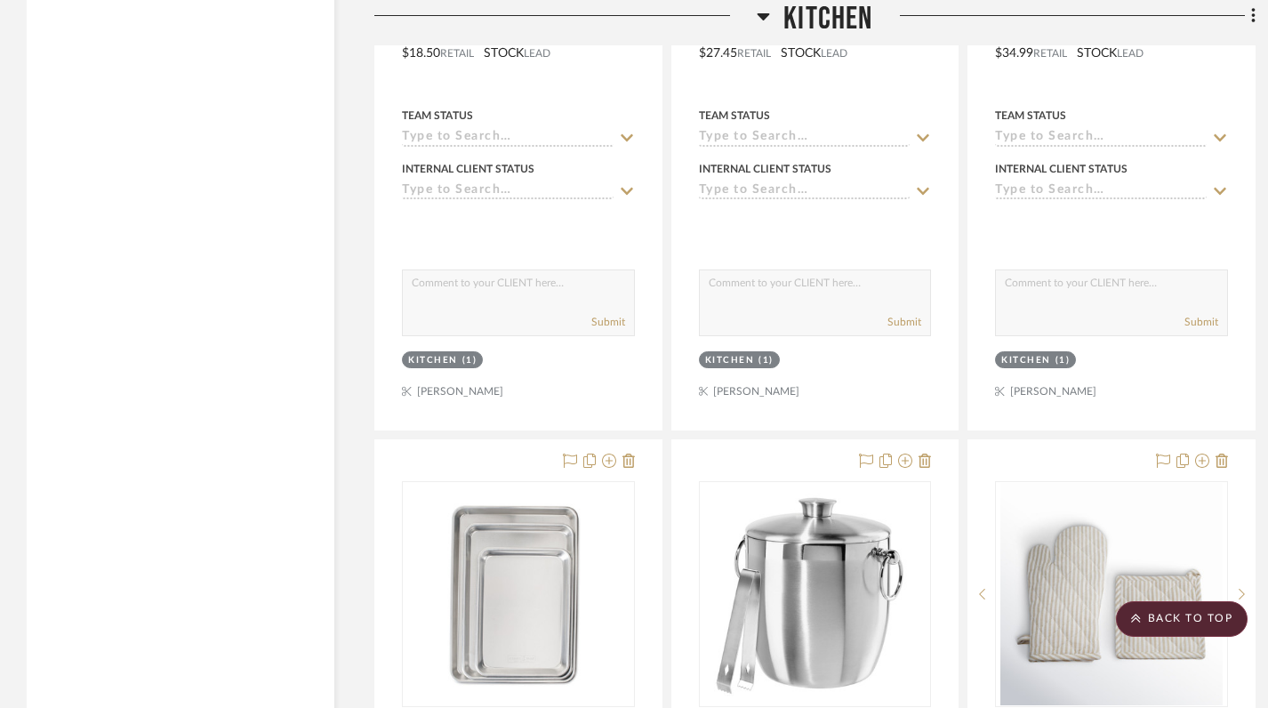
click at [757, 16] on icon at bounding box center [763, 15] width 13 height 21
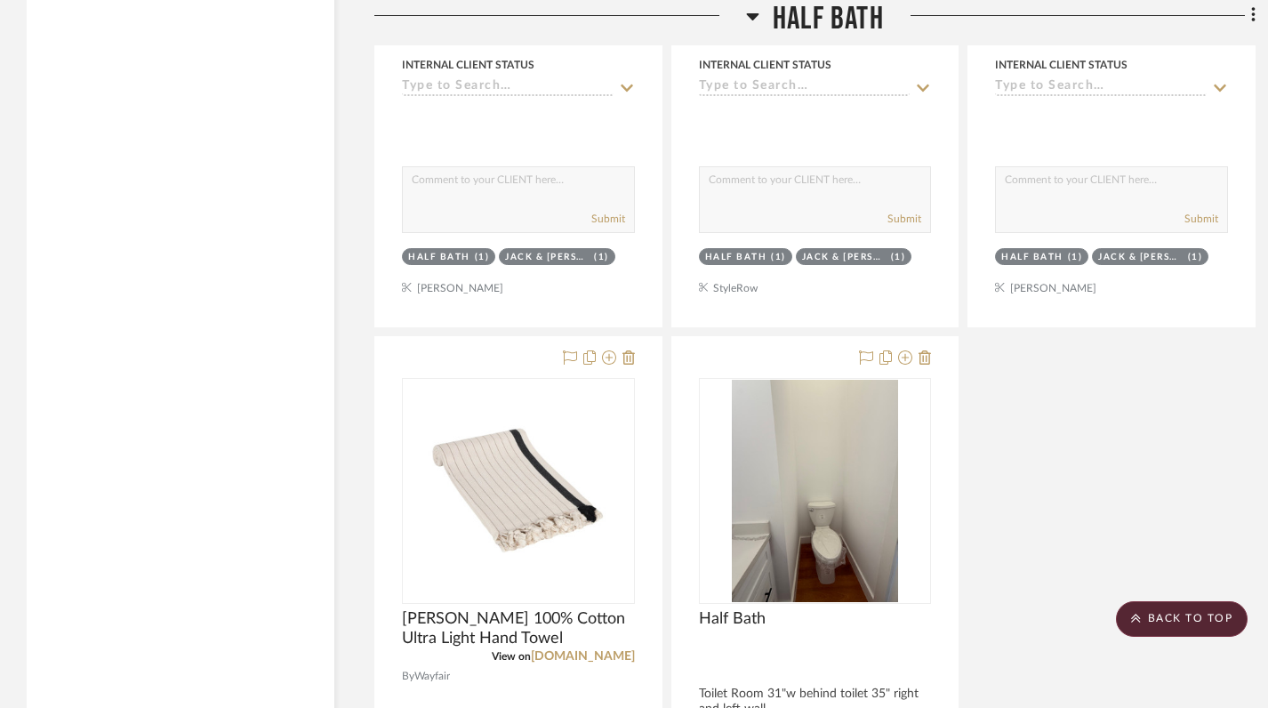
click at [752, 15] on icon at bounding box center [753, 16] width 12 height 7
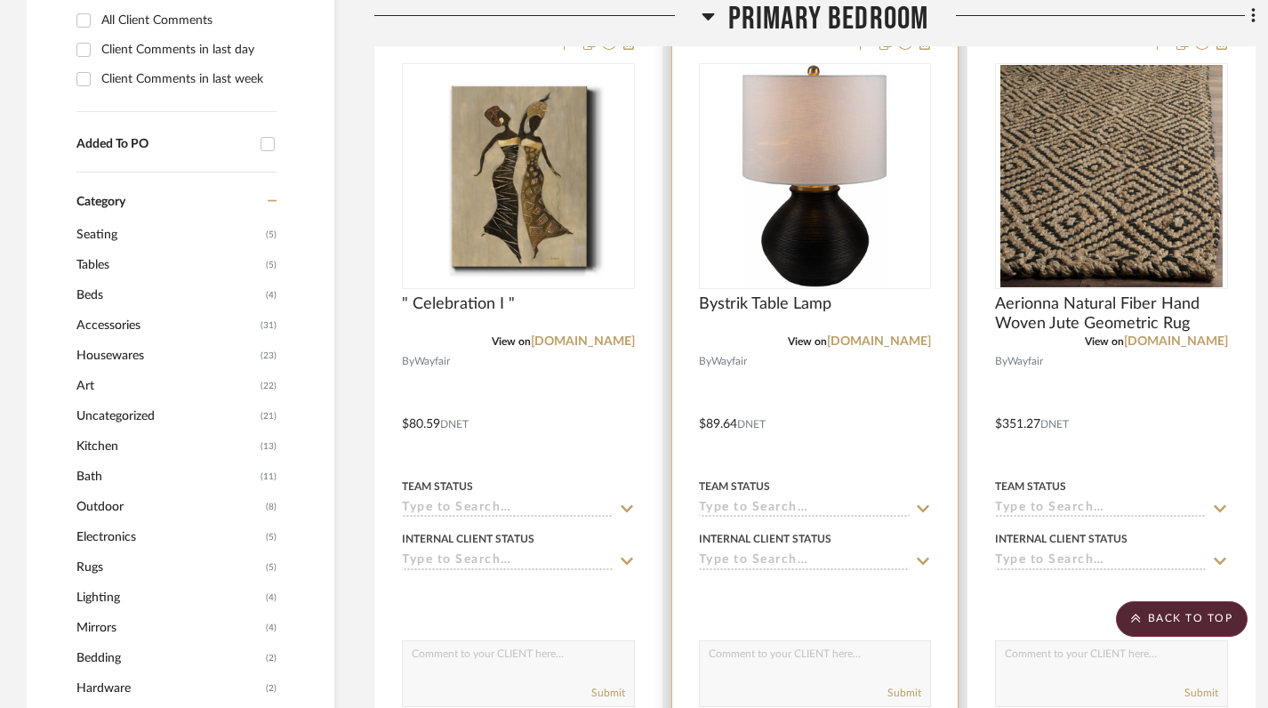
scroll to position [893, 0]
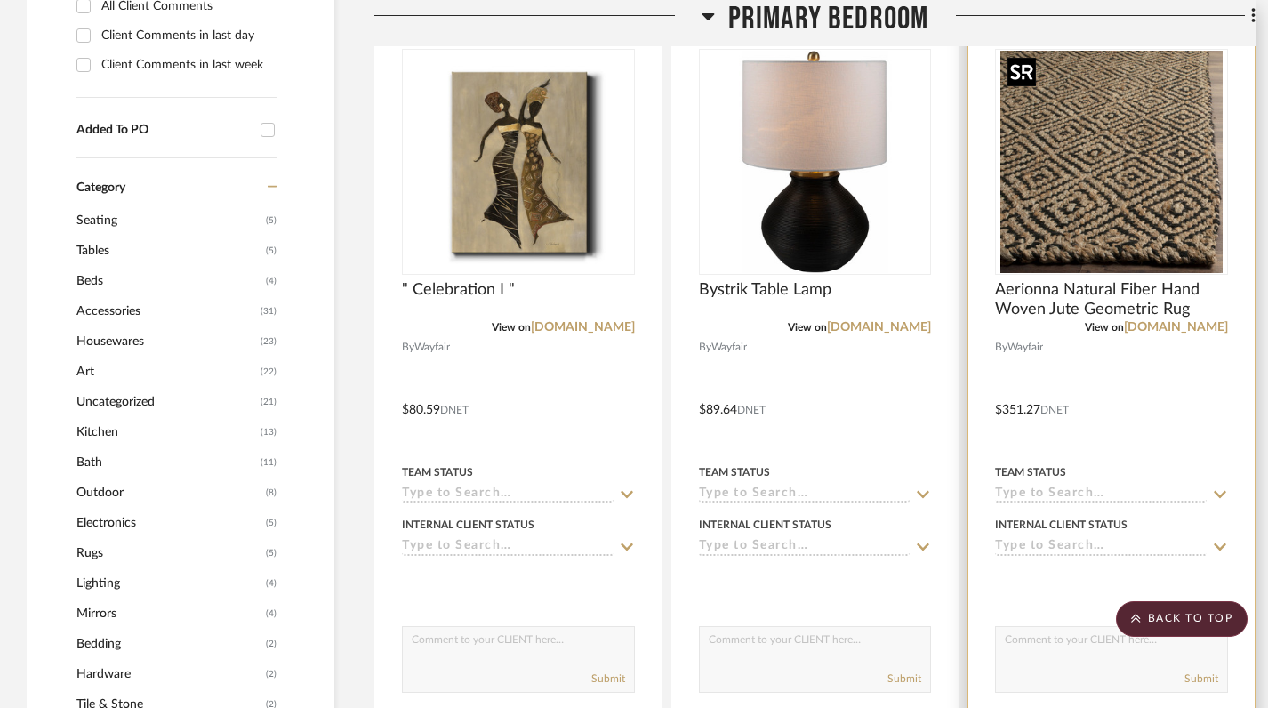
click at [0, 0] on img at bounding box center [0, 0] width 0 height 0
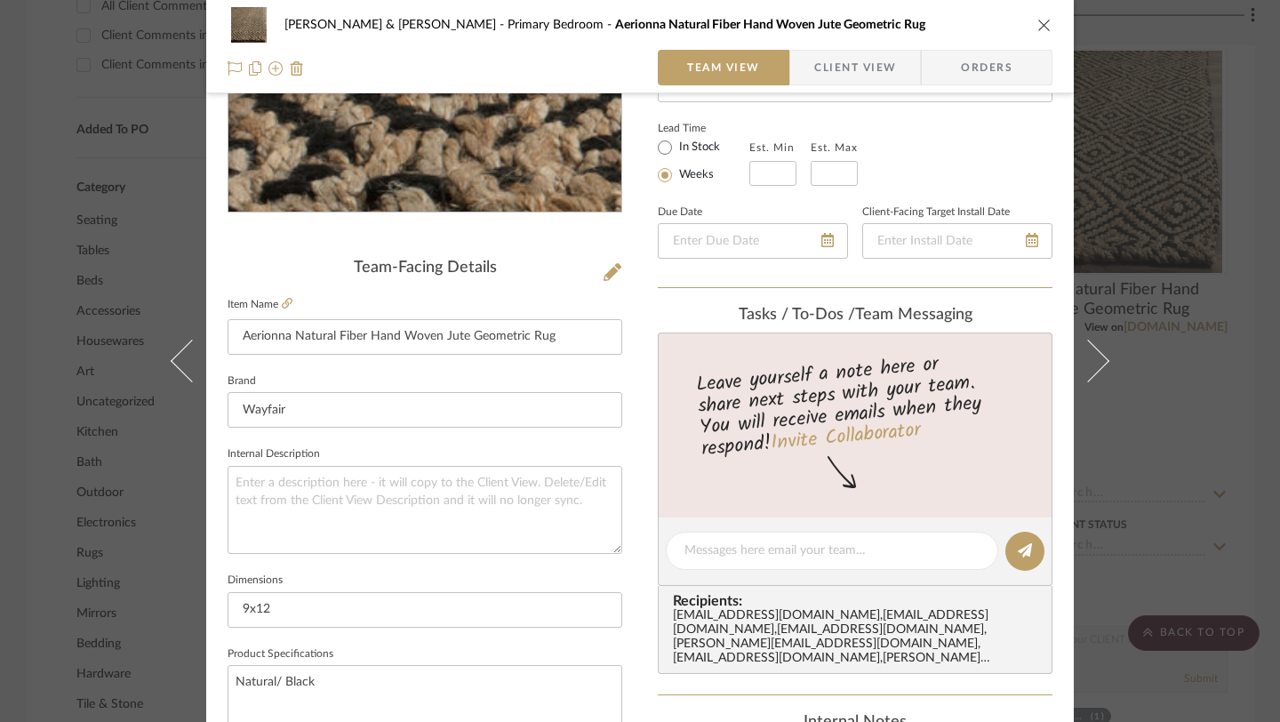
scroll to position [298, 0]
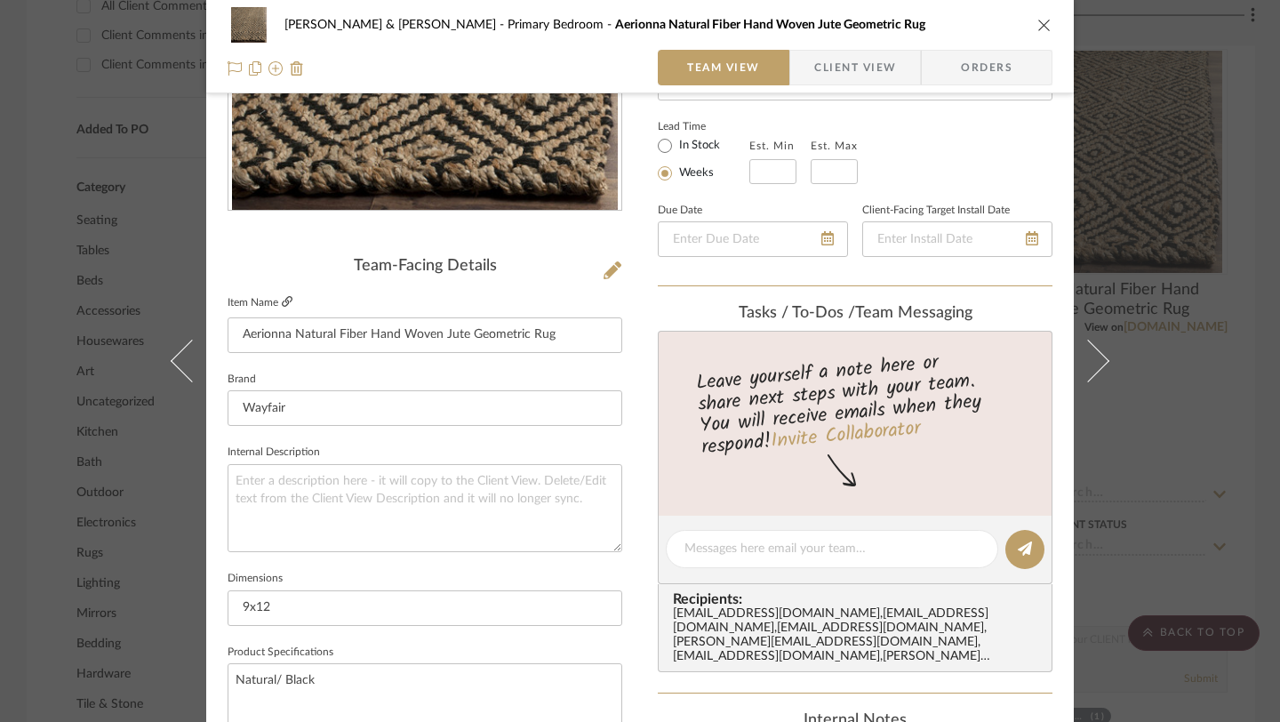
click at [282, 305] on icon at bounding box center [287, 301] width 11 height 11
click at [1030, 32] on div "Susan & Kenya Jackson Primary Bedroom Aerionna Natural Fiber Hand Woven Jute Ge…" at bounding box center [640, 25] width 825 height 36
click at [1038, 30] on icon "close" at bounding box center [1045, 25] width 14 height 14
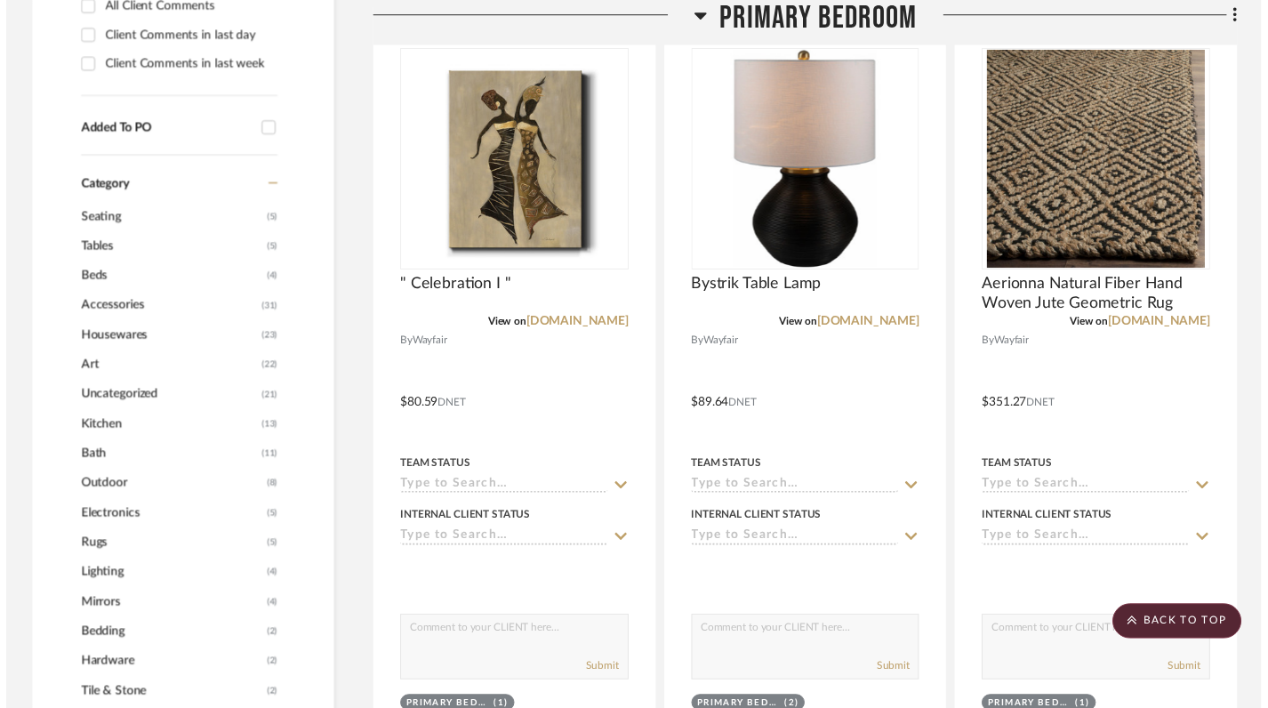
scroll to position [893, 0]
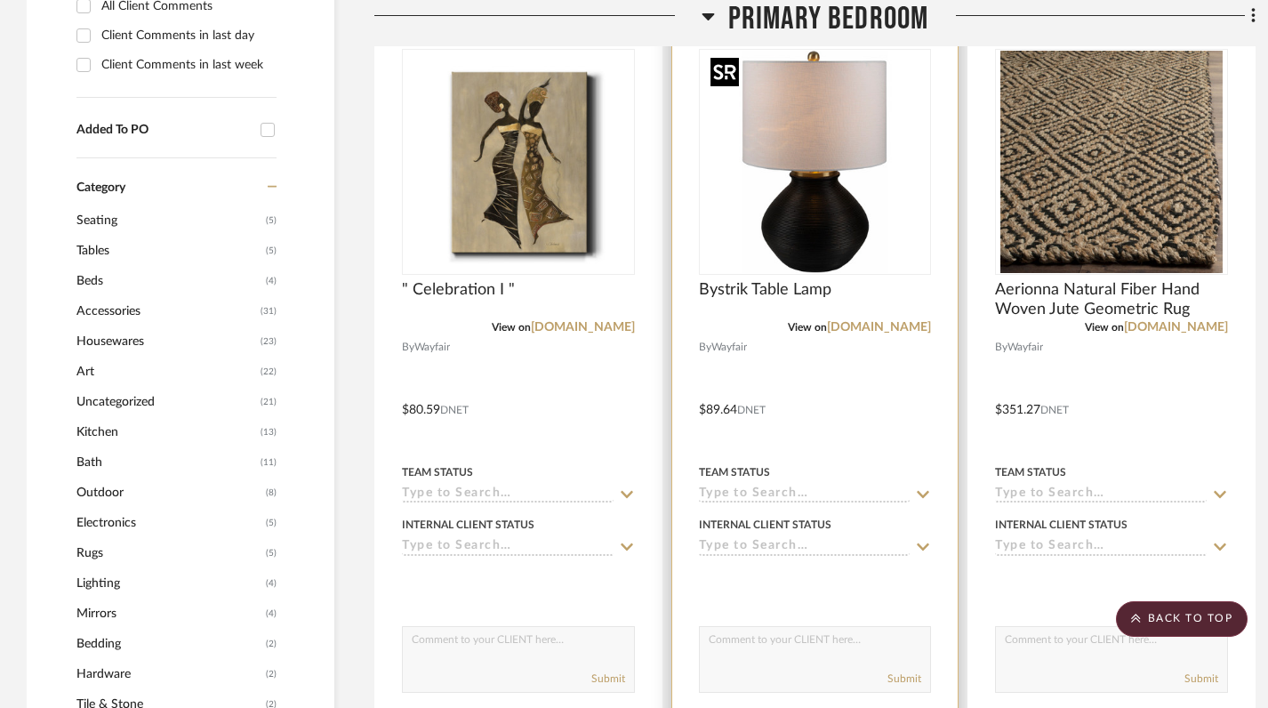
click at [815, 190] on img "0" at bounding box center [814, 162] width 222 height 222
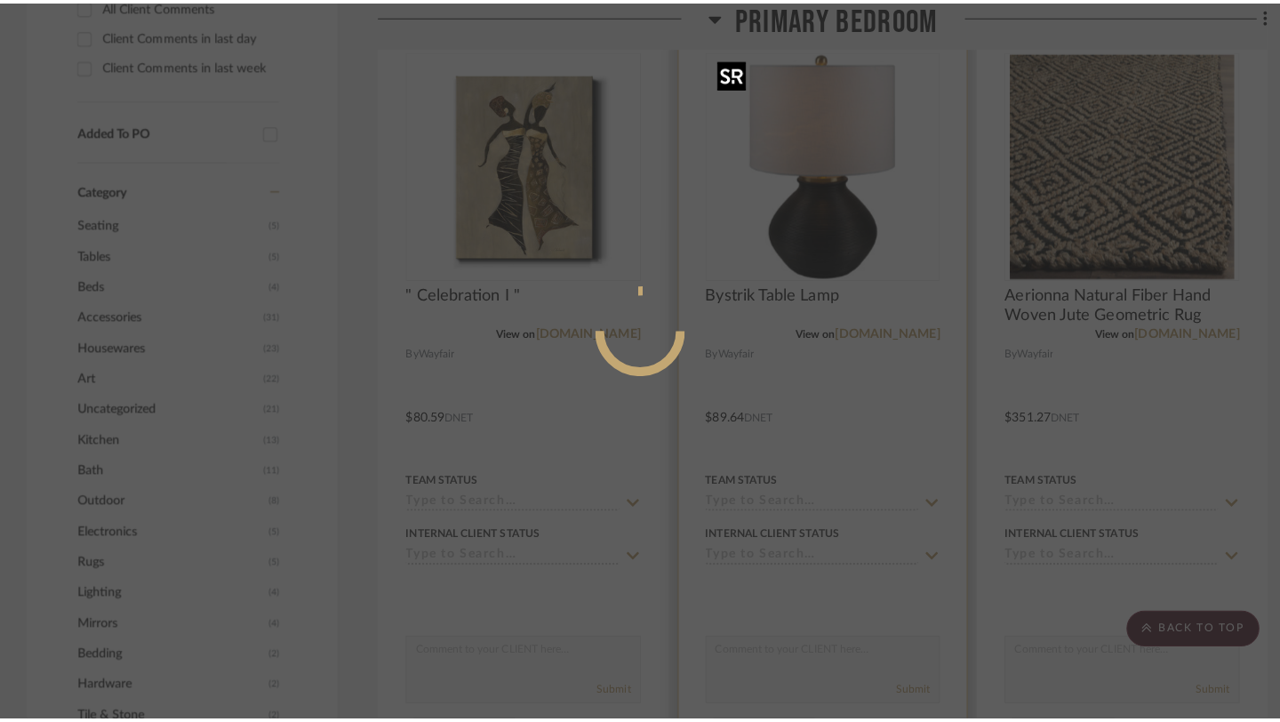
scroll to position [0, 0]
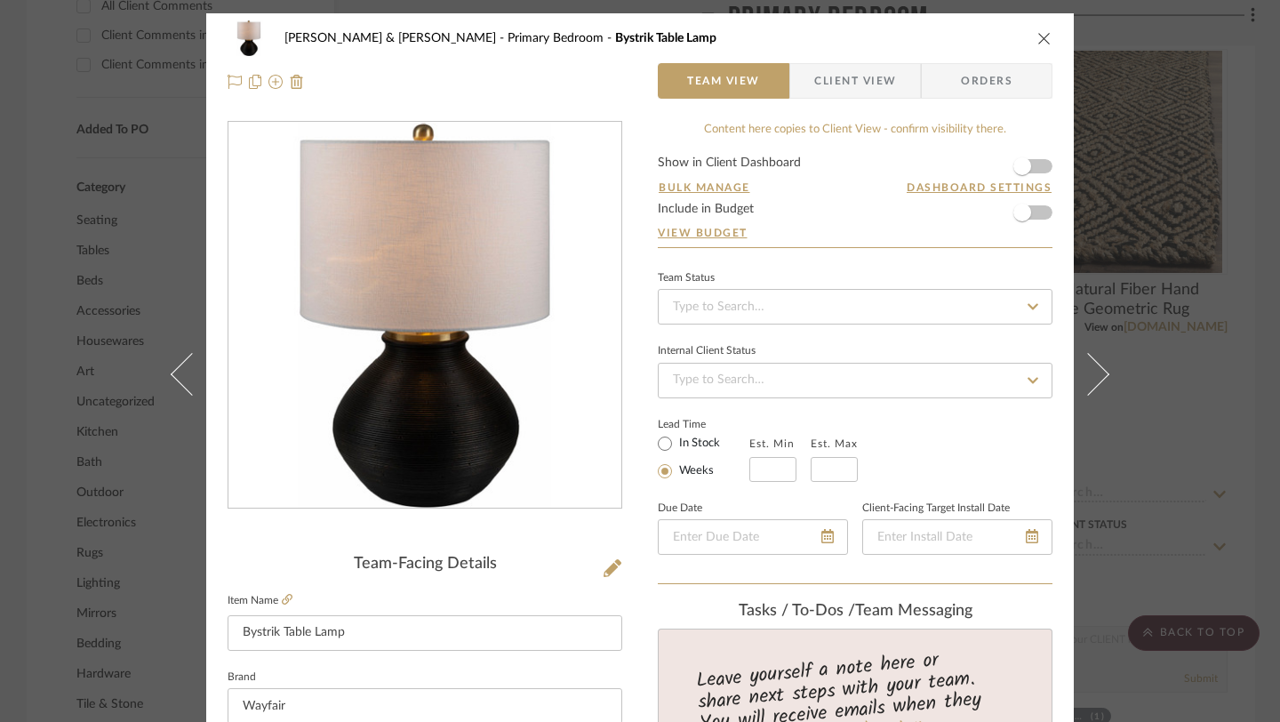
click at [1038, 44] on icon "close" at bounding box center [1045, 38] width 14 height 14
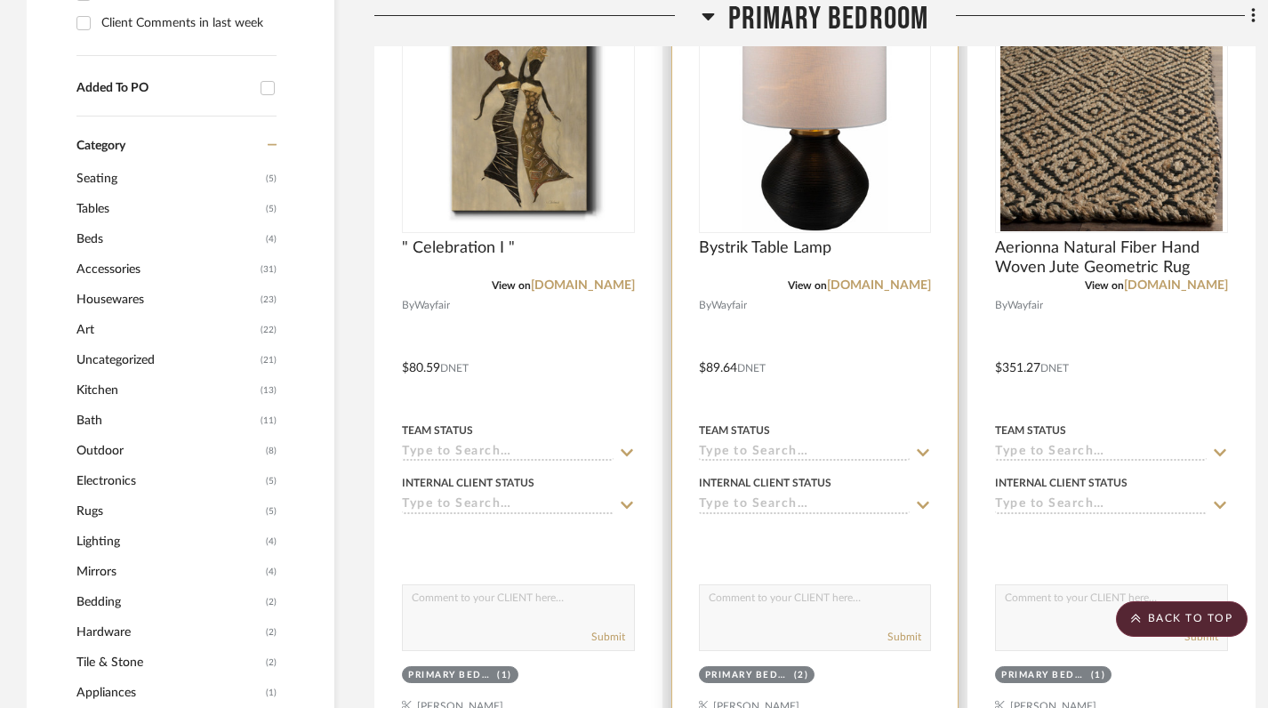
scroll to position [862, 0]
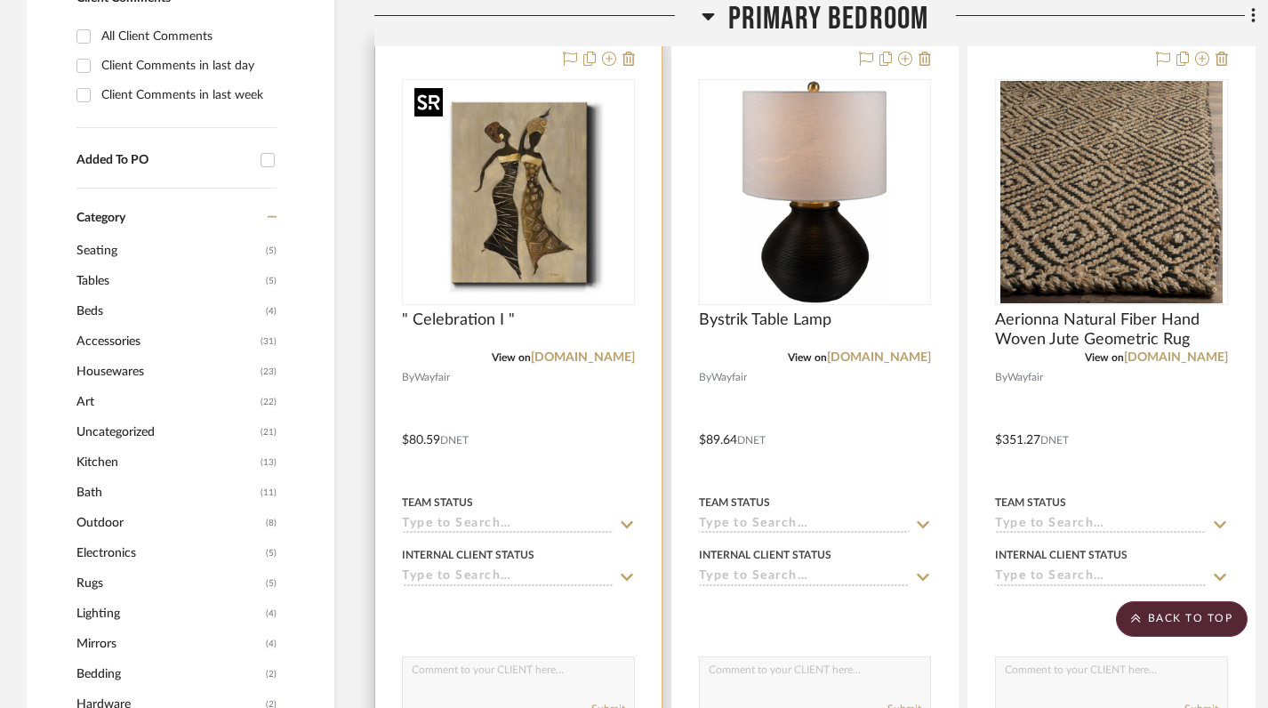
click at [0, 0] on img at bounding box center [0, 0] width 0 height 0
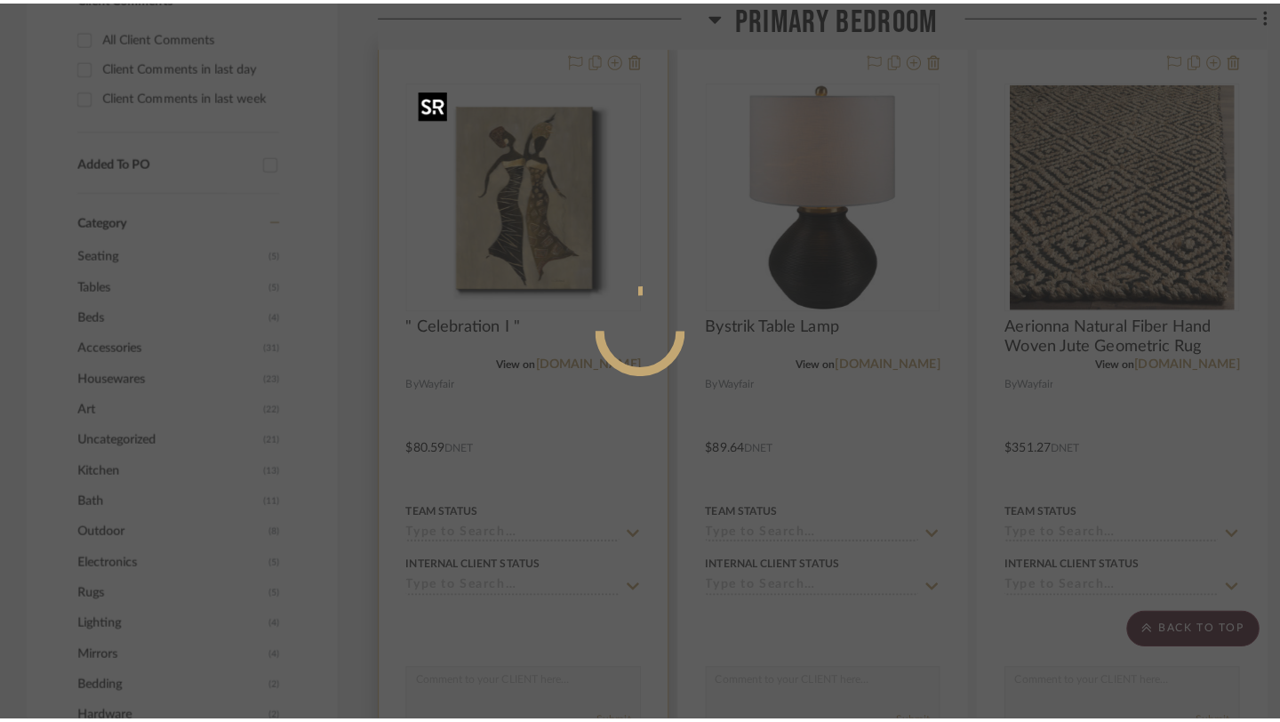
scroll to position [0, 0]
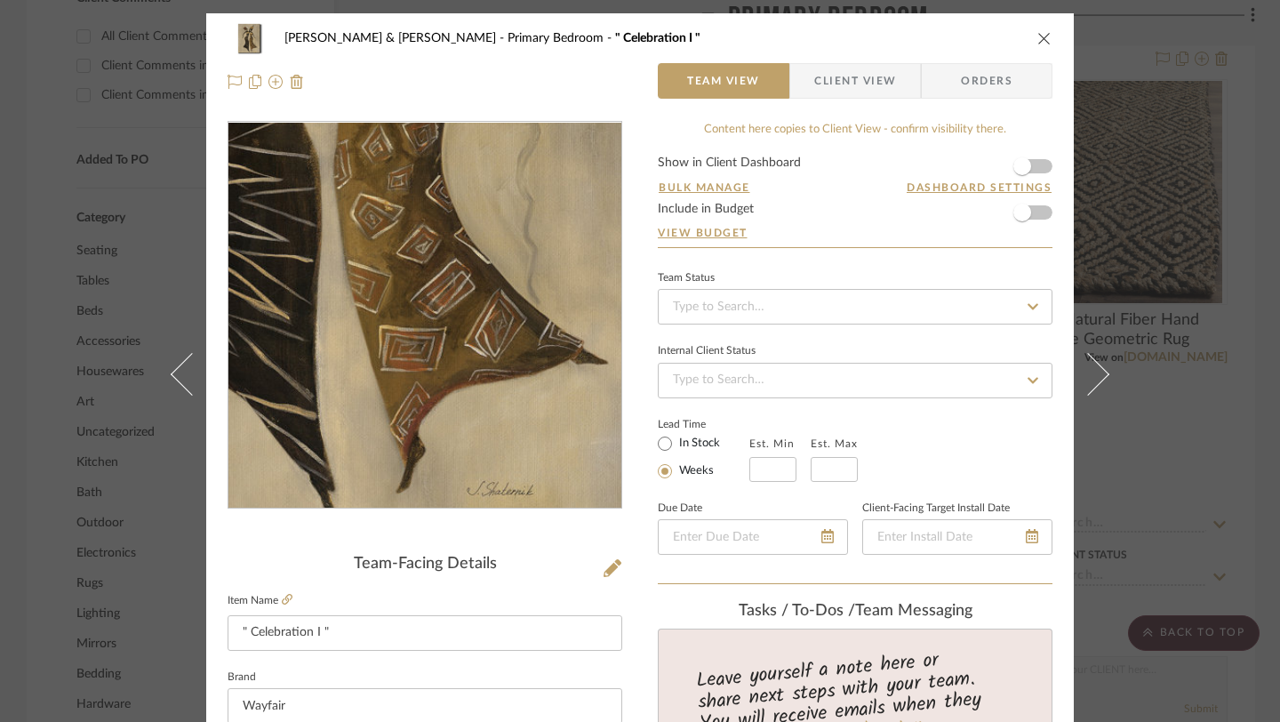
click at [453, 400] on img "0" at bounding box center [425, 316] width 386 height 386
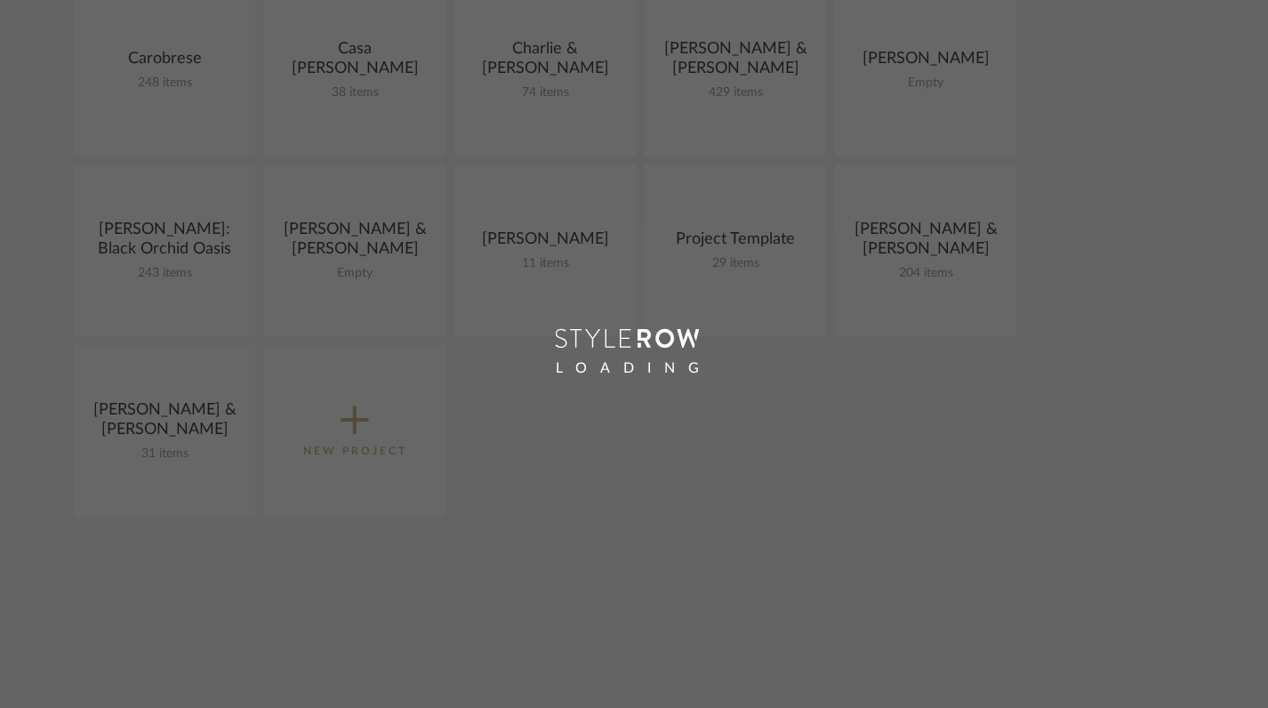
scroll to position [269, 0]
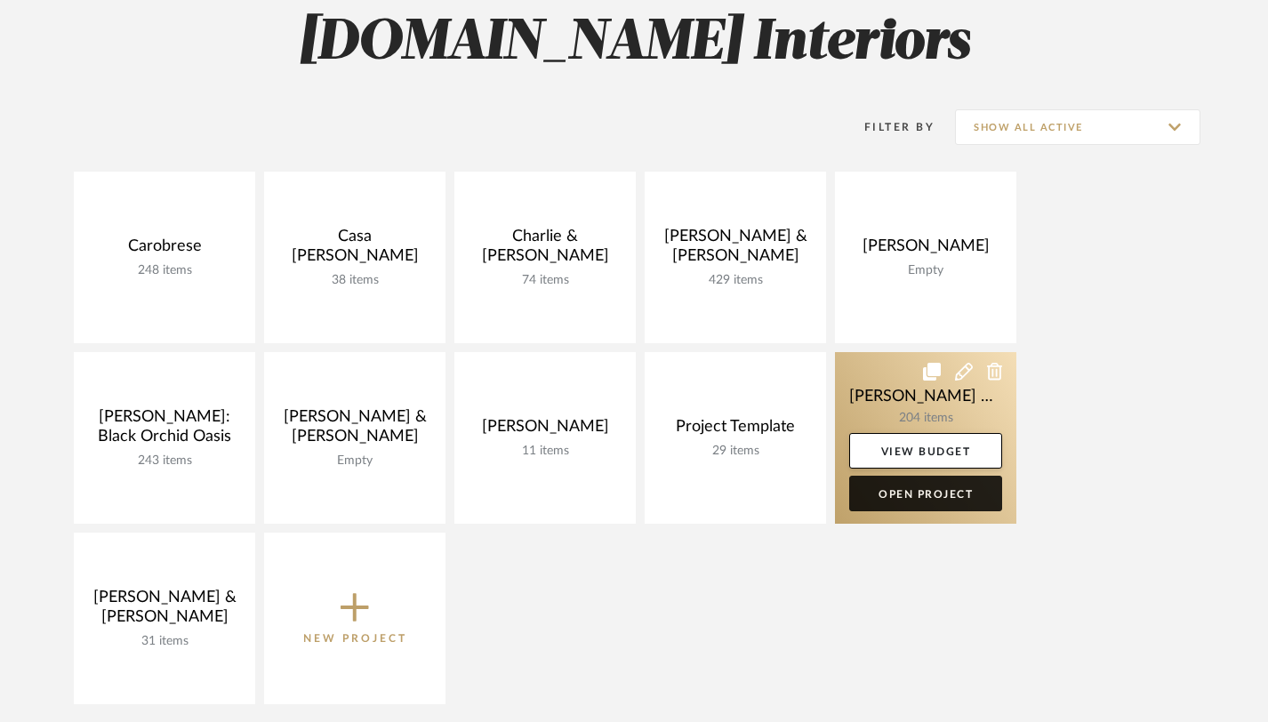
click at [893, 509] on link "Open Project" at bounding box center [925, 494] width 153 height 36
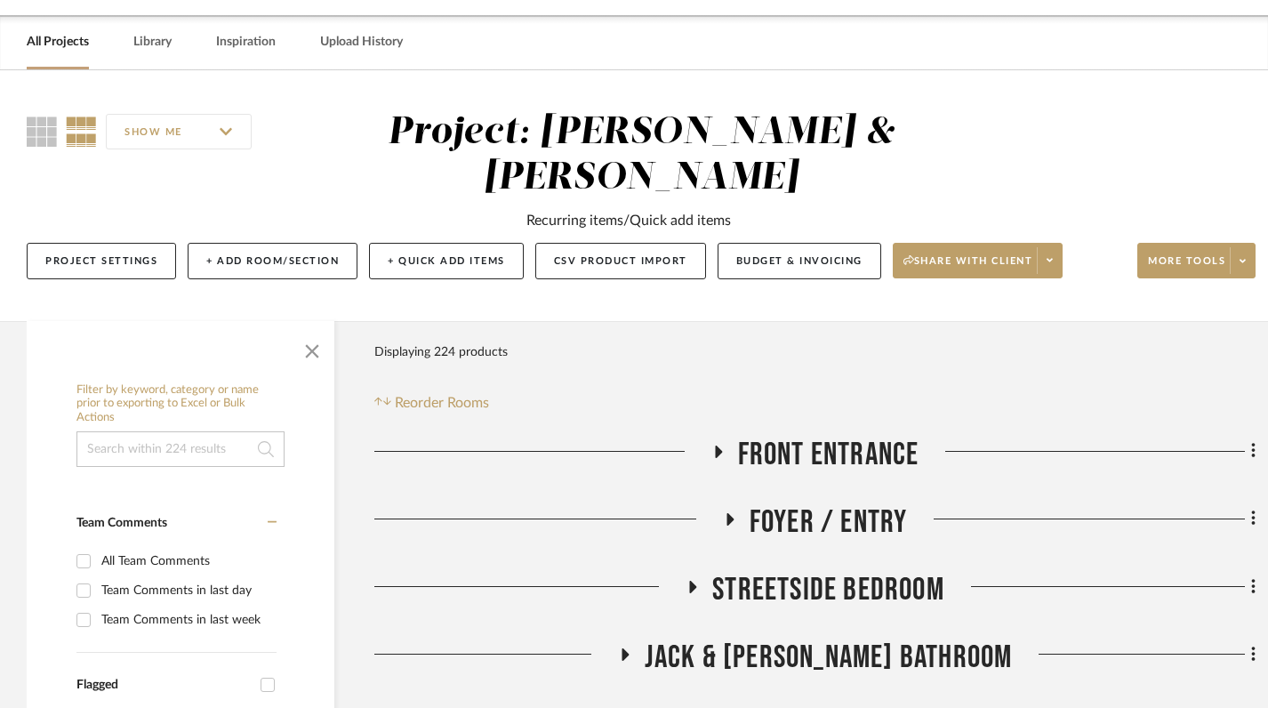
scroll to position [419, 0]
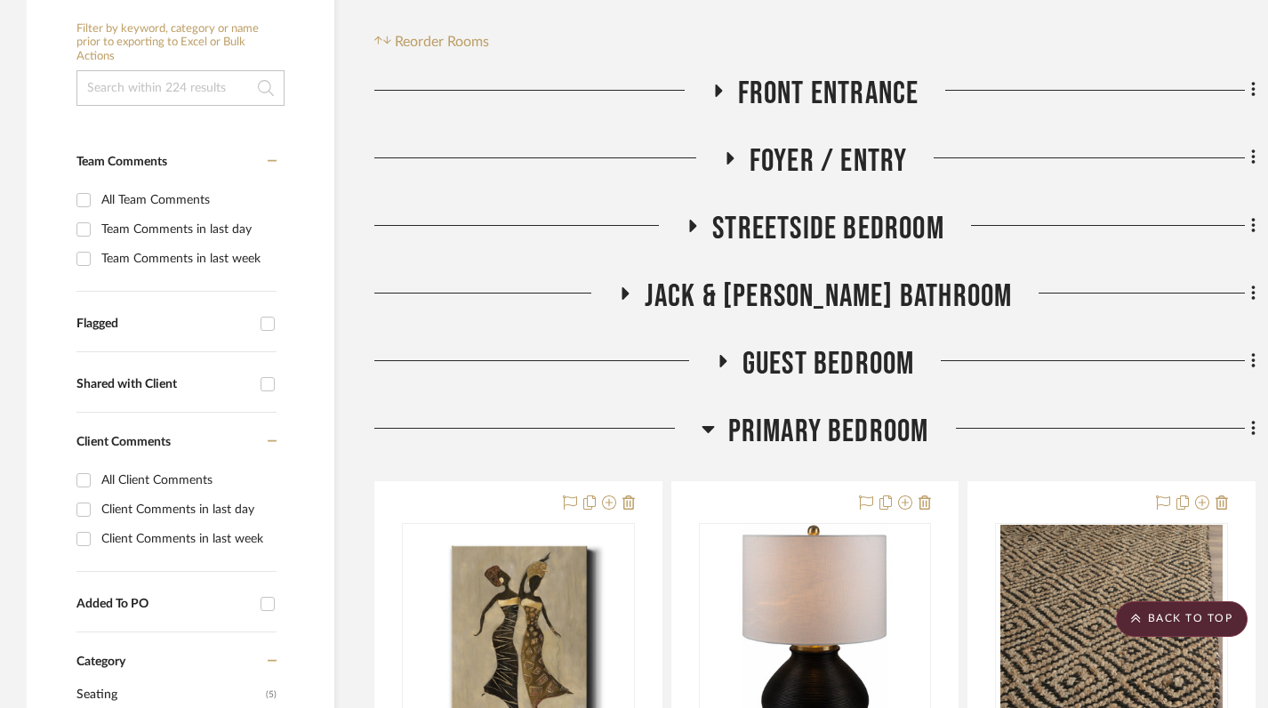
click at [710, 430] on icon at bounding box center [707, 429] width 12 height 7
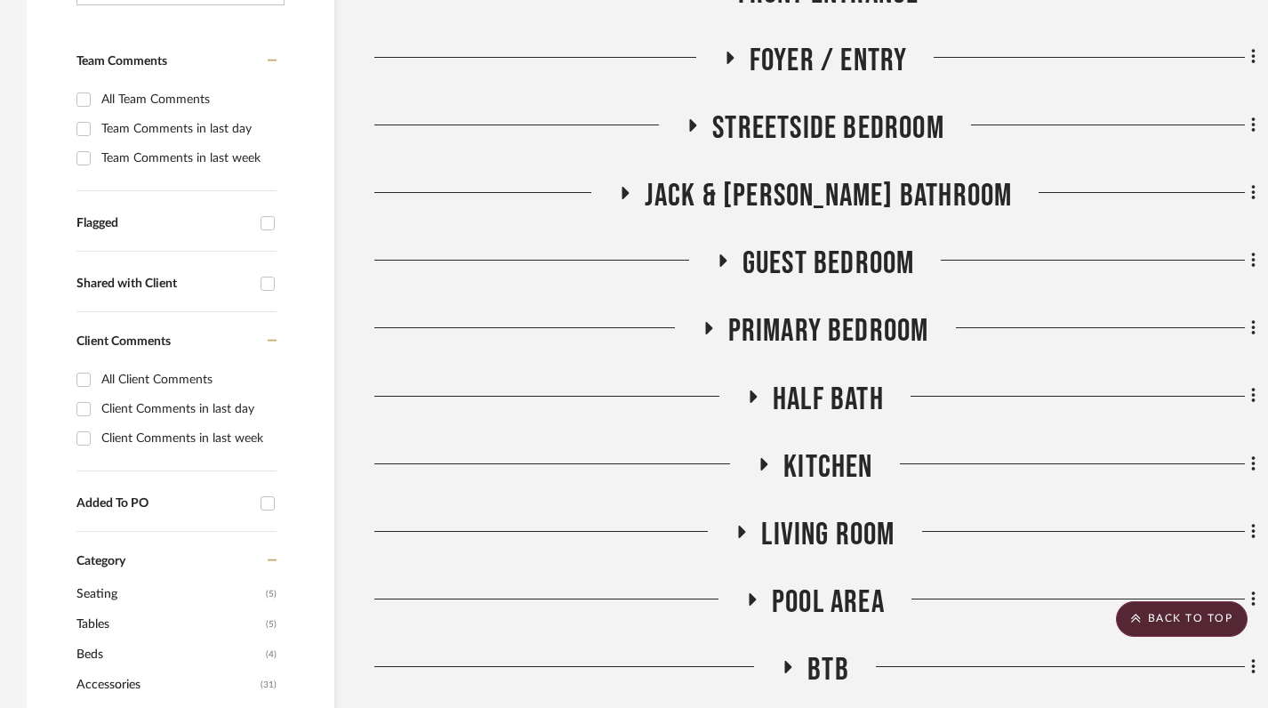
scroll to position [516, 0]
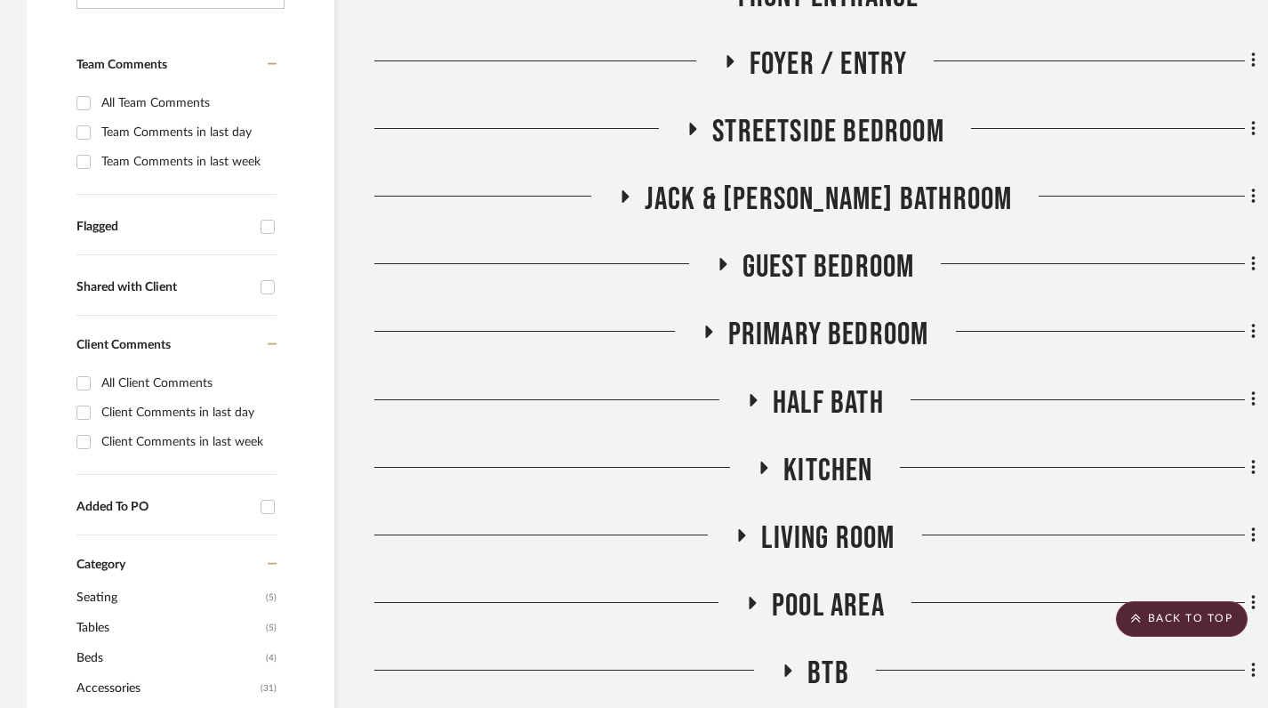
click at [694, 124] on icon at bounding box center [692, 128] width 21 height 13
